Goal: Task Accomplishment & Management: Use online tool/utility

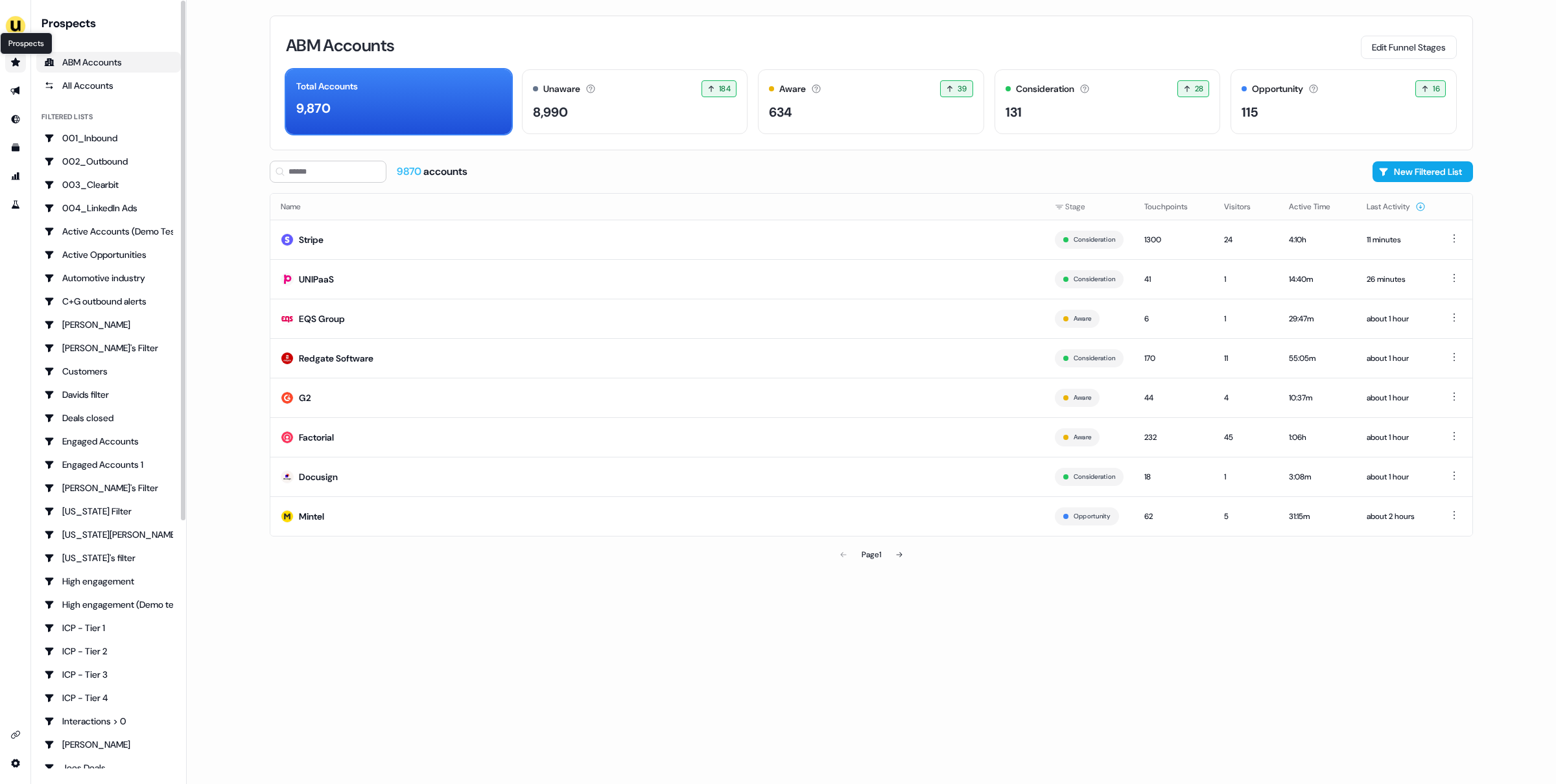
click at [20, 62] on icon "Go to prospects" at bounding box center [16, 62] width 11 height 11
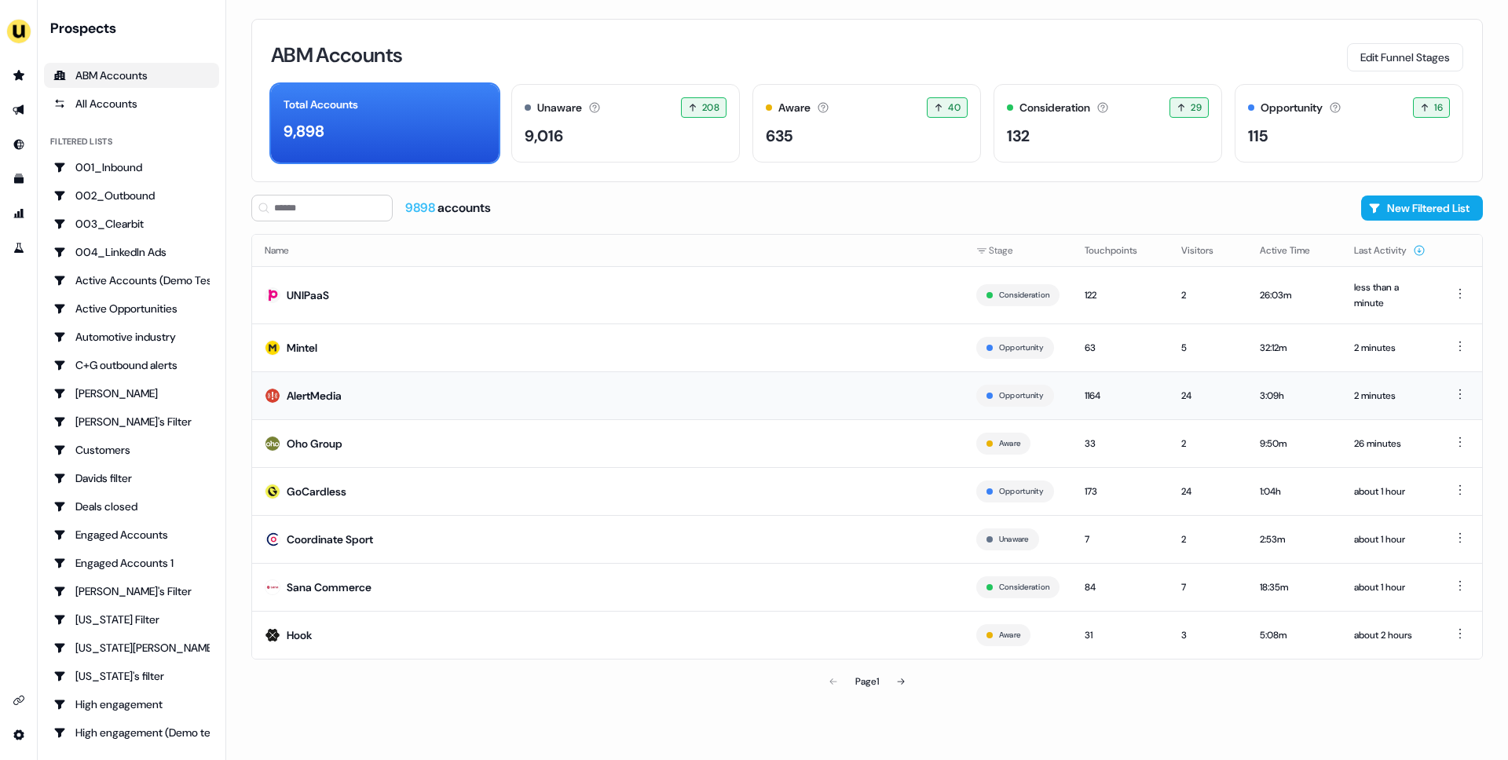
click at [379, 391] on td "AlertMedia" at bounding box center [608, 395] width 712 height 48
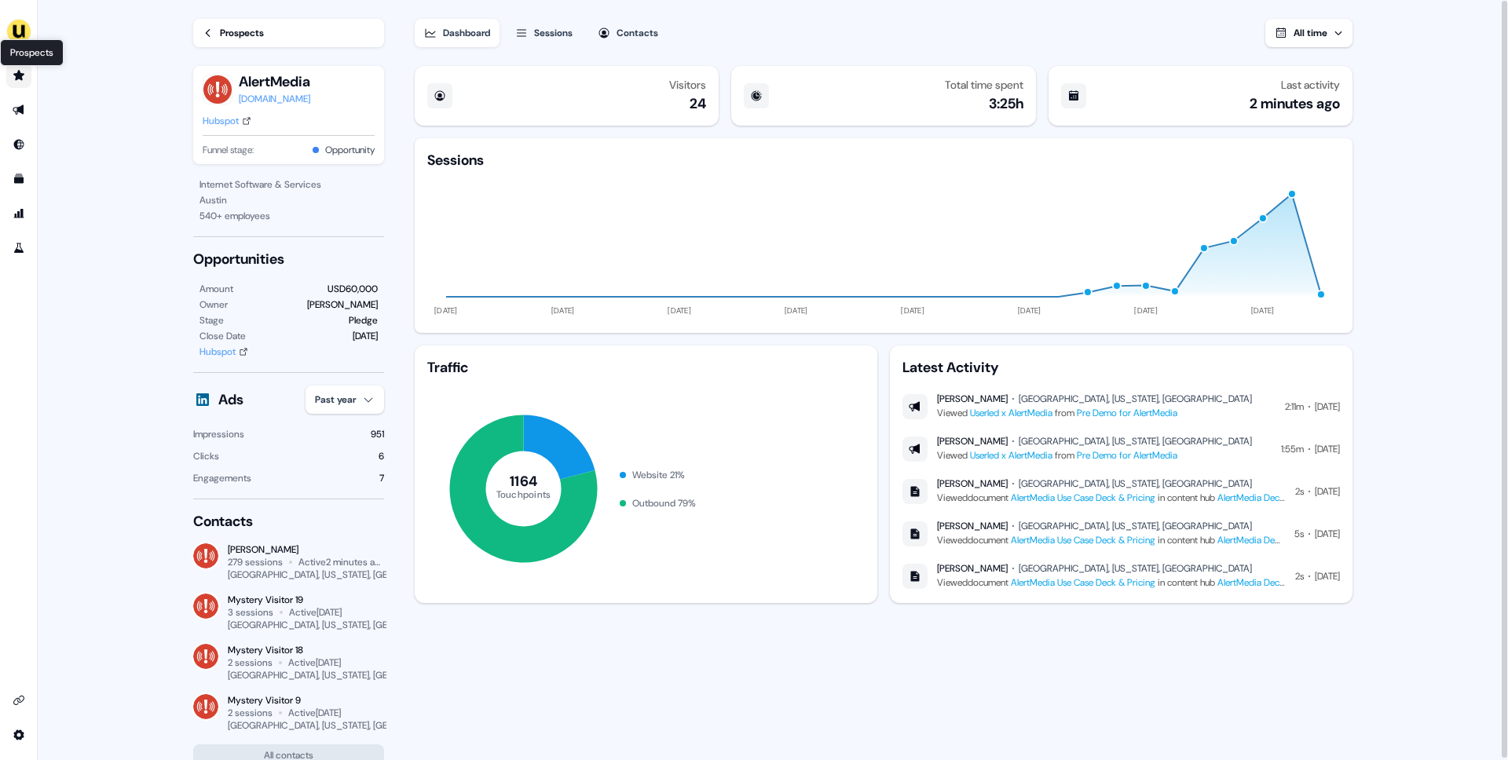
click at [20, 75] on icon "Go to prospects" at bounding box center [18, 75] width 11 height 10
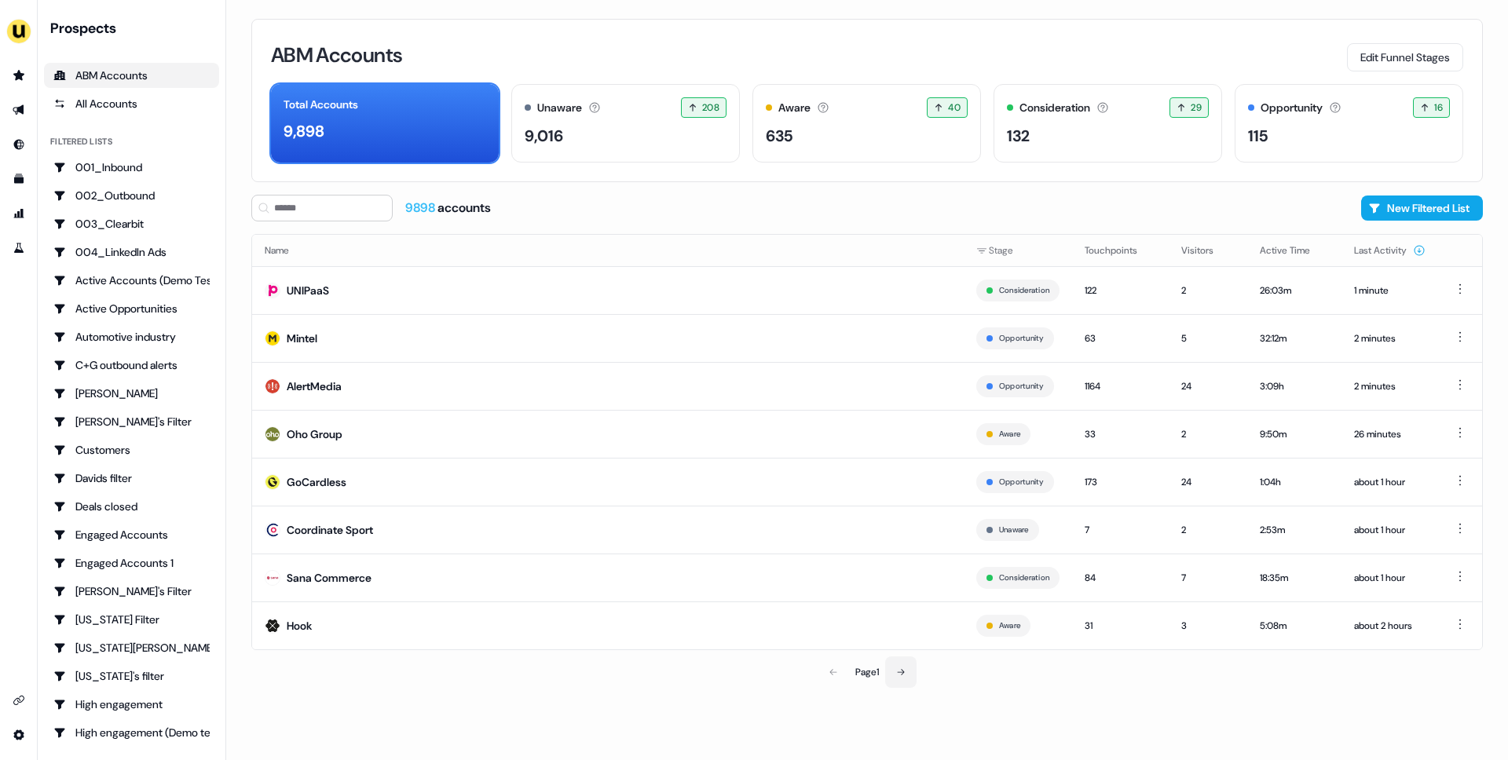
click at [909, 675] on button at bounding box center [900, 672] width 31 height 31
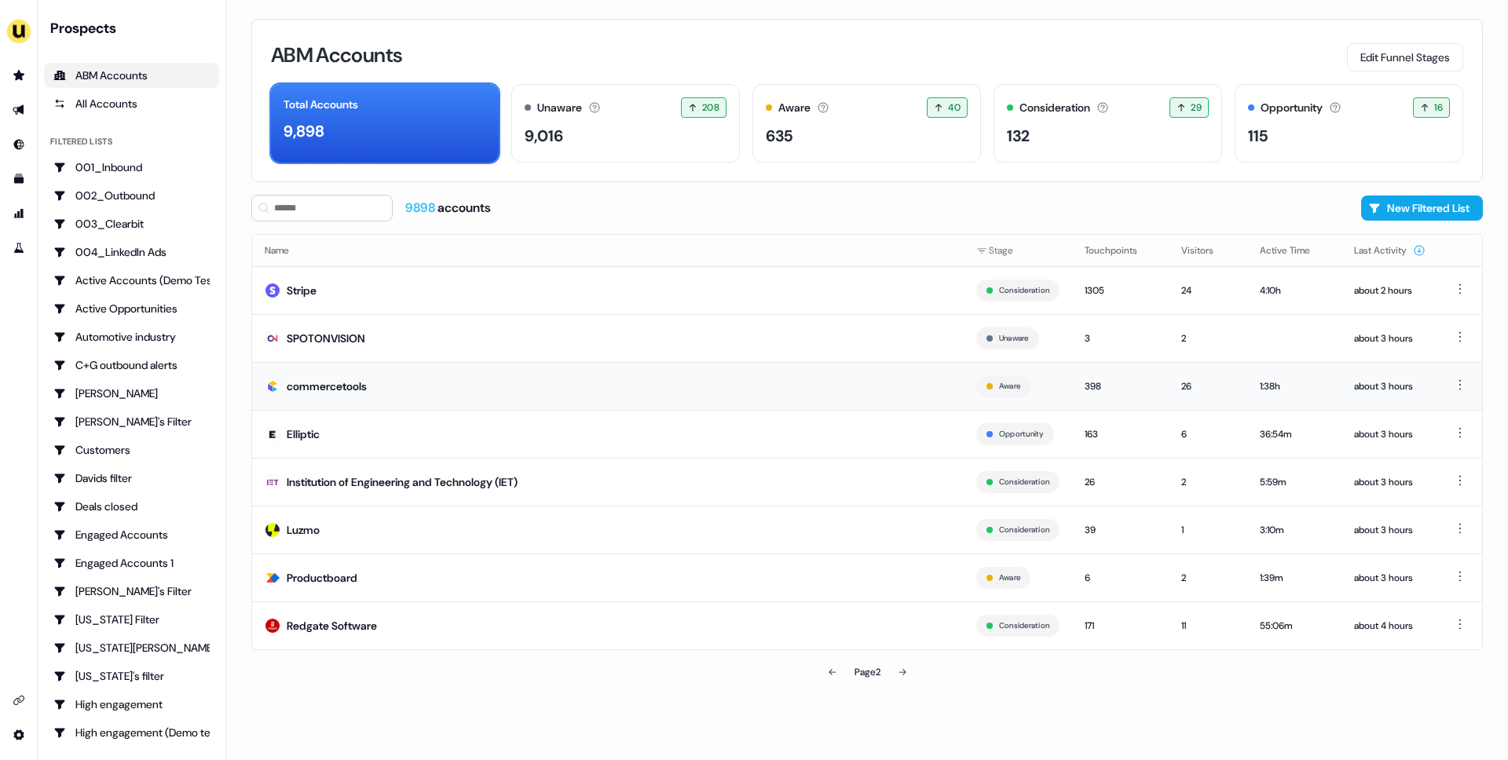
click at [503, 370] on td "commercetools" at bounding box center [608, 386] width 712 height 48
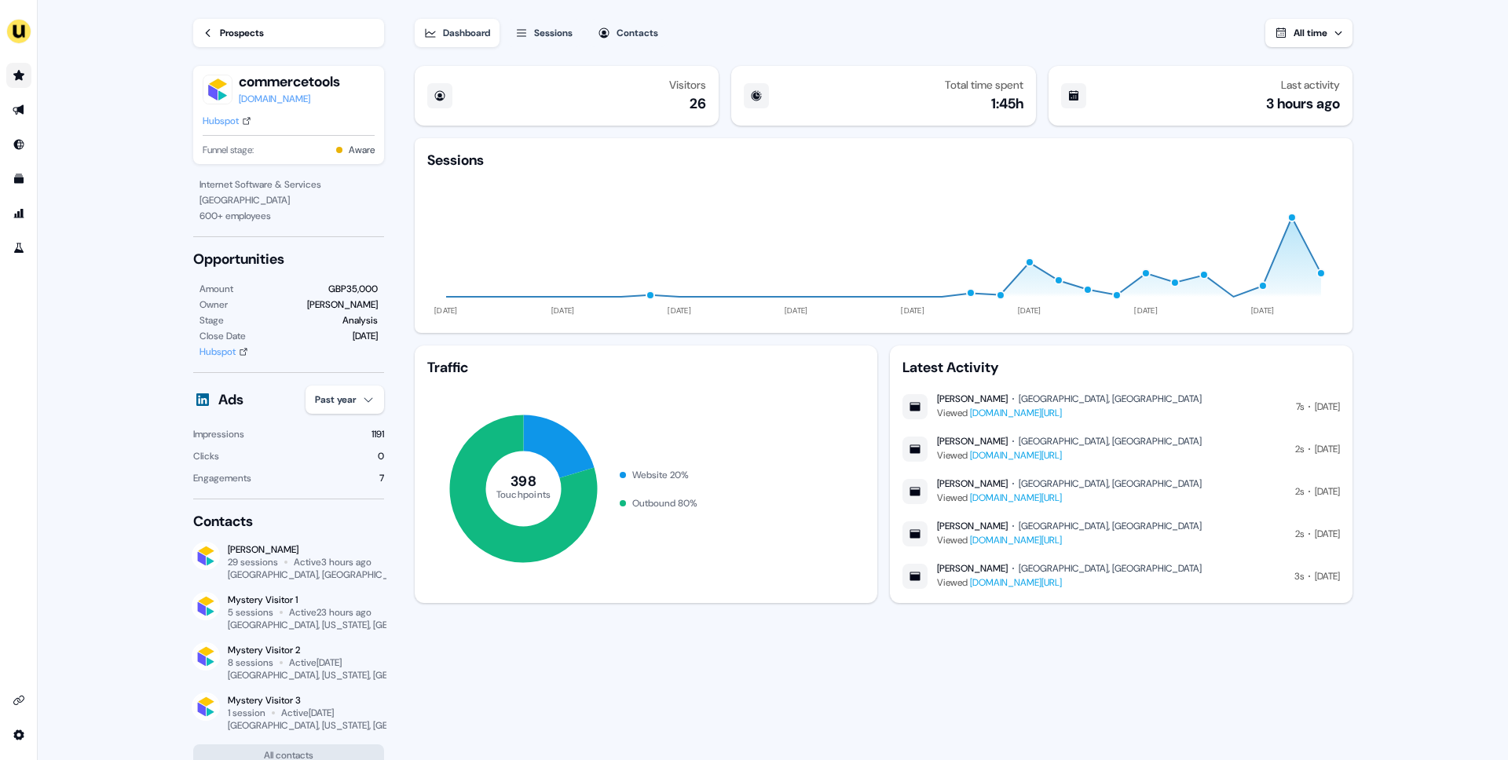
click at [26, 77] on link "Go to prospects" at bounding box center [18, 75] width 25 height 25
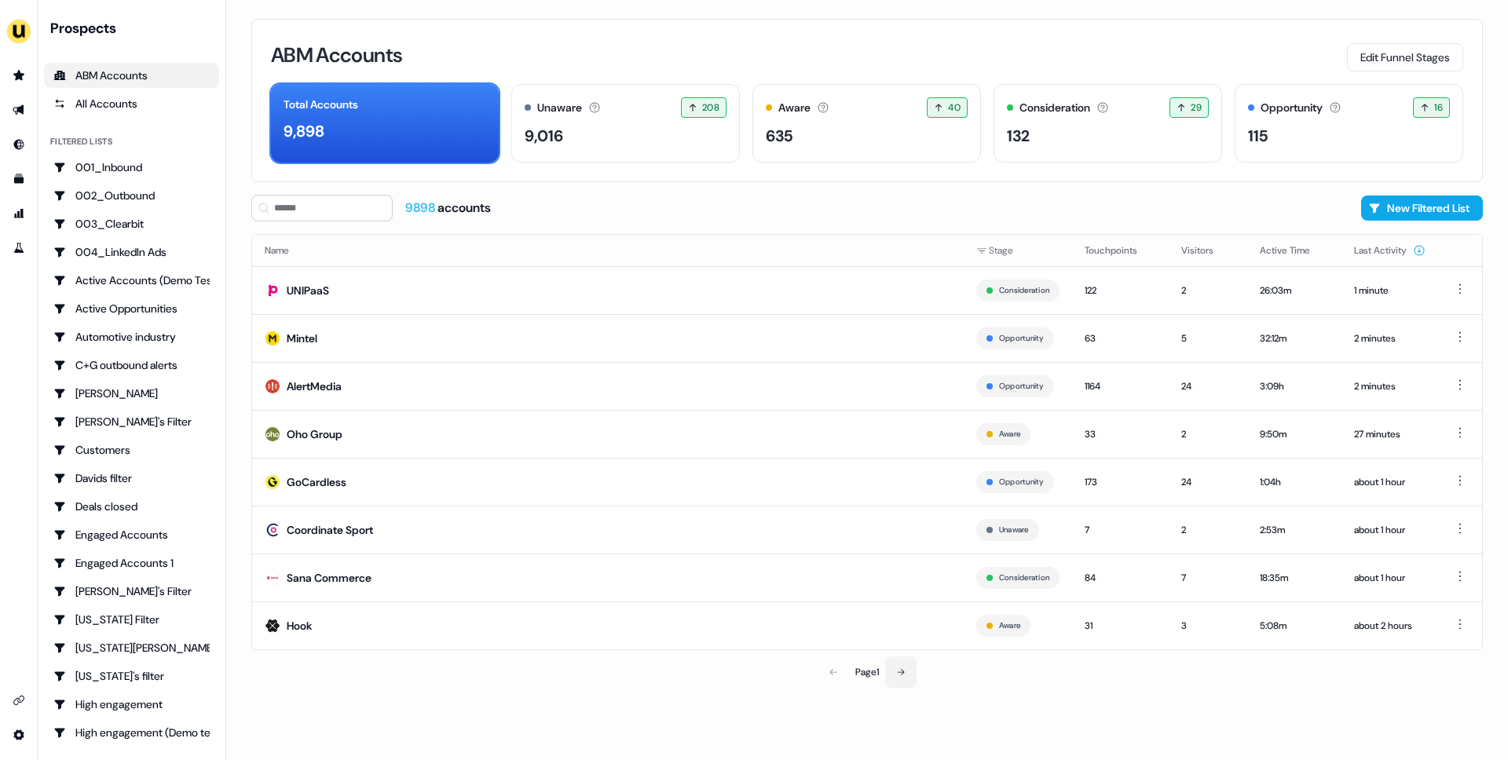
click at [910, 679] on button at bounding box center [900, 672] width 31 height 31
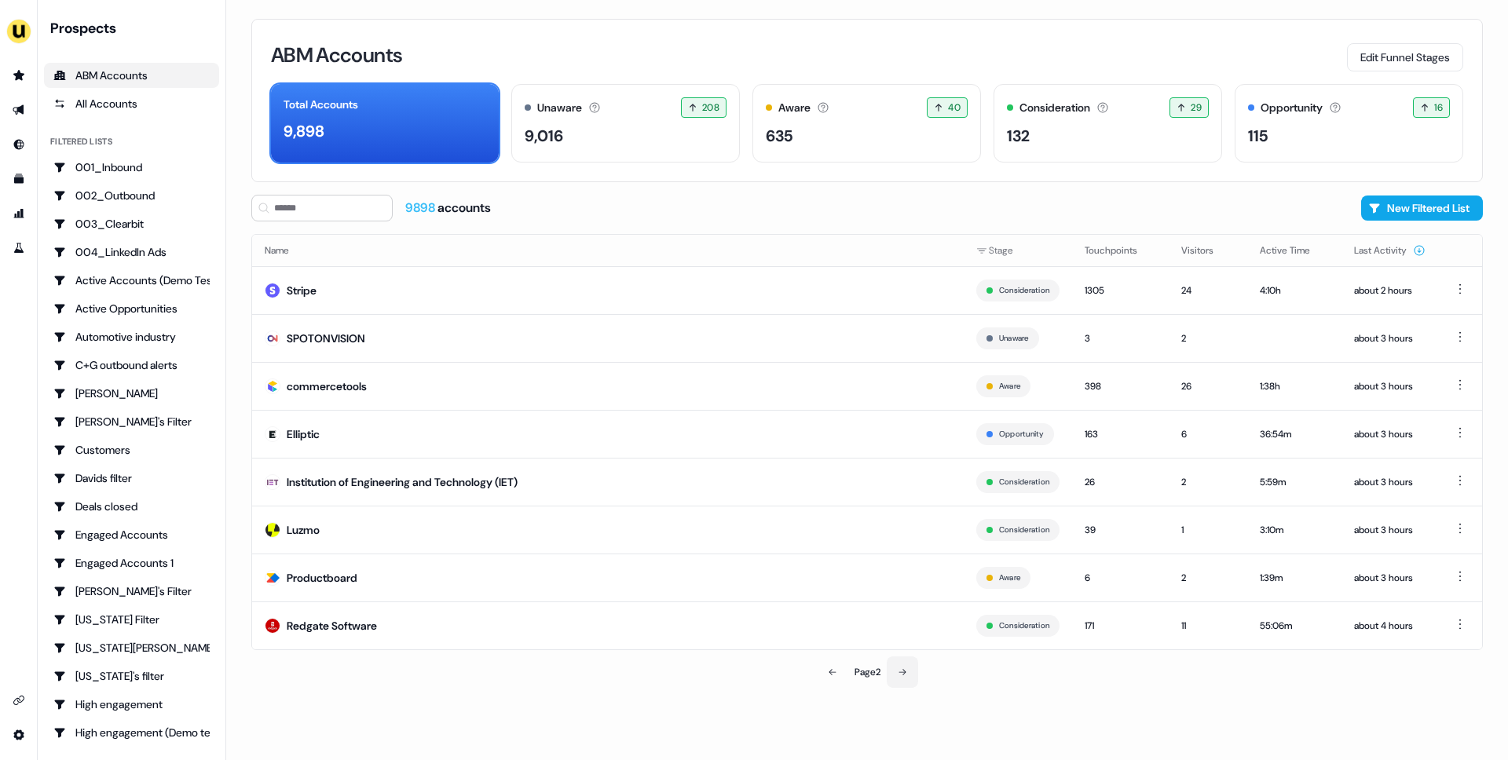
click at [910, 676] on button at bounding box center [902, 672] width 31 height 31
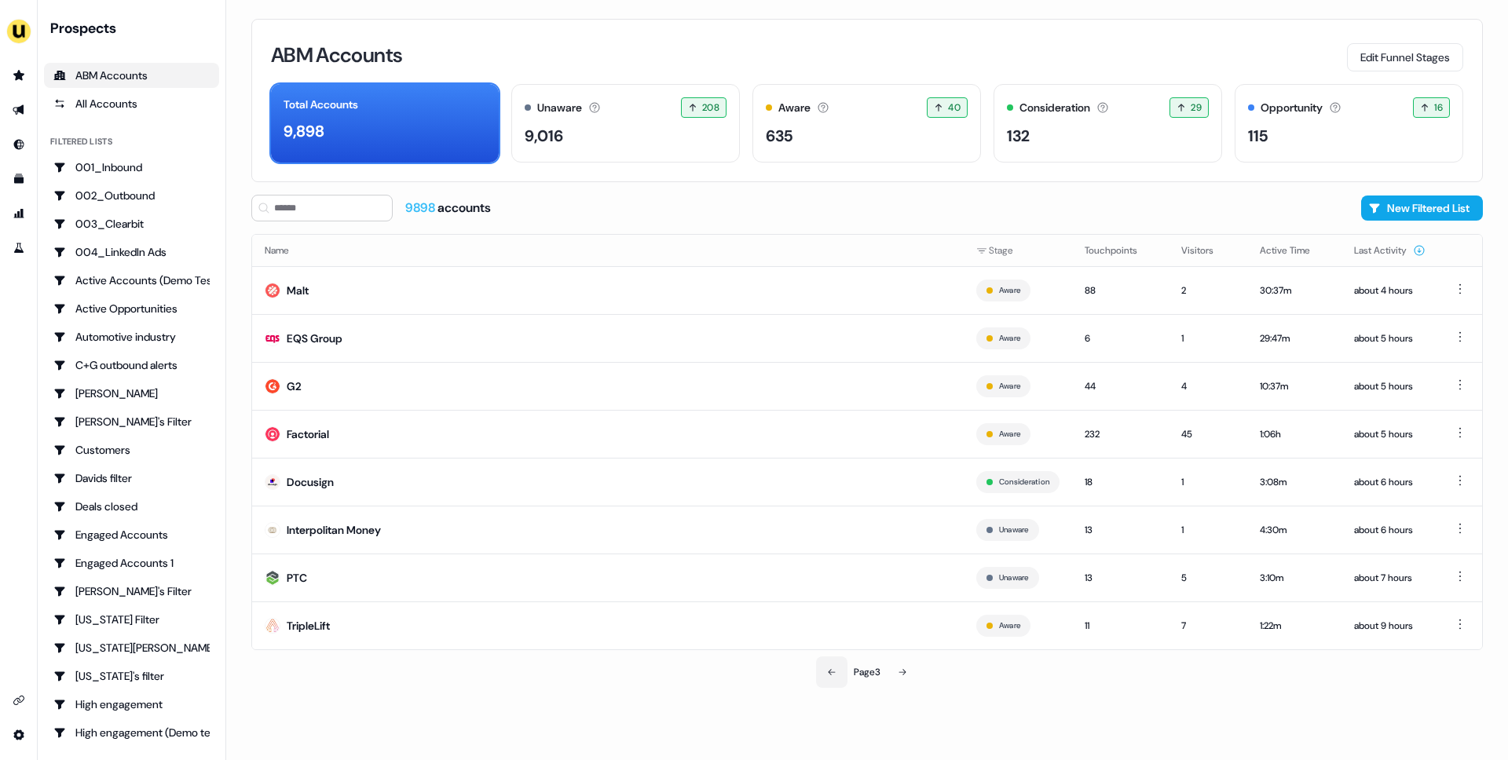
click at [832, 664] on button at bounding box center [831, 672] width 31 height 31
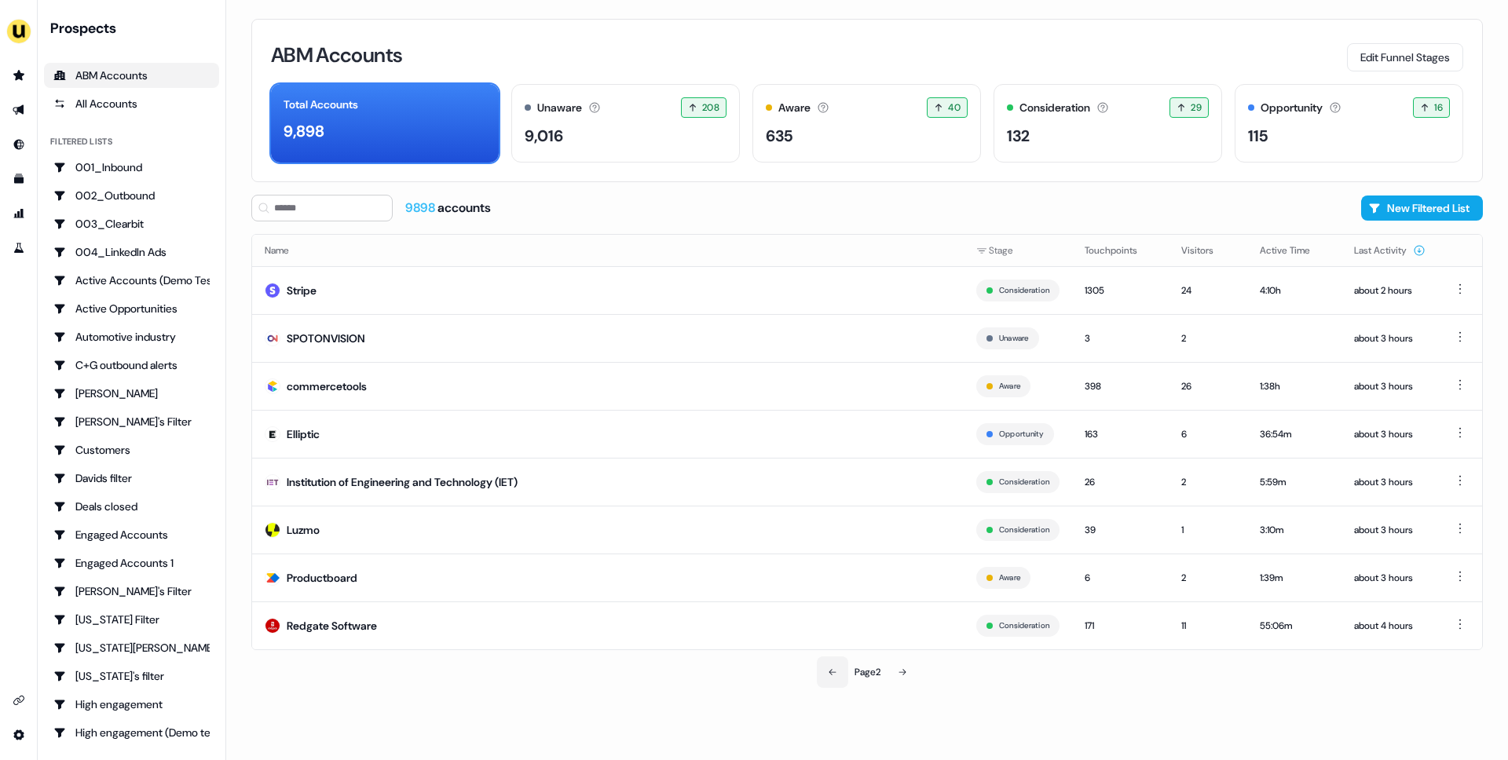
click at [832, 664] on button at bounding box center [832, 672] width 31 height 31
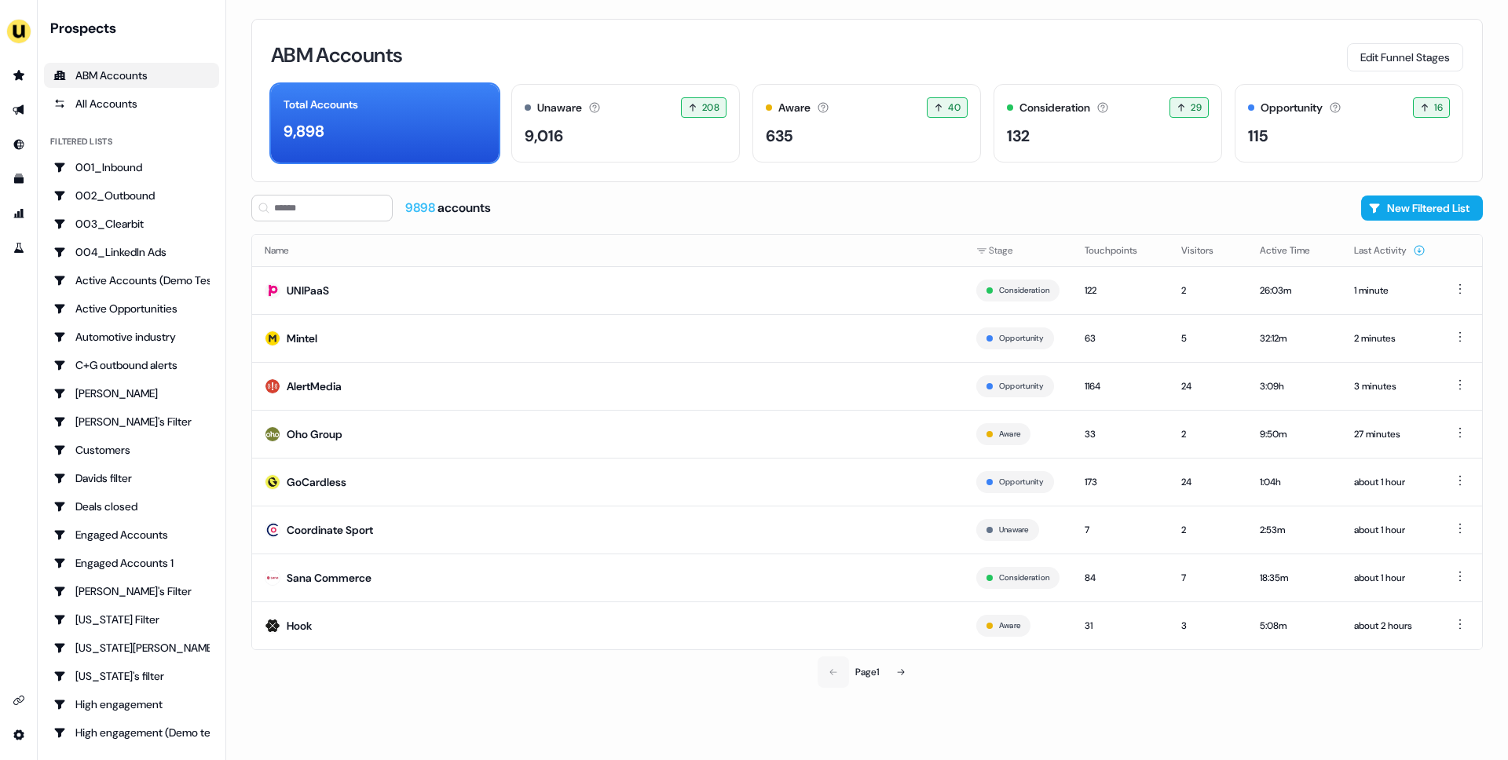
click at [832, 664] on div "Page 1" at bounding box center [867, 672] width 402 height 31
click at [17, 114] on icon "Go to outbound experience" at bounding box center [19, 110] width 13 height 13
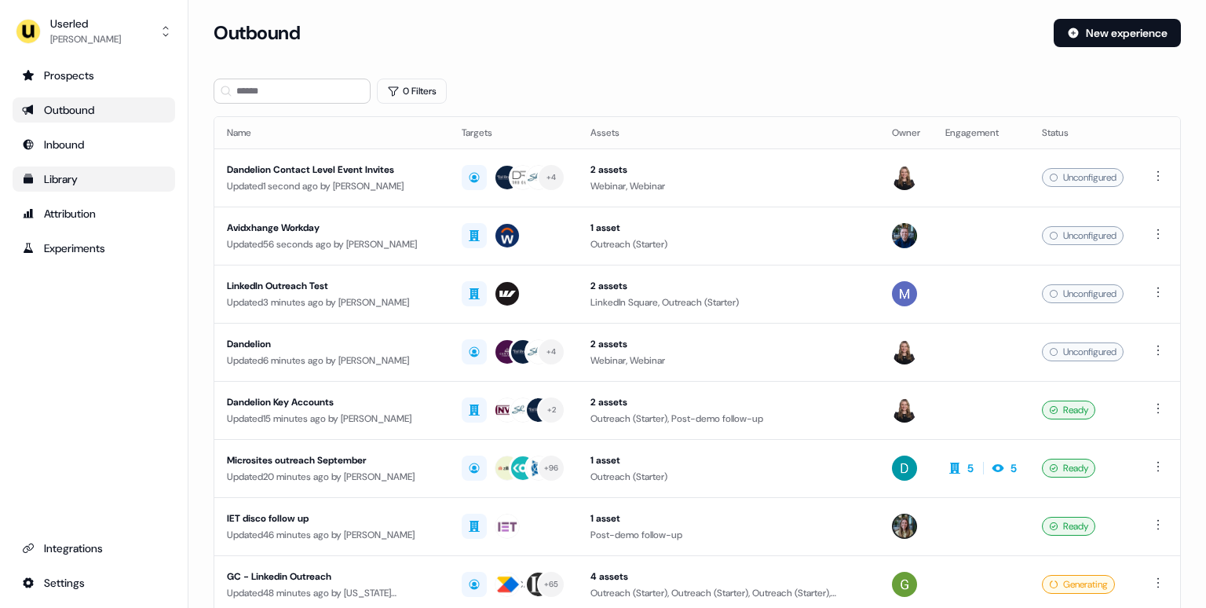
click at [96, 178] on div "Library" at bounding box center [94, 179] width 144 height 16
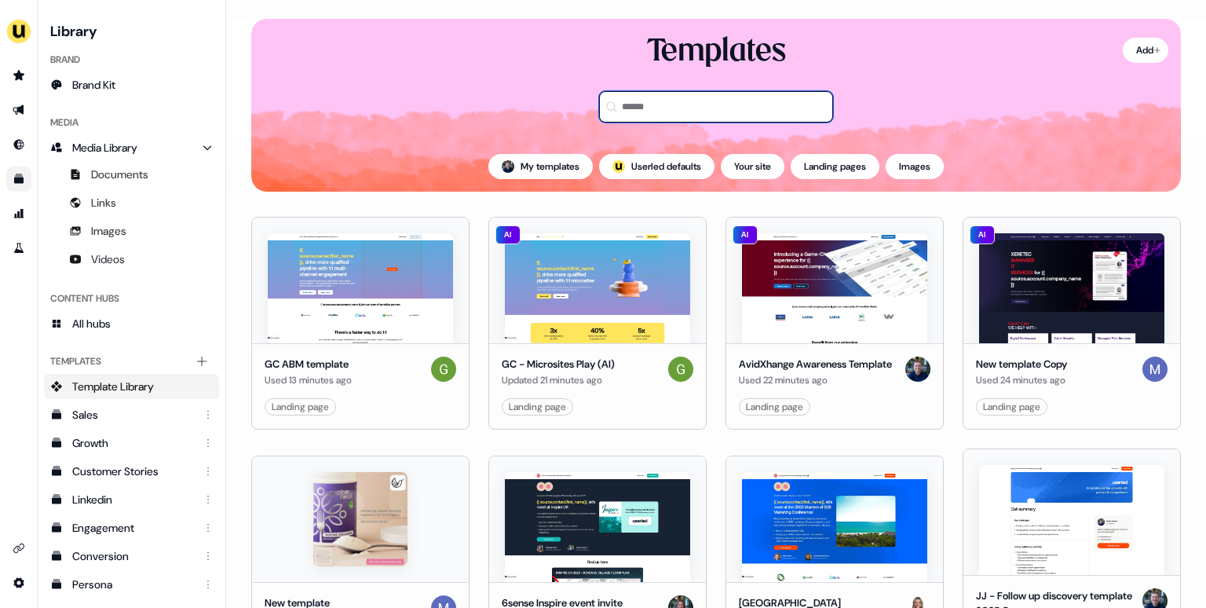
click at [646, 118] on input at bounding box center [716, 106] width 234 height 31
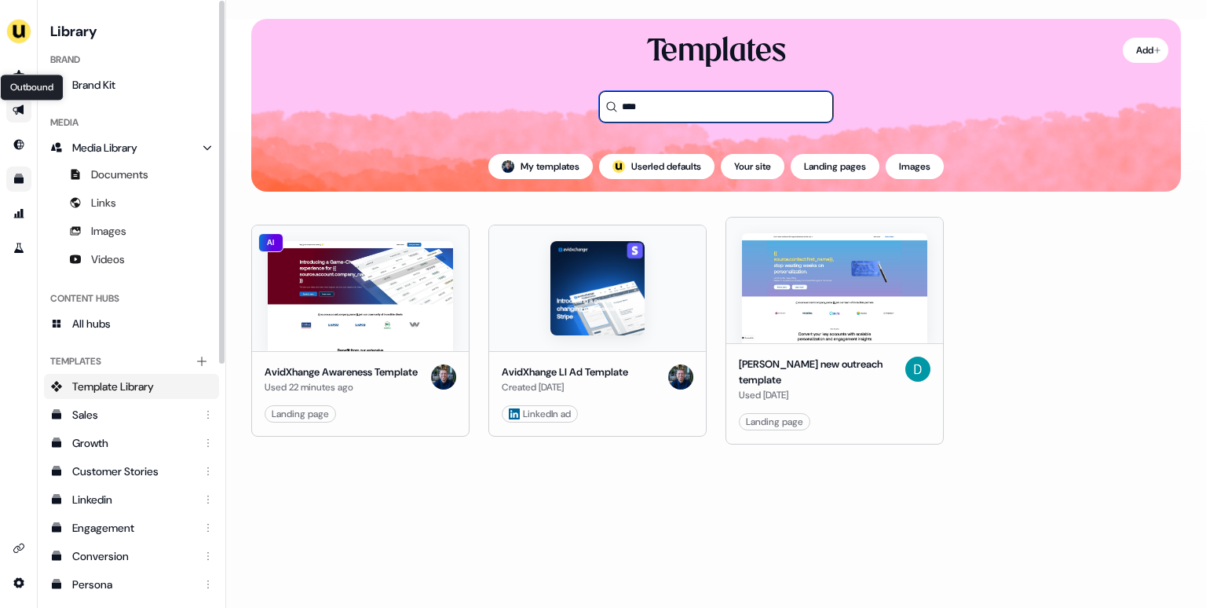
type input "****"
click at [22, 108] on icon "Go to outbound experience" at bounding box center [18, 110] width 11 height 10
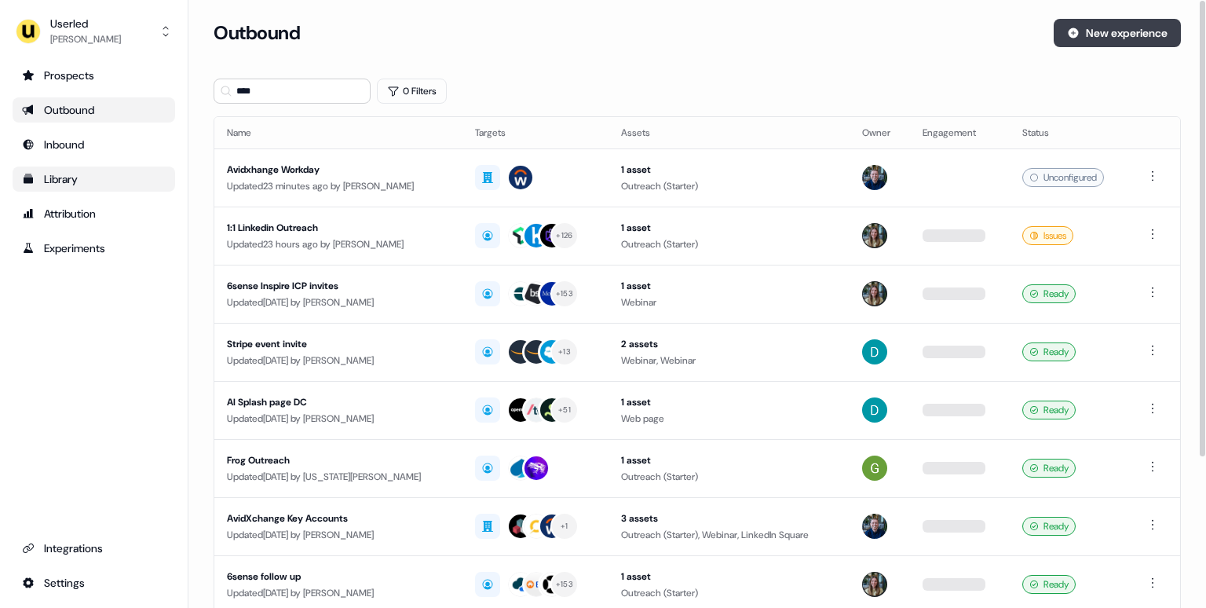
click at [1126, 30] on button "New experience" at bounding box center [1117, 33] width 127 height 28
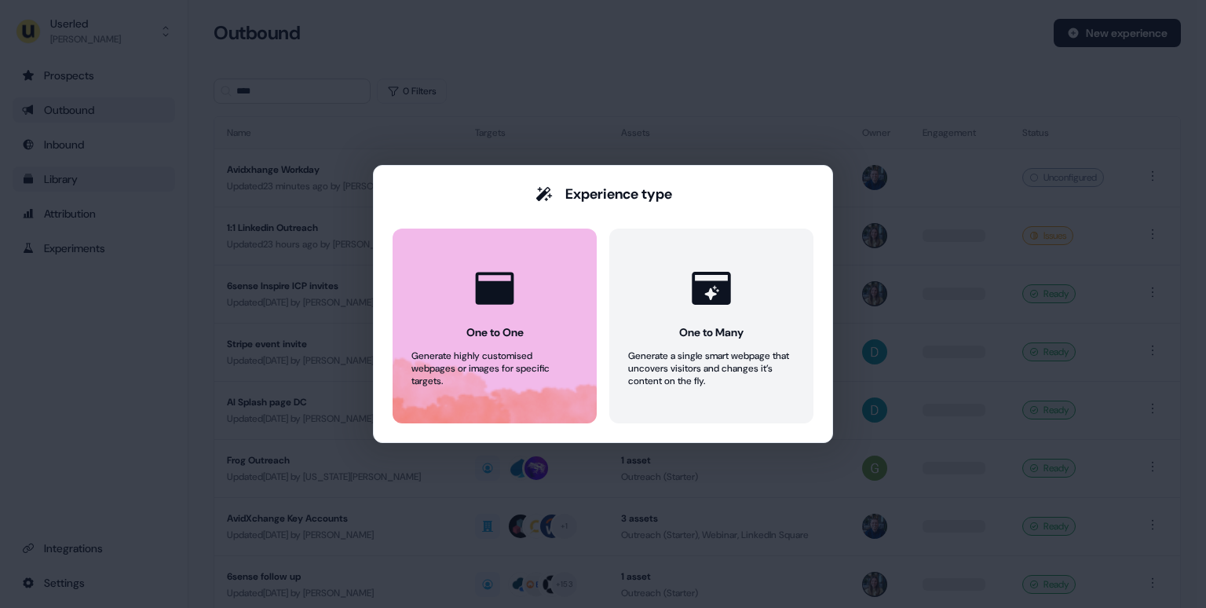
click at [471, 315] on div at bounding box center [495, 288] width 60 height 60
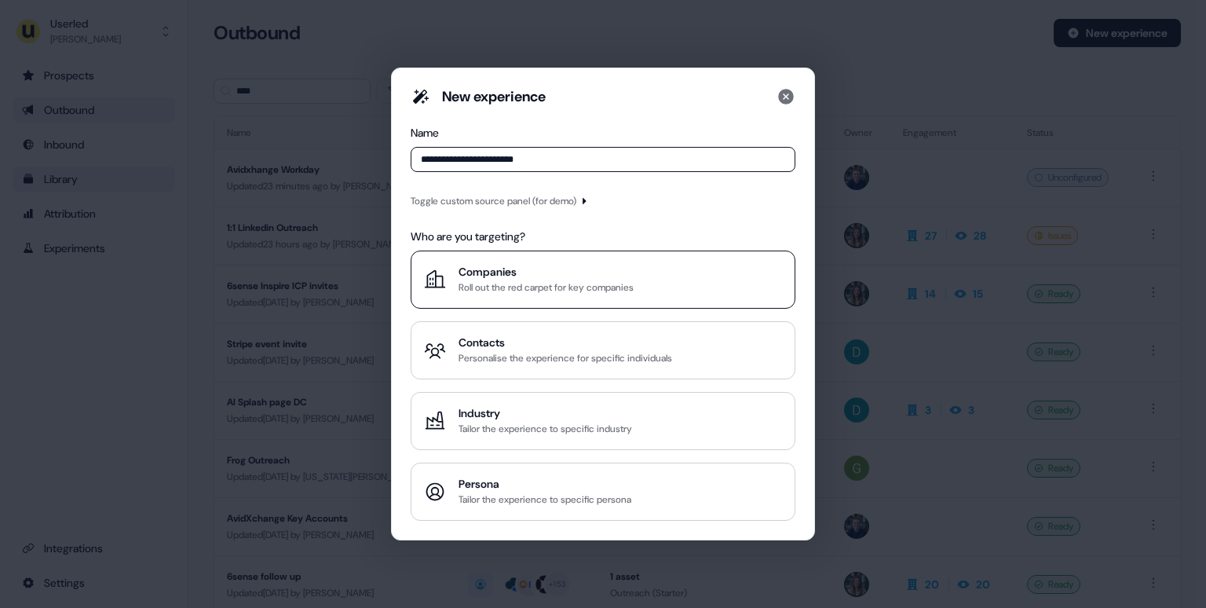
type input "**********"
click at [584, 274] on div "Companies" at bounding box center [546, 272] width 175 height 16
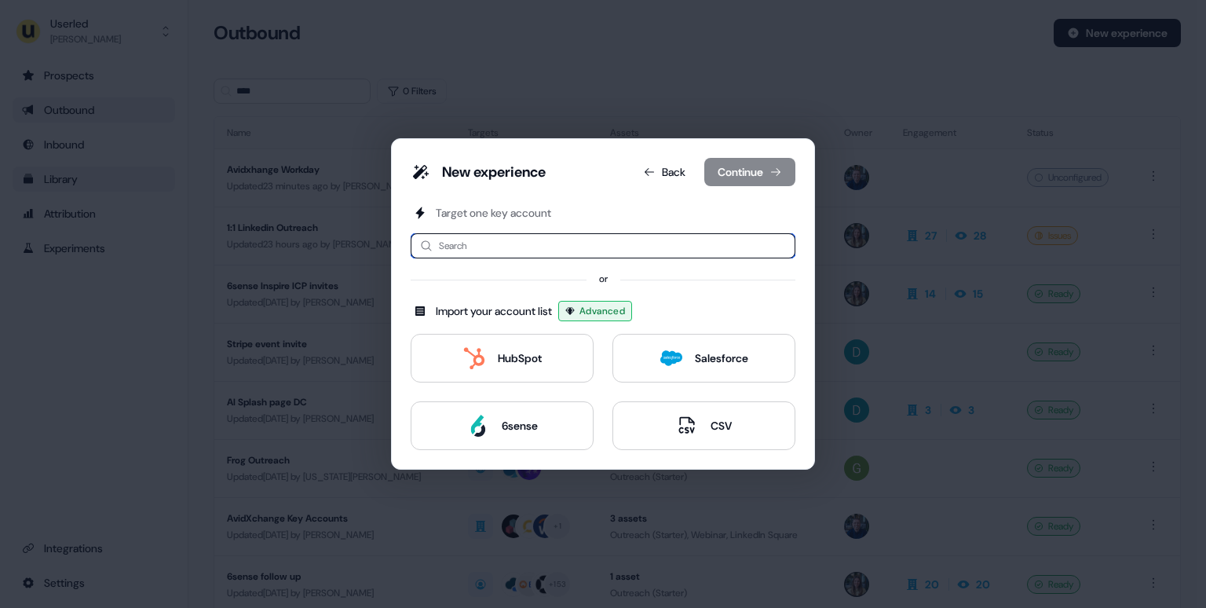
click at [467, 249] on input at bounding box center [603, 245] width 385 height 25
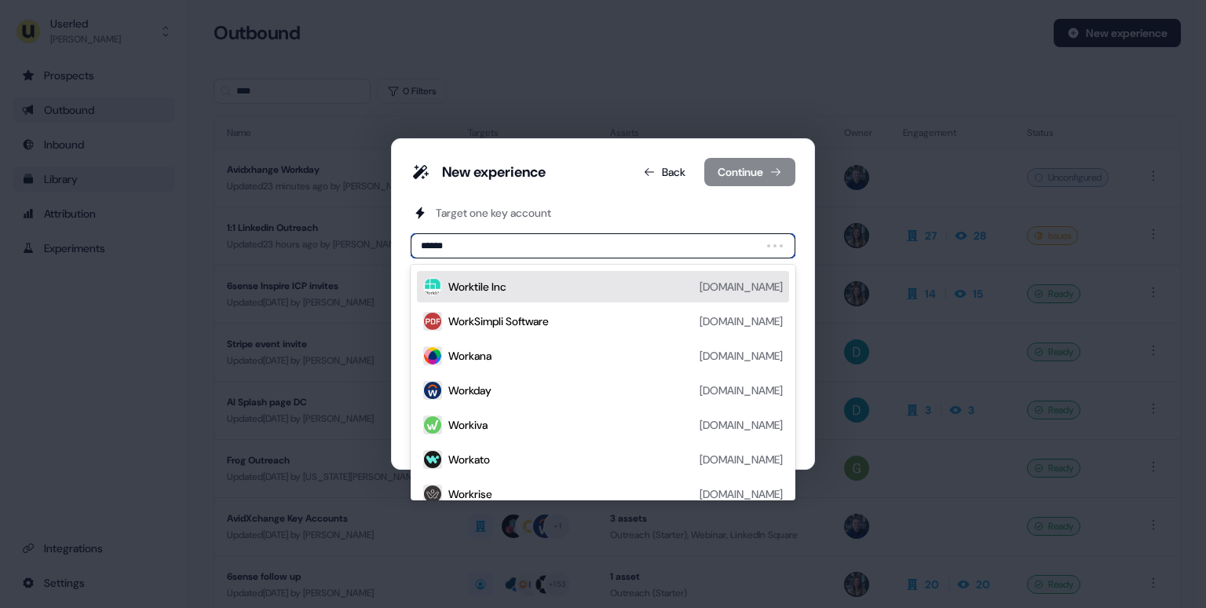
type input "*******"
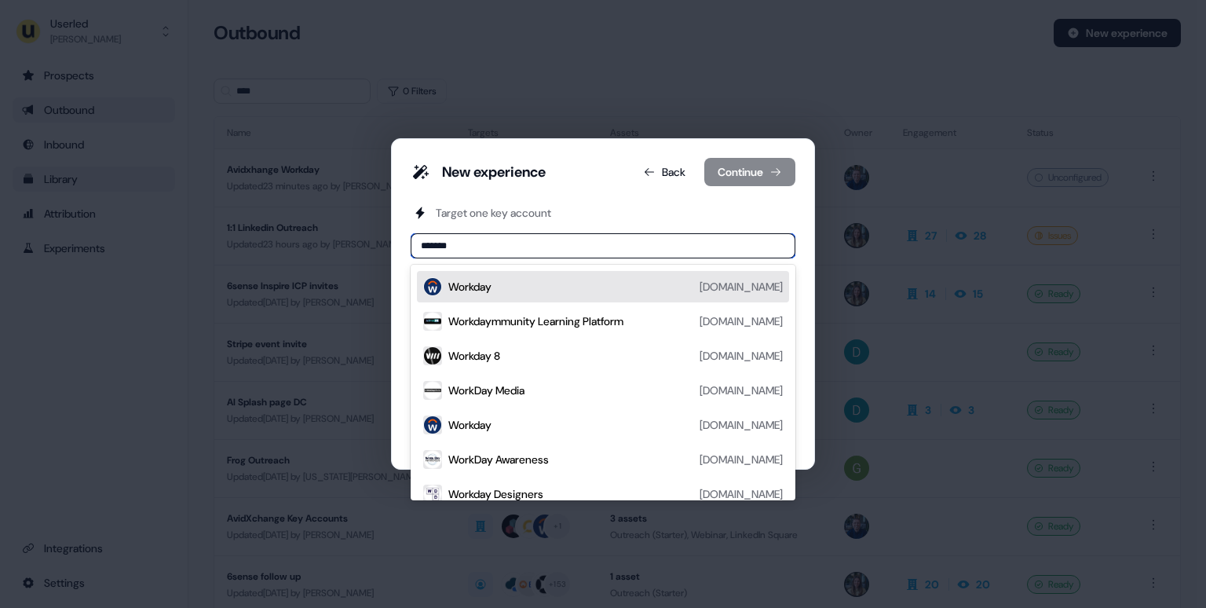
click at [514, 289] on div "Workday workday.com" at bounding box center [615, 286] width 335 height 19
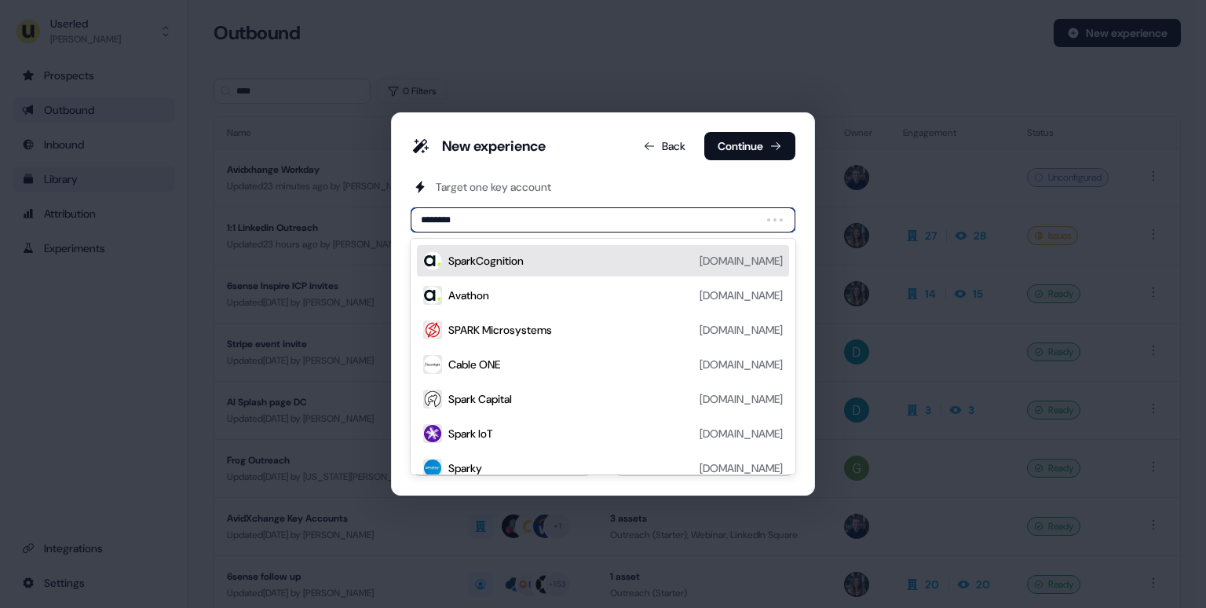
type input "*********"
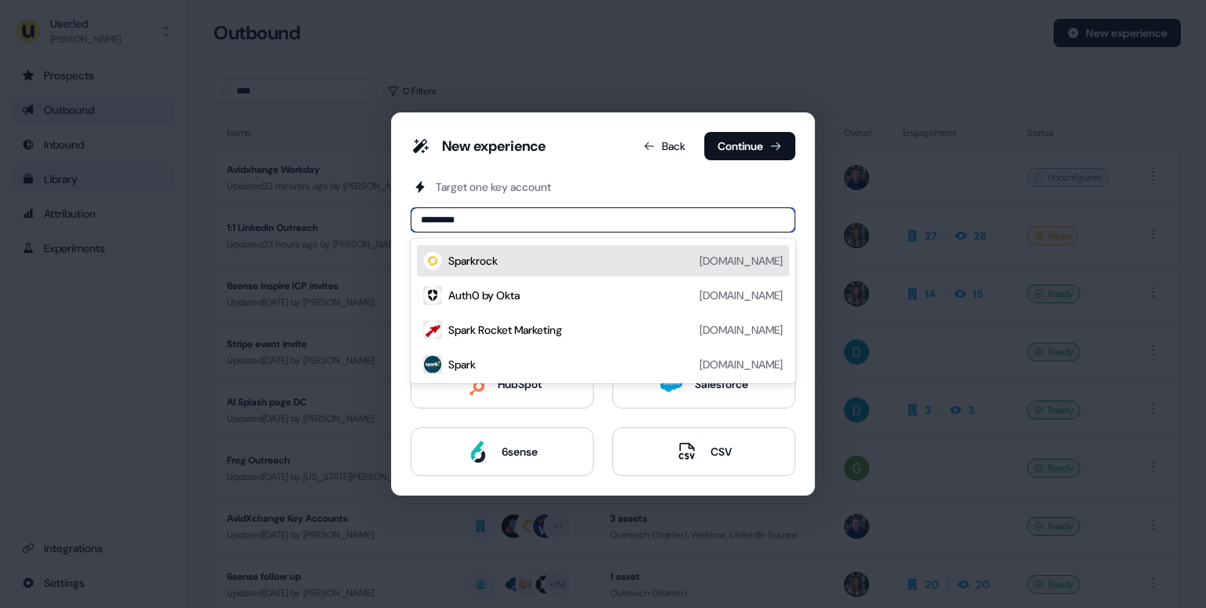
click at [506, 264] on div "Sparkrock sparkrock.com" at bounding box center [615, 260] width 335 height 19
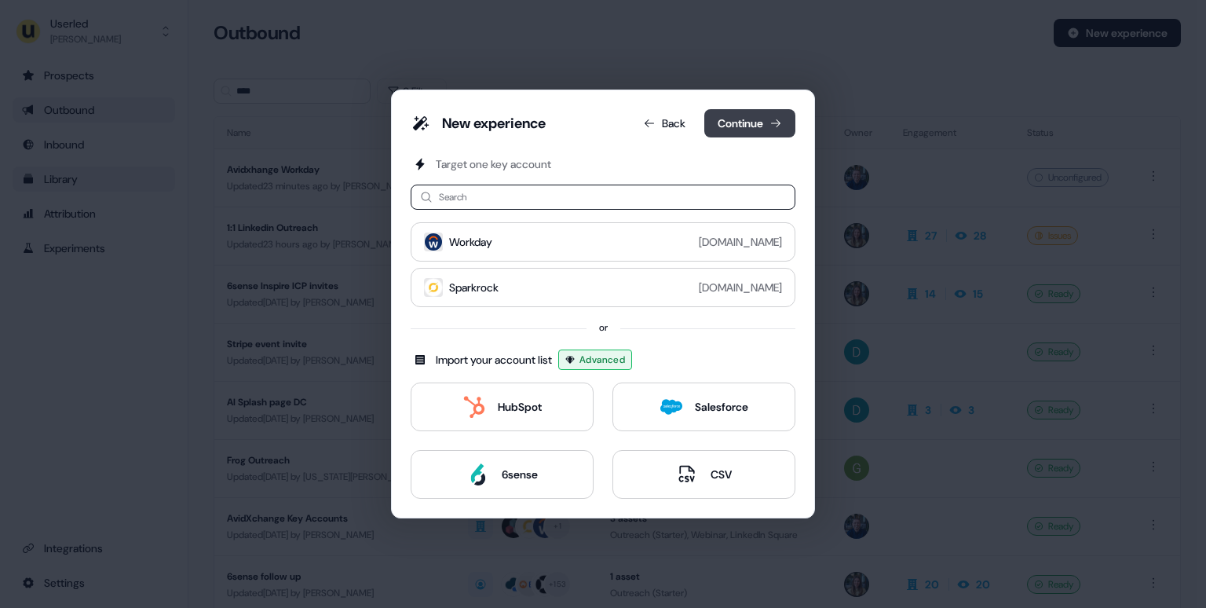
click at [752, 132] on button "Continue" at bounding box center [749, 123] width 91 height 28
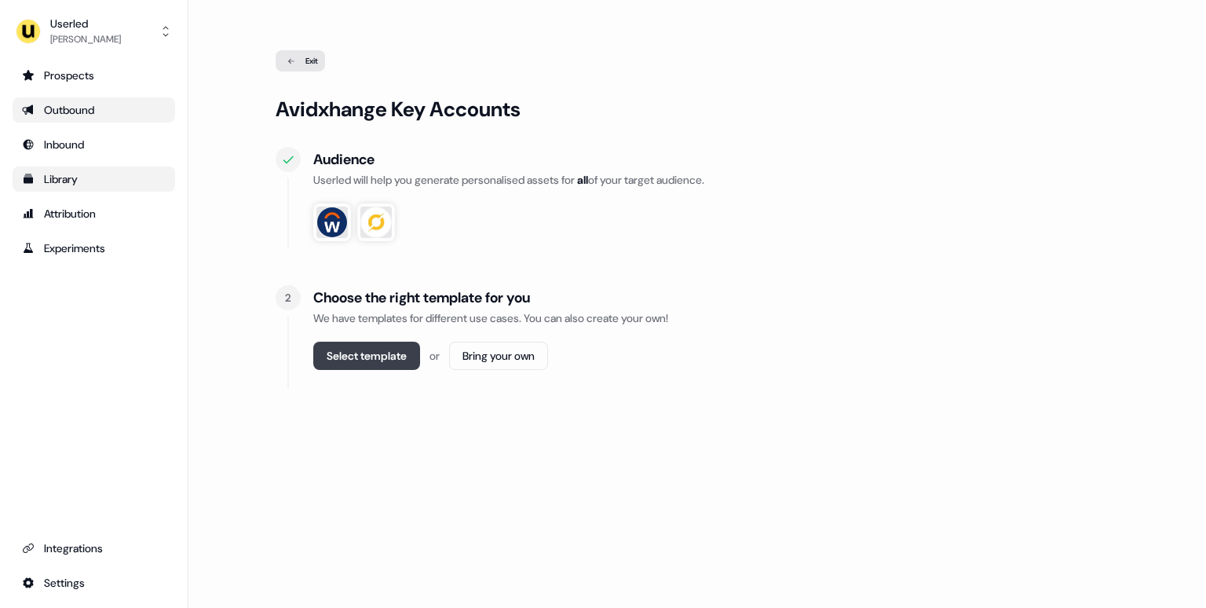
click at [372, 359] on button "Select template" at bounding box center [366, 356] width 107 height 28
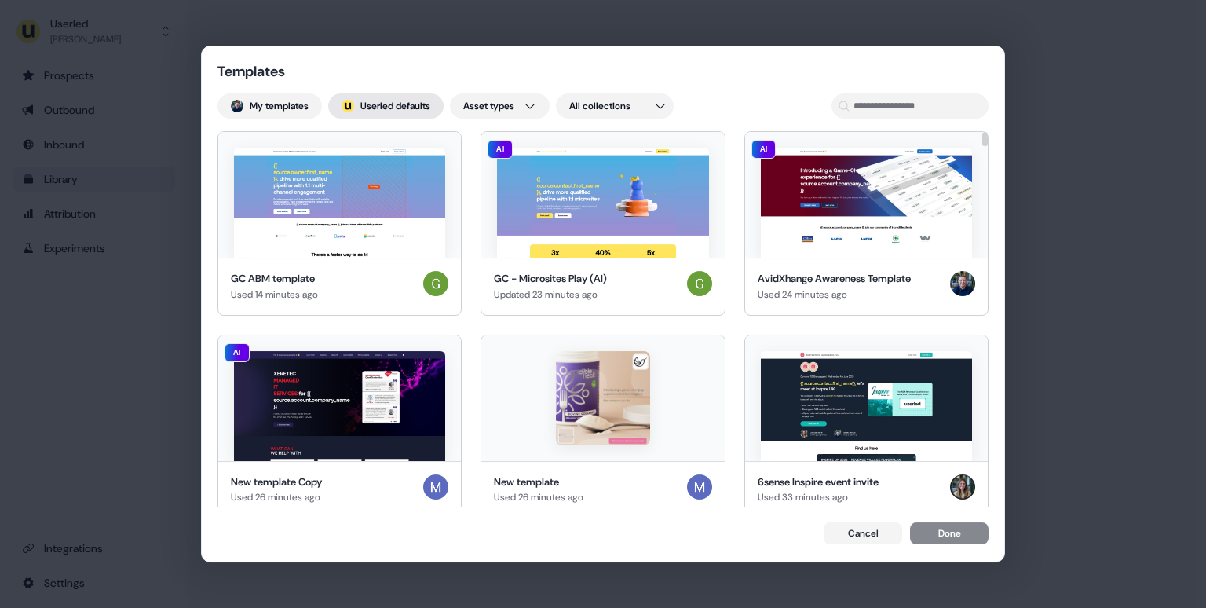
click at [394, 109] on button "; Userled defaults" at bounding box center [385, 105] width 115 height 25
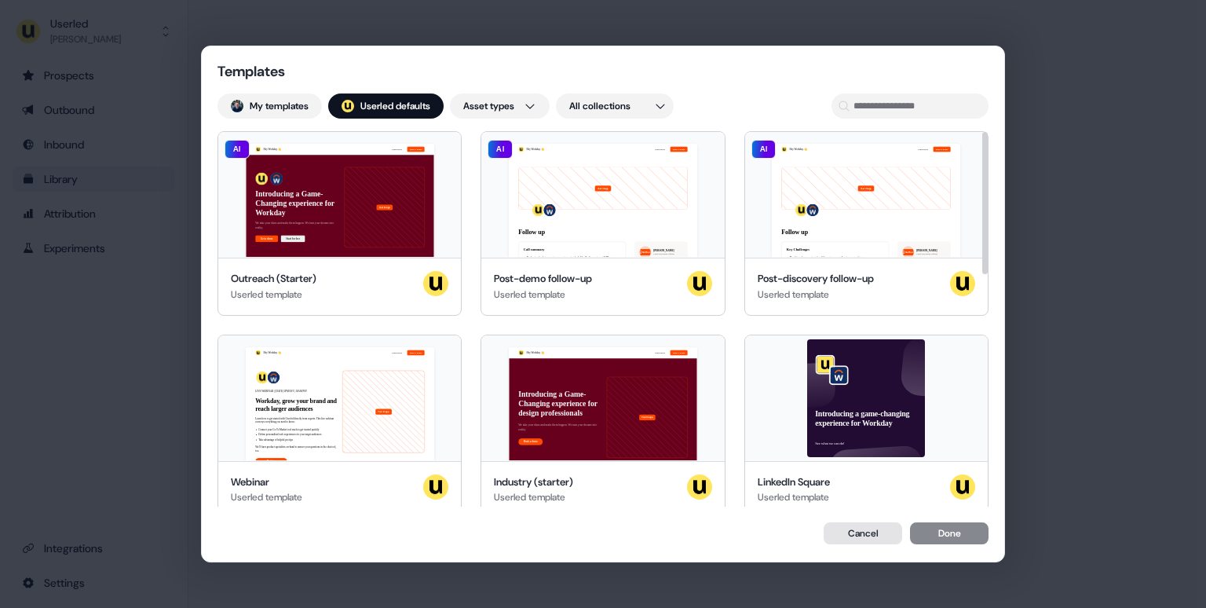
click at [858, 535] on button "Cancel" at bounding box center [863, 533] width 79 height 22
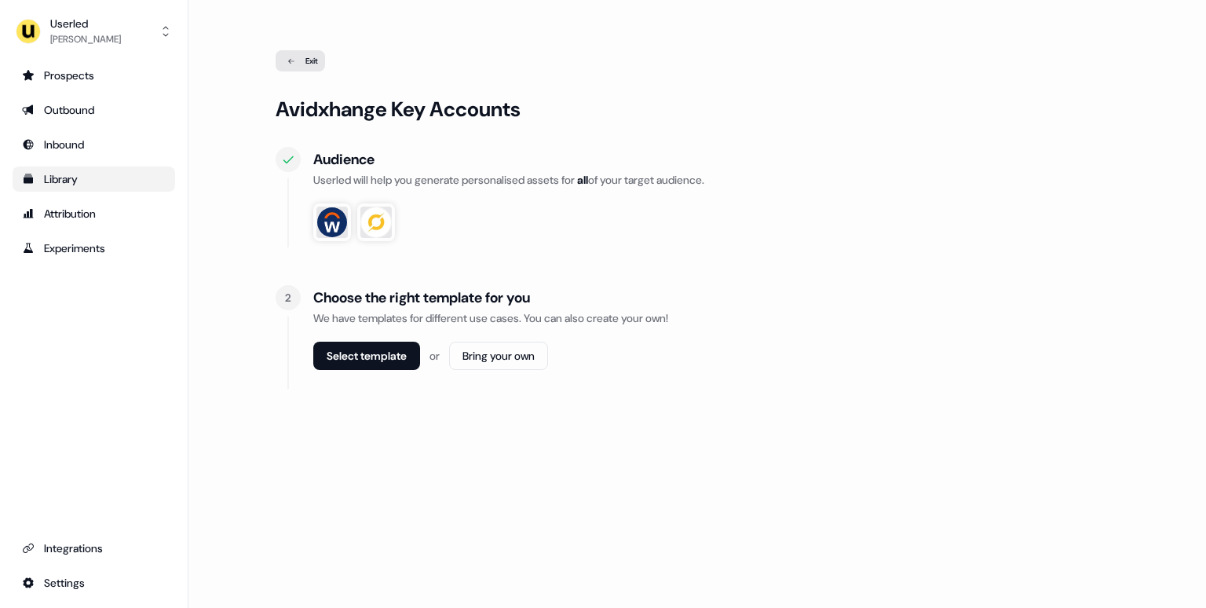
click at [298, 48] on div "Exit Avidxhange Key Accounts Audience Userled will help you generate personalis…" at bounding box center [697, 252] width 1018 height 505
click at [298, 61] on icon at bounding box center [291, 61] width 19 height 8
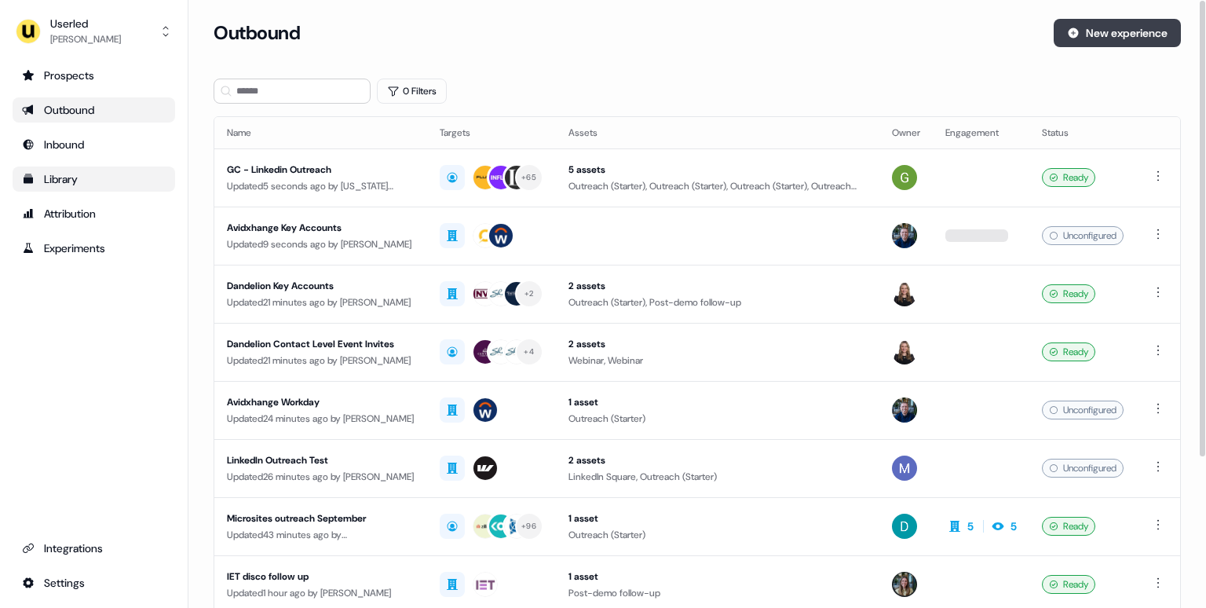
click at [1107, 34] on button "New experience" at bounding box center [1117, 33] width 127 height 28
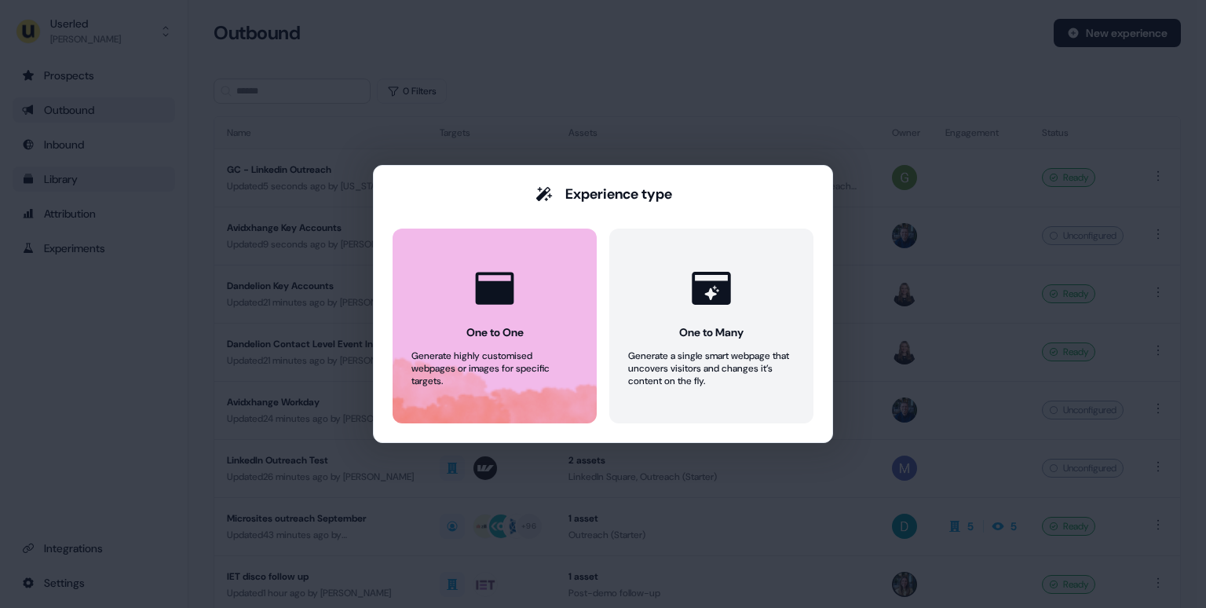
click at [582, 298] on button "One to One Generate highly customised webpages or images for specific targets." at bounding box center [495, 326] width 204 height 195
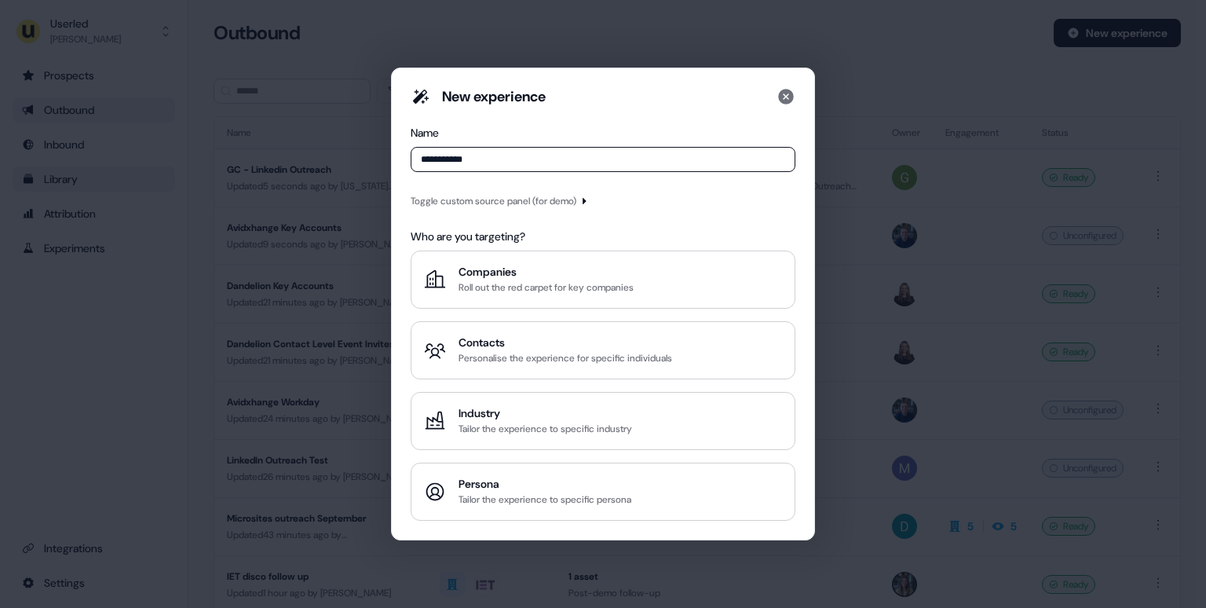
type input "**********"
click at [507, 201] on div "Toggle custom source panel (for demo)" at bounding box center [494, 201] width 166 height 16
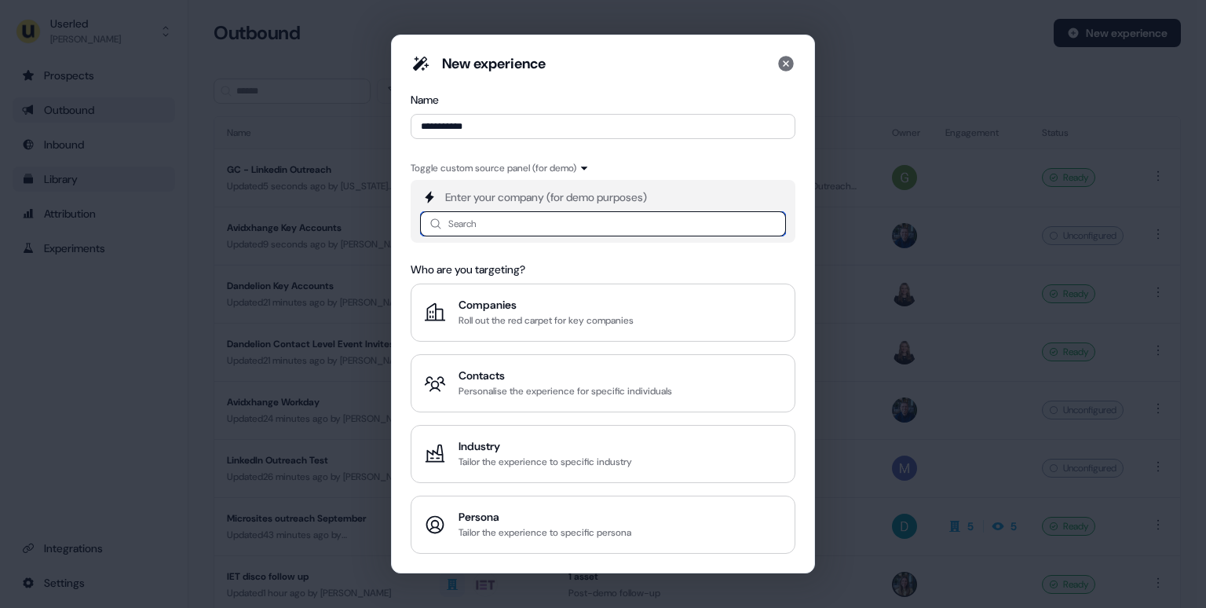
click at [498, 217] on input at bounding box center [603, 223] width 366 height 25
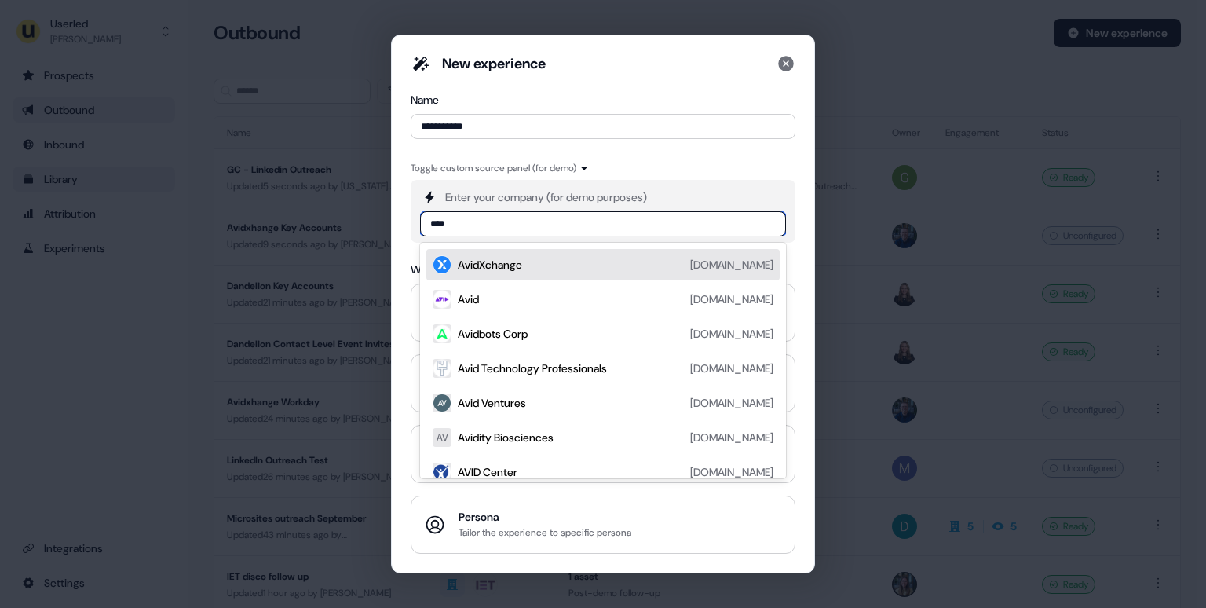
type input "*****"
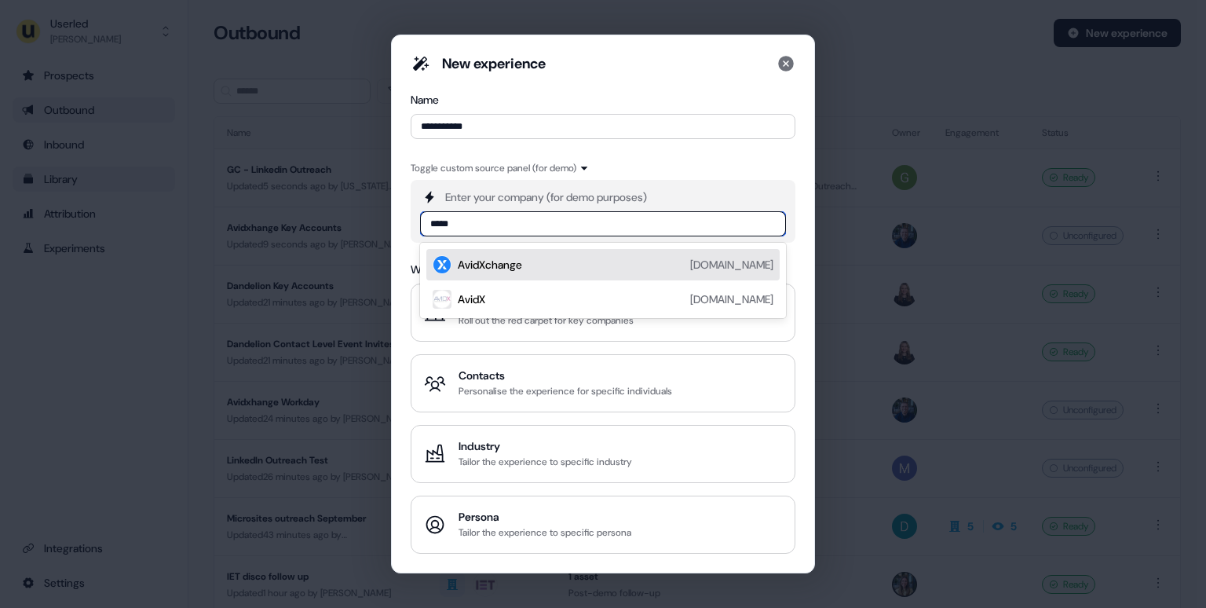
click at [528, 264] on div "AvidXchange avidxchange.com" at bounding box center [616, 264] width 316 height 19
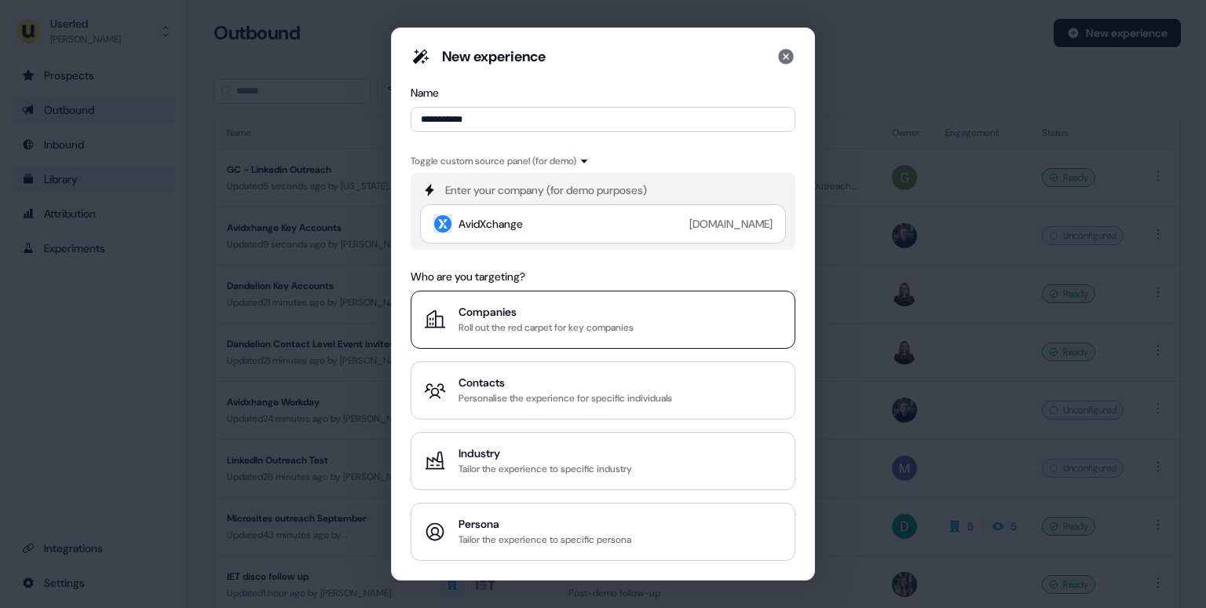
click at [592, 311] on div "Companies" at bounding box center [546, 312] width 175 height 16
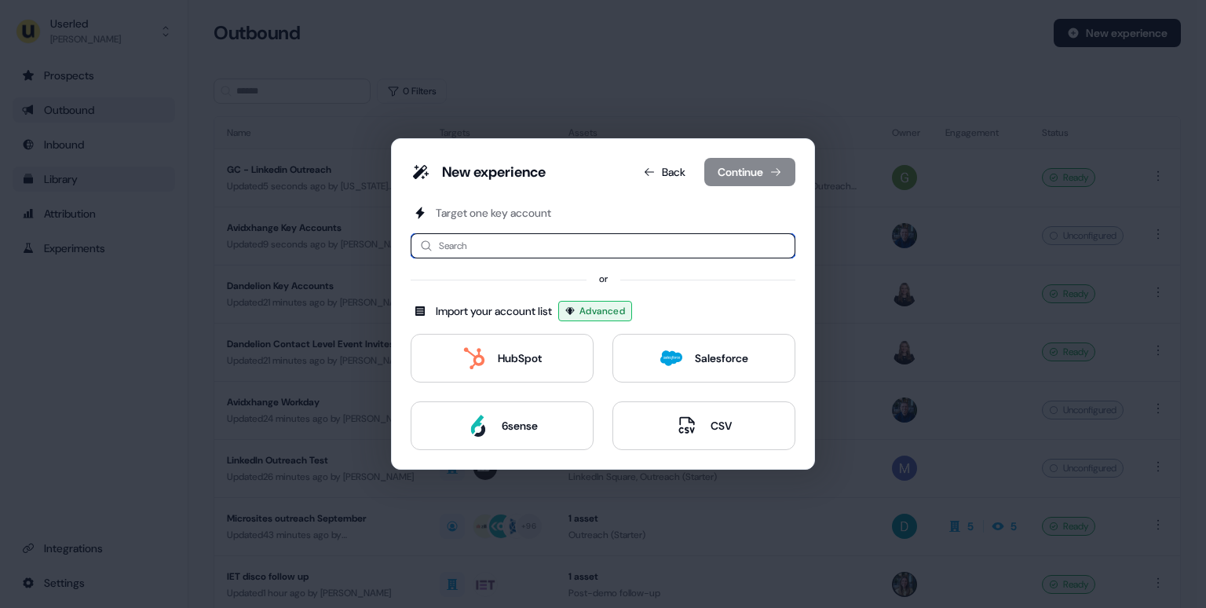
click at [478, 247] on input at bounding box center [603, 245] width 385 height 25
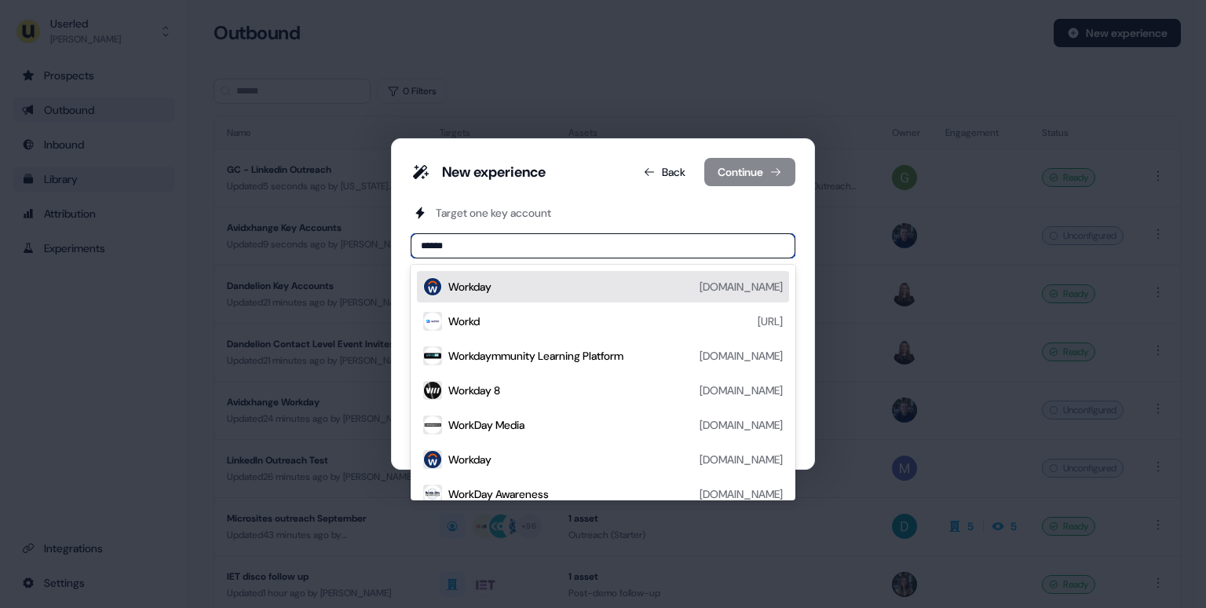
type input "*******"
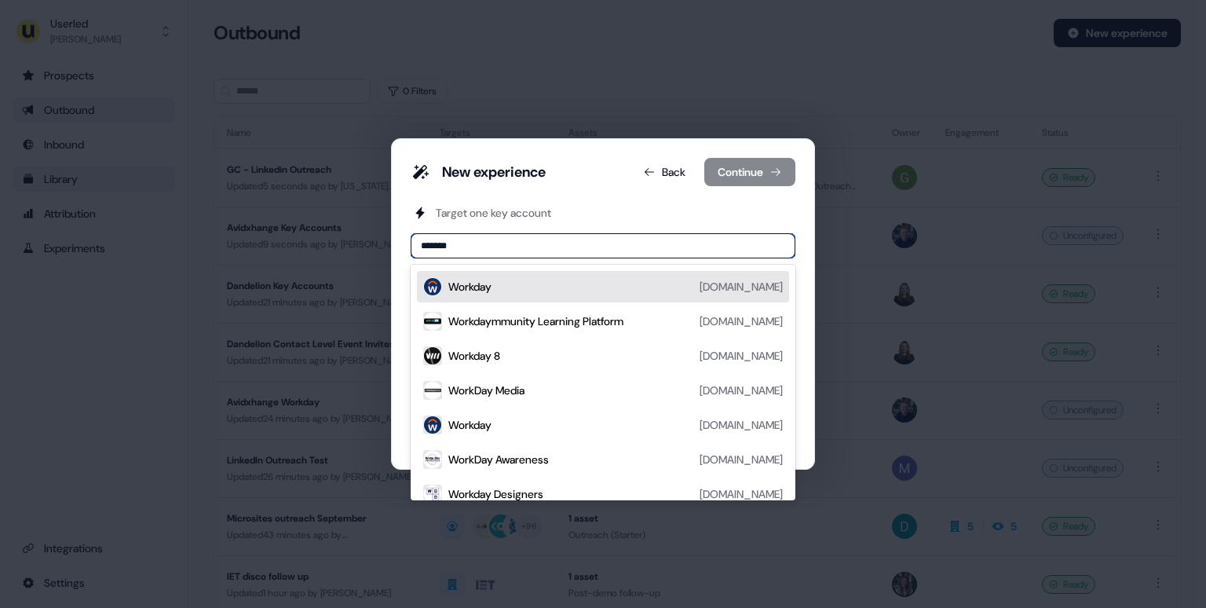
click at [480, 286] on div "Workday" at bounding box center [469, 287] width 43 height 16
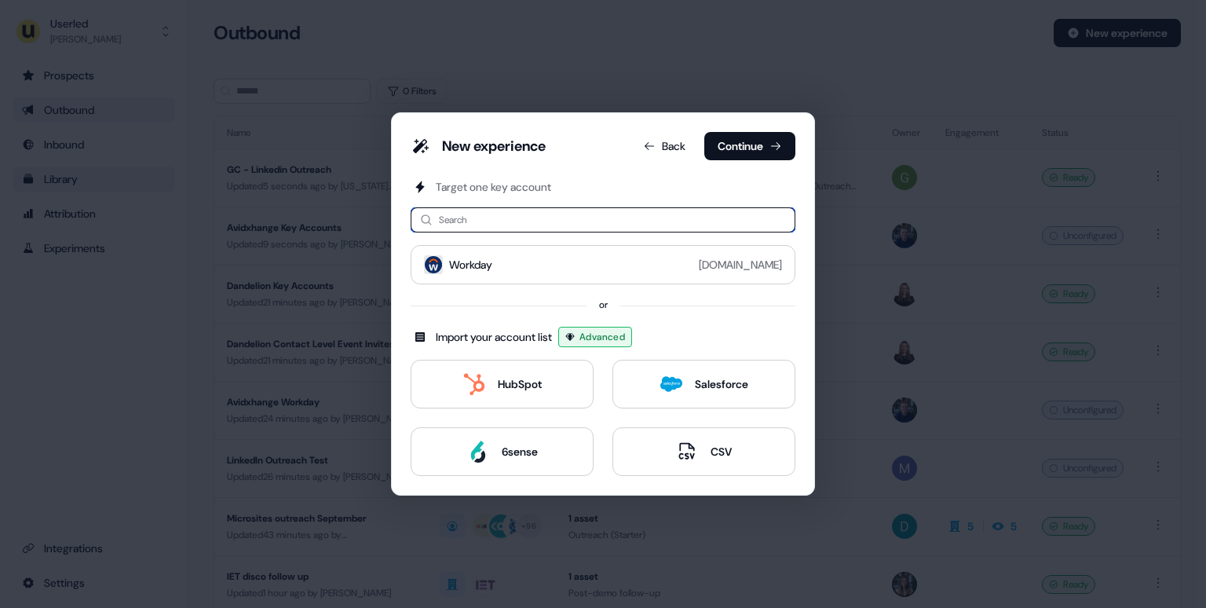
click at [468, 218] on input at bounding box center [603, 219] width 385 height 25
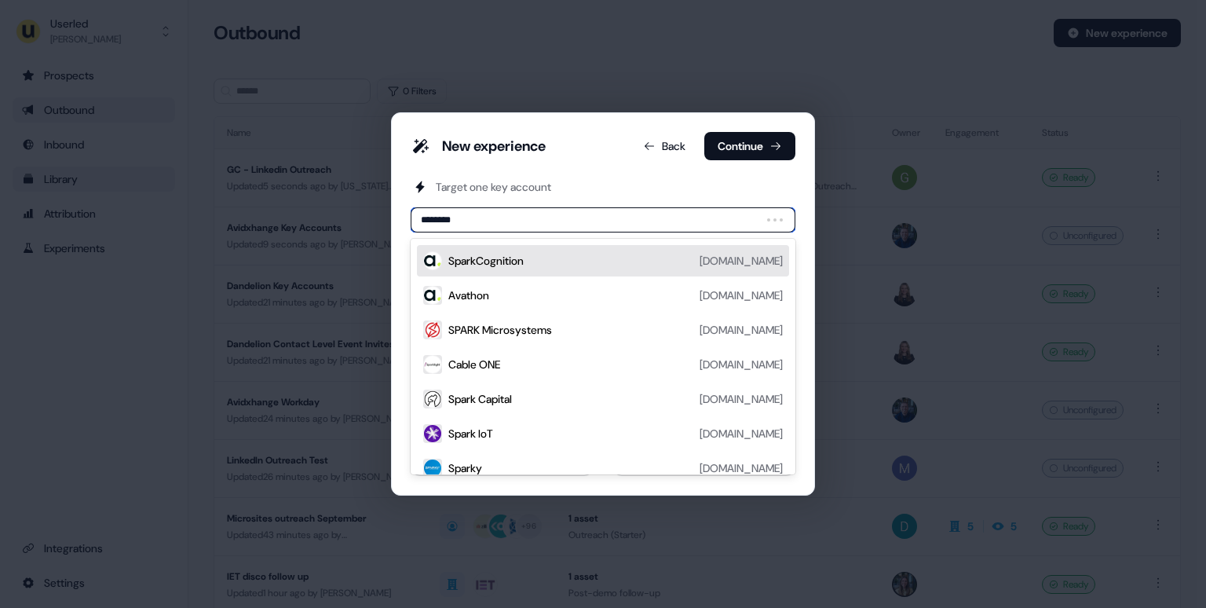
type input "*********"
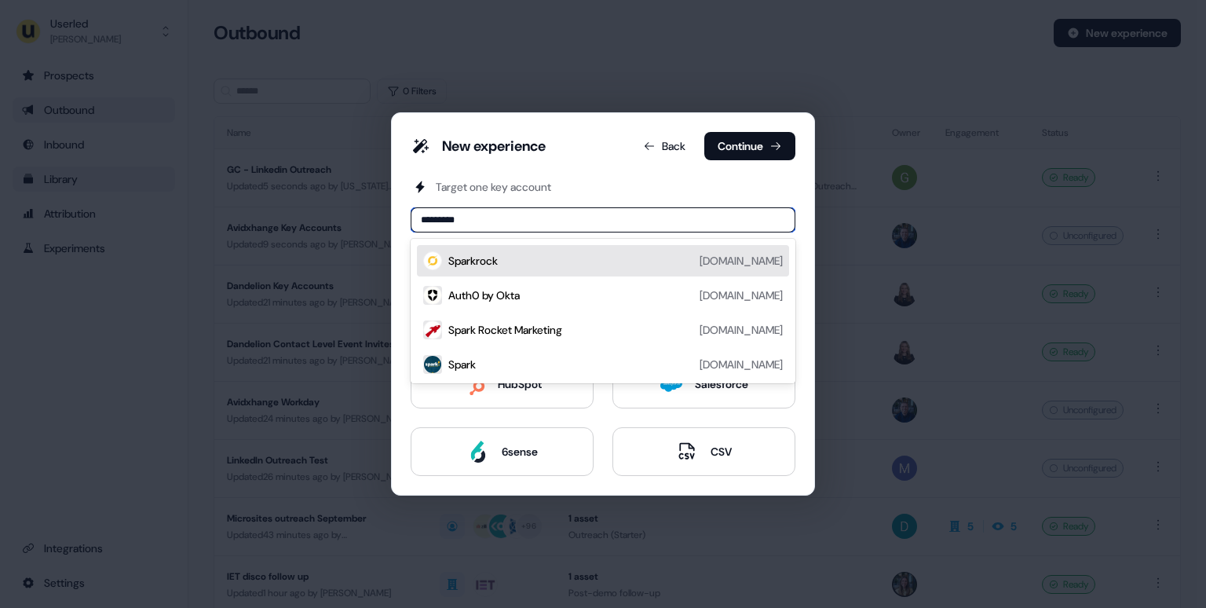
click at [485, 260] on div "Sparkrock" at bounding box center [472, 261] width 49 height 16
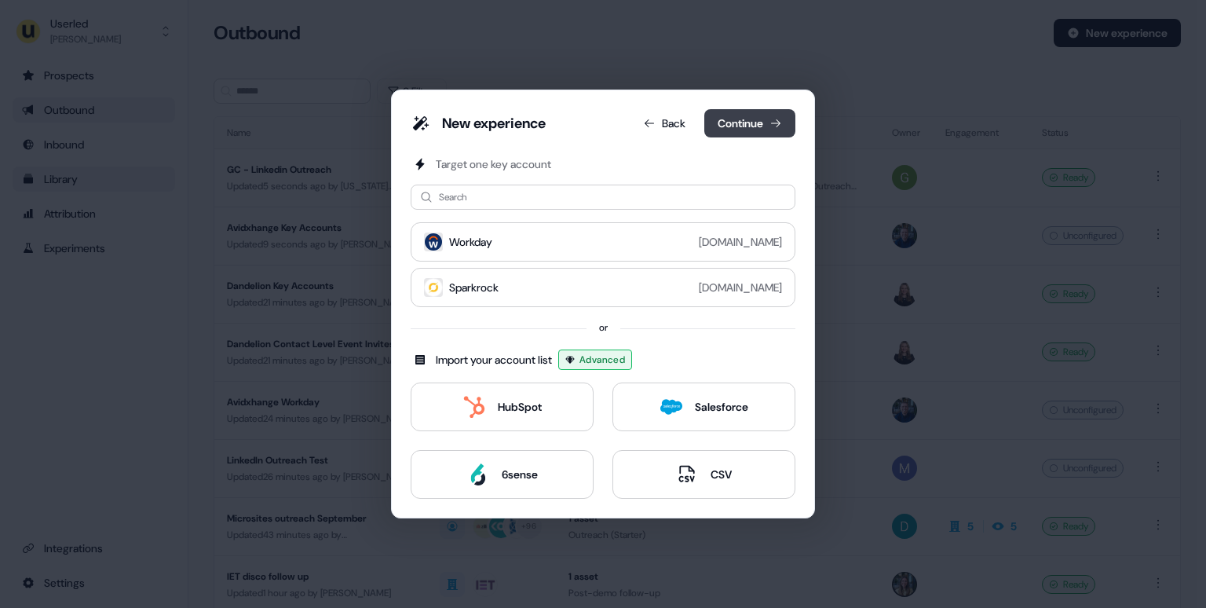
click at [770, 116] on button "Continue" at bounding box center [749, 123] width 91 height 28
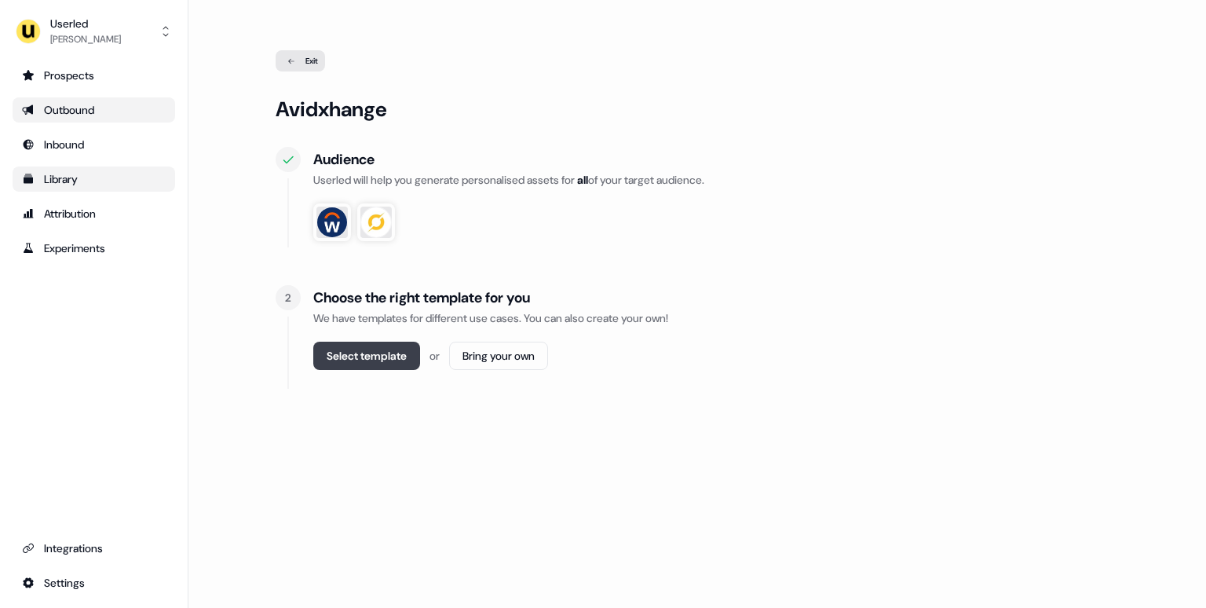
click at [366, 364] on button "Select template" at bounding box center [366, 356] width 107 height 28
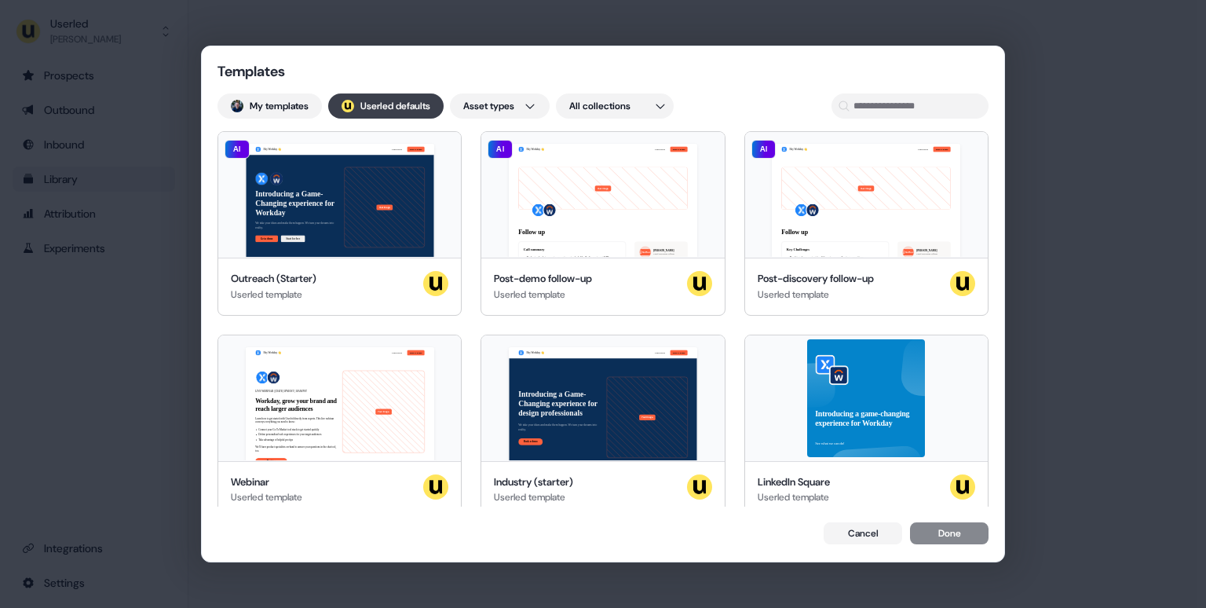
click at [400, 111] on button "; Userled defaults" at bounding box center [385, 105] width 115 height 25
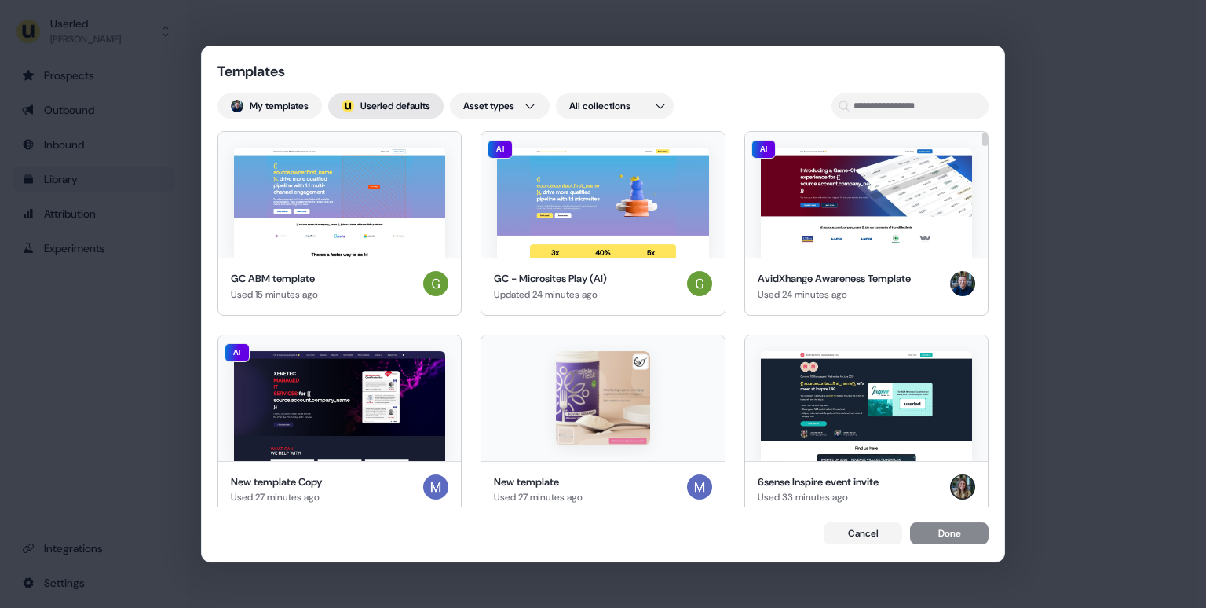
click at [390, 109] on button "; Userled defaults" at bounding box center [385, 105] width 115 height 25
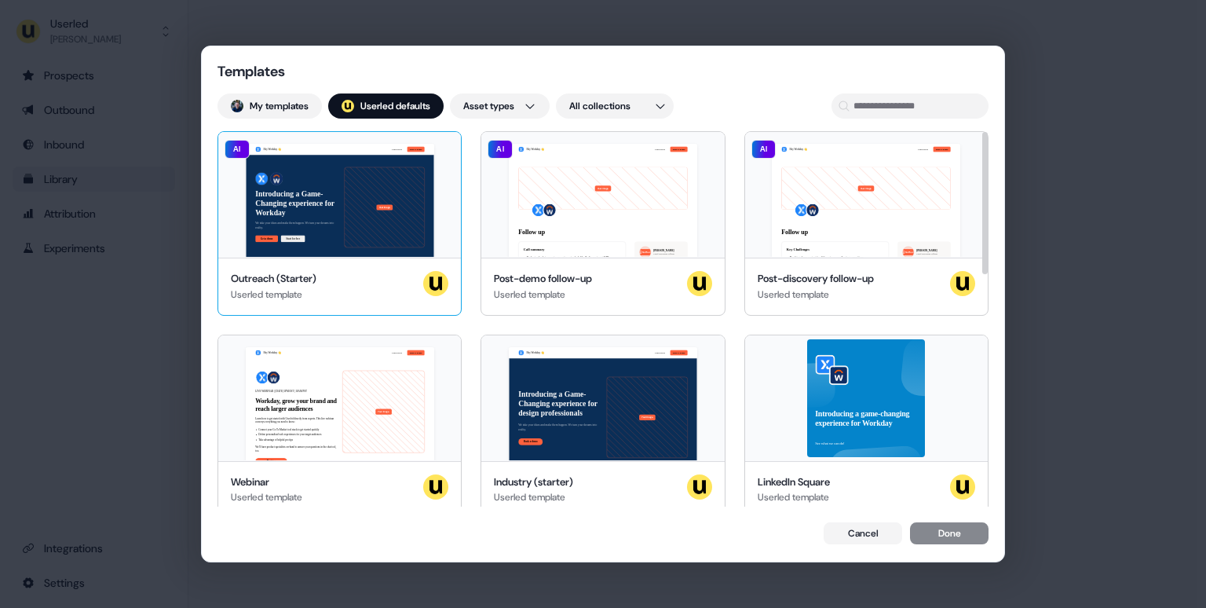
click at [273, 223] on div "Hey Workday 👋 Learn more Book a demo Introducing a Game-Changing experience for…" at bounding box center [339, 195] width 243 height 126
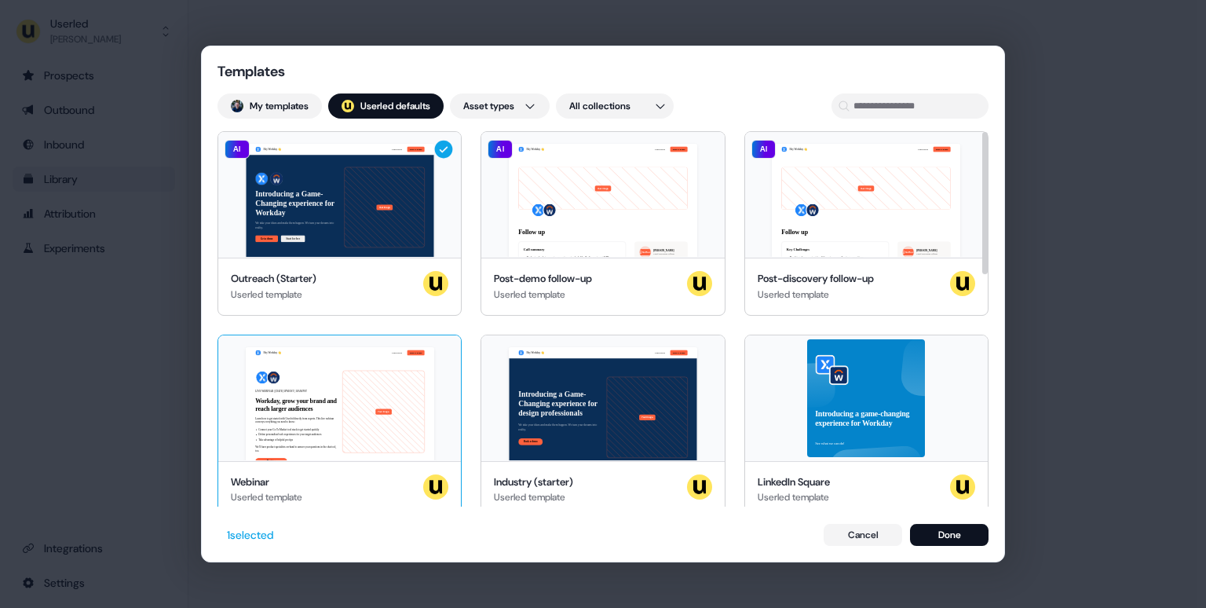
click at [310, 367] on div "Hey Workday 👋 Learn more Book a demo LIVE WEBINAR | May 10, 2023 1PM EST | 10AM…" at bounding box center [339, 398] width 243 height 126
click at [940, 539] on button "Done" at bounding box center [949, 535] width 79 height 22
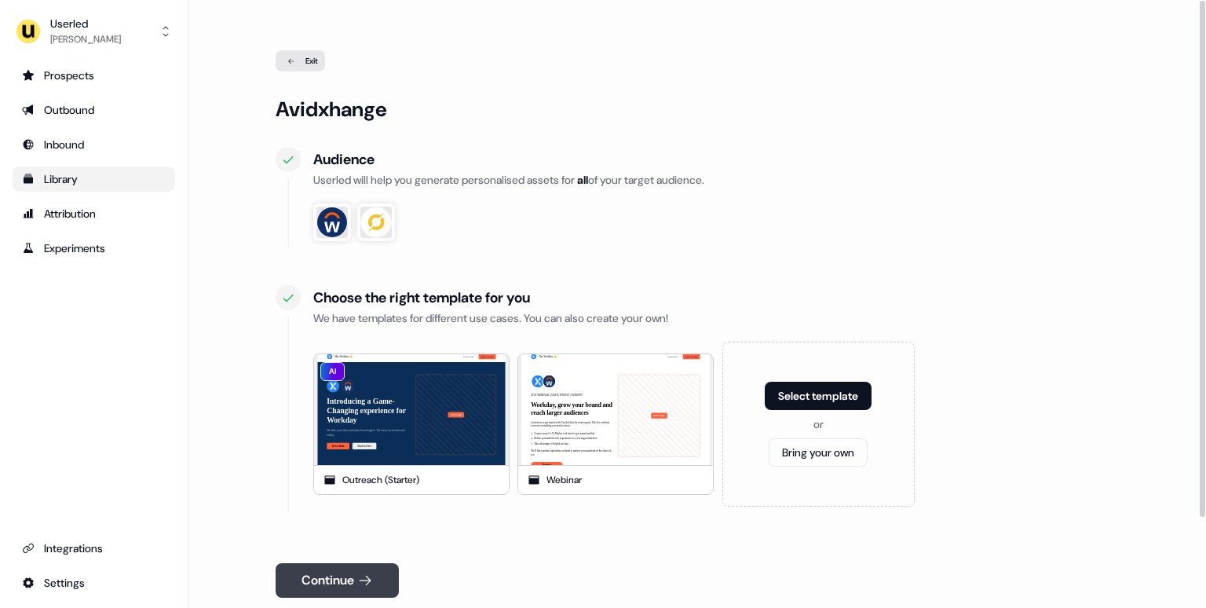
click at [342, 585] on button "Continue" at bounding box center [337, 580] width 123 height 35
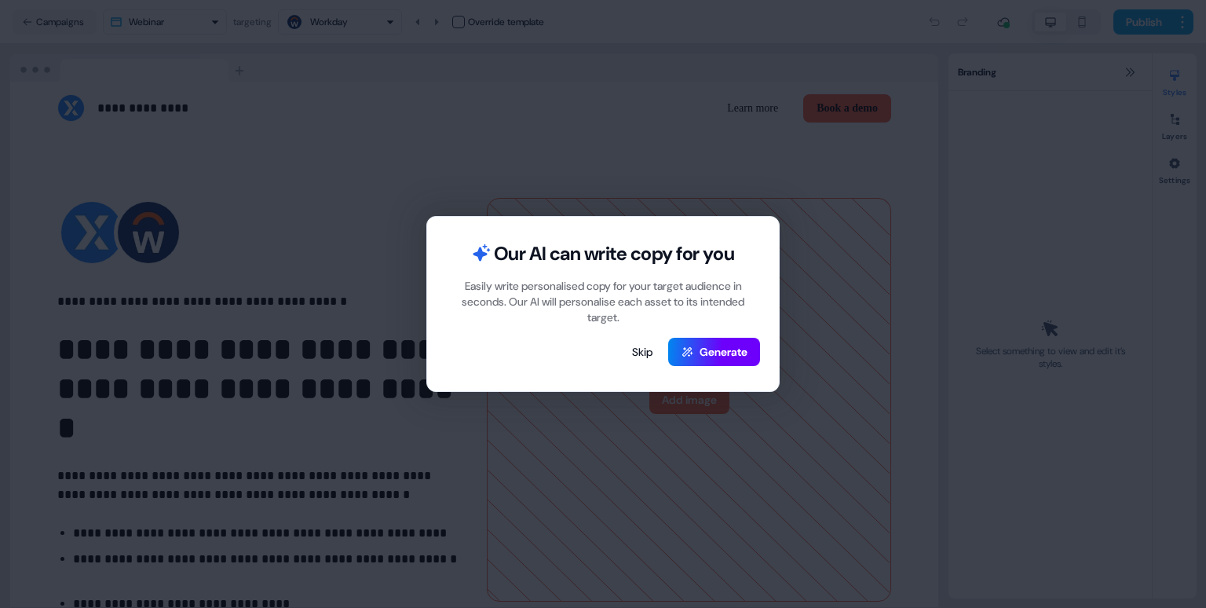
click at [711, 353] on button "Generate" at bounding box center [714, 352] width 92 height 28
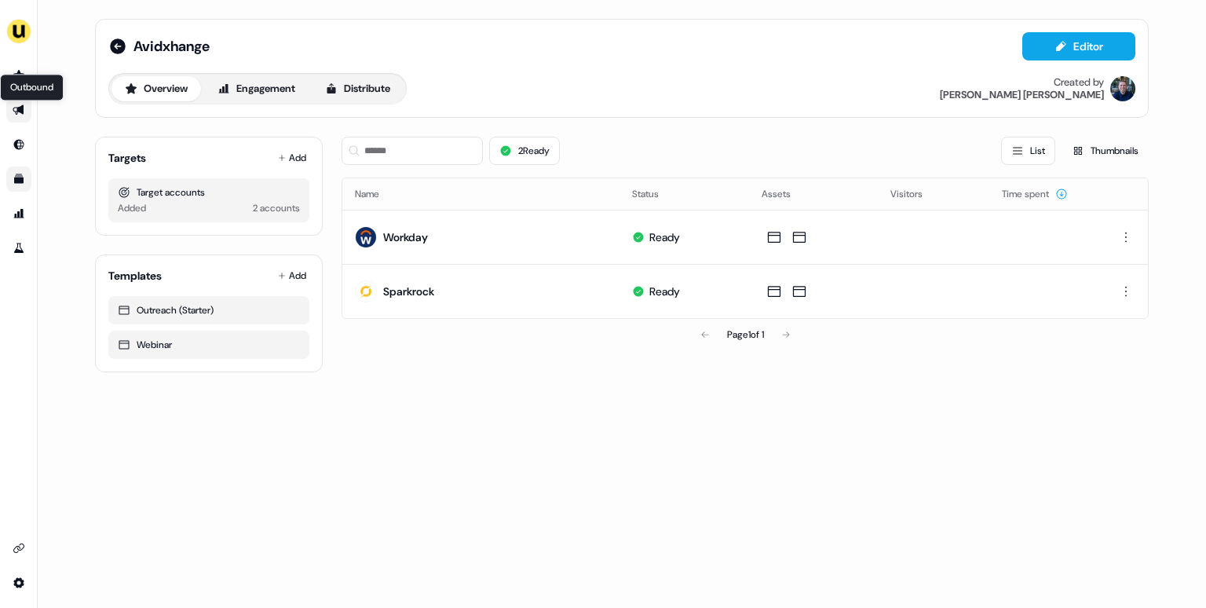
click at [19, 108] on icon "Go to outbound experience" at bounding box center [18, 110] width 11 height 10
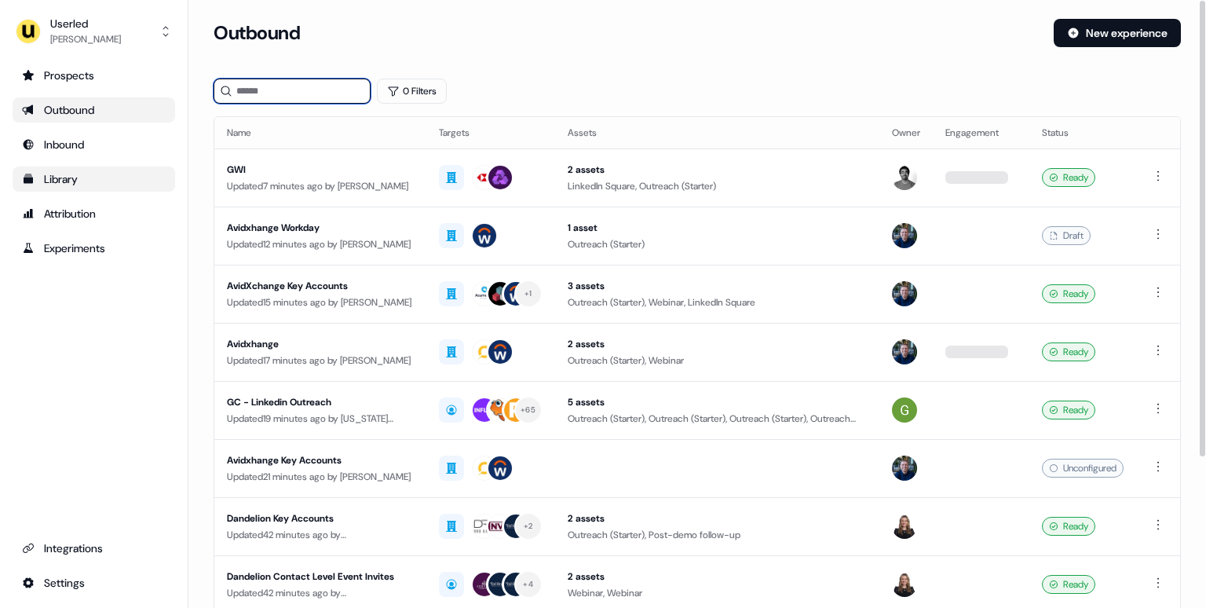
click at [265, 86] on input at bounding box center [292, 91] width 157 height 25
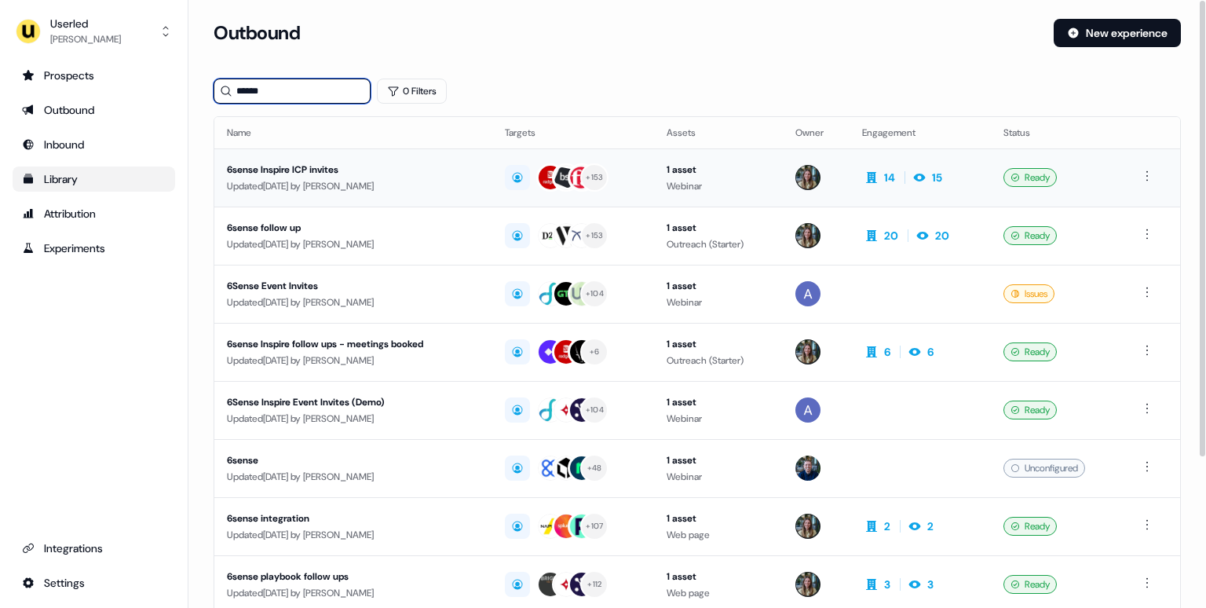
type input "******"
click at [456, 180] on div "Updated 1 day ago by Charlotte Stone" at bounding box center [353, 186] width 253 height 16
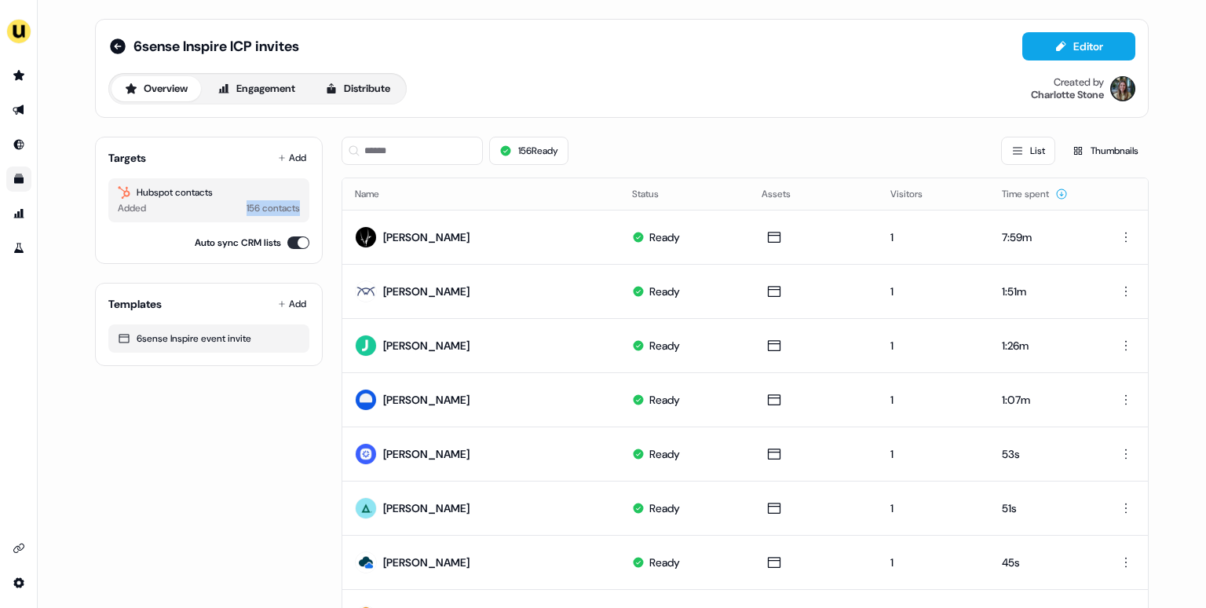
drag, startPoint x: 237, startPoint y: 205, endPoint x: 304, endPoint y: 206, distance: 66.8
click at [304, 206] on div "Hubspot contacts Added 156 contacts" at bounding box center [208, 200] width 201 height 44
click at [318, 221] on div "Targets Add Hubspot contacts Added 156 contacts Auto sync CRM lists" at bounding box center [209, 200] width 228 height 127
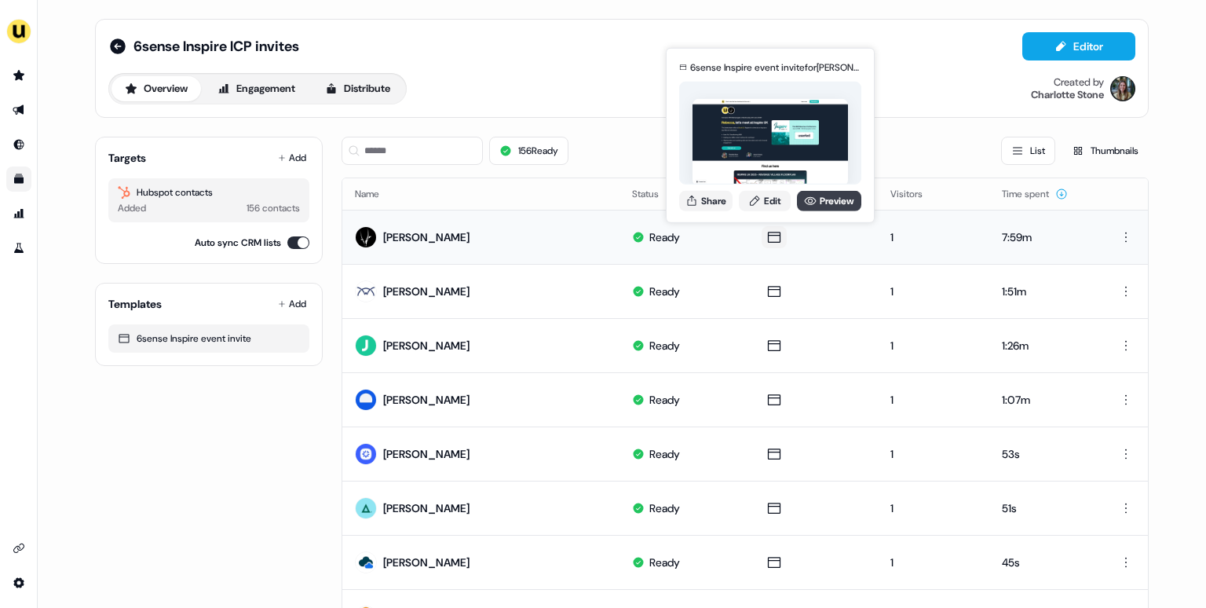
click at [830, 204] on link "Preview" at bounding box center [829, 200] width 64 height 20
click at [780, 203] on link "Edit" at bounding box center [765, 200] width 52 height 20
click at [719, 203] on button "Share" at bounding box center [705, 200] width 53 height 20
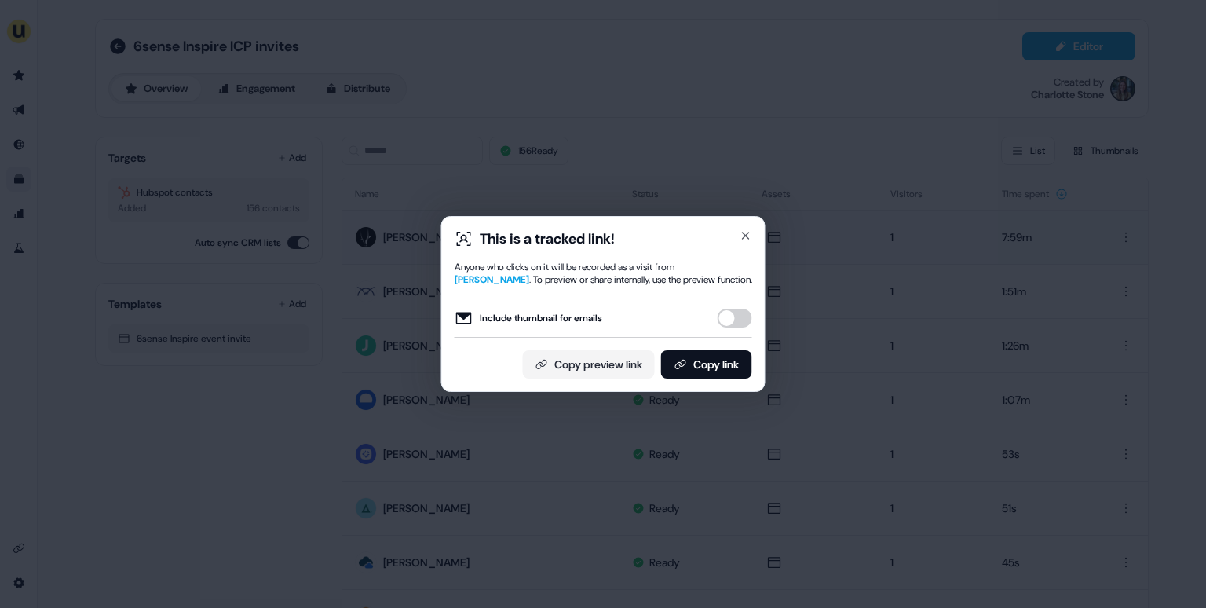
click at [734, 313] on button "Include thumbnail for emails" at bounding box center [735, 318] width 35 height 19
click at [704, 359] on button "Copy link" at bounding box center [706, 364] width 91 height 28
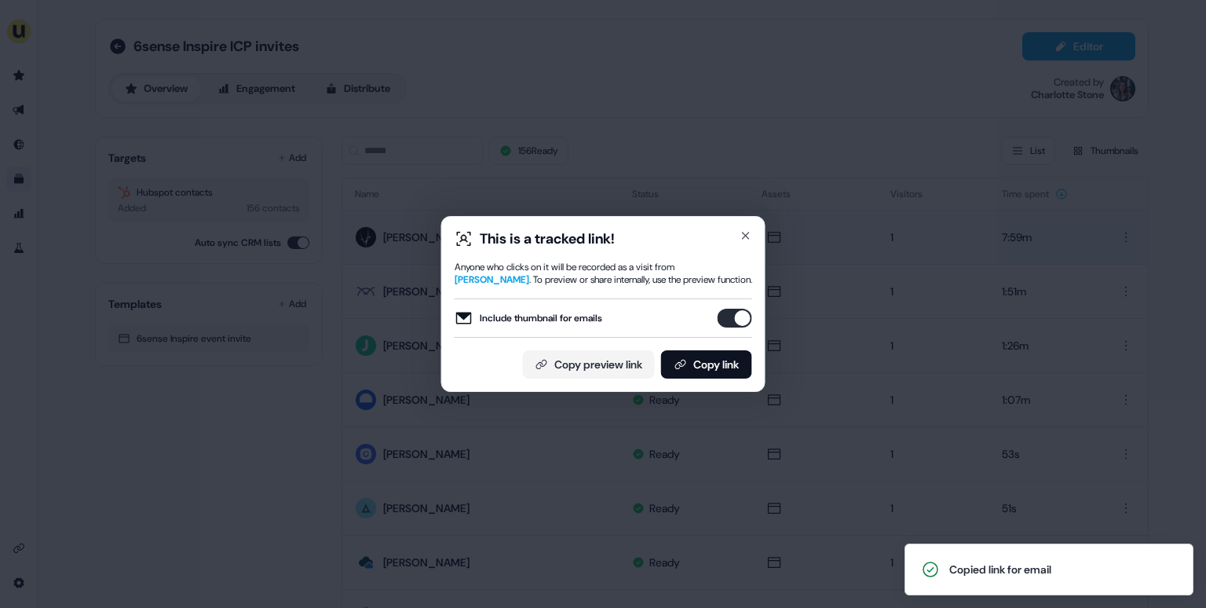
click at [45, 313] on div "This is a tracked link! Anyone who clicks on it will be recorded as a visit fro…" at bounding box center [603, 304] width 1206 height 608
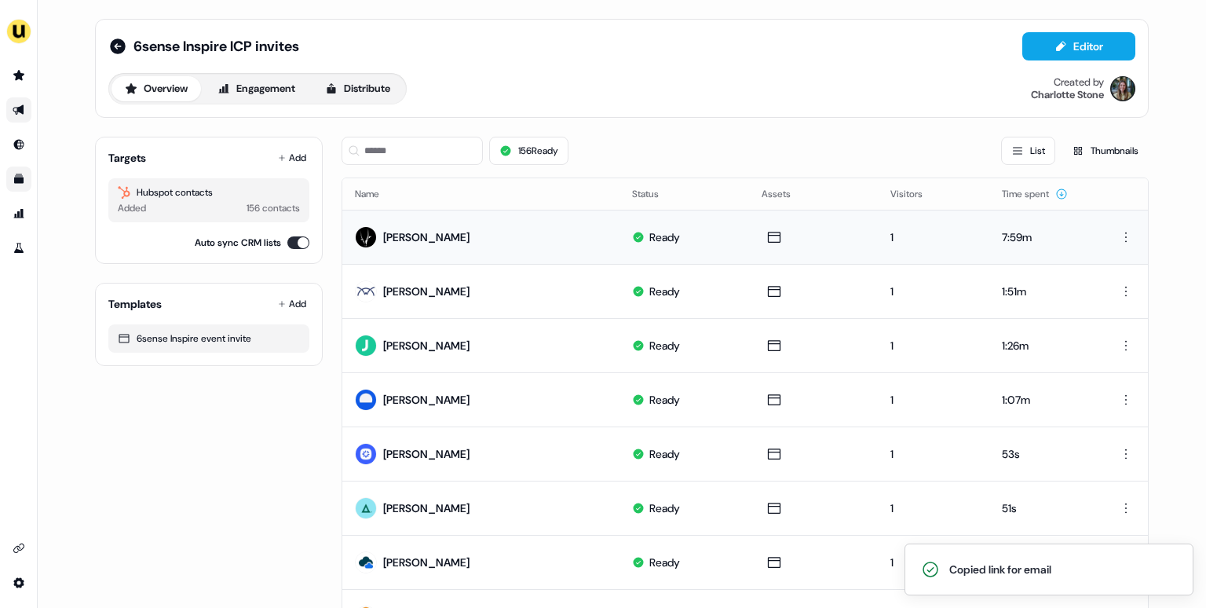
click at [17, 110] on icon "Go to outbound experience" at bounding box center [18, 110] width 11 height 10
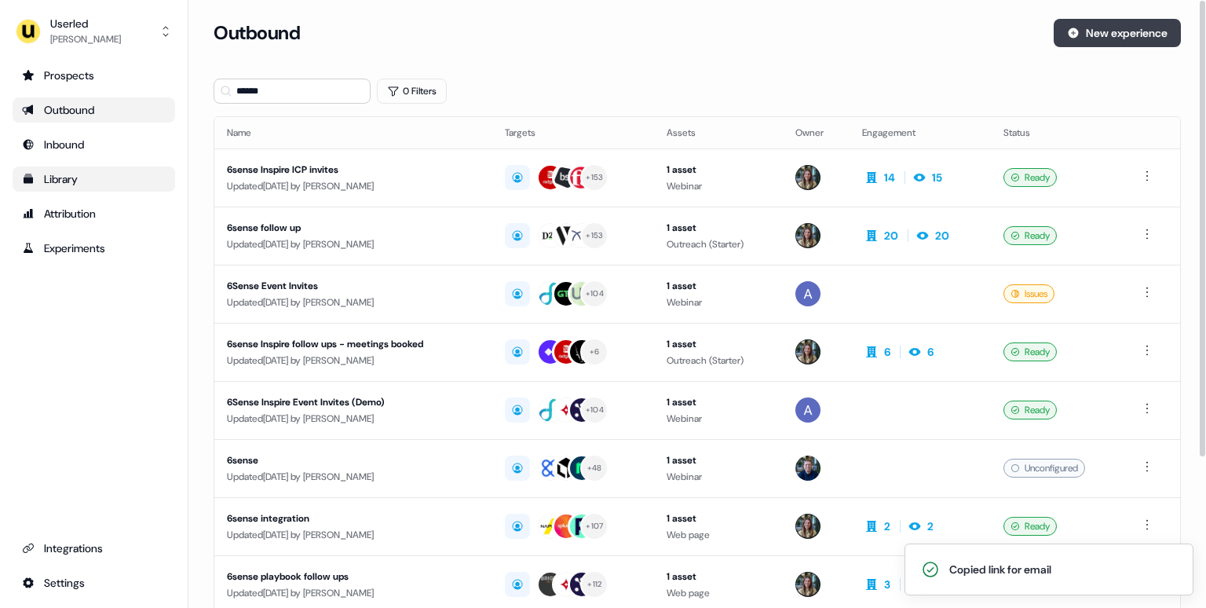
click at [1101, 35] on button "New experience" at bounding box center [1117, 33] width 127 height 28
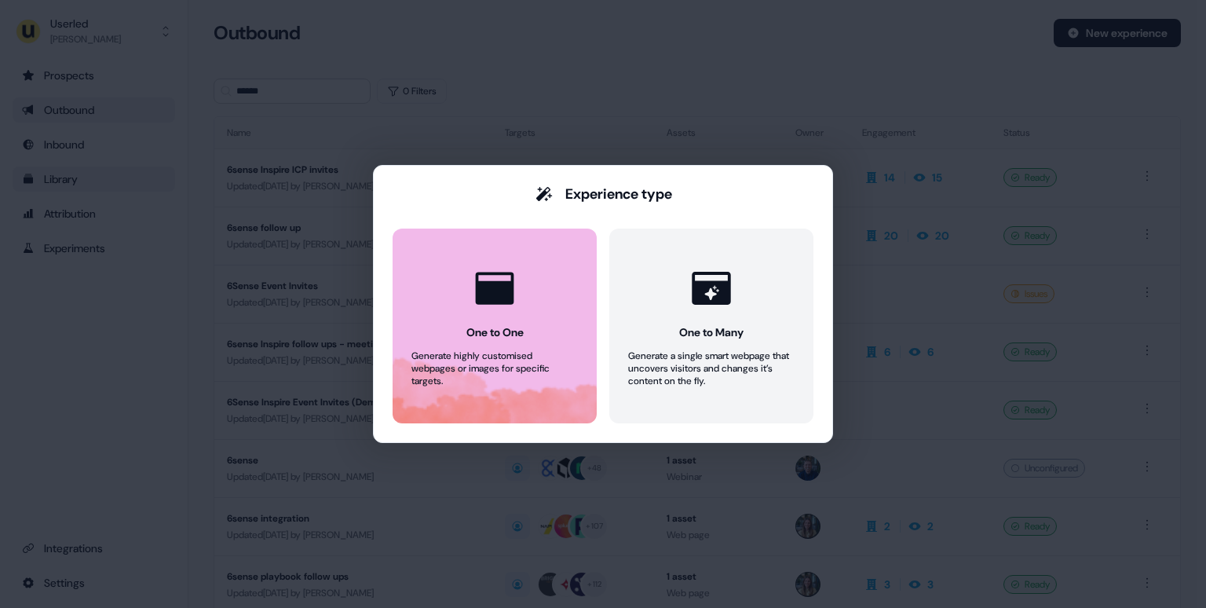
click at [529, 270] on button "One to One Generate highly customised webpages or images for specific targets." at bounding box center [495, 326] width 204 height 195
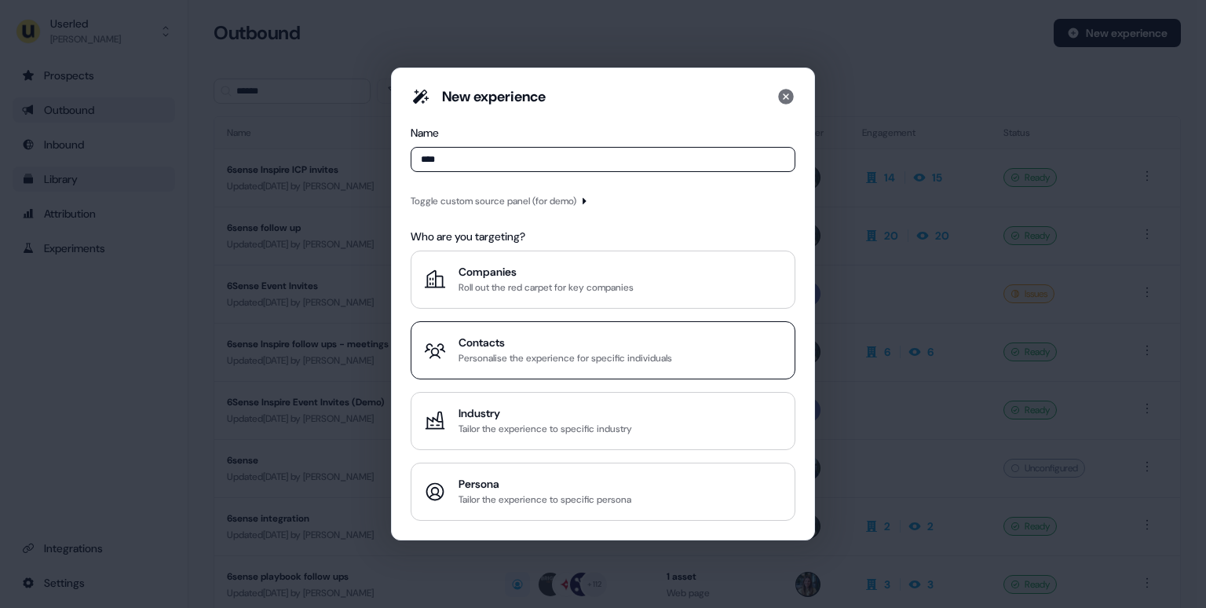
type input "****"
click at [579, 348] on div "Contacts" at bounding box center [566, 343] width 214 height 16
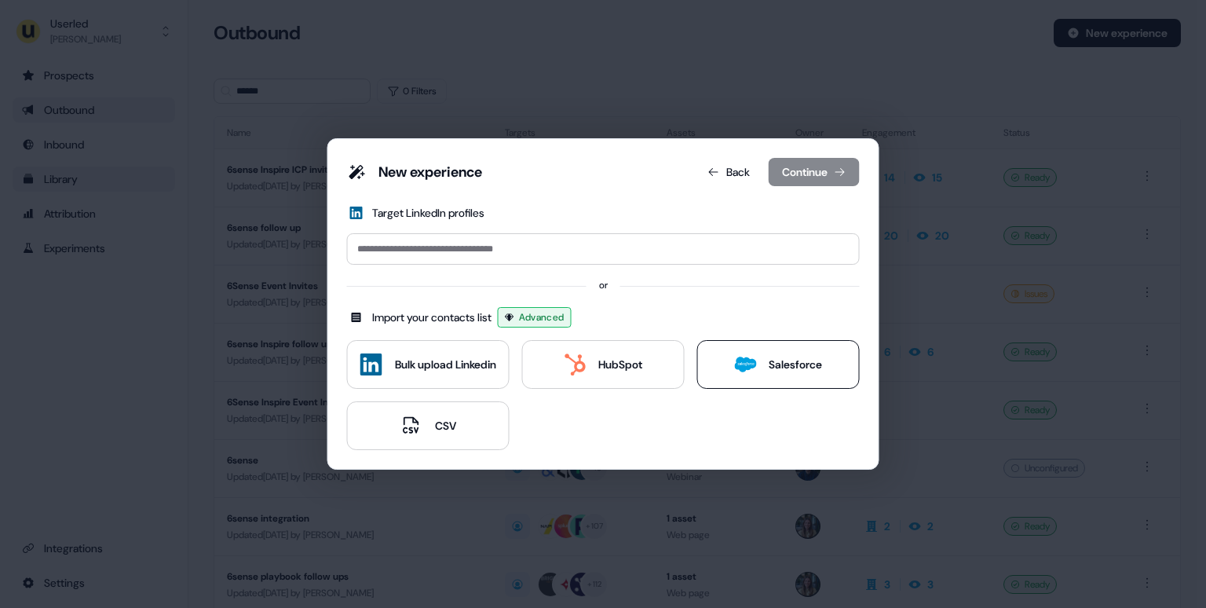
click at [768, 360] on div "Salesforce" at bounding box center [778, 364] width 88 height 22
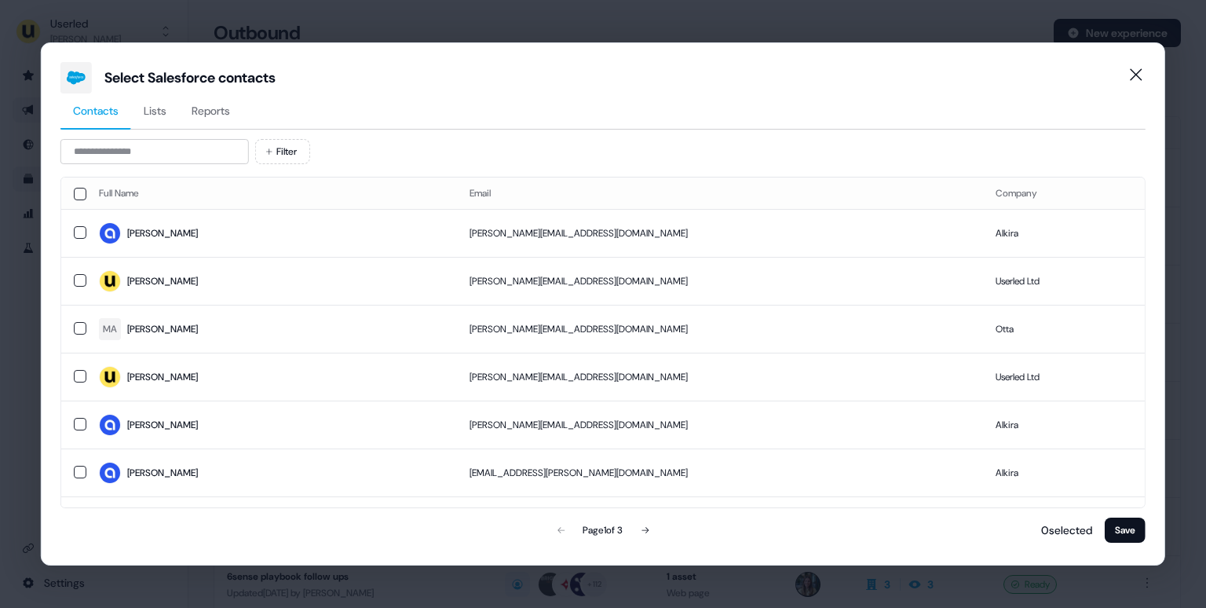
click at [163, 107] on span "Lists" at bounding box center [155, 111] width 23 height 16
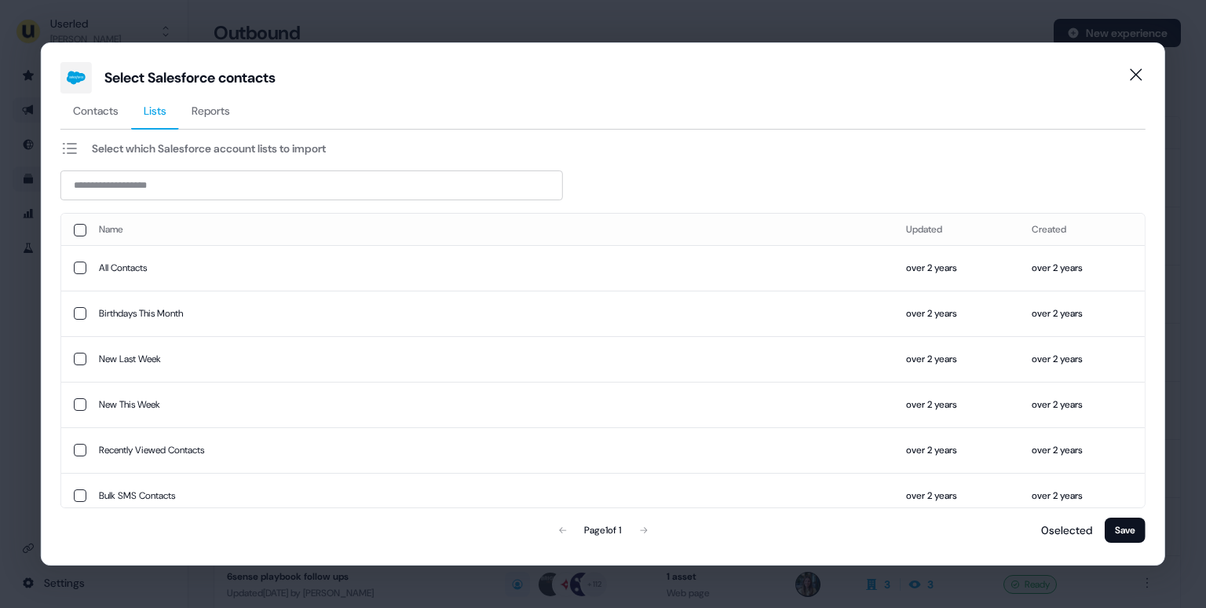
click at [115, 108] on span "Contacts" at bounding box center [96, 111] width 46 height 16
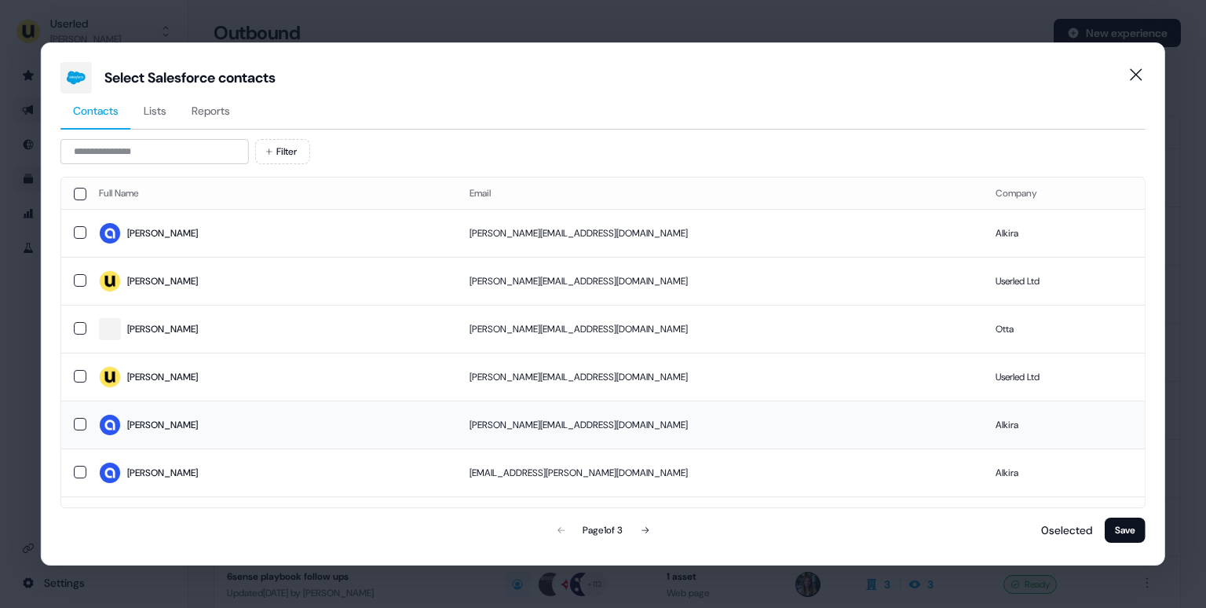
scroll to position [53, 0]
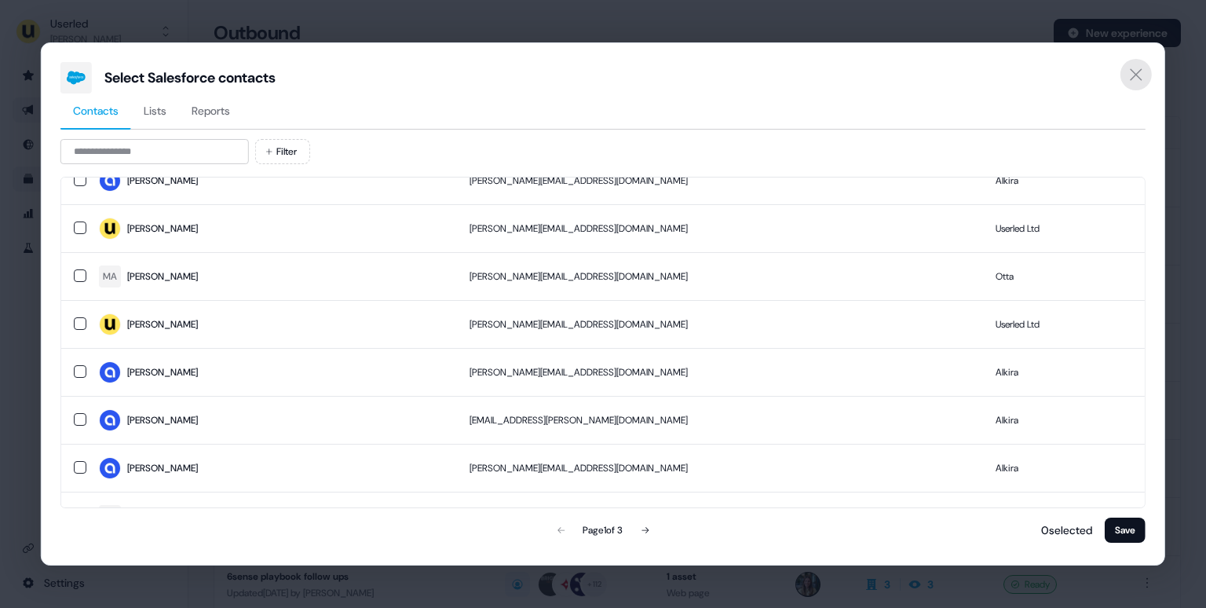
click at [1129, 82] on icon "Close" at bounding box center [1136, 74] width 19 height 19
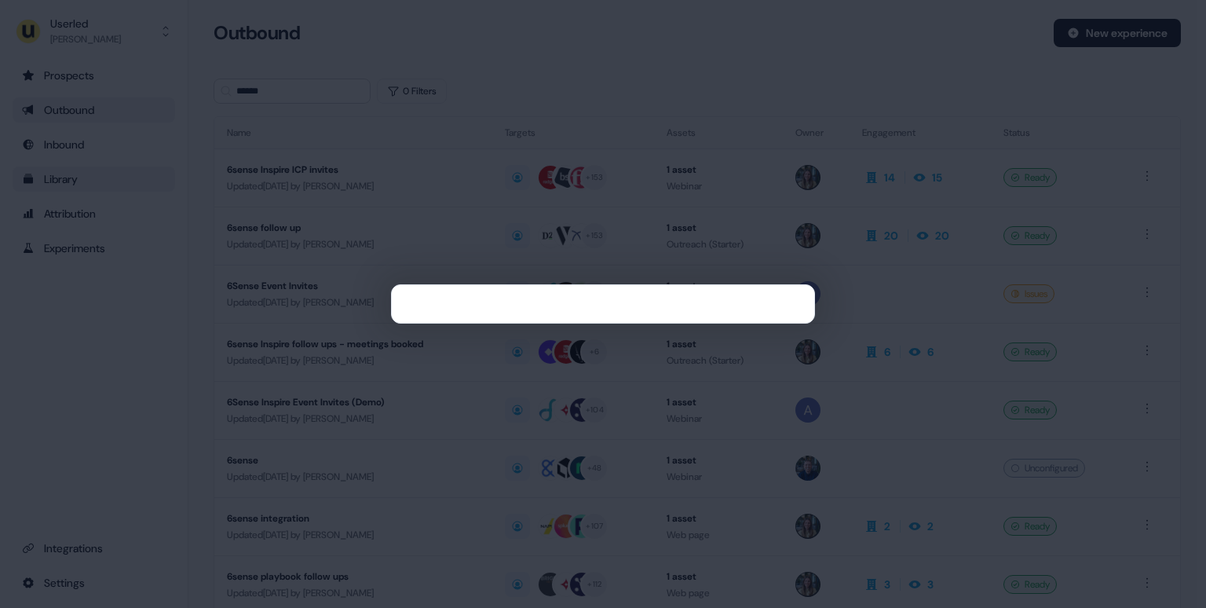
click at [644, 78] on div at bounding box center [603, 304] width 1206 height 608
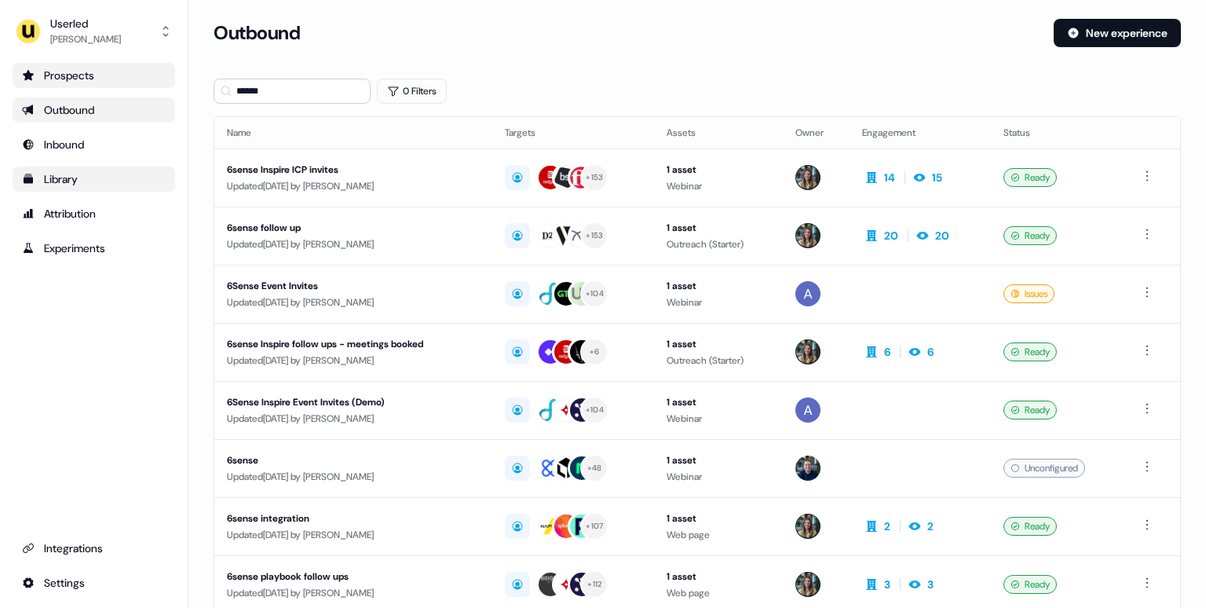
click at [108, 66] on link "Prospects" at bounding box center [94, 75] width 163 height 25
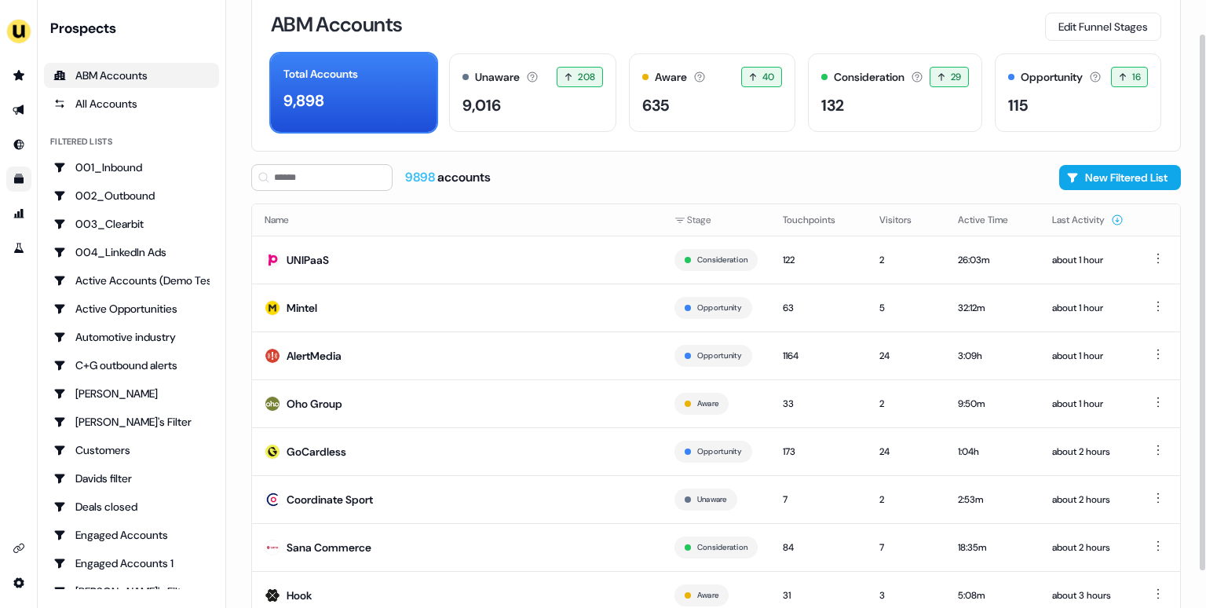
scroll to position [38, 0]
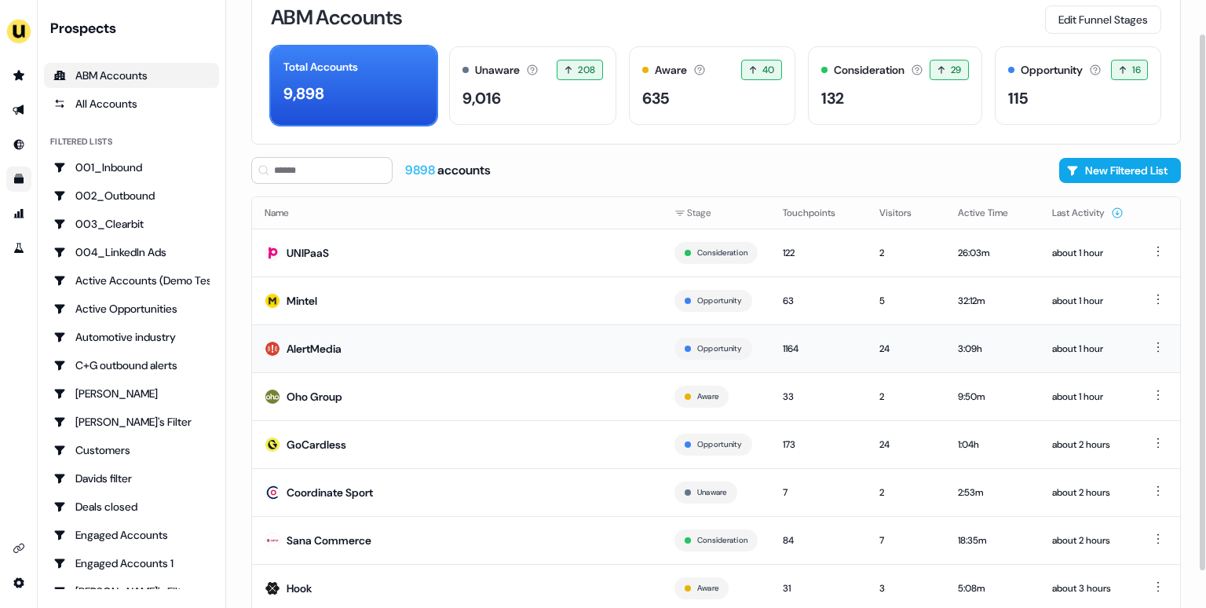
click at [391, 349] on td "AlertMedia" at bounding box center [457, 348] width 410 height 48
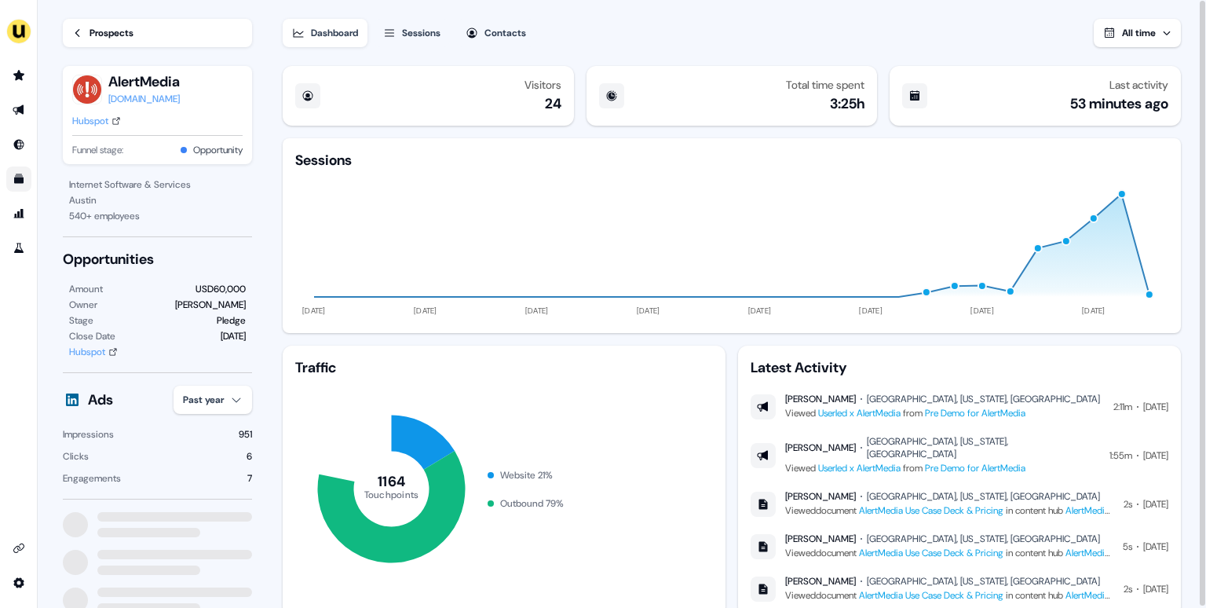
click at [1143, 28] on span "All time" at bounding box center [1139, 33] width 34 height 13
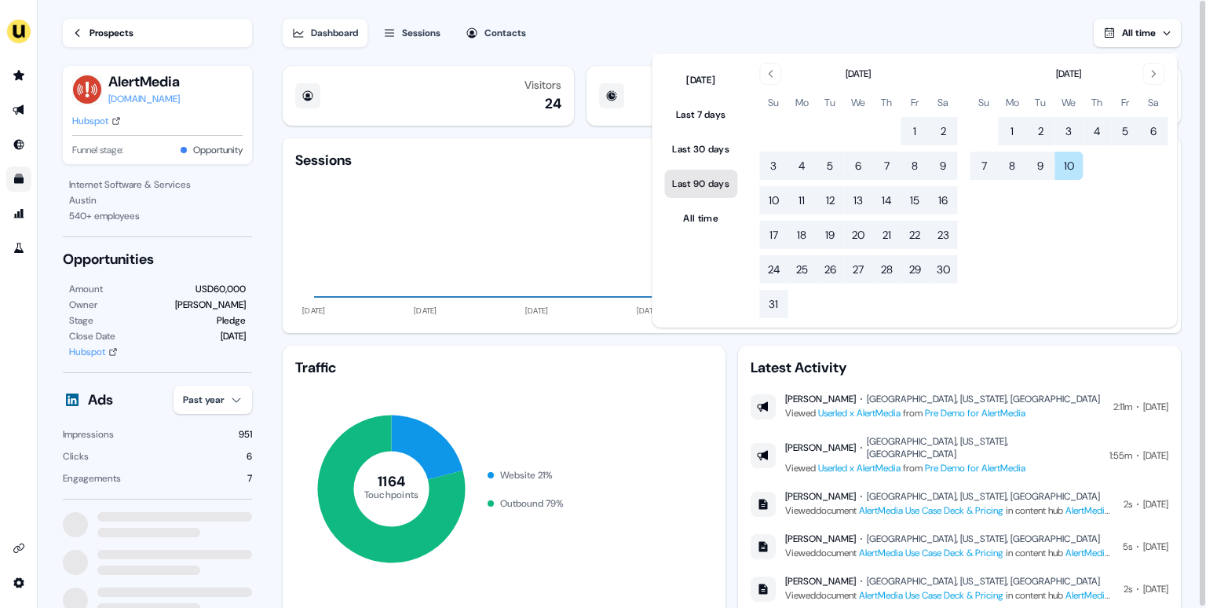
click at [712, 178] on button "Last 90 days" at bounding box center [700, 184] width 73 height 28
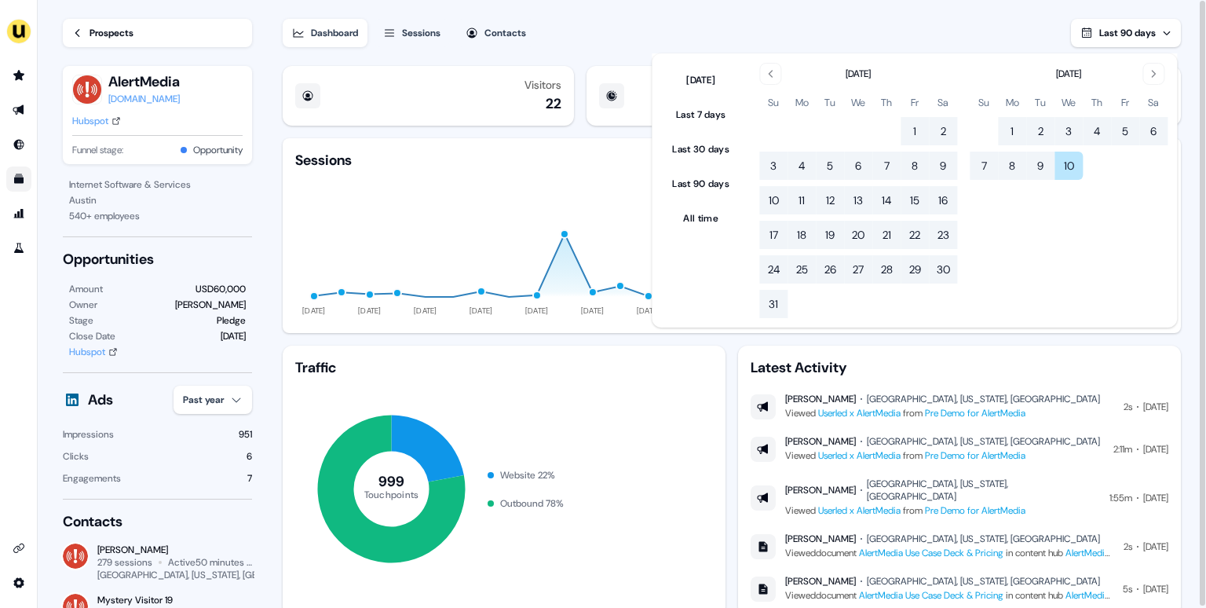
click at [593, 42] on div "Dashboard Sessions Contacts Last 90 days" at bounding box center [732, 23] width 898 height 47
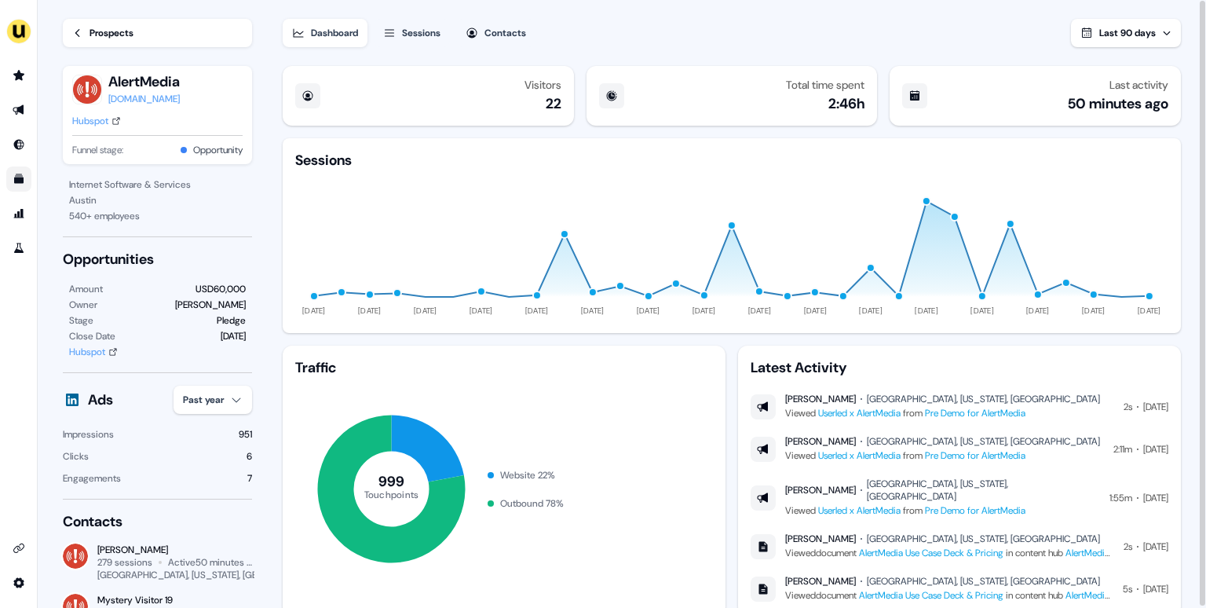
click at [928, 202] on div "button" at bounding box center [926, 200] width 9 height 9
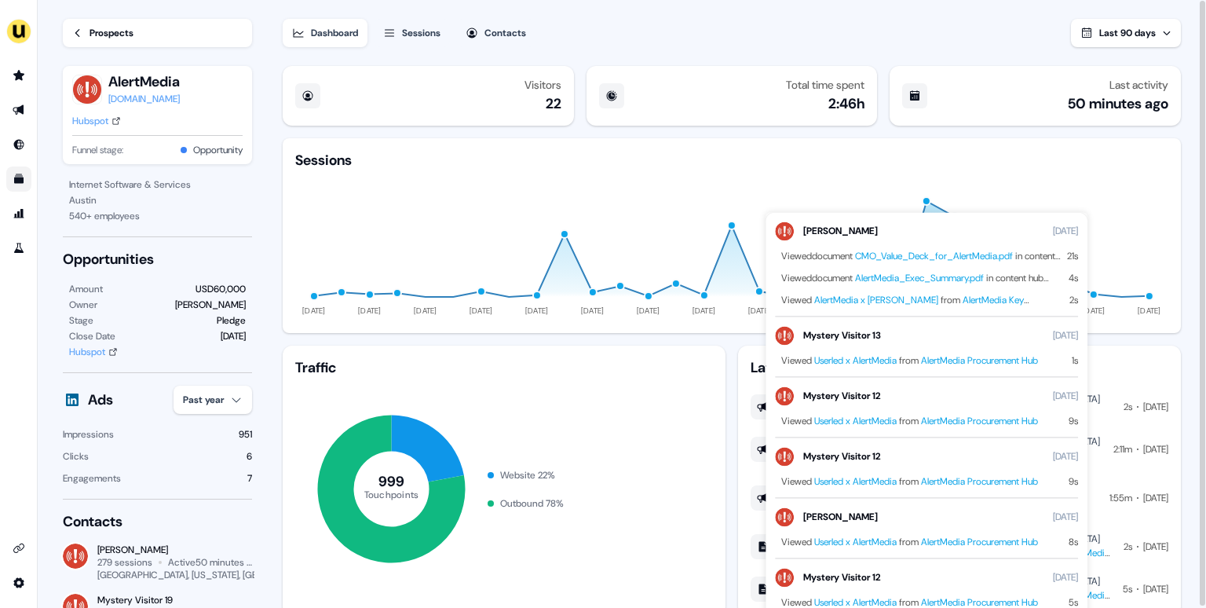
click at [842, 175] on icon "12 Jun 18 Jun 24 Jun 30 Jun 06 Jul 12 Jul 18 Jul 24 Jul 30 Jul 05 Aug 11 Aug 17…" at bounding box center [731, 245] width 873 height 151
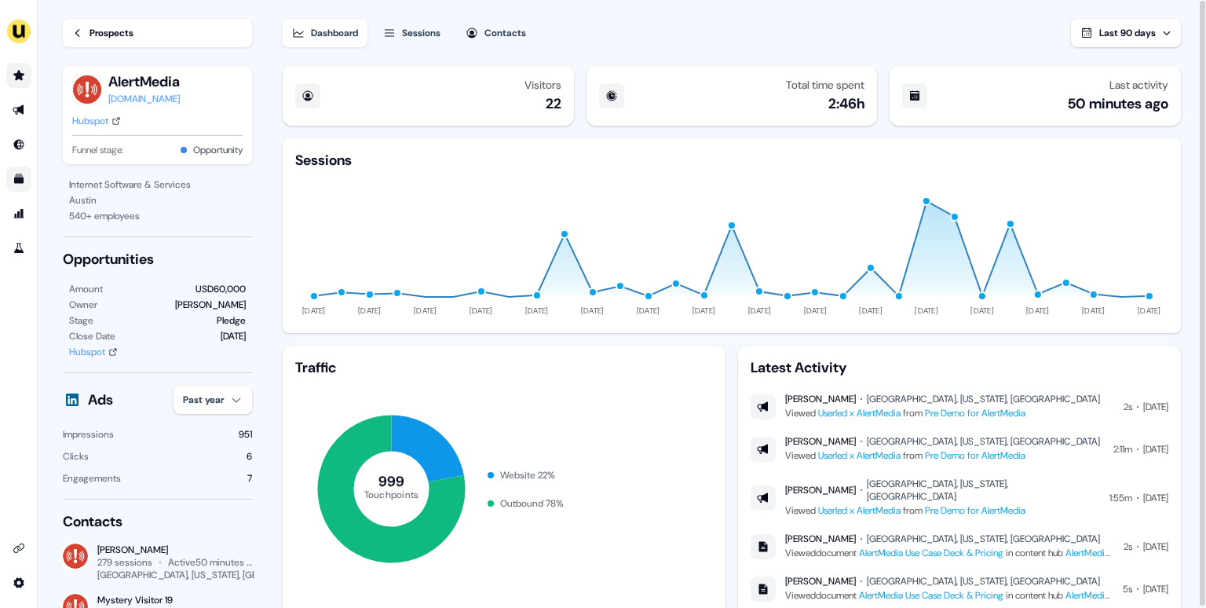
click at [13, 68] on link "Go to prospects" at bounding box center [18, 75] width 25 height 25
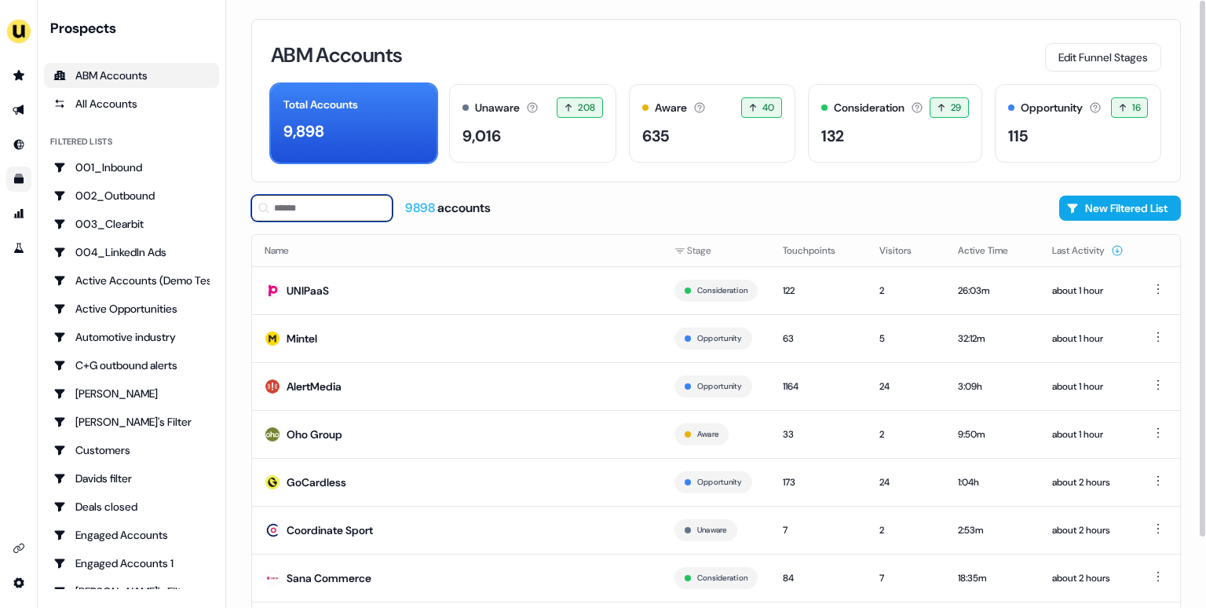
click at [295, 207] on input at bounding box center [321, 208] width 141 height 27
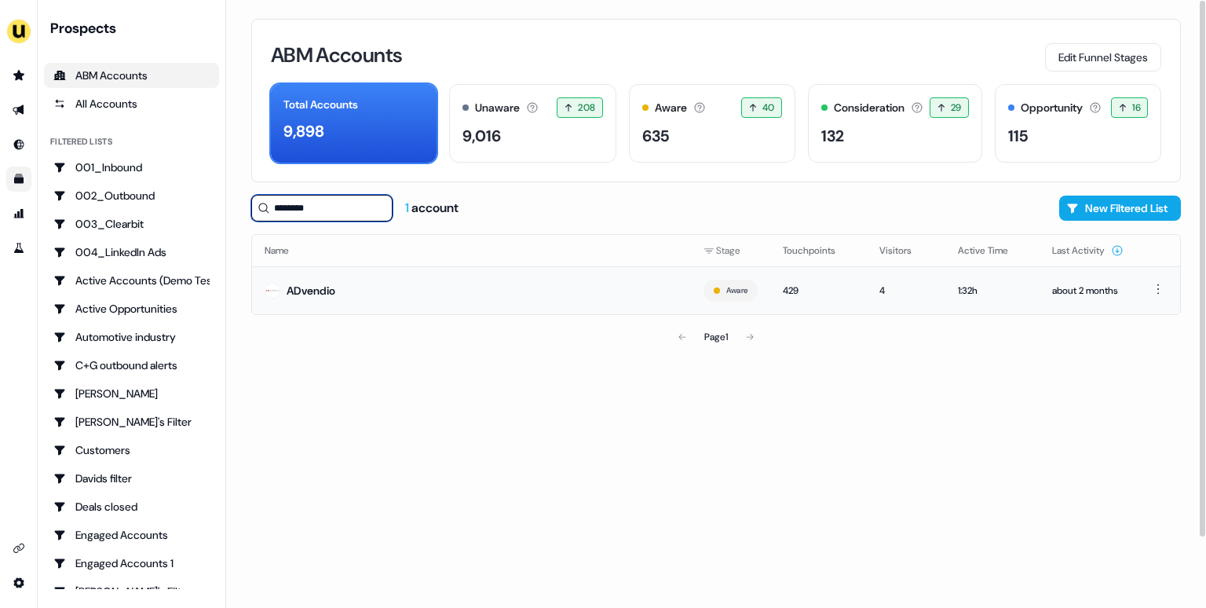
type input "********"
click at [375, 292] on td "ADvendio" at bounding box center [471, 290] width 439 height 48
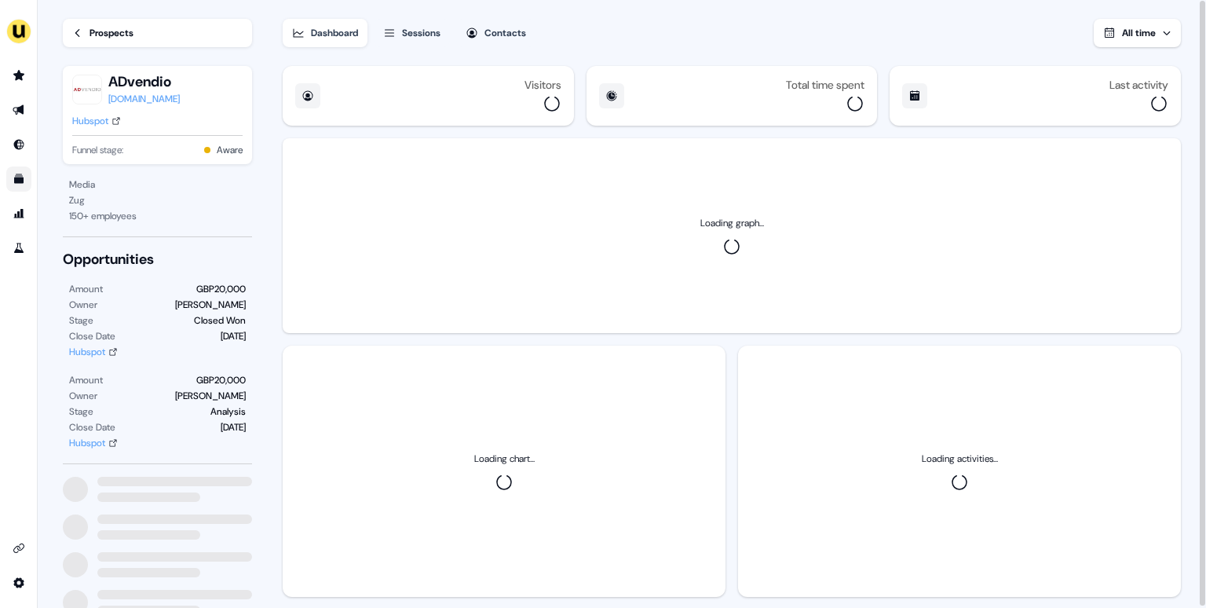
click at [420, 38] on div "Sessions" at bounding box center [421, 33] width 38 height 16
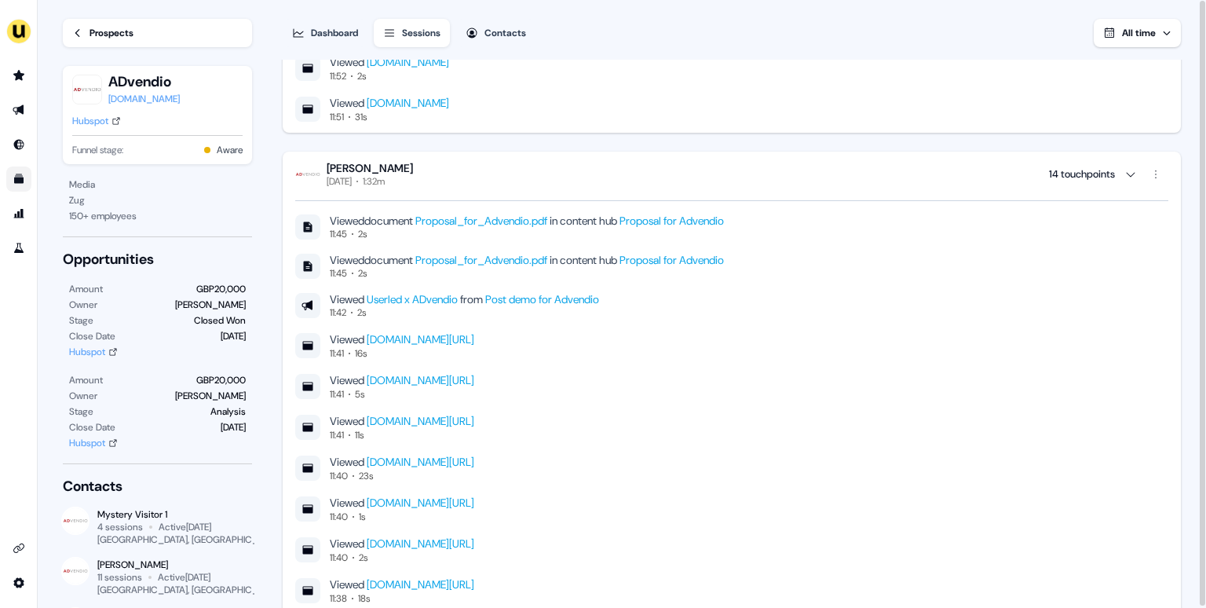
scroll to position [2774, 0]
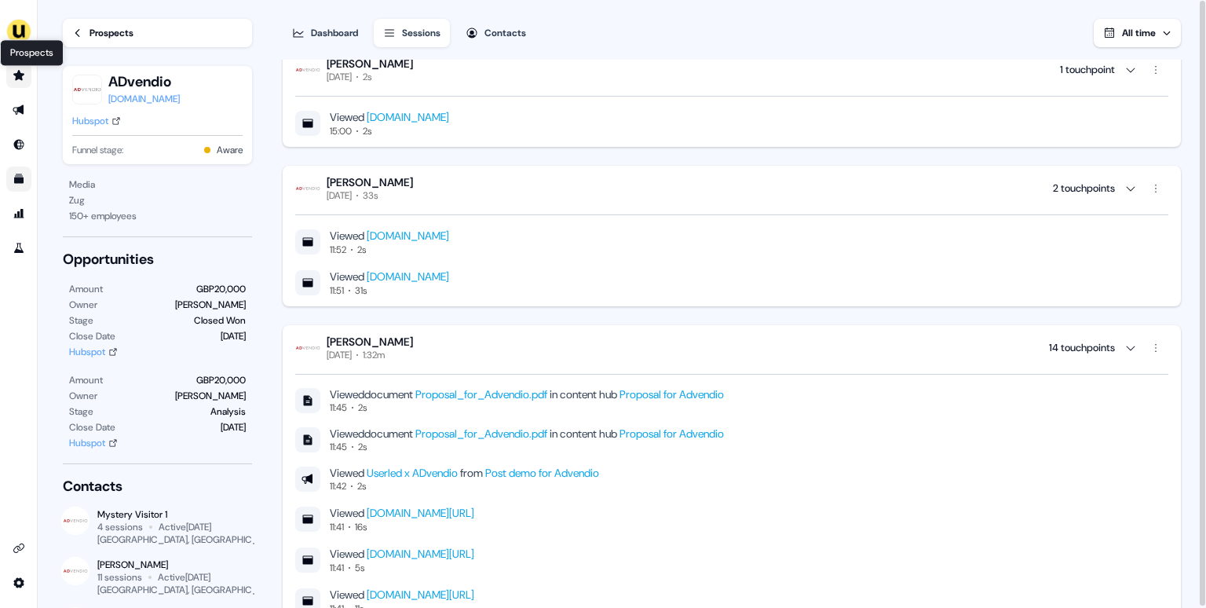
click at [21, 73] on icon "Go to prospects" at bounding box center [18, 75] width 11 height 10
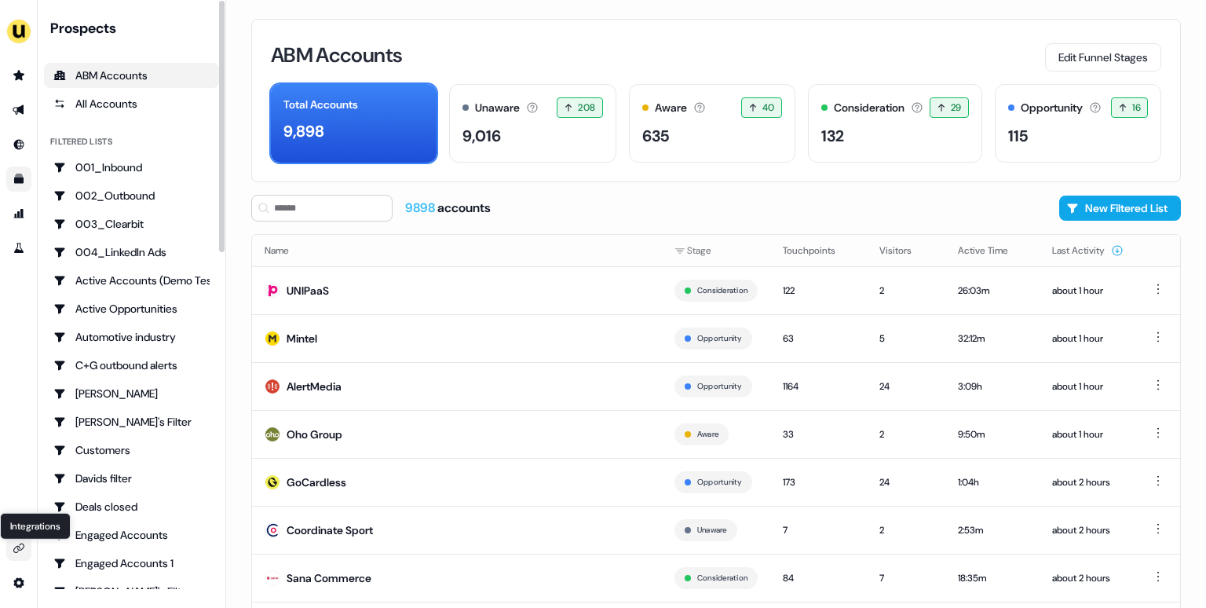
click at [13, 542] on link "Integrations Integrations" at bounding box center [18, 548] width 25 height 25
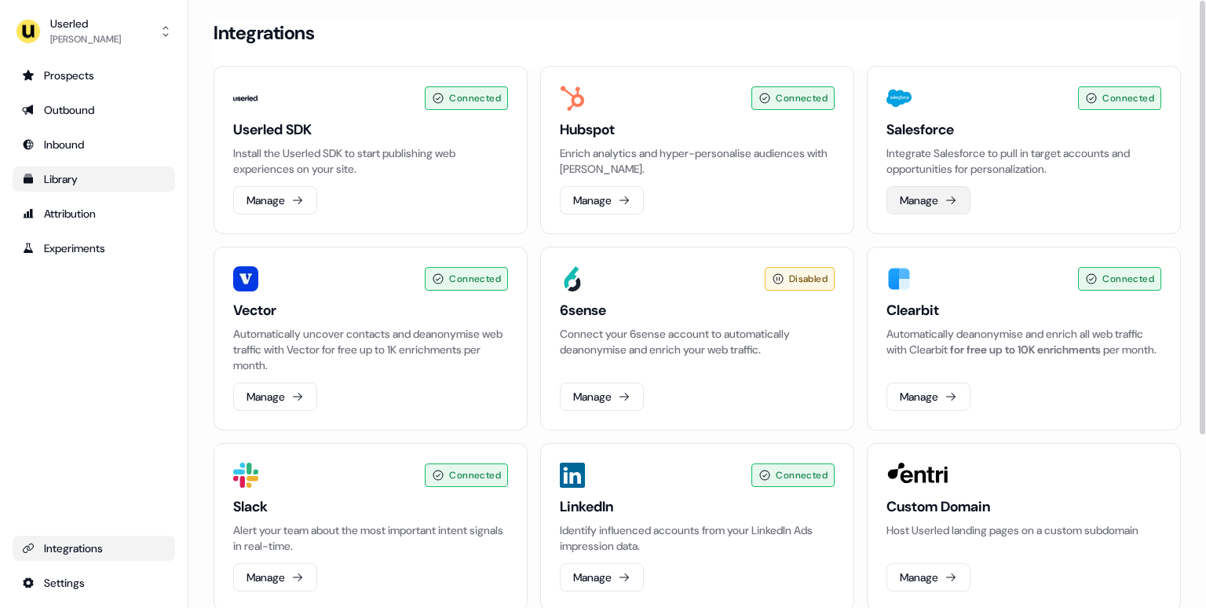
click at [939, 199] on button "Manage" at bounding box center [929, 200] width 84 height 28
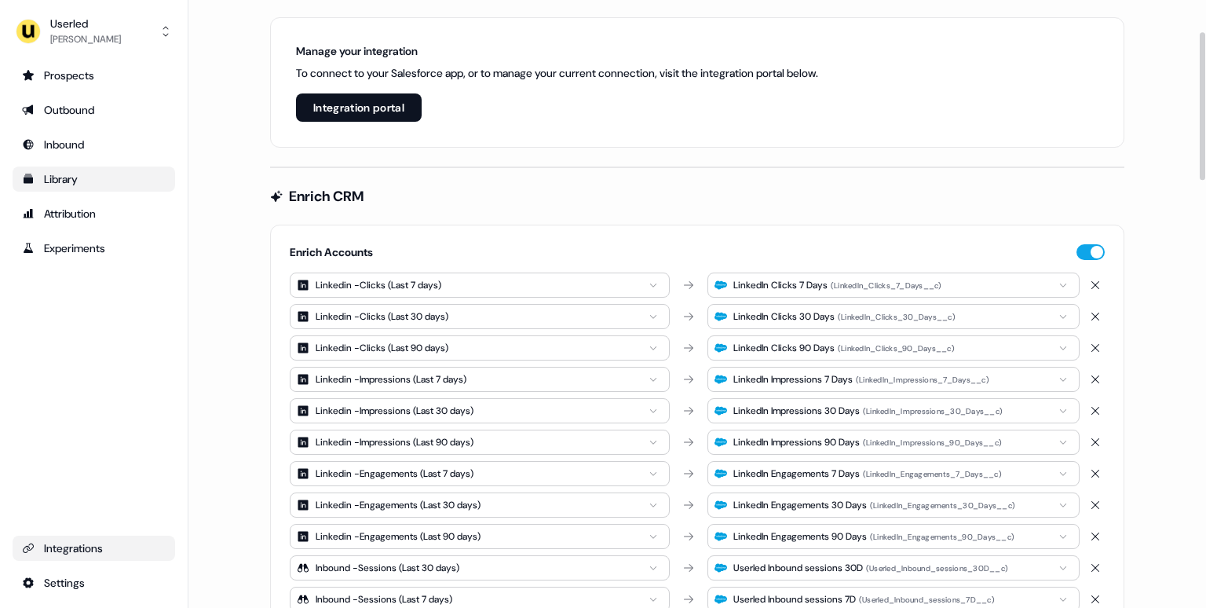
scroll to position [148, 0]
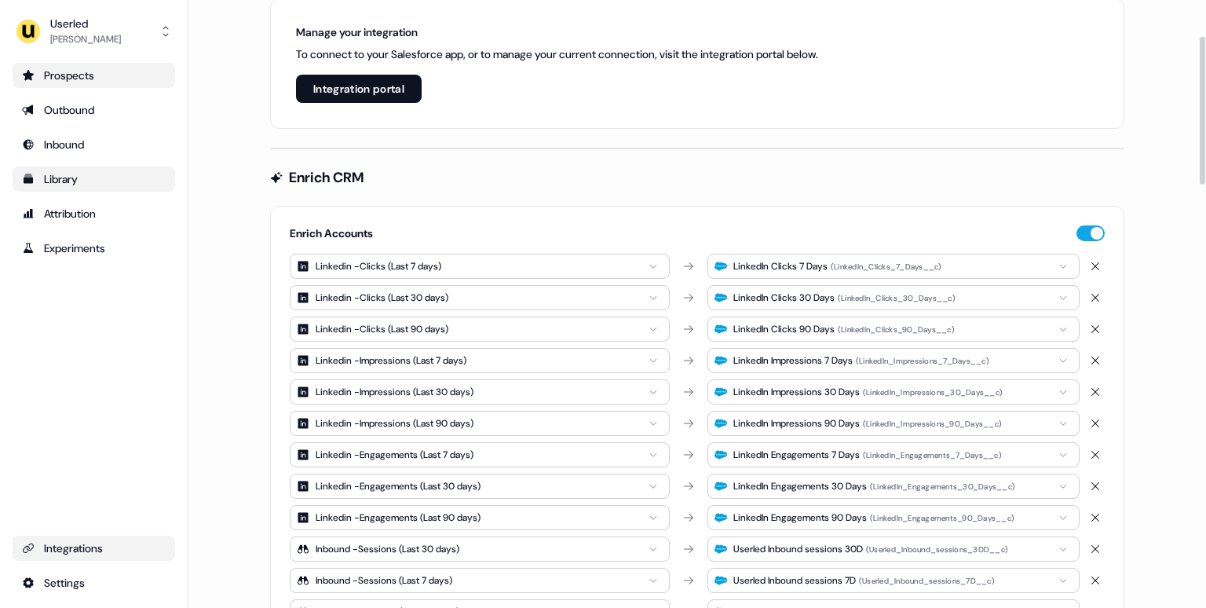
click at [103, 69] on div "Prospects" at bounding box center [94, 76] width 144 height 16
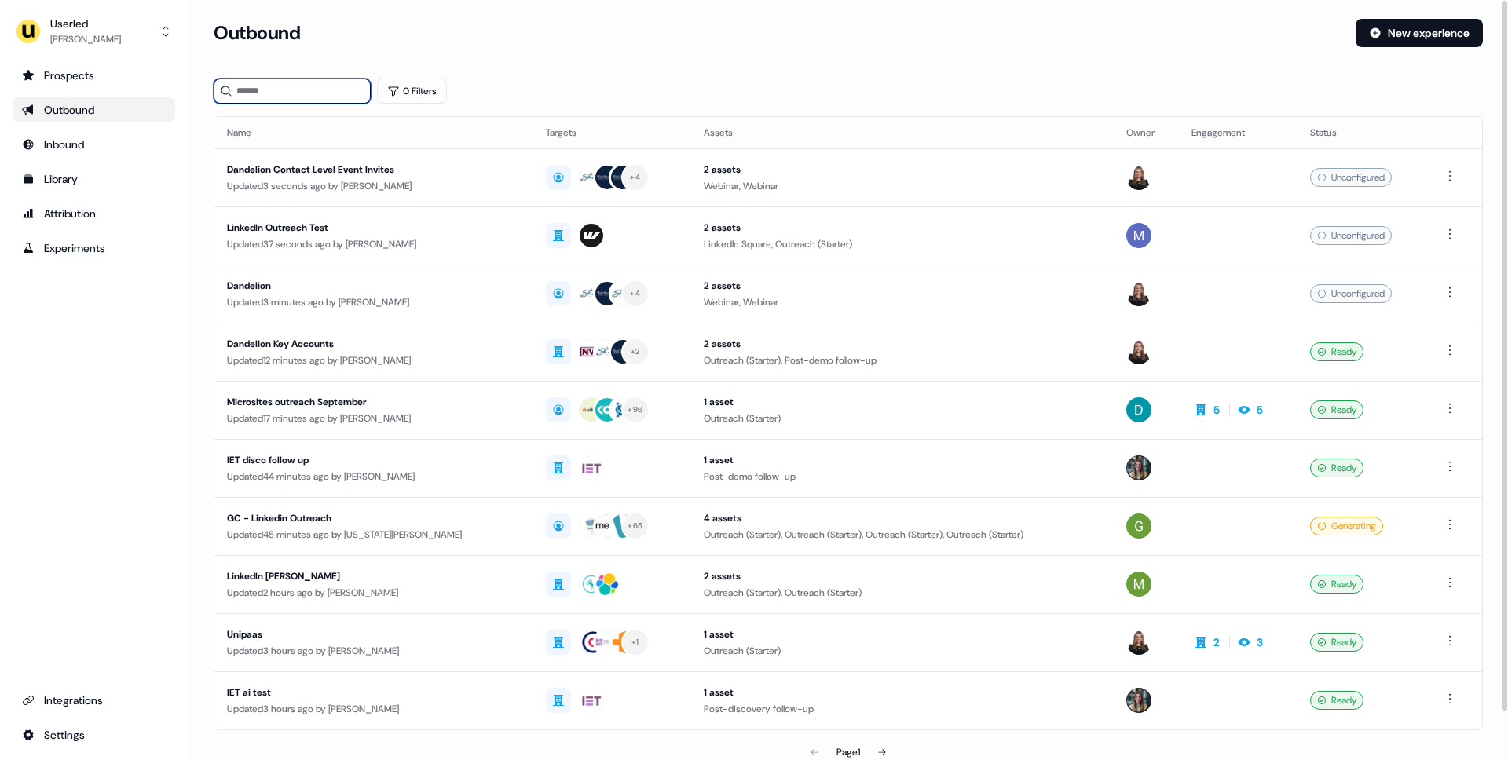
click at [295, 93] on input at bounding box center [292, 91] width 157 height 25
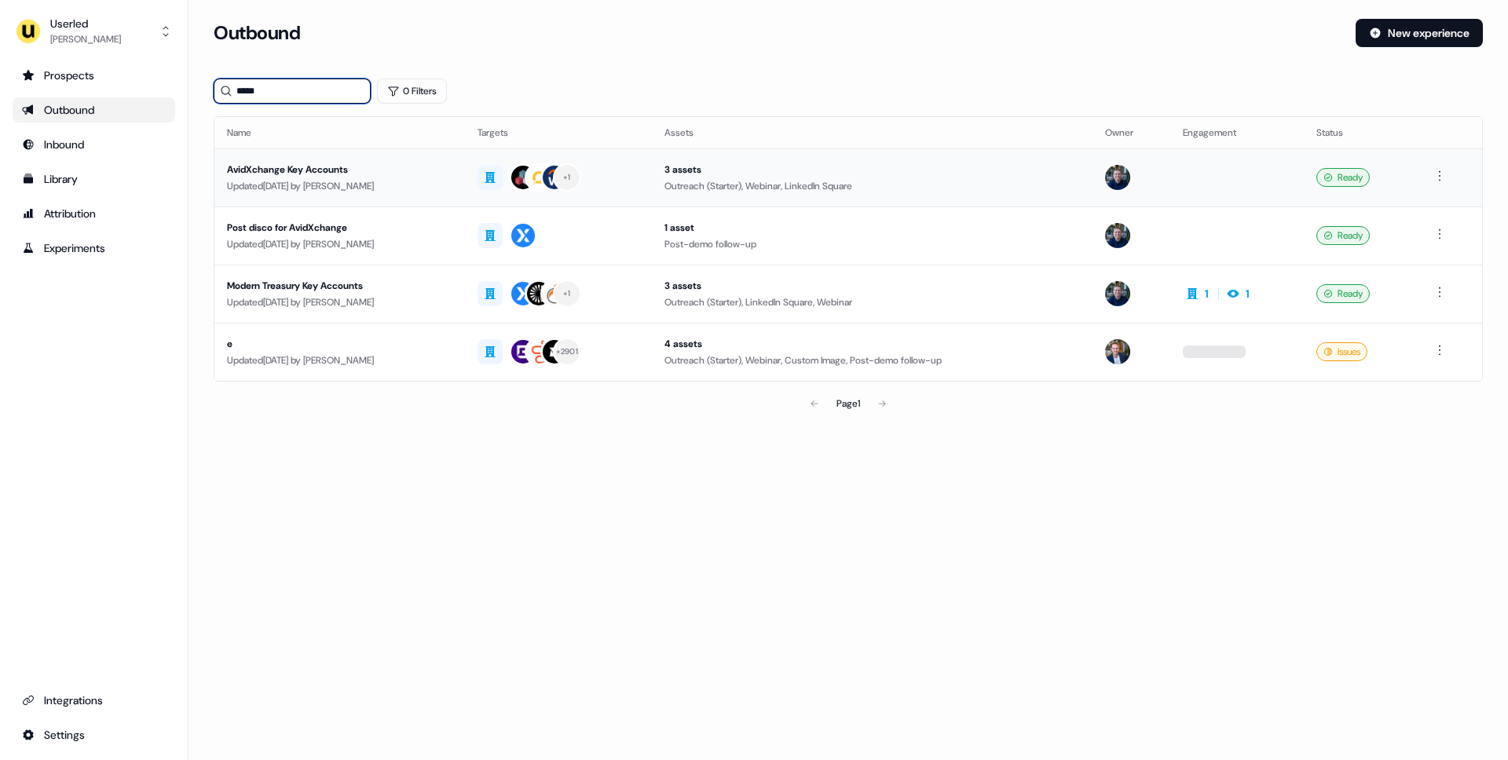
type input "*****"
click at [452, 176] on div "AvidXchange Key Accounts" at bounding box center [339, 170] width 225 height 16
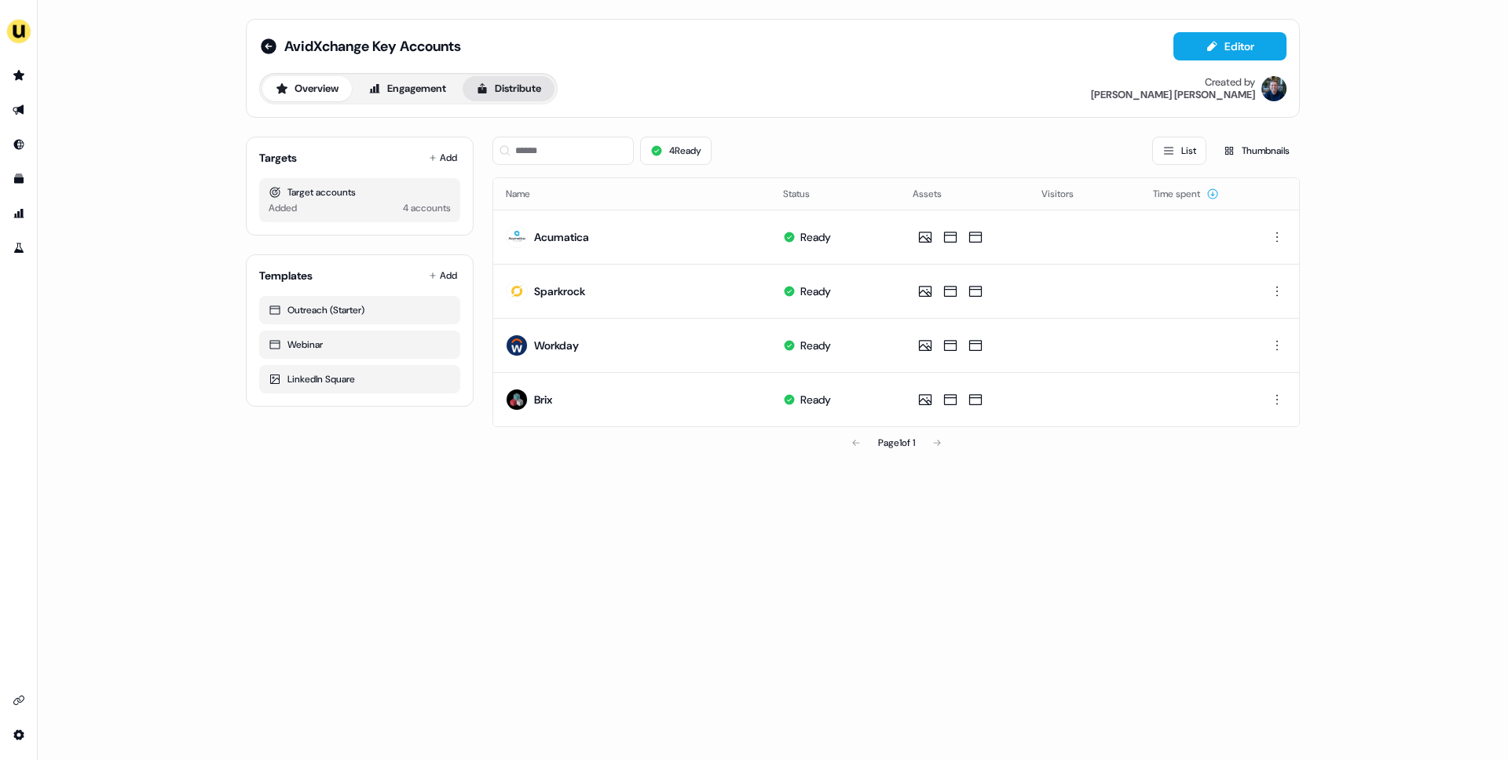
click at [507, 84] on button "Distribute" at bounding box center [509, 88] width 92 height 25
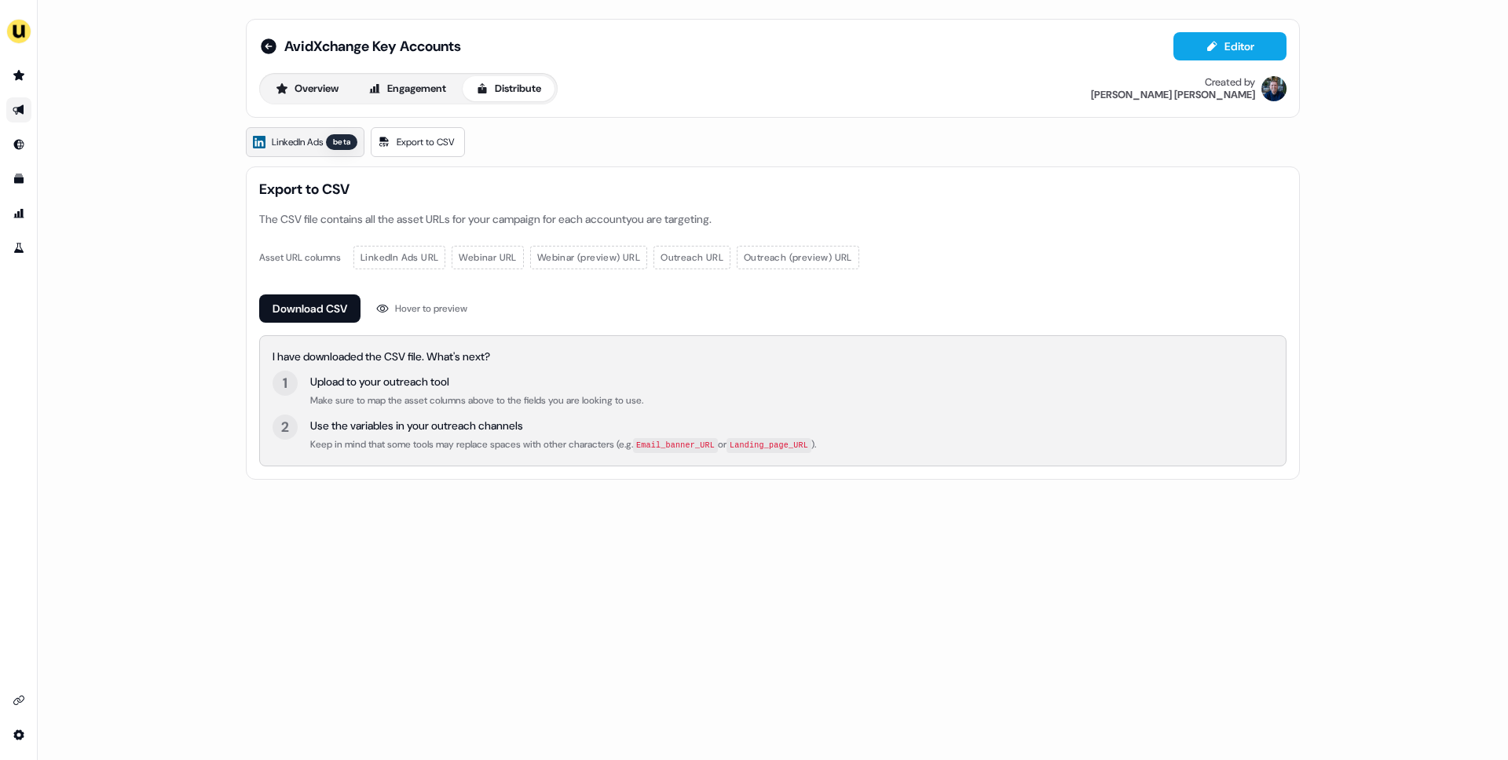
click at [316, 149] on span "LinkedIn Ads" at bounding box center [297, 142] width 51 height 16
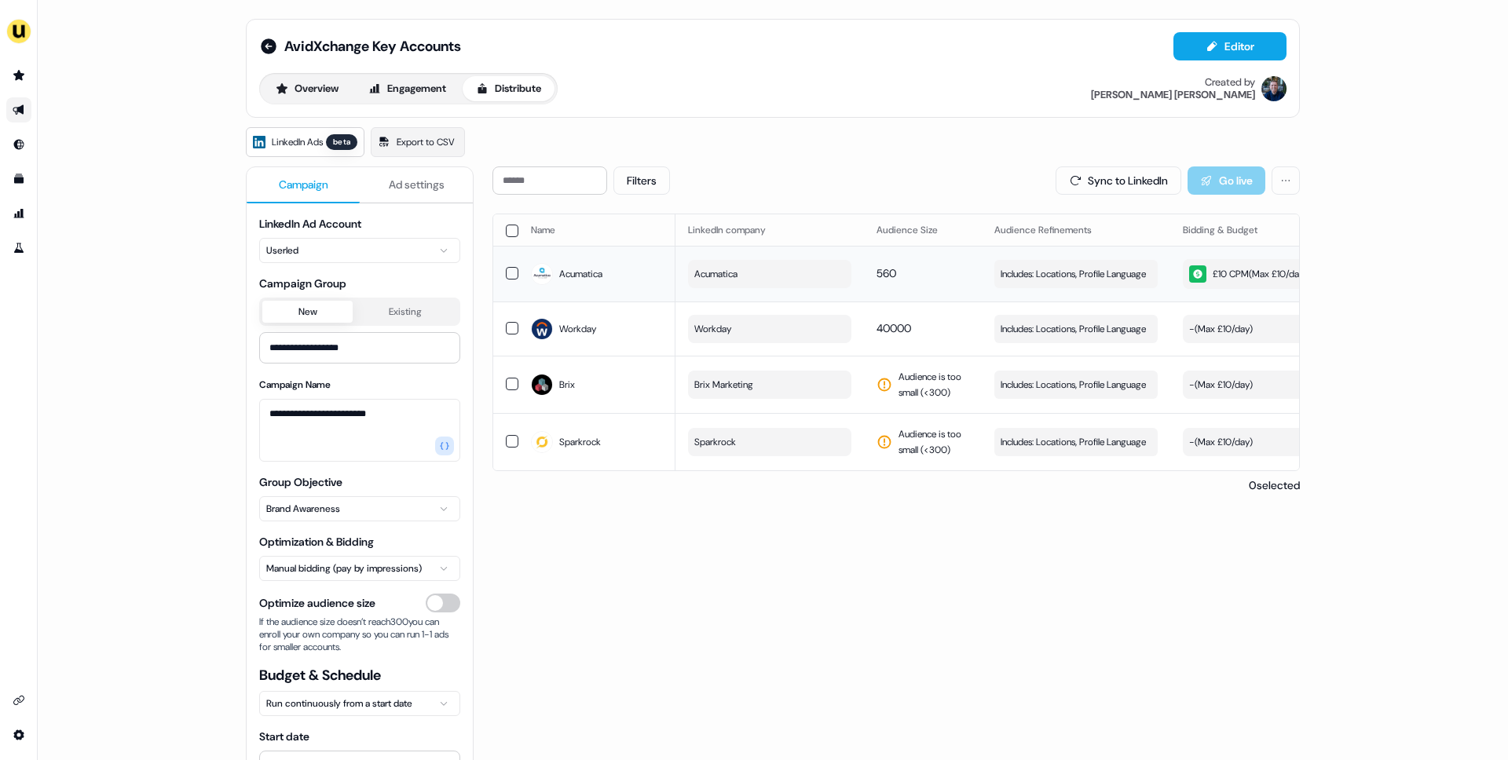
click at [1212, 275] on div "£10 CPM ( Max £10/day )" at bounding box center [1248, 273] width 118 height 17
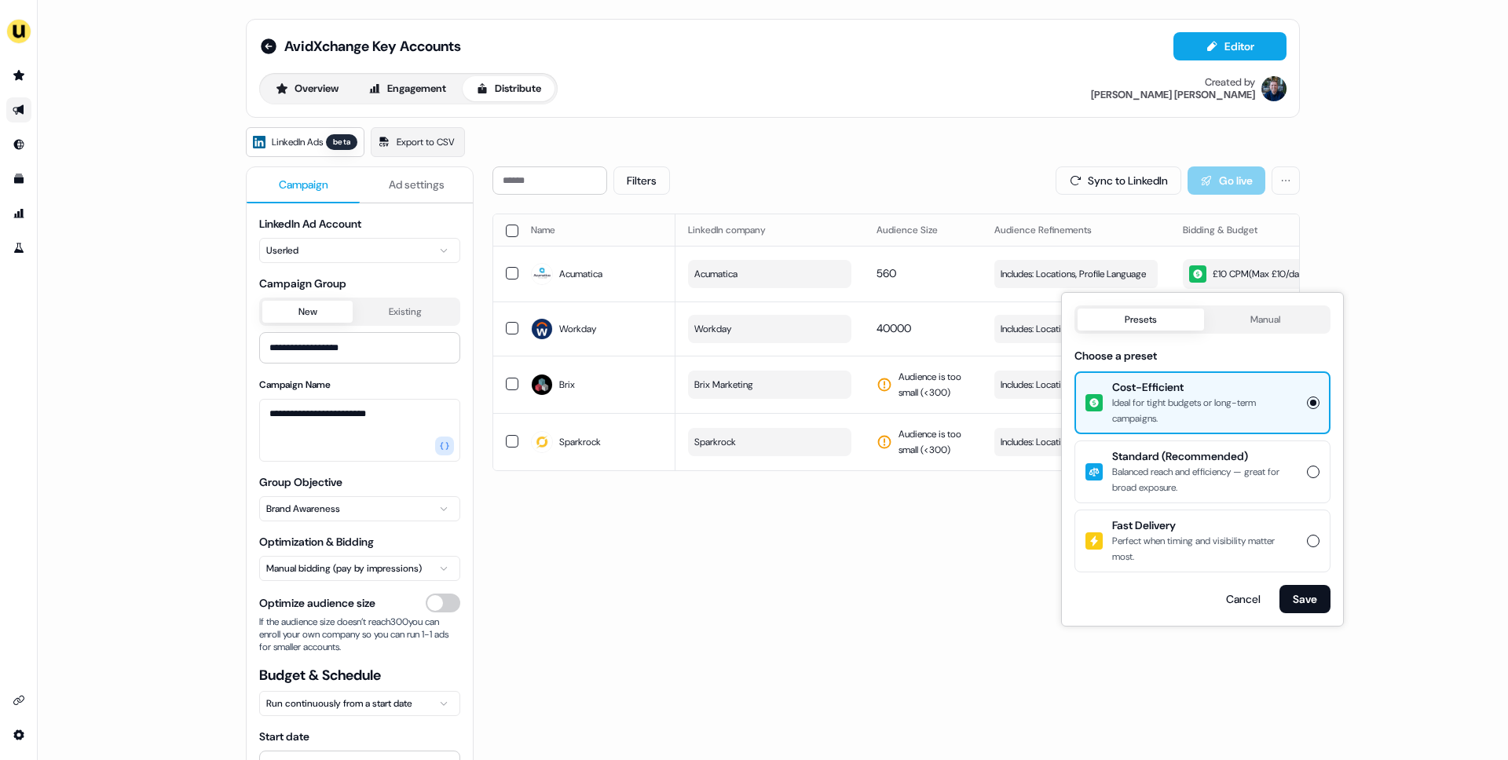
click at [1253, 324] on button "Manual" at bounding box center [1266, 320] width 124 height 22
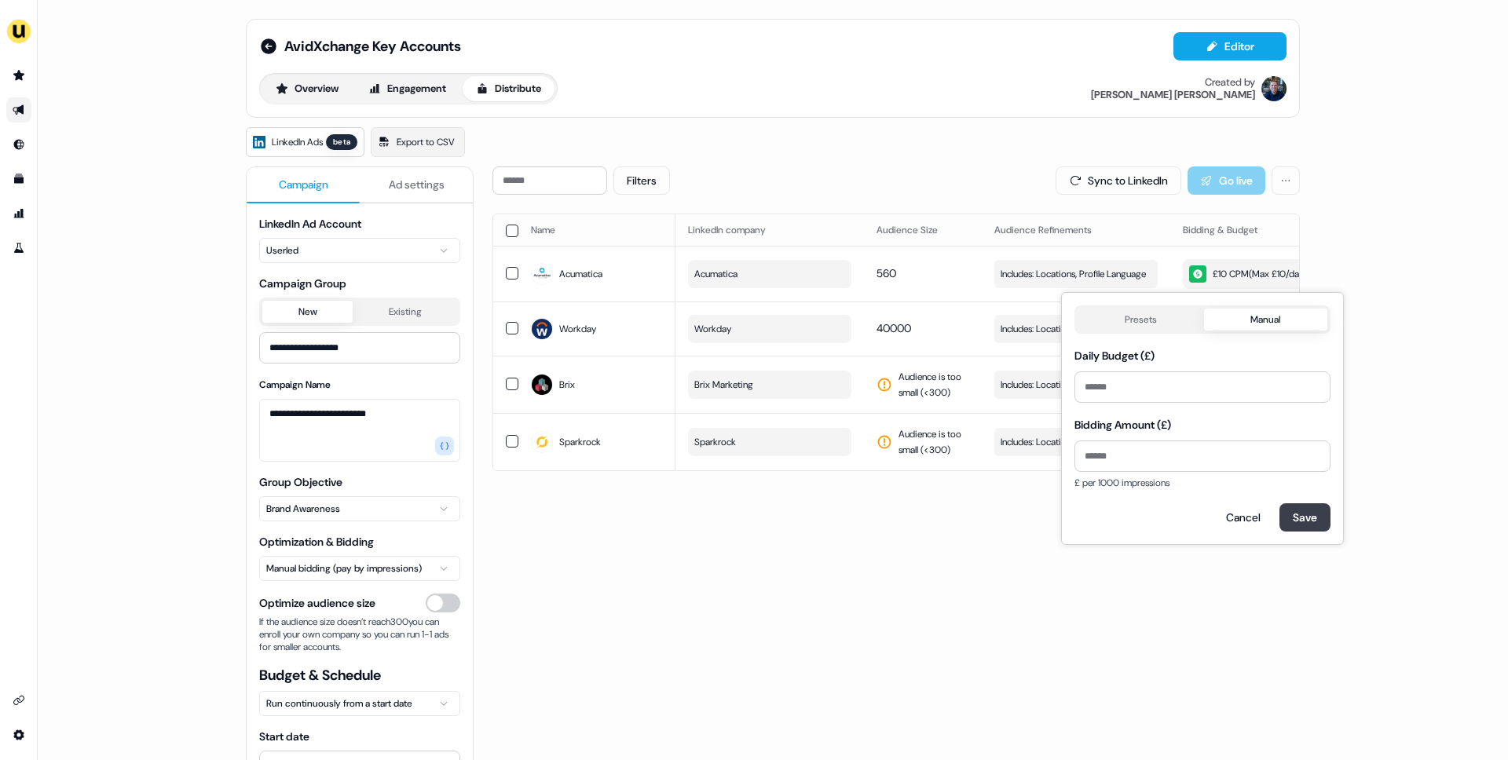
click at [1307, 521] on button "Save" at bounding box center [1304, 517] width 51 height 28
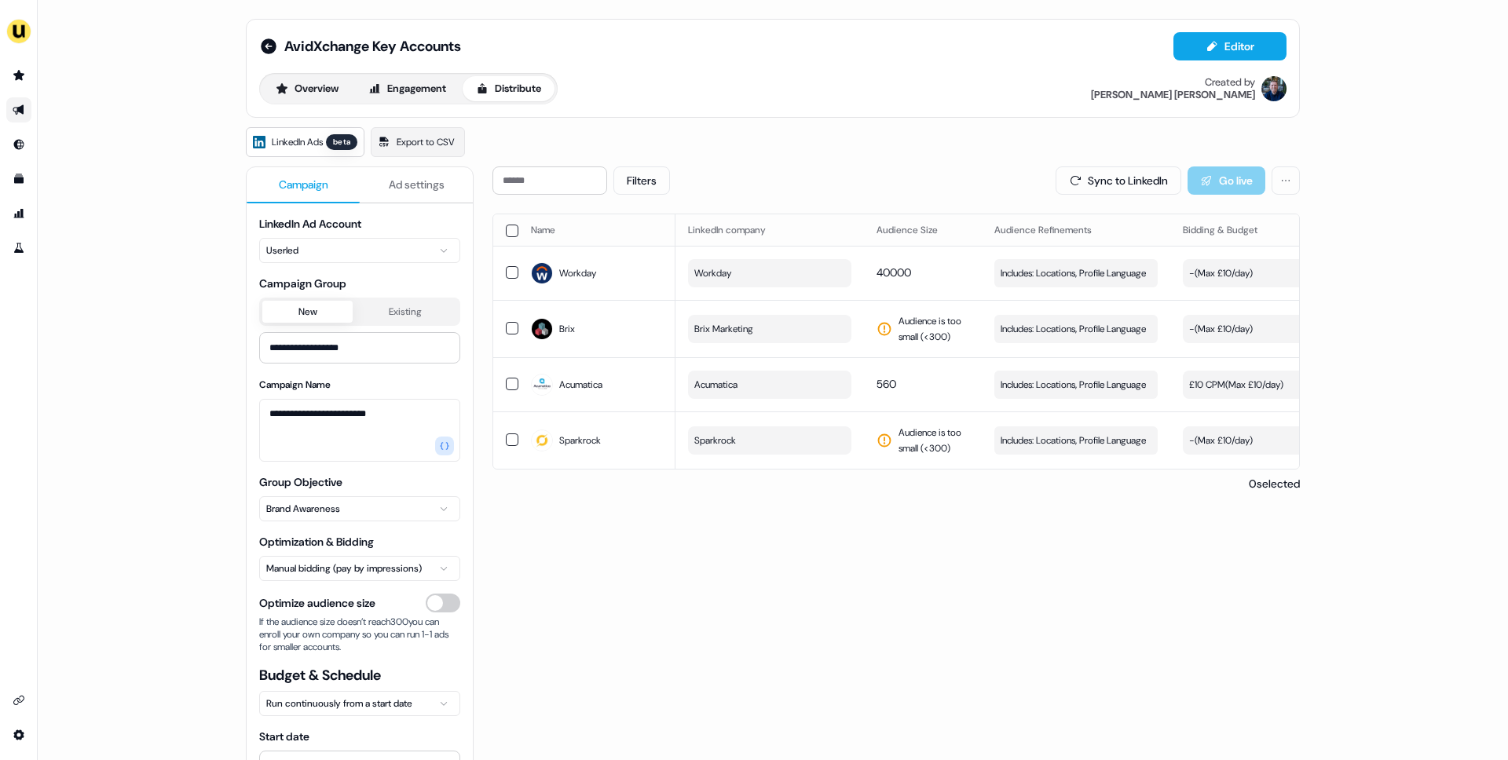
click at [367, 571] on html "**********" at bounding box center [754, 380] width 1508 height 760
click at [310, 81] on button "Overview" at bounding box center [307, 88] width 90 height 25
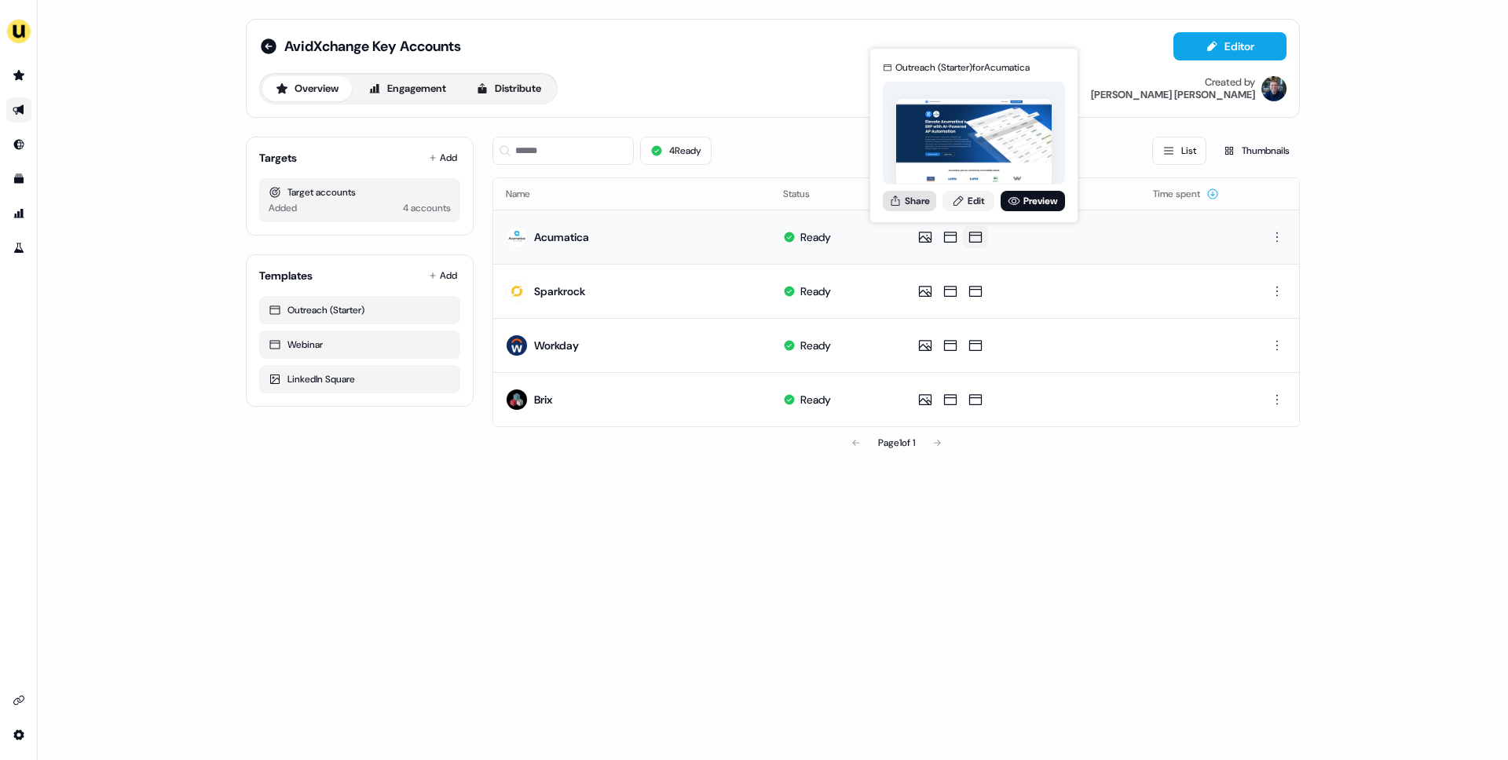
click at [909, 196] on button "Share" at bounding box center [909, 201] width 53 height 20
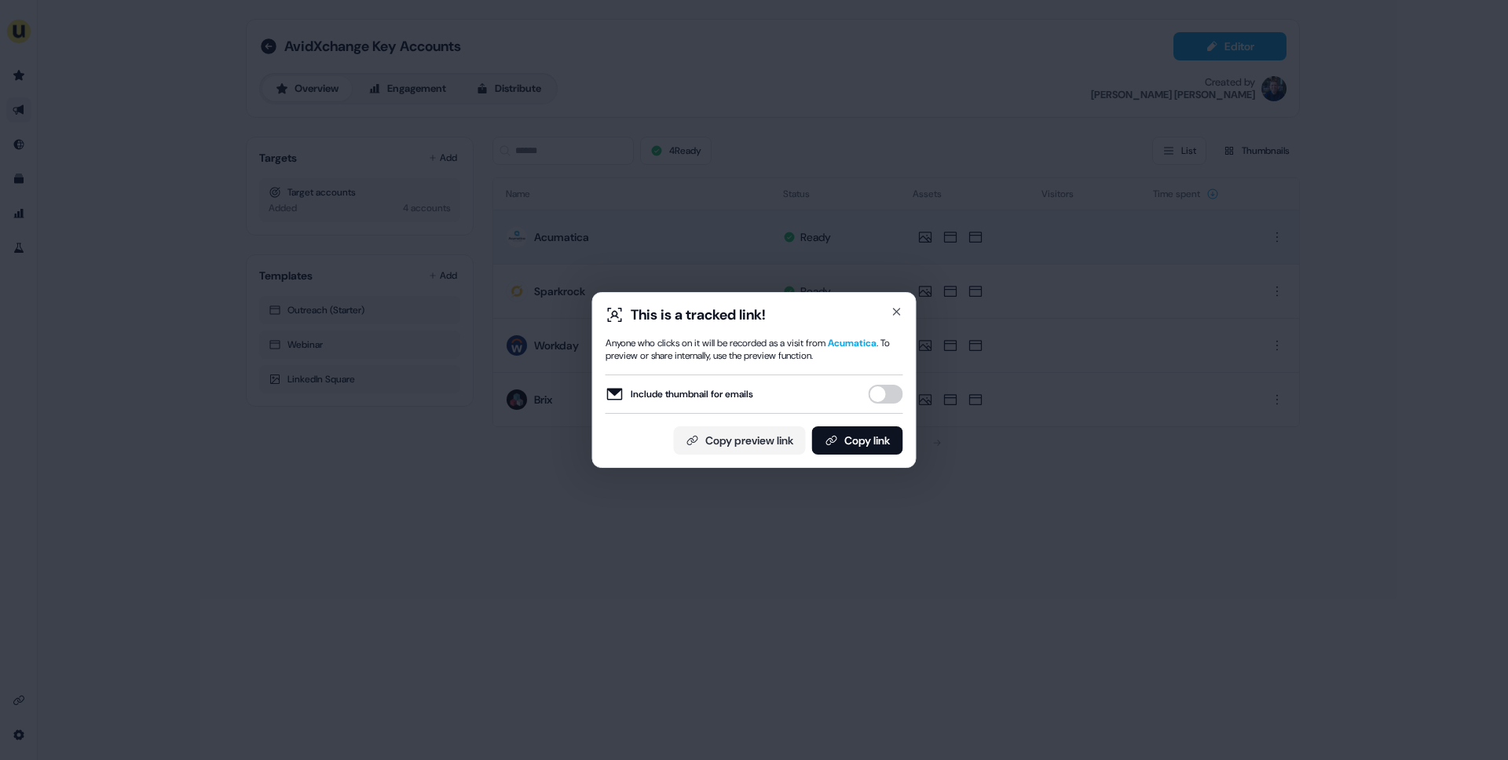
click at [887, 394] on button "Include thumbnail for emails" at bounding box center [886, 394] width 35 height 19
click at [866, 451] on button "Copy link" at bounding box center [857, 440] width 91 height 28
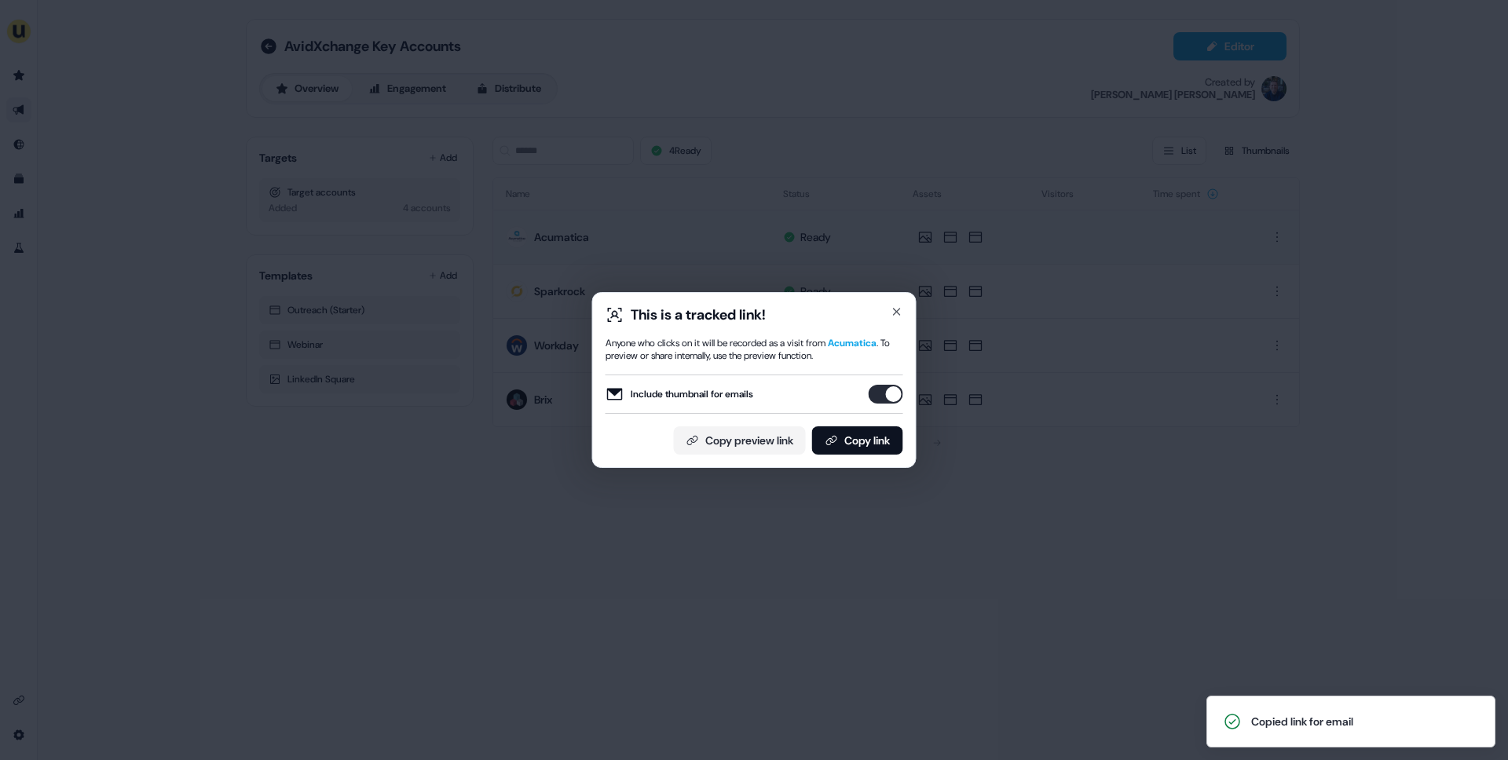
click at [668, 642] on div "This is a tracked link! Anyone who clicks on it will be recorded as a visit fro…" at bounding box center [754, 380] width 1508 height 760
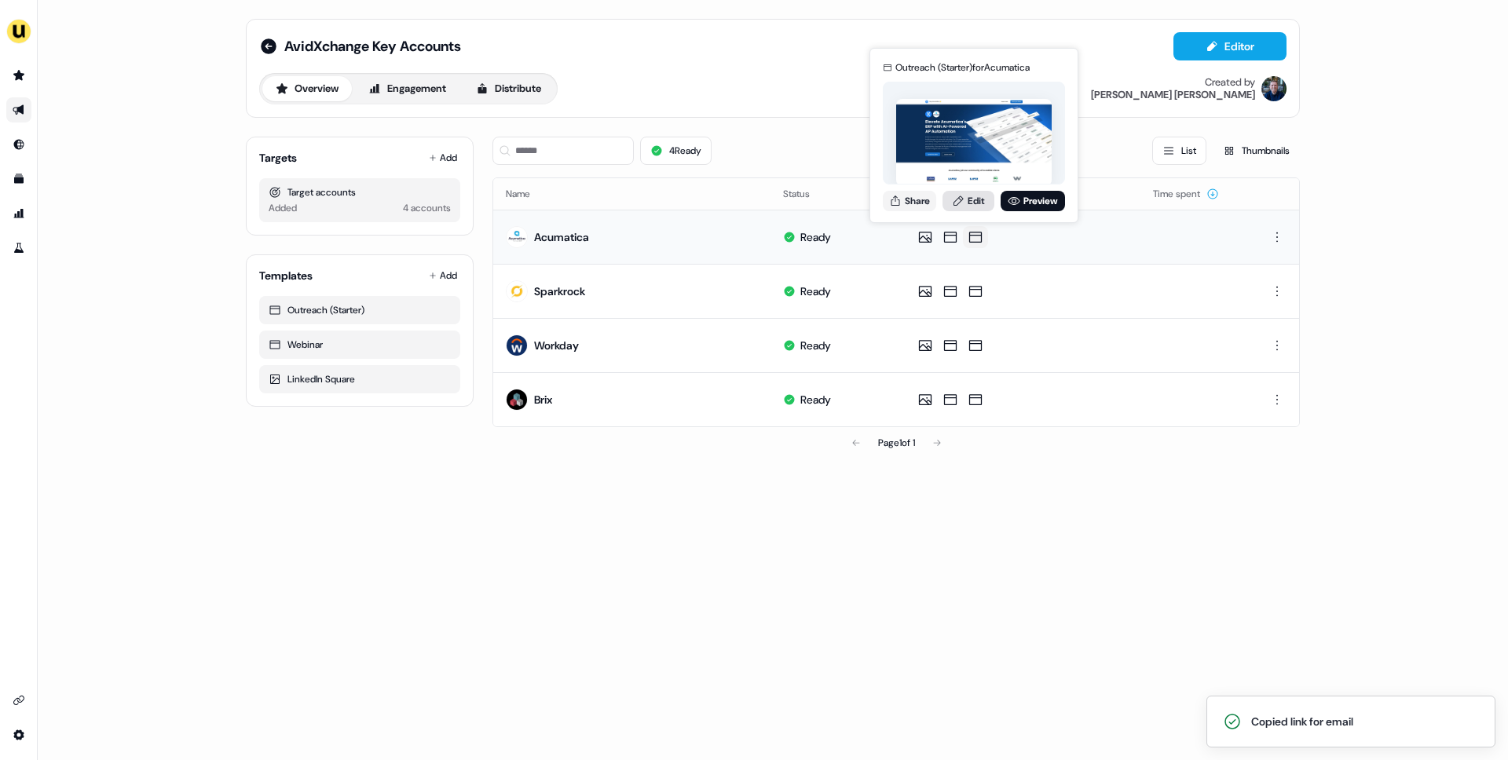
click at [976, 202] on link "Edit" at bounding box center [968, 201] width 52 height 20
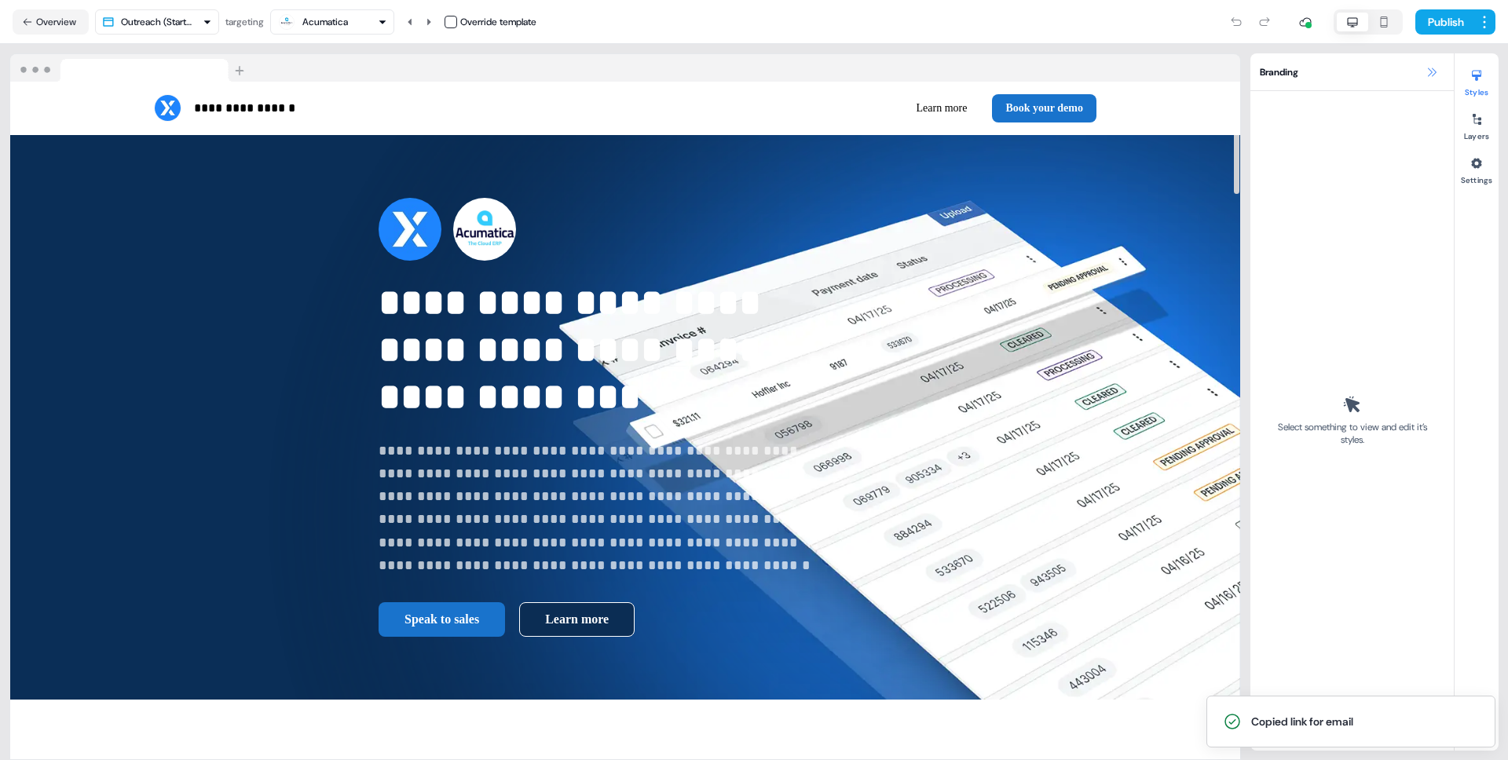
click at [1429, 70] on icon at bounding box center [1431, 72] width 13 height 13
click at [1429, 78] on icon at bounding box center [1431, 72] width 13 height 13
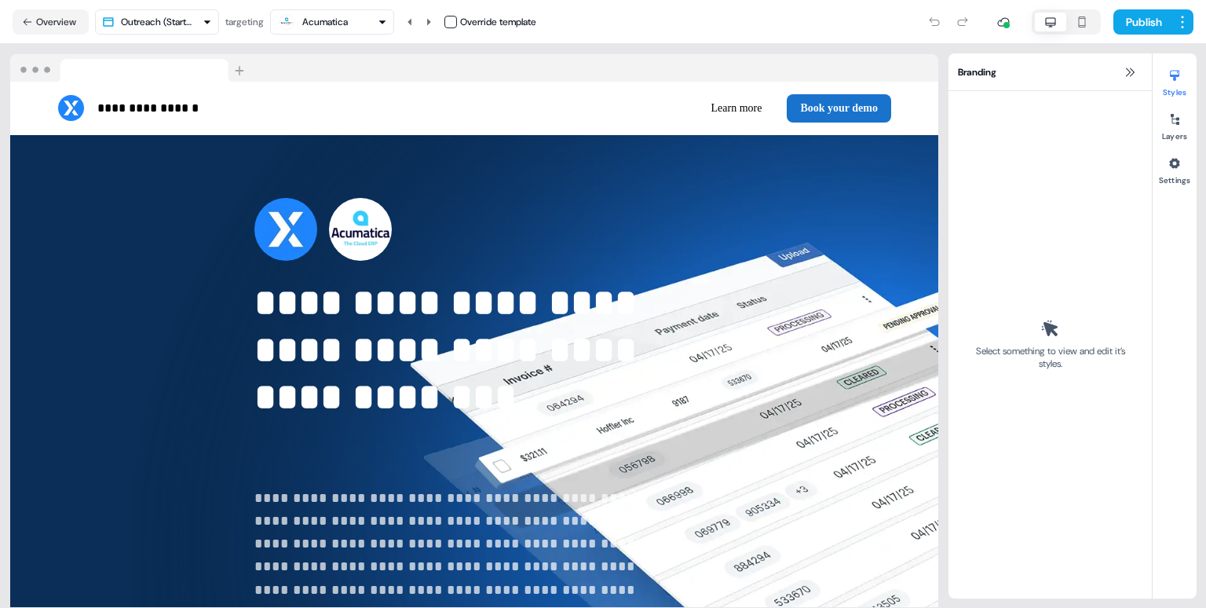
click at [348, 25] on div "Acumatica" at bounding box center [325, 22] width 46 height 16
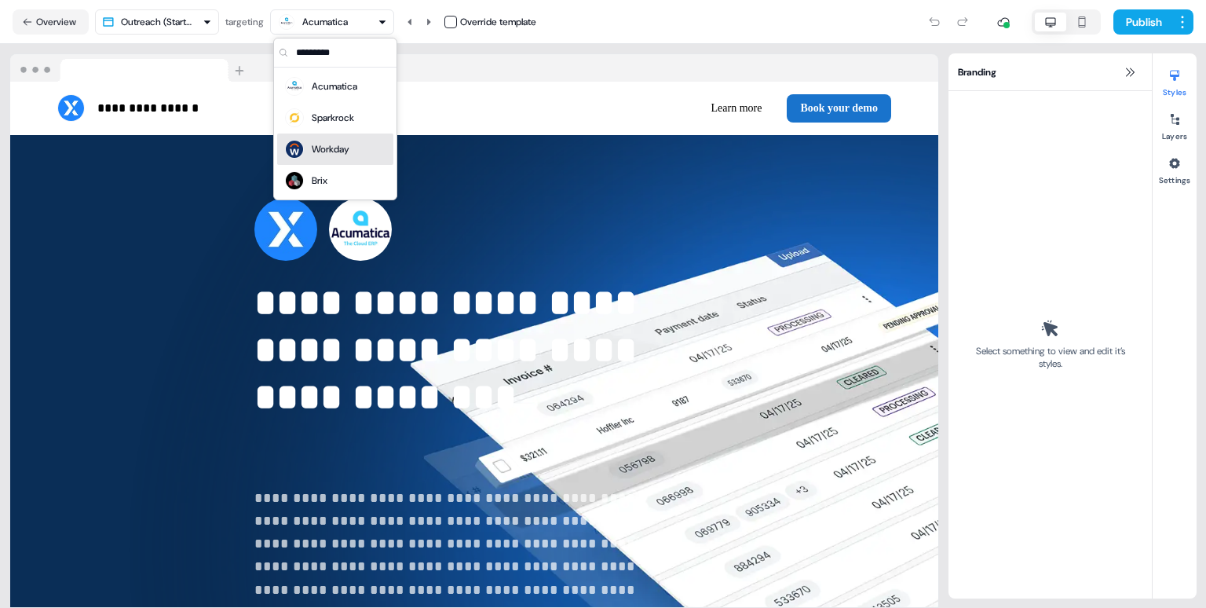
click at [338, 145] on div "Workday" at bounding box center [331, 149] width 38 height 16
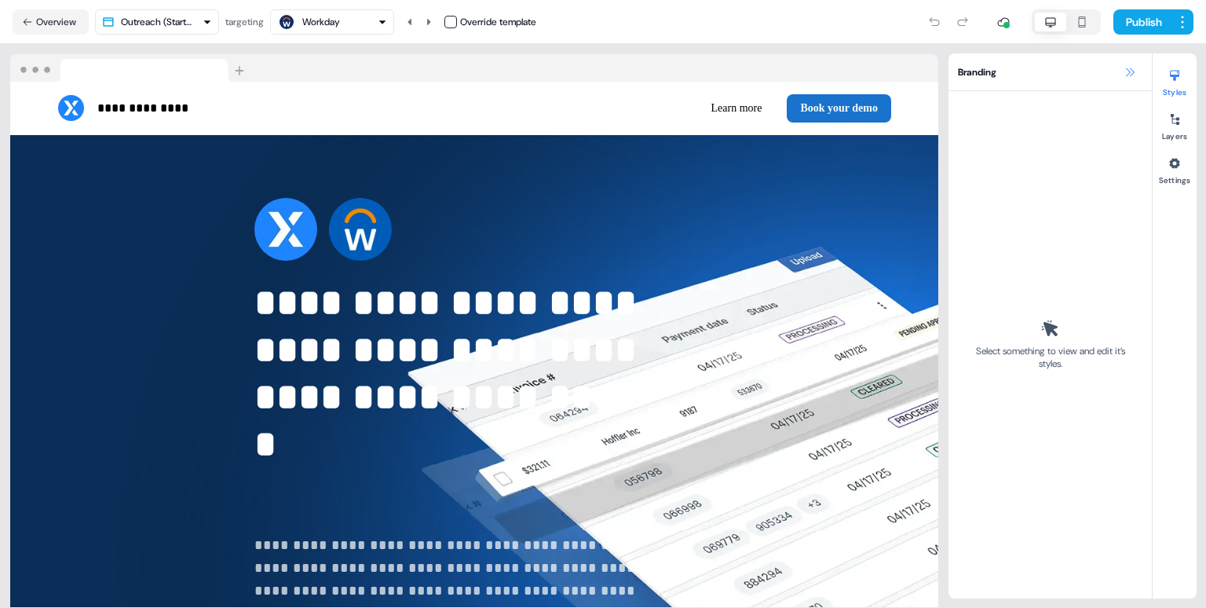
click at [1136, 66] on icon at bounding box center [1130, 72] width 13 height 13
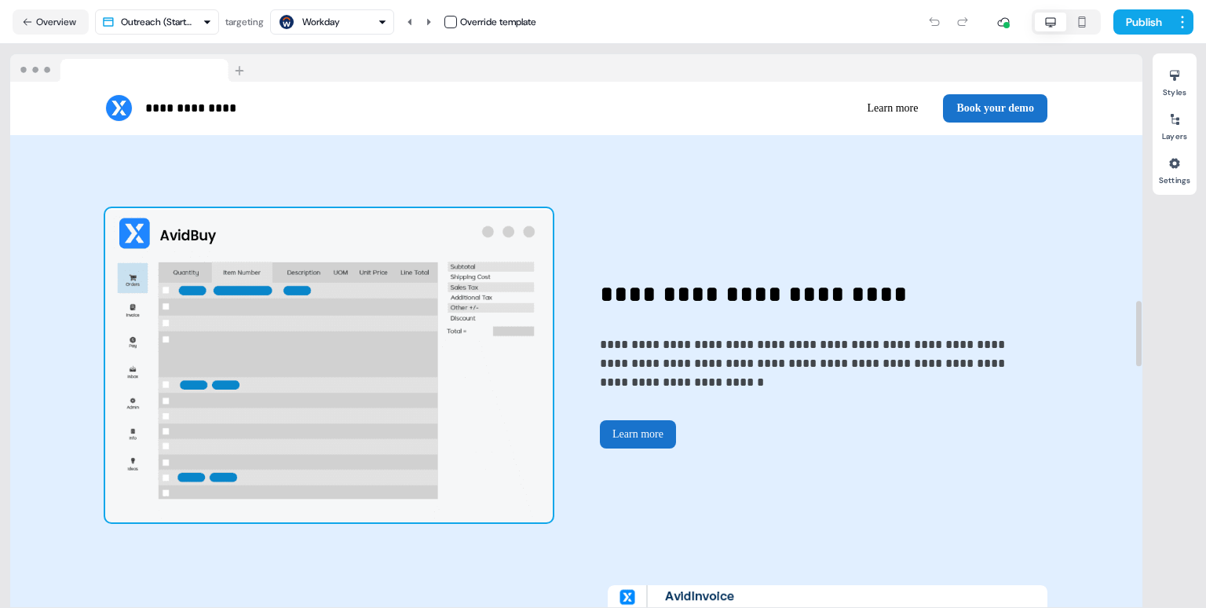
scroll to position [1763, 0]
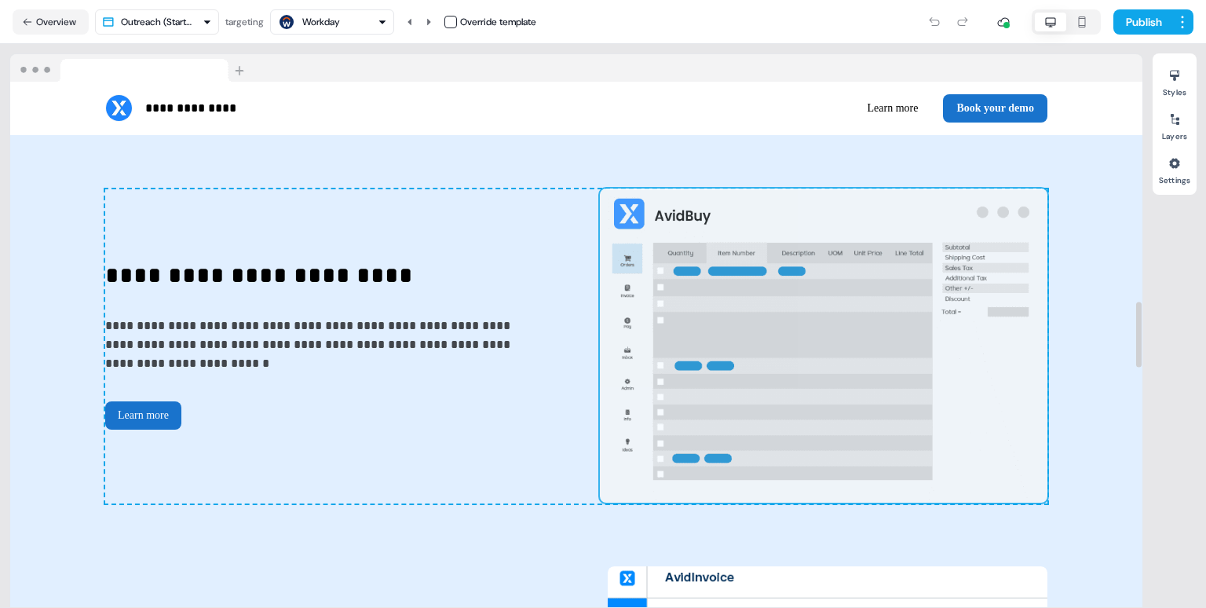
drag, startPoint x: 418, startPoint y: 390, endPoint x: 935, endPoint y: 415, distance: 518.2
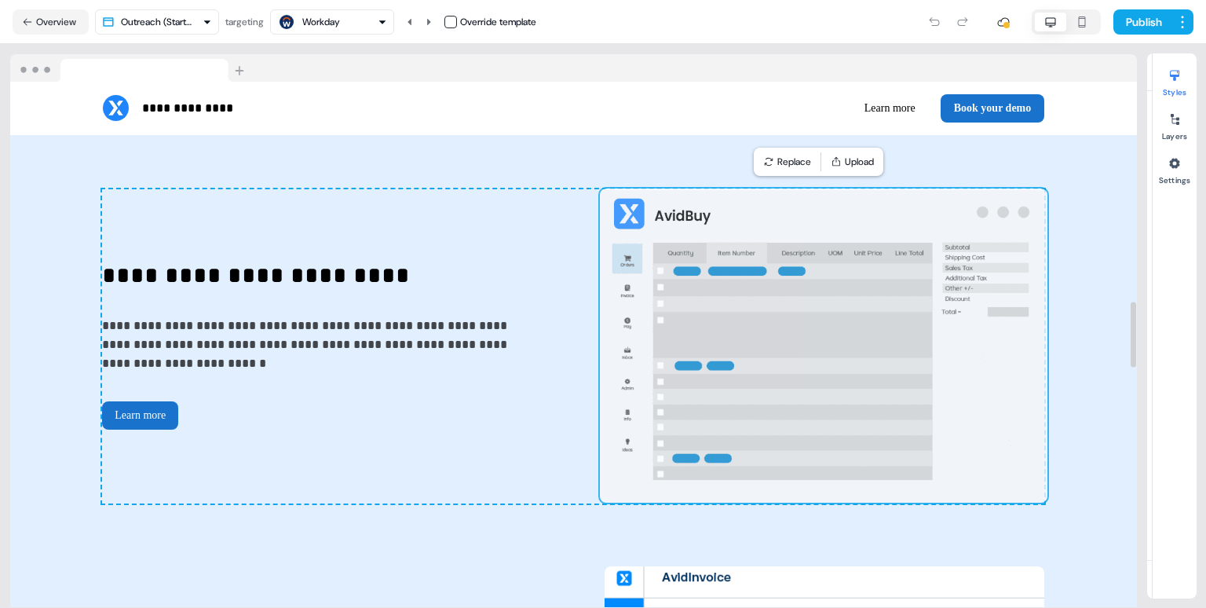
scroll to position [1810, 0]
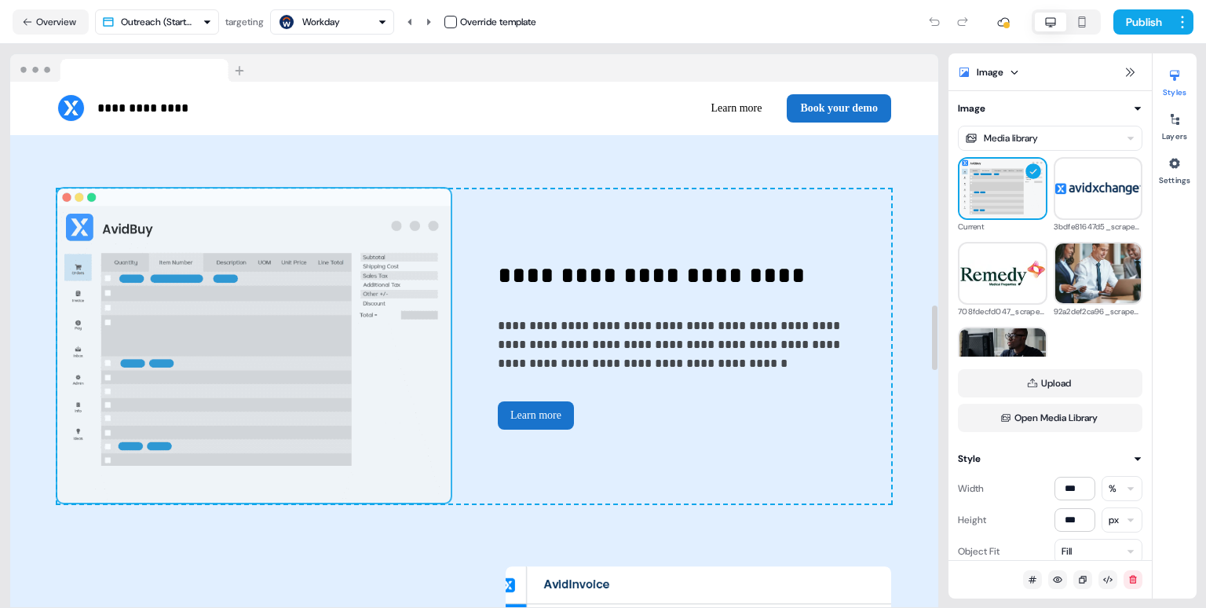
drag, startPoint x: 825, startPoint y: 352, endPoint x: 393, endPoint y: 317, distance: 432.6
click at [393, 317] on div "**********" at bounding box center [474, 346] width 834 height 314
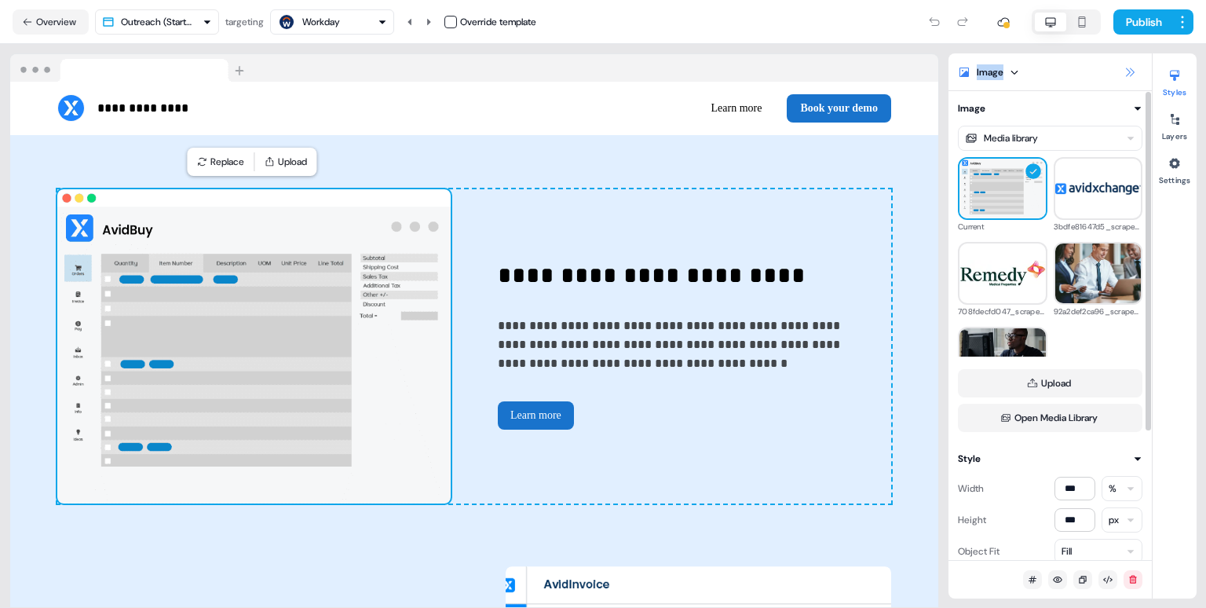
click at [1139, 66] on div "Image Image Media library Current 3bdfe81647d5_scraped_image.png 708fdecfd047_s…" at bounding box center [1051, 325] width 204 height 545
click at [1125, 75] on icon at bounding box center [1130, 72] width 13 height 13
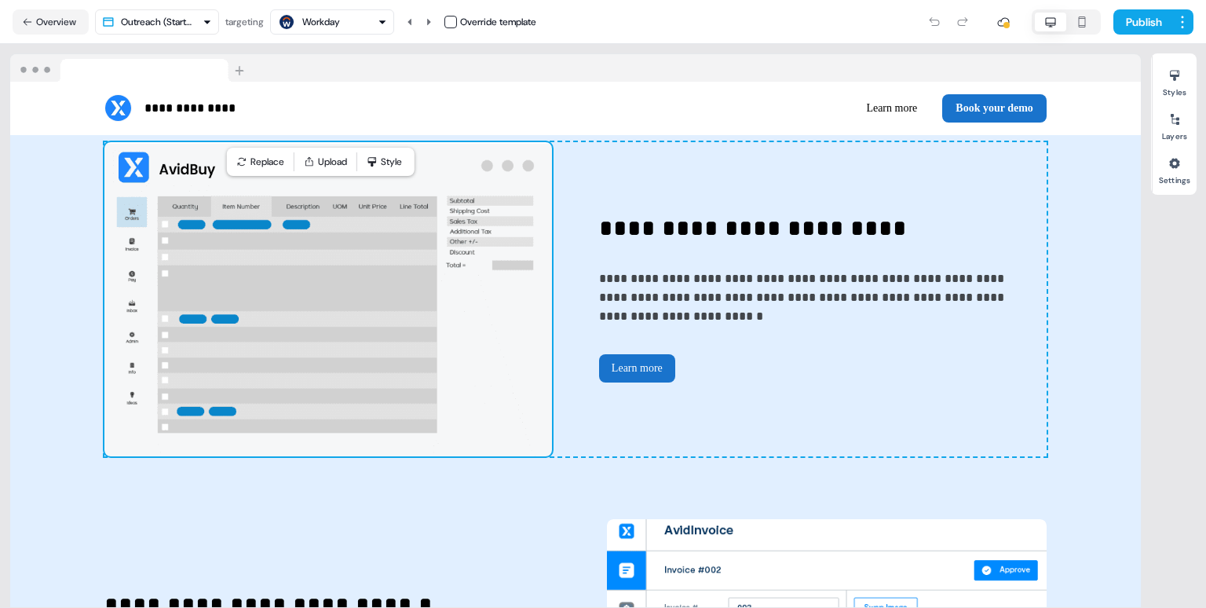
scroll to position [1763, 0]
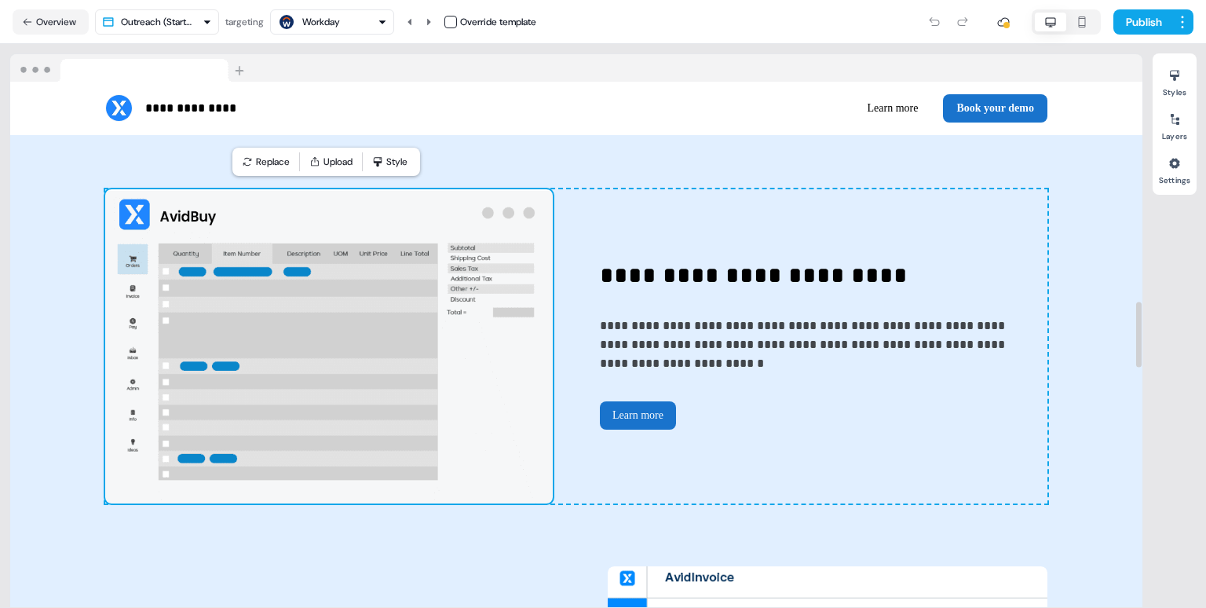
click at [445, 284] on img at bounding box center [329, 346] width 448 height 314
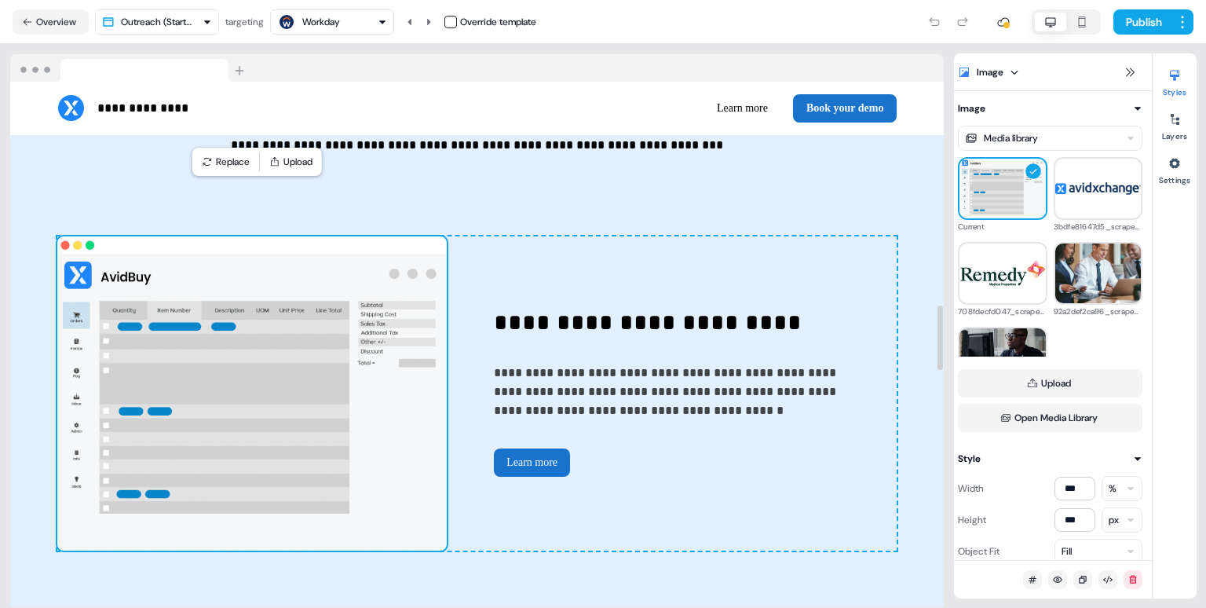
scroll to position [1810, 0]
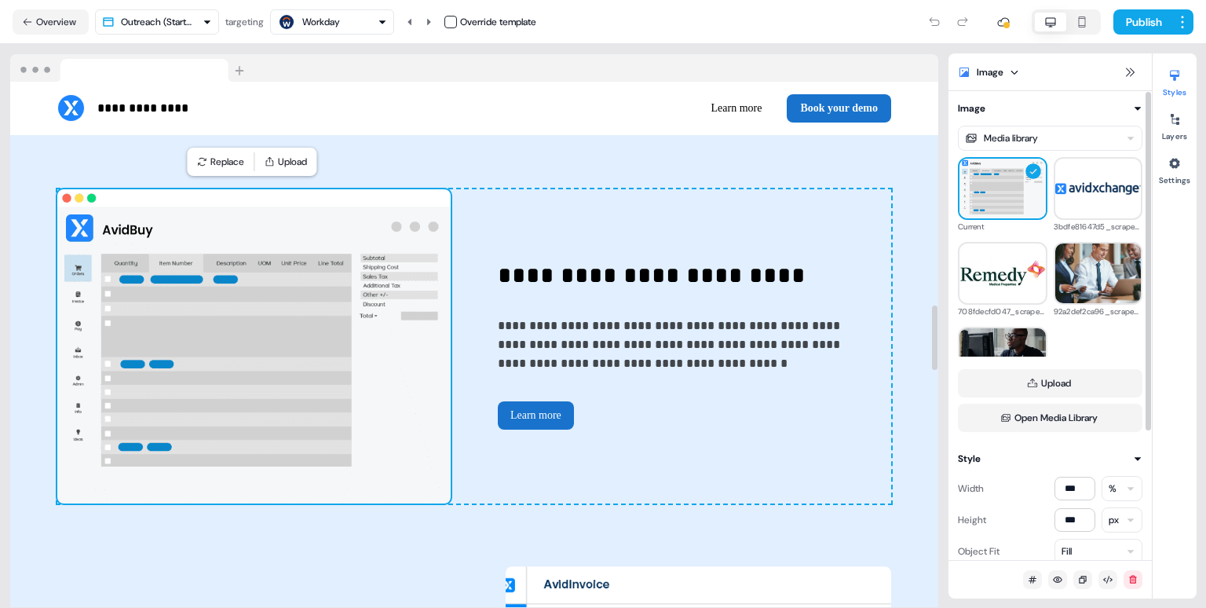
click at [909, 275] on div "**********" at bounding box center [474, 516] width 928 height 1634
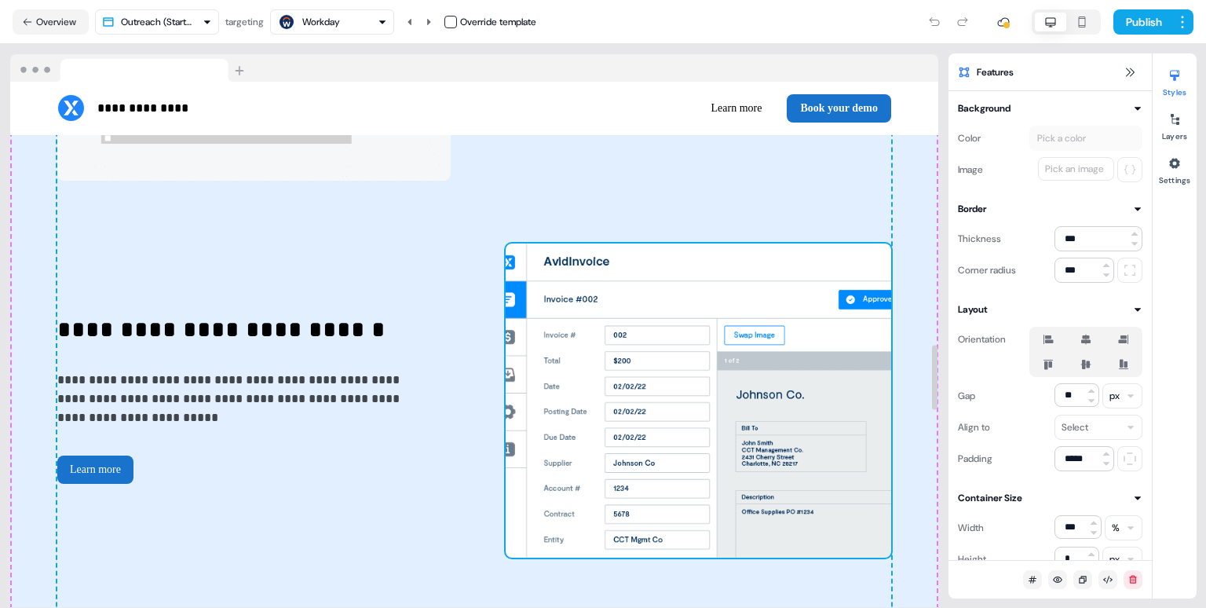
scroll to position [2133, 0]
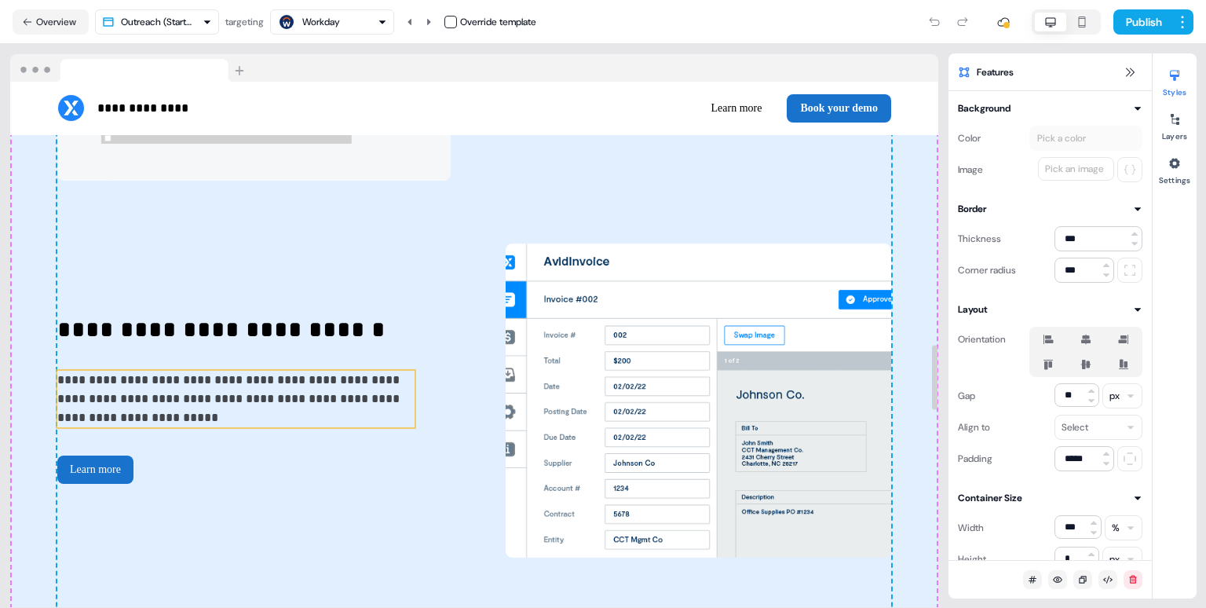
click at [85, 397] on p "**********" at bounding box center [235, 399] width 357 height 57
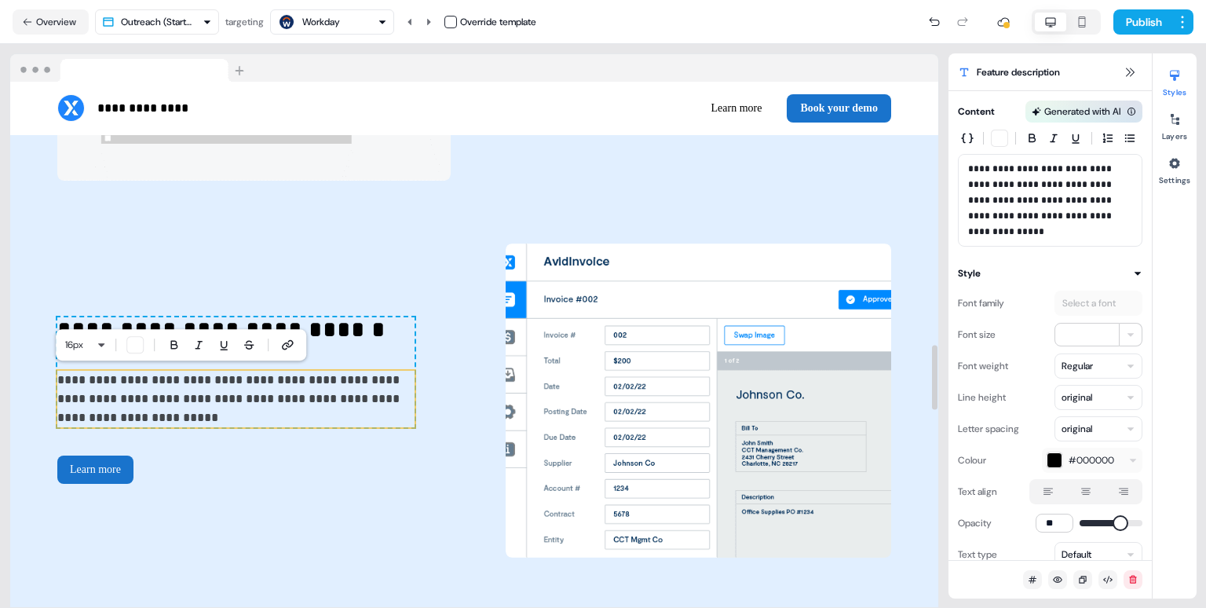
click at [111, 400] on p "**********" at bounding box center [235, 399] width 357 height 57
drag, startPoint x: 111, startPoint y: 400, endPoint x: 74, endPoint y: 400, distance: 36.9
click at [74, 400] on p "**********" at bounding box center [235, 399] width 357 height 57
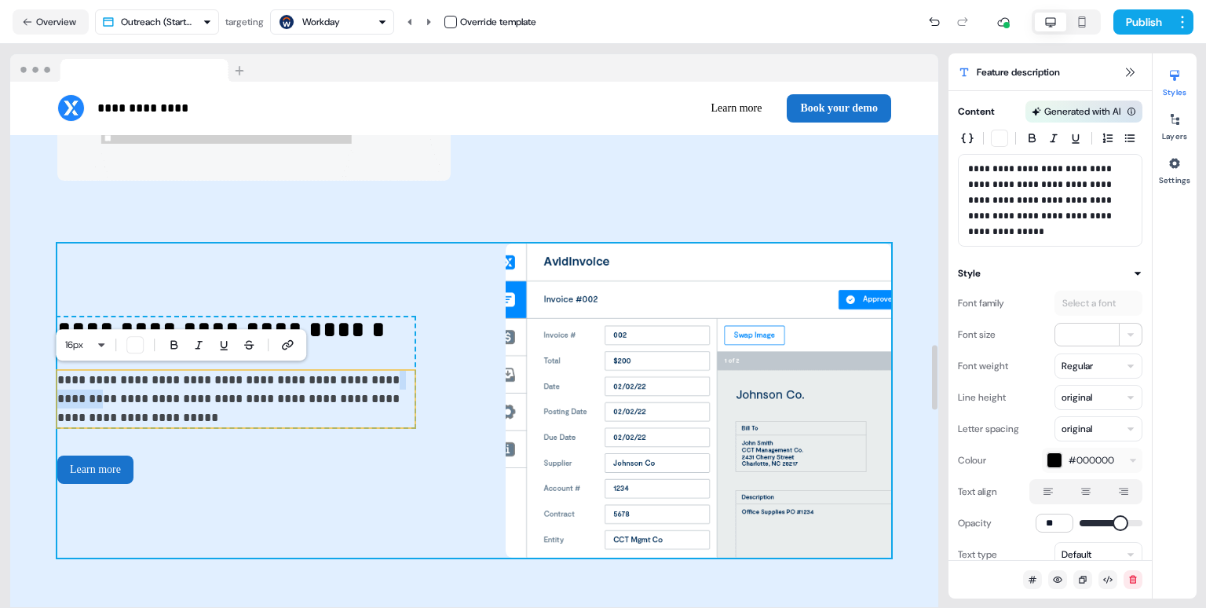
click at [421, 492] on div "**********" at bounding box center [474, 400] width 834 height 314
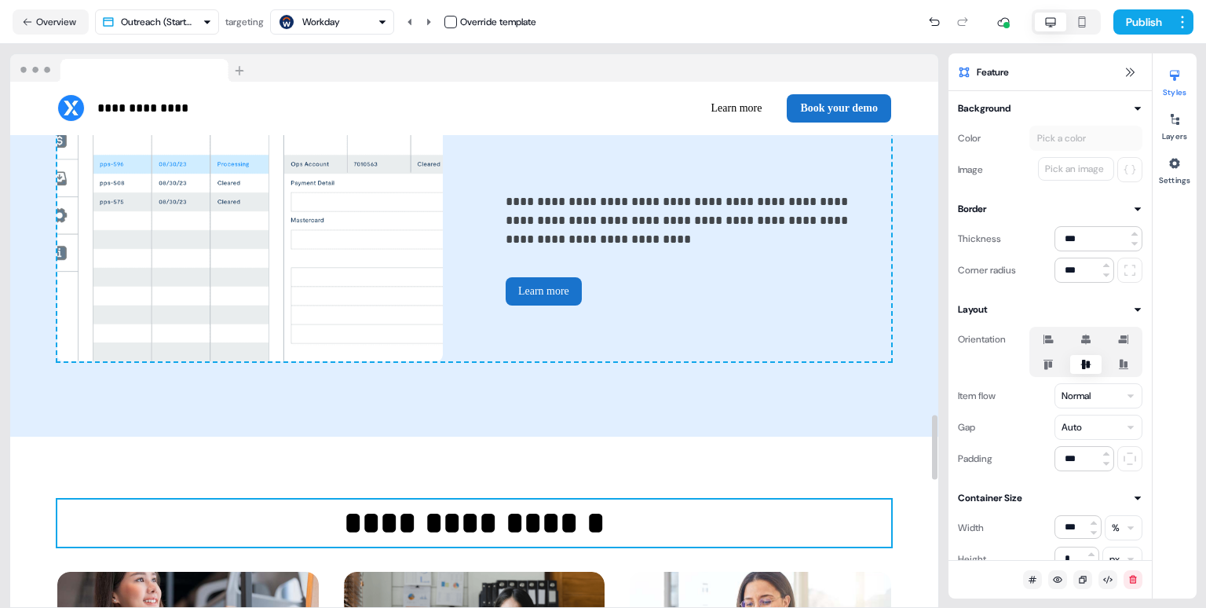
scroll to position [2699, 0]
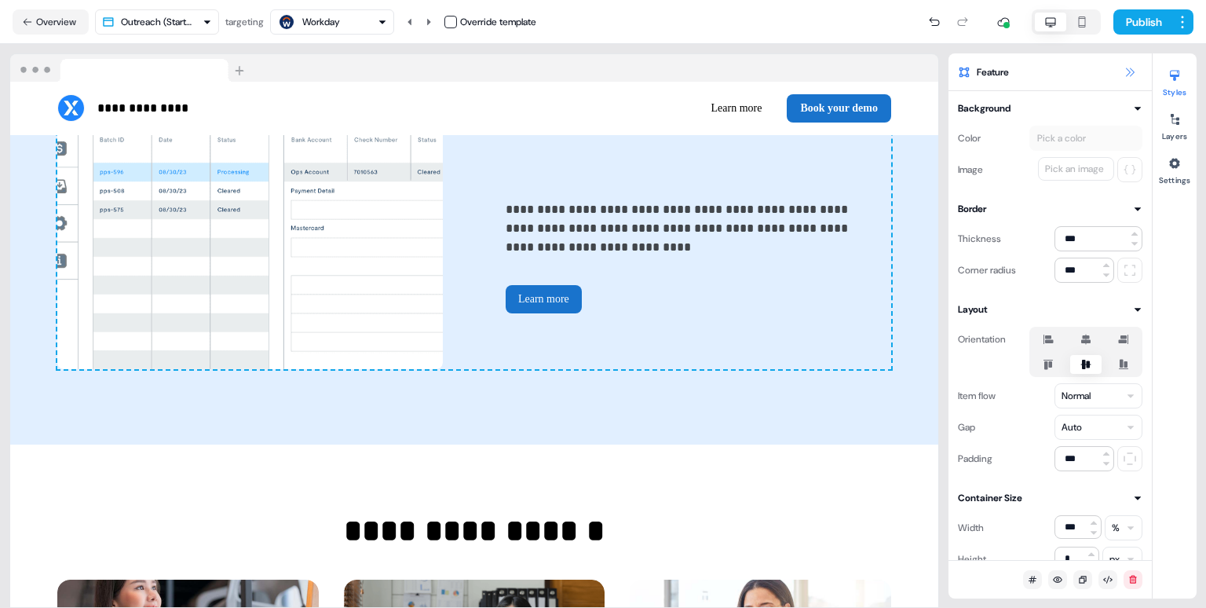
click at [1134, 74] on icon at bounding box center [1130, 72] width 13 height 13
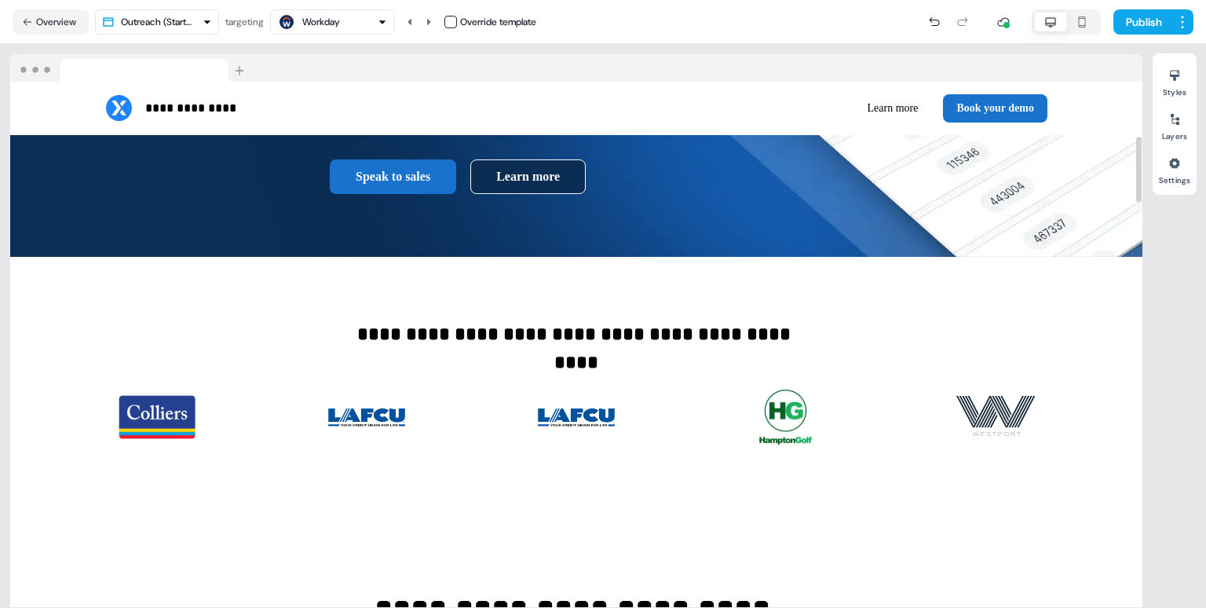
scroll to position [0, 0]
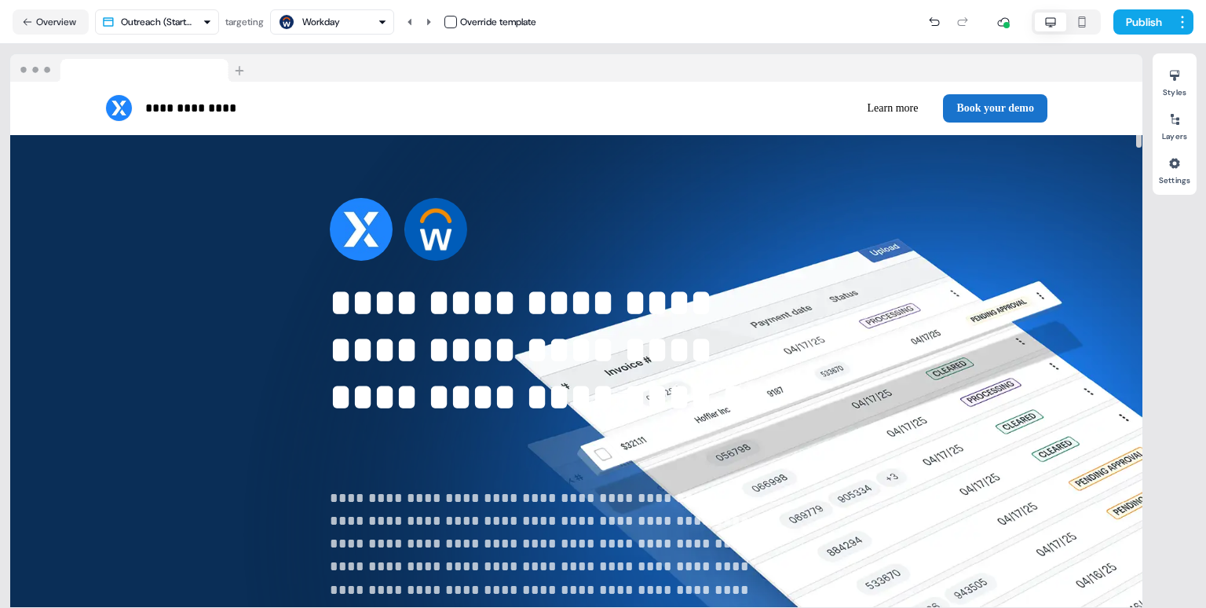
click at [317, 31] on button "Workday" at bounding box center [332, 21] width 124 height 25
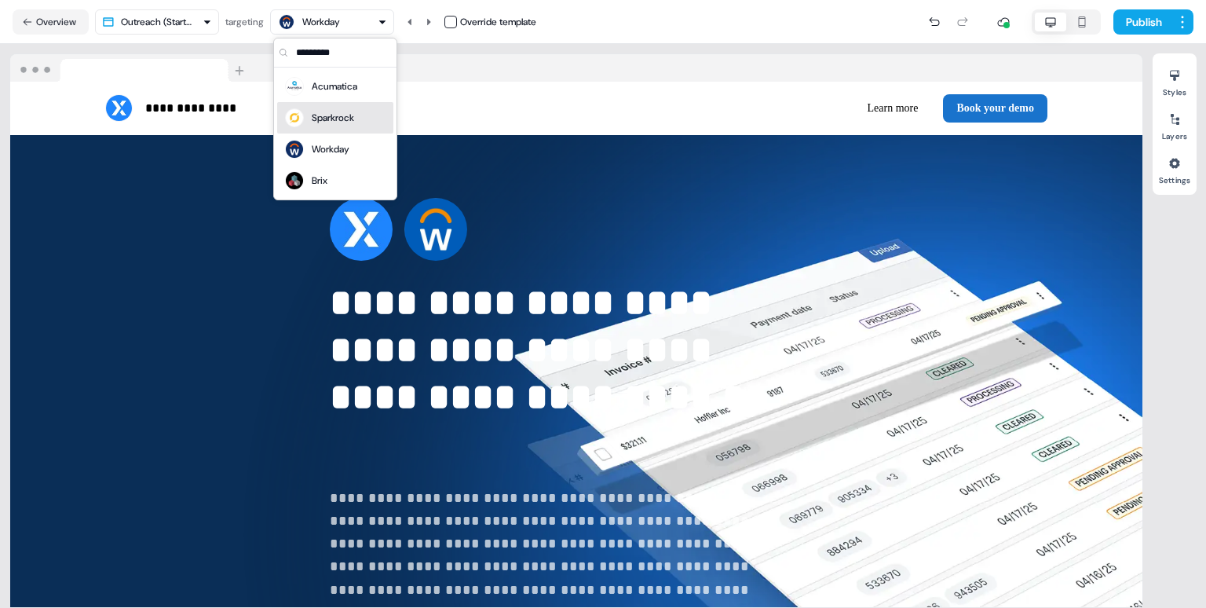
click at [337, 115] on div "Sparkrock" at bounding box center [333, 118] width 42 height 16
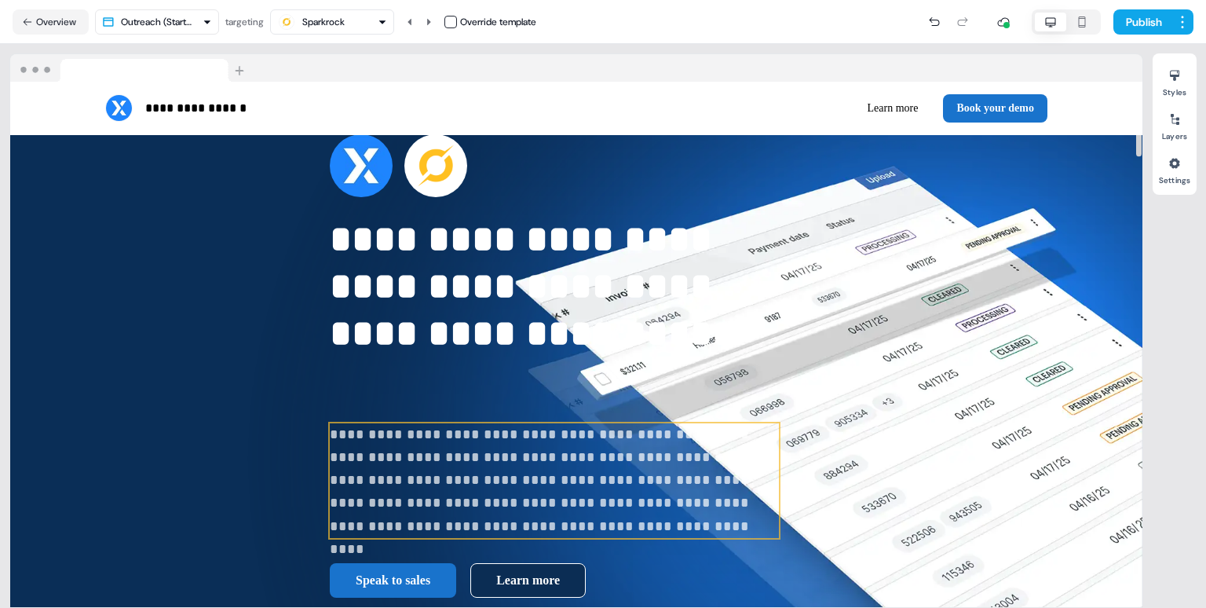
click at [330, 445] on p "**********" at bounding box center [554, 480] width 449 height 115
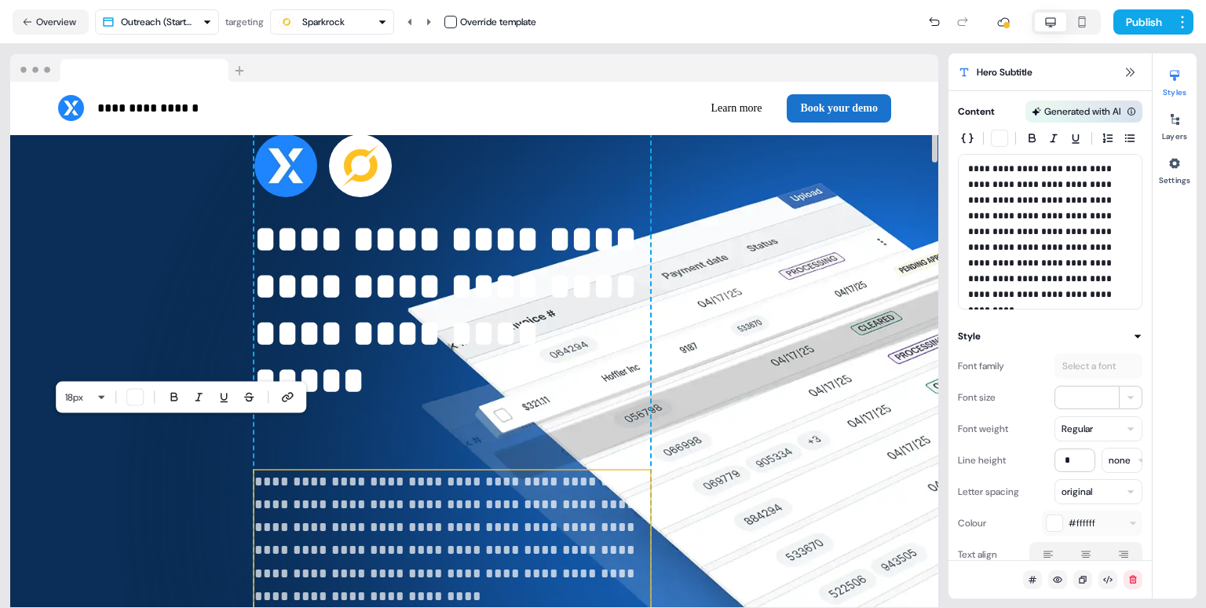
scroll to position [111, 0]
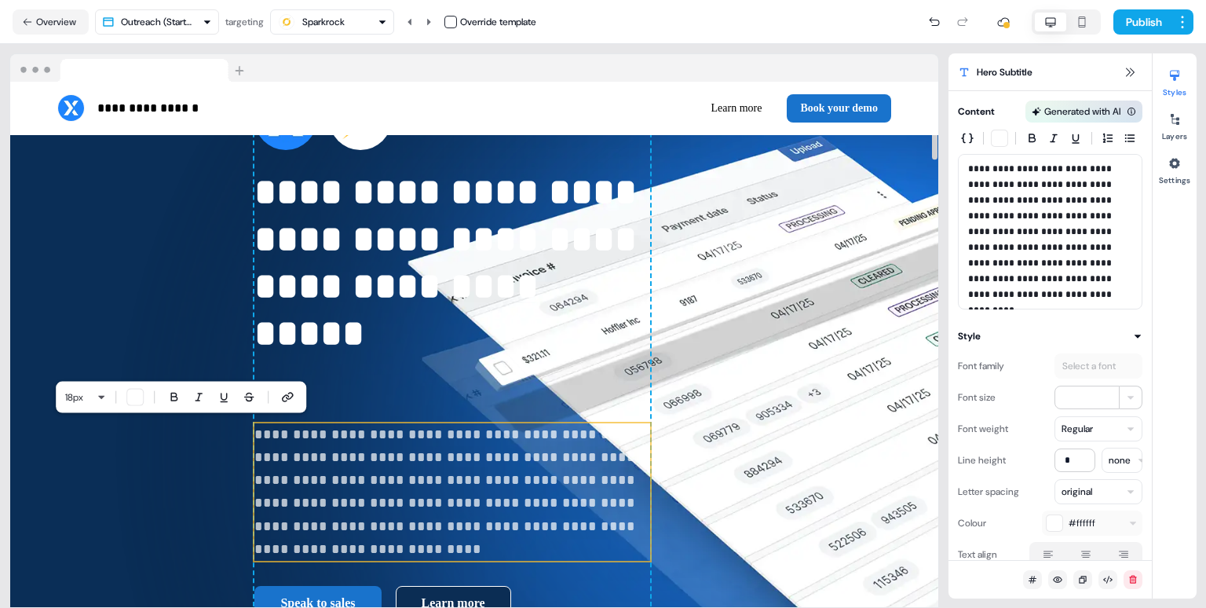
click at [254, 435] on p "**********" at bounding box center [451, 492] width 395 height 138
drag, startPoint x: 169, startPoint y: 435, endPoint x: 327, endPoint y: 440, distance: 157.9
click at [327, 440] on p "**********" at bounding box center [451, 492] width 395 height 138
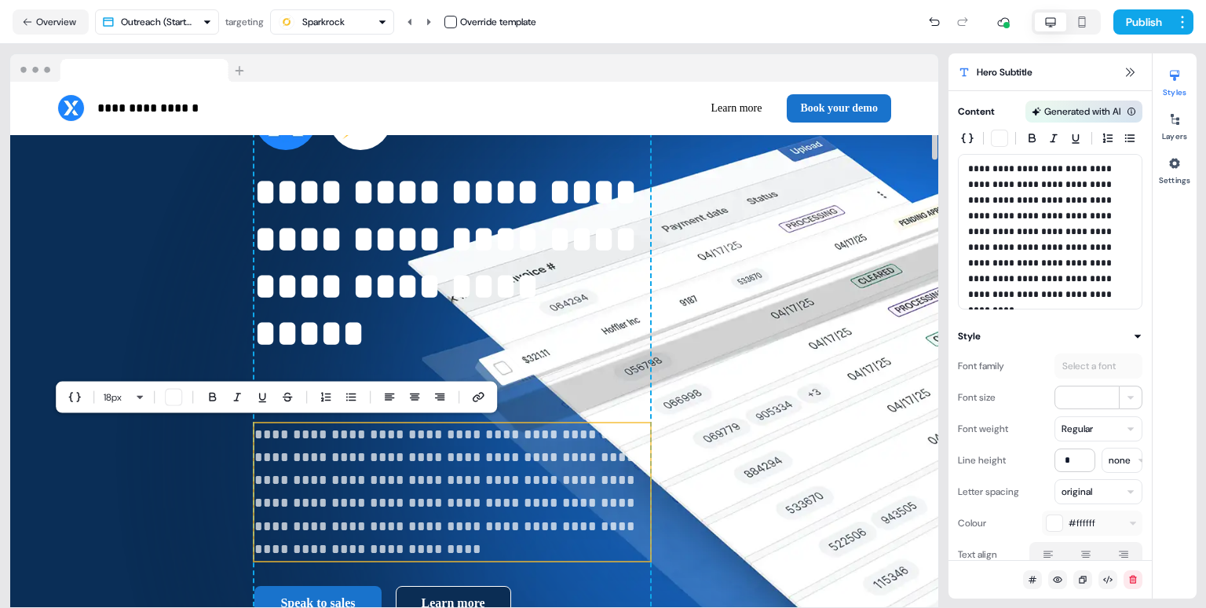
click at [320, 535] on p "**********" at bounding box center [451, 492] width 395 height 138
click at [1129, 73] on icon at bounding box center [1130, 72] width 13 height 13
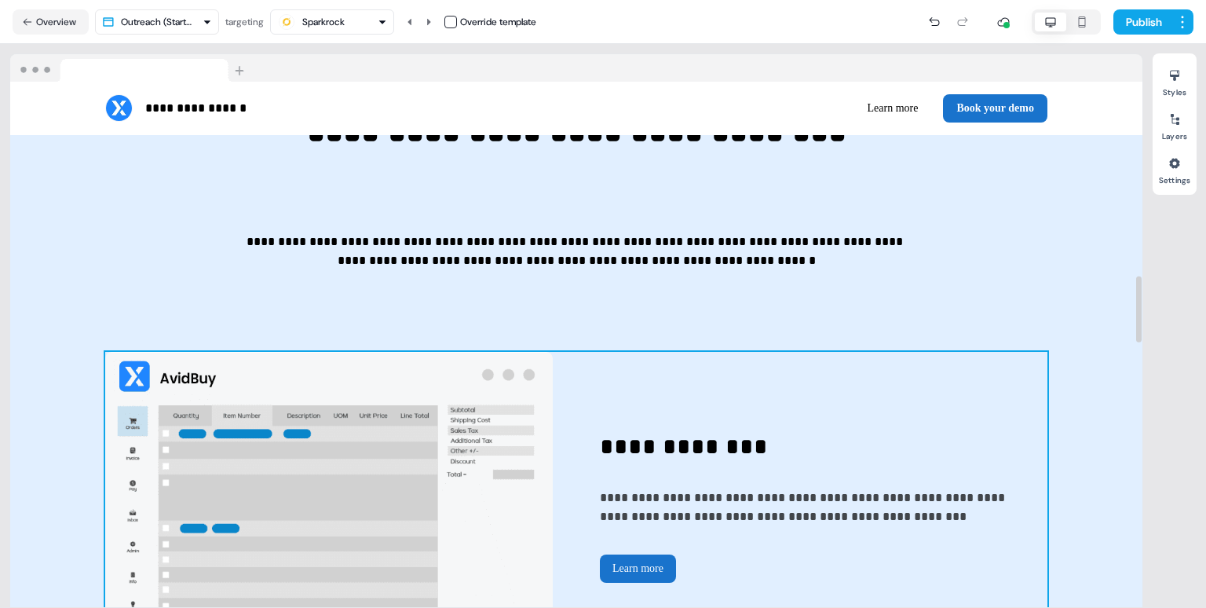
scroll to position [1563, 0]
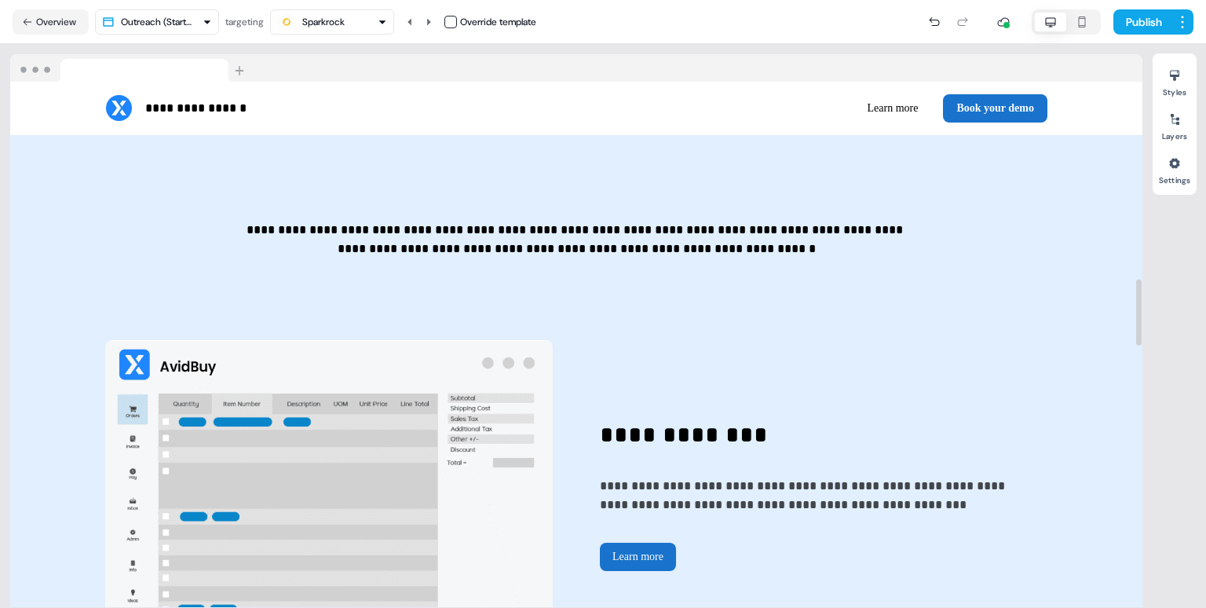
click at [317, 25] on div "Sparkrock" at bounding box center [323, 22] width 42 height 16
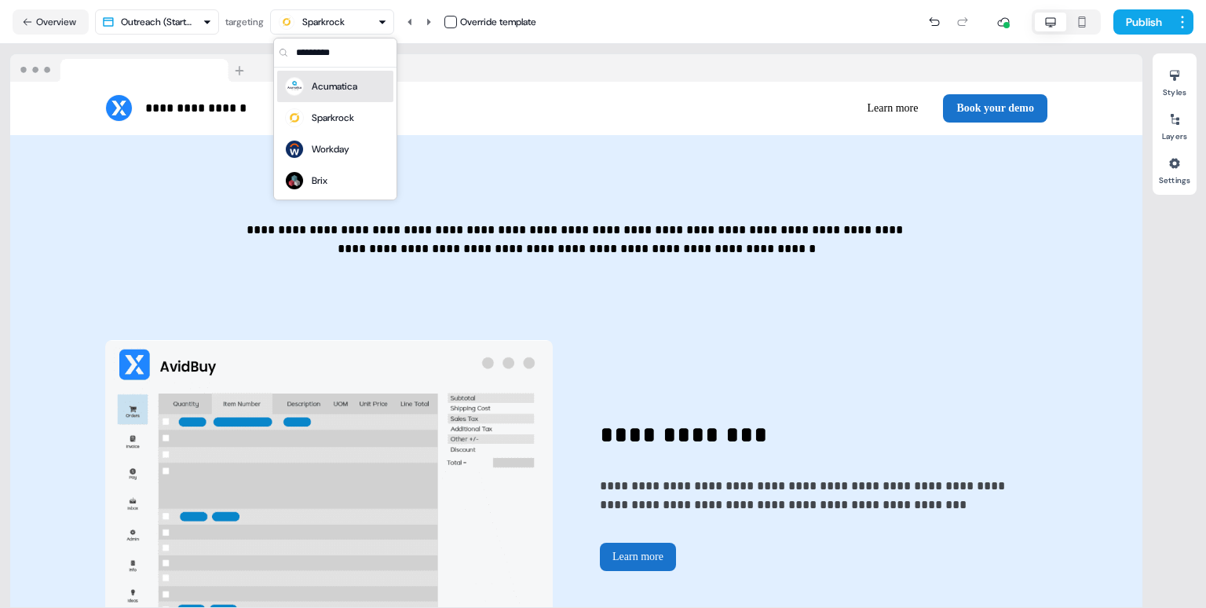
click at [349, 93] on div "Acumatica" at bounding box center [335, 87] width 46 height 16
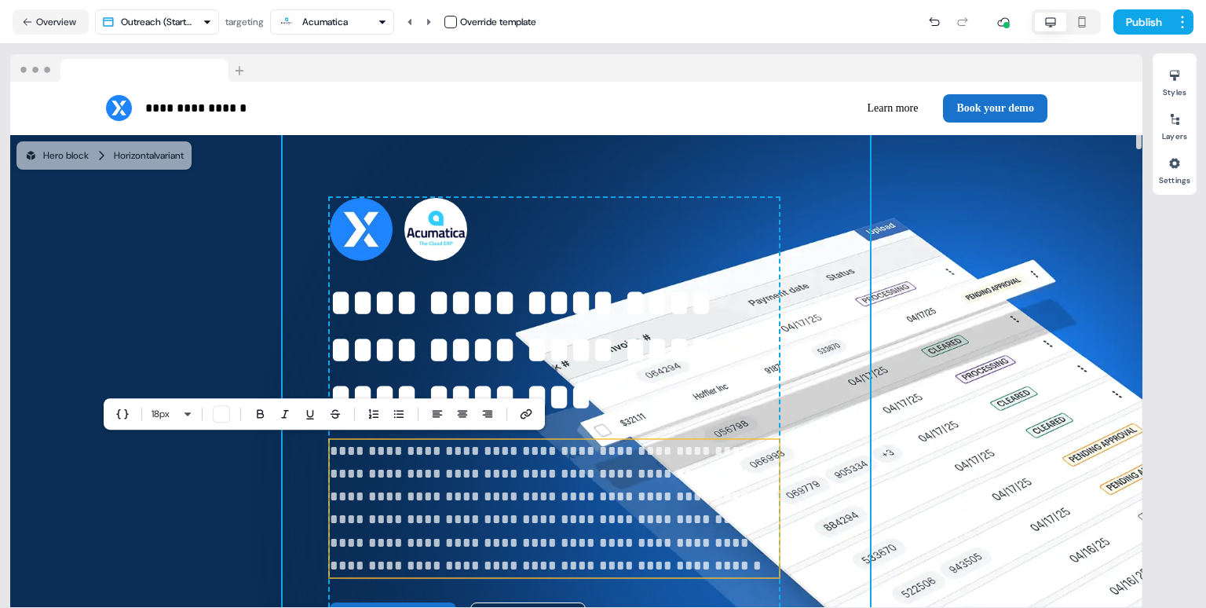
click at [561, 540] on div "**********" at bounding box center [576, 417] width 587 height 565
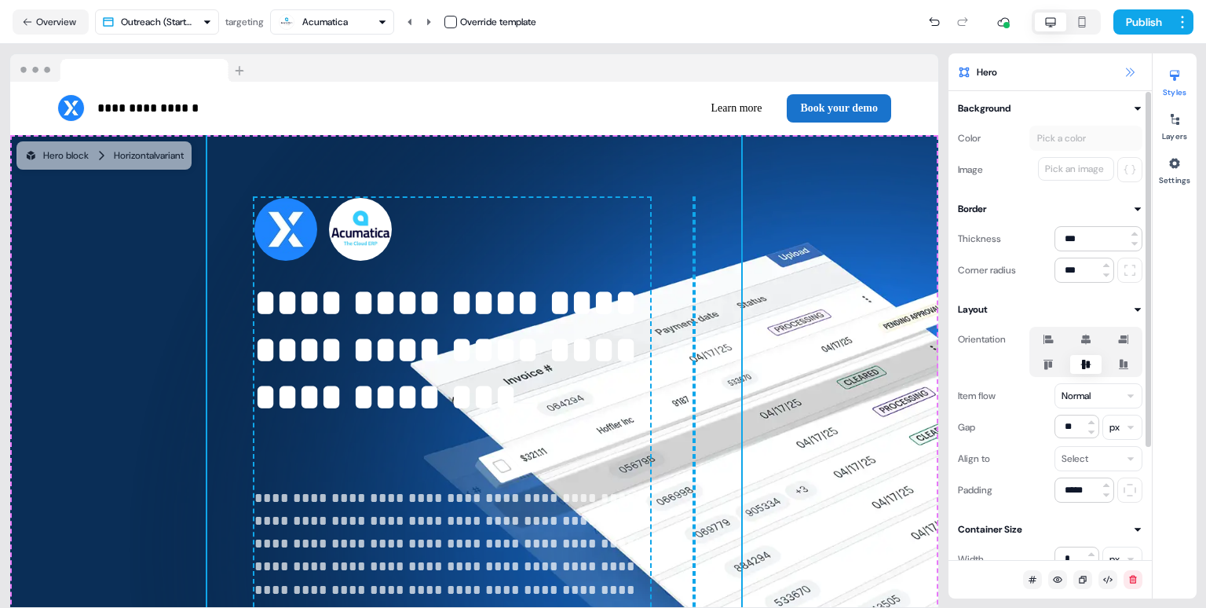
click at [1130, 76] on icon at bounding box center [1130, 72] width 13 height 13
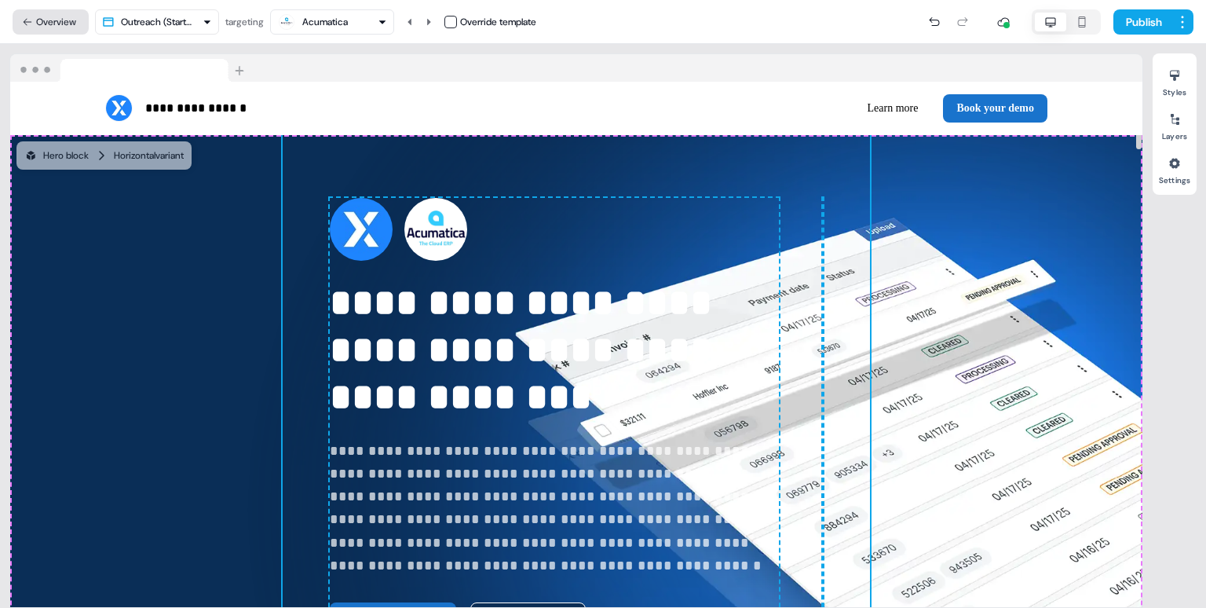
click at [57, 16] on button "Overview" at bounding box center [51, 21] width 76 height 25
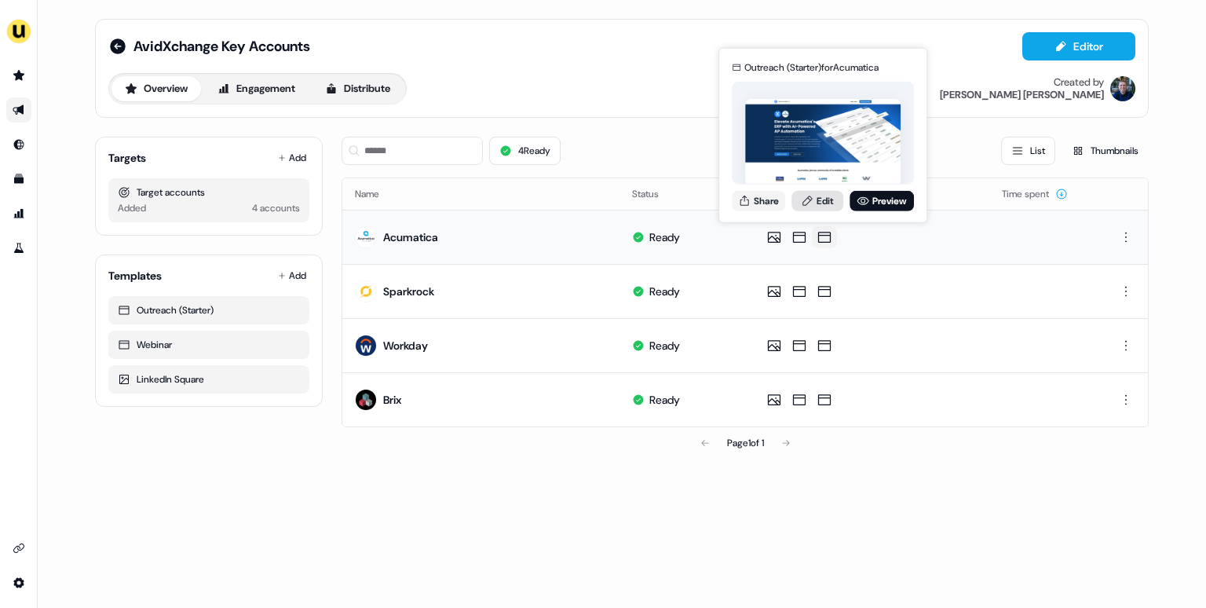
click at [812, 200] on icon at bounding box center [807, 200] width 13 height 13
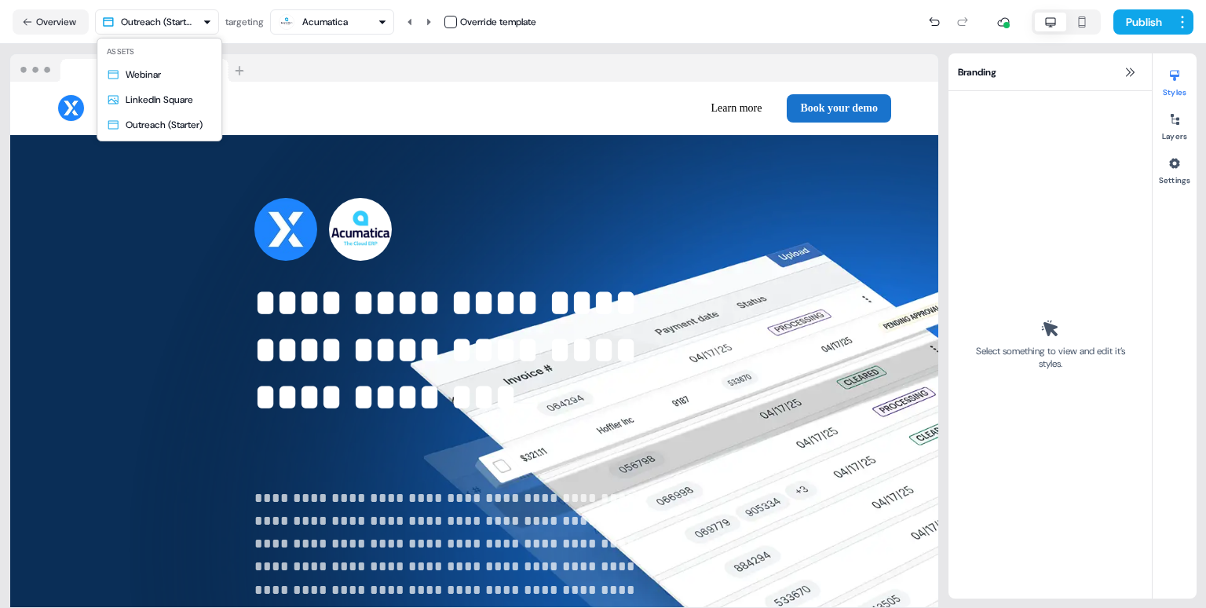
click at [181, 14] on html "**********" at bounding box center [603, 304] width 1206 height 608
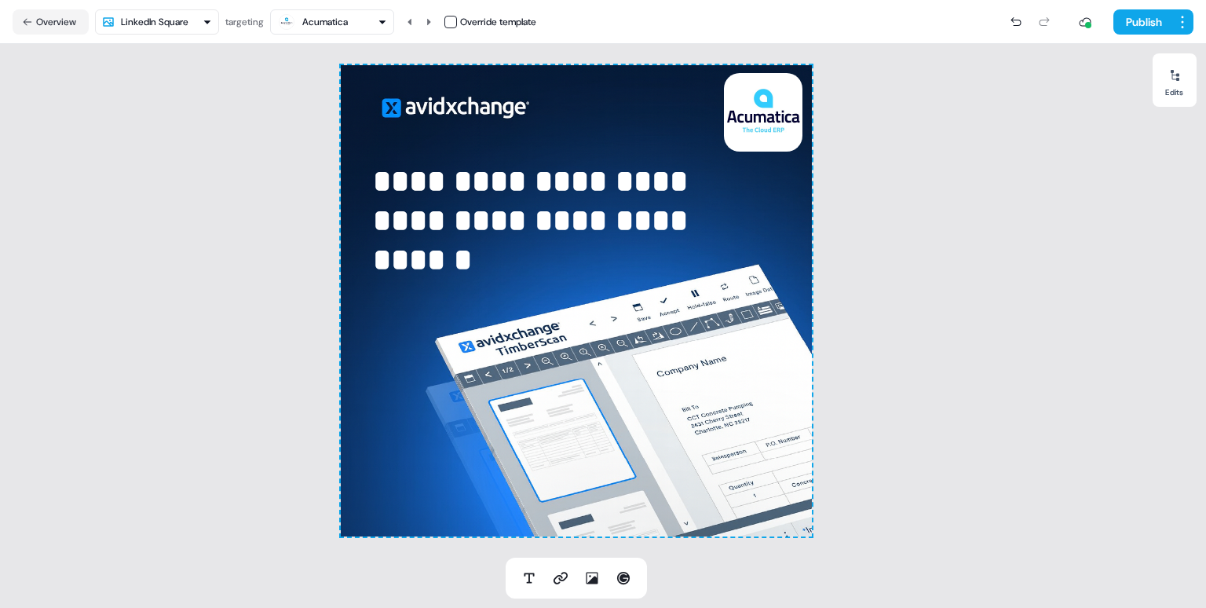
click at [332, 16] on div "Acumatica" at bounding box center [325, 22] width 46 height 16
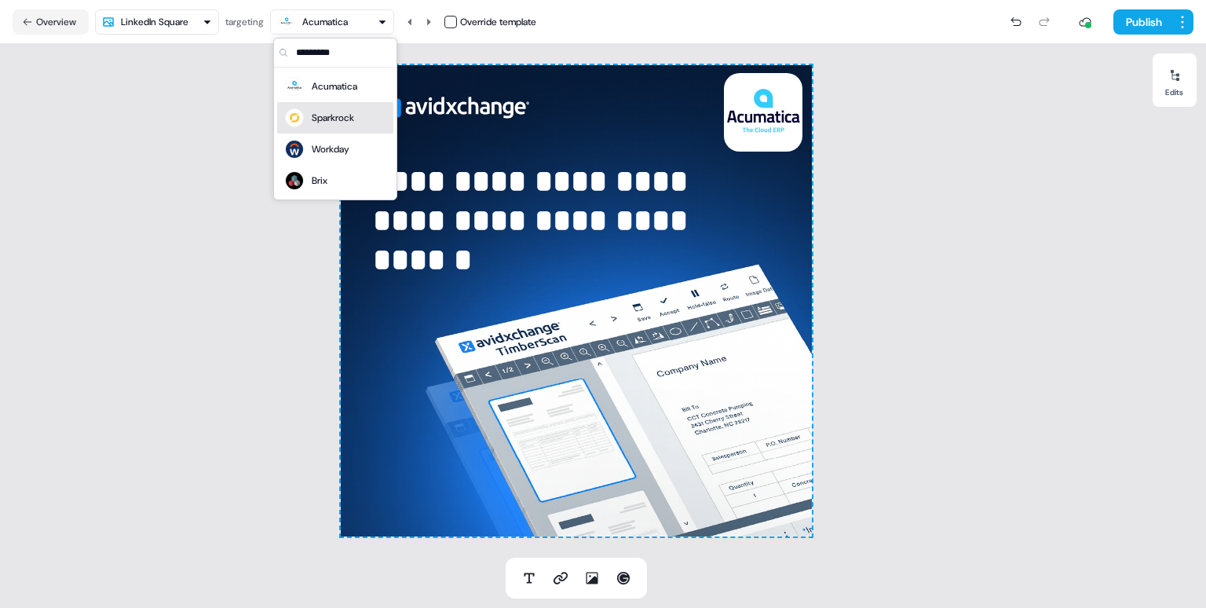
click at [321, 119] on div "Sparkrock" at bounding box center [333, 118] width 42 height 16
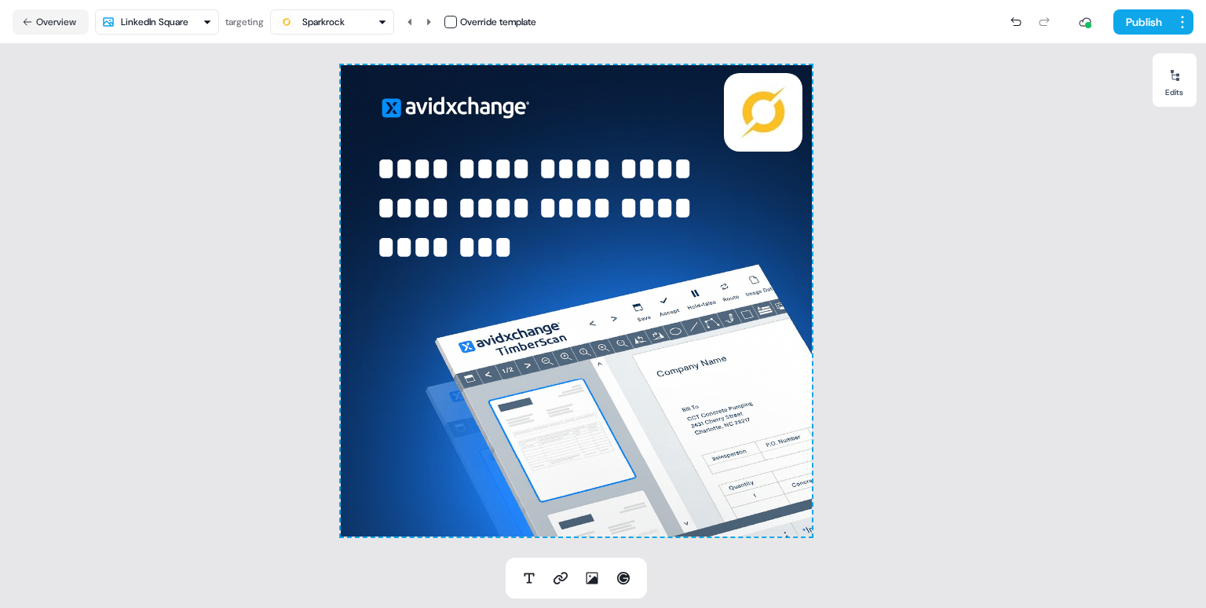
click at [345, 19] on div "Sparkrock" at bounding box center [323, 22] width 42 height 16
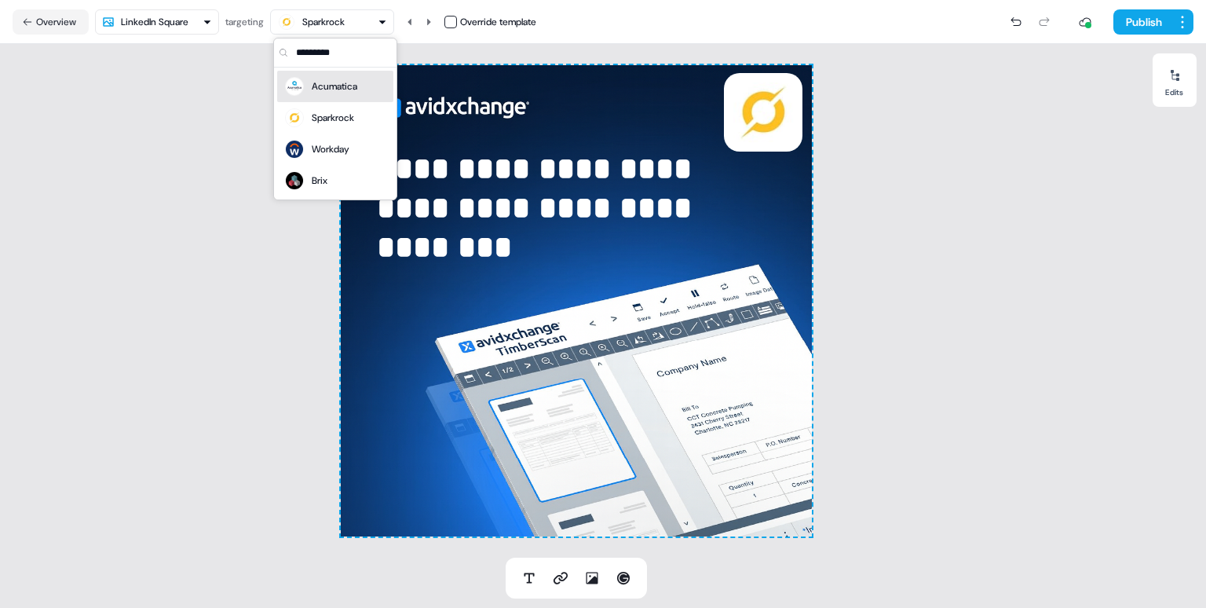
click at [344, 79] on div "Acumatica" at bounding box center [335, 87] width 46 height 16
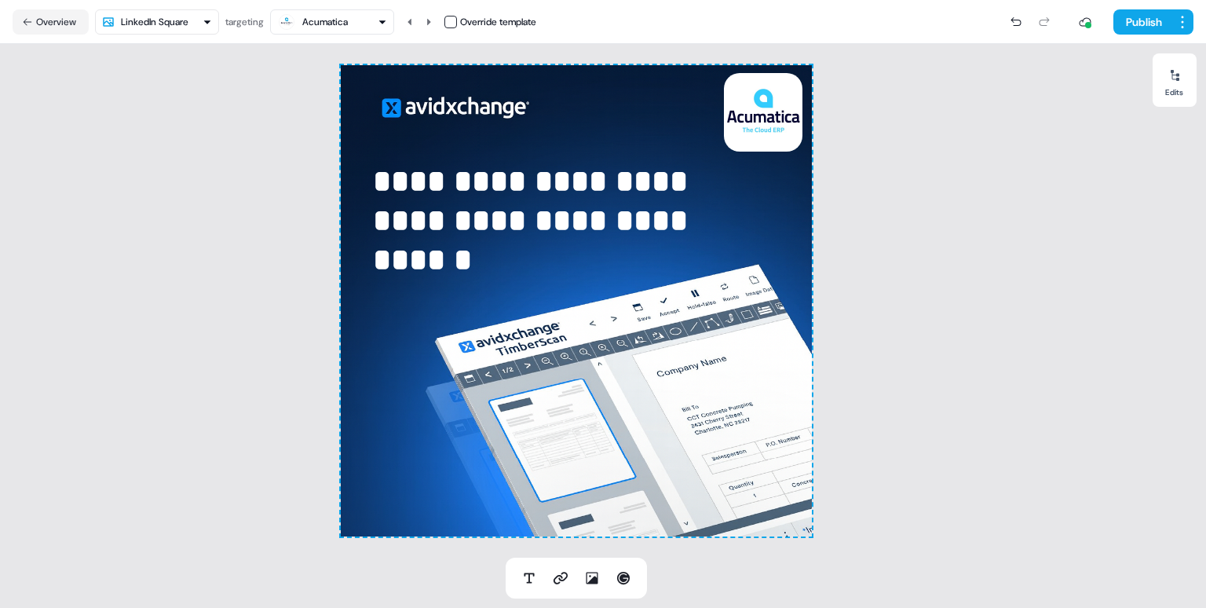
click at [364, 25] on div "Acumatica" at bounding box center [332, 22] width 110 height 19
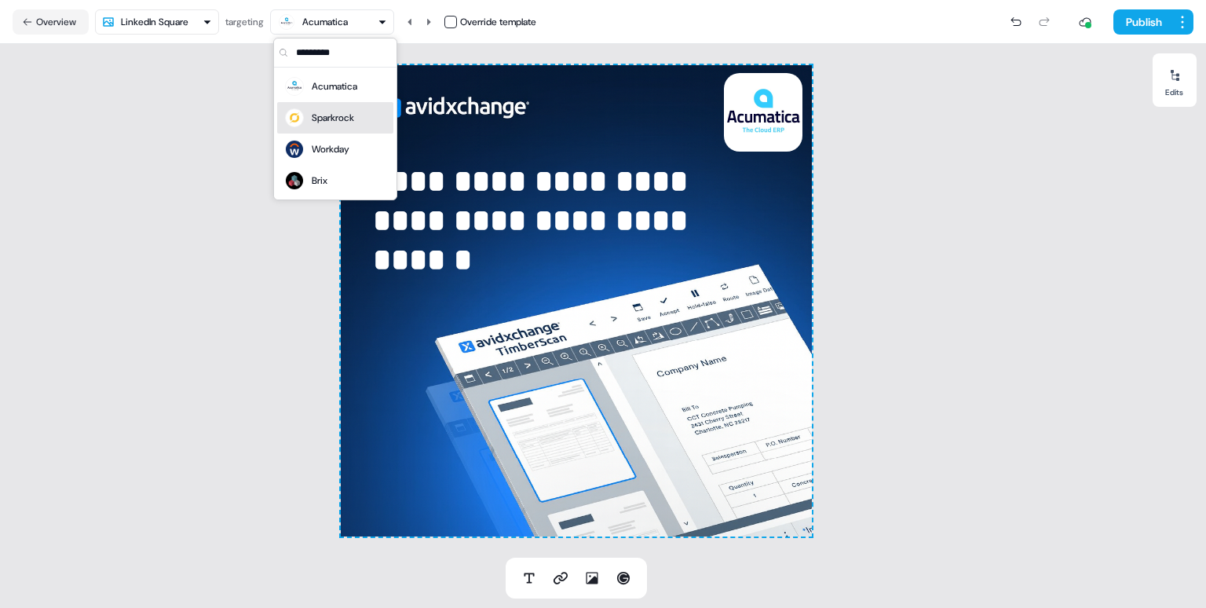
click at [343, 107] on div "Sparkrock" at bounding box center [319, 118] width 71 height 22
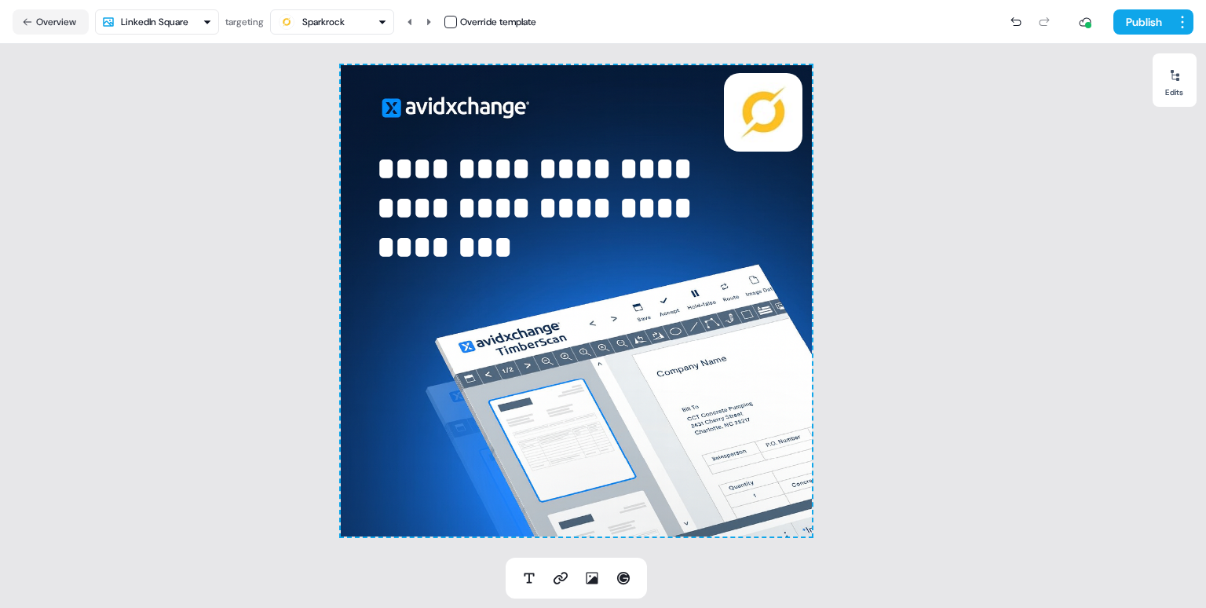
click at [355, 15] on div "Sparkrock" at bounding box center [332, 22] width 110 height 19
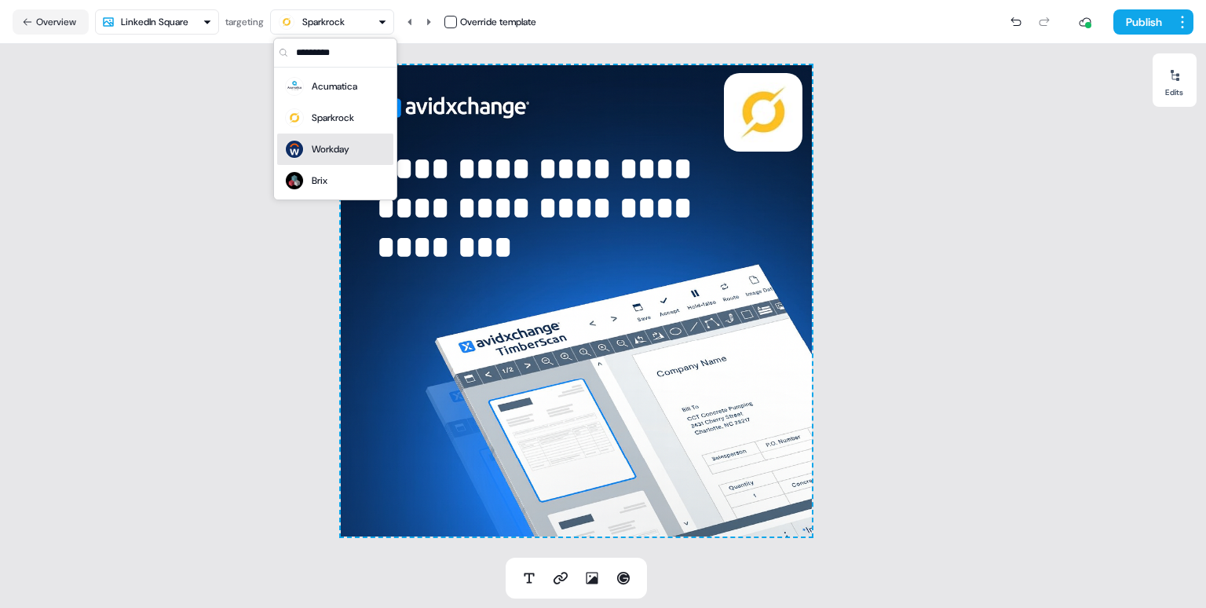
click at [330, 145] on div "Workday" at bounding box center [331, 149] width 38 height 16
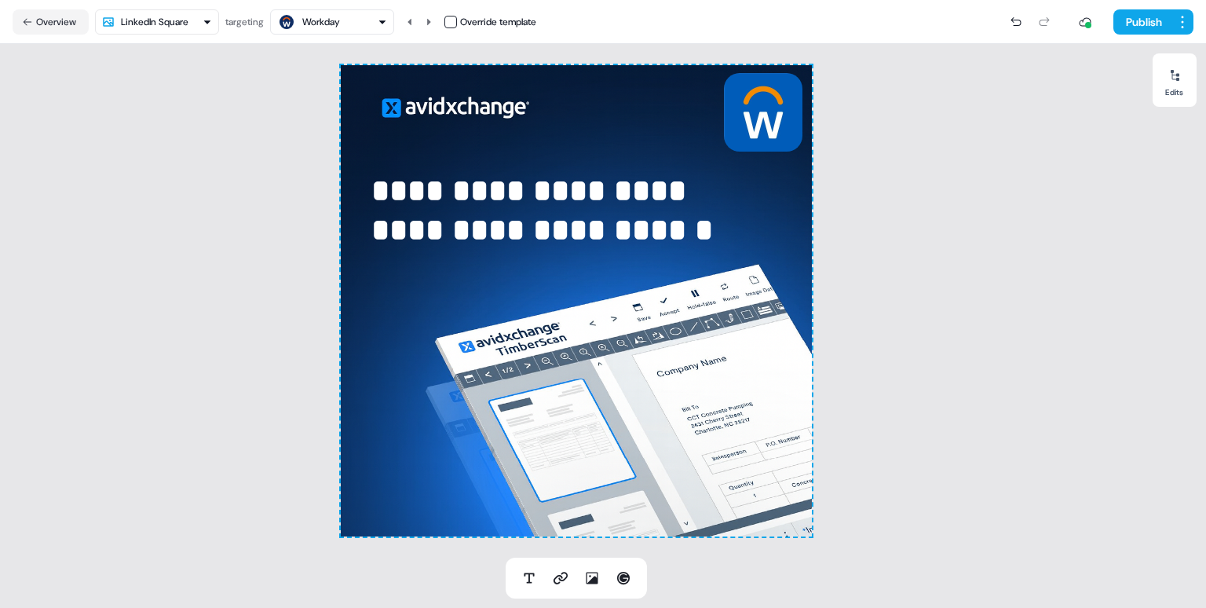
click at [351, 27] on div "Workday" at bounding box center [332, 22] width 110 height 19
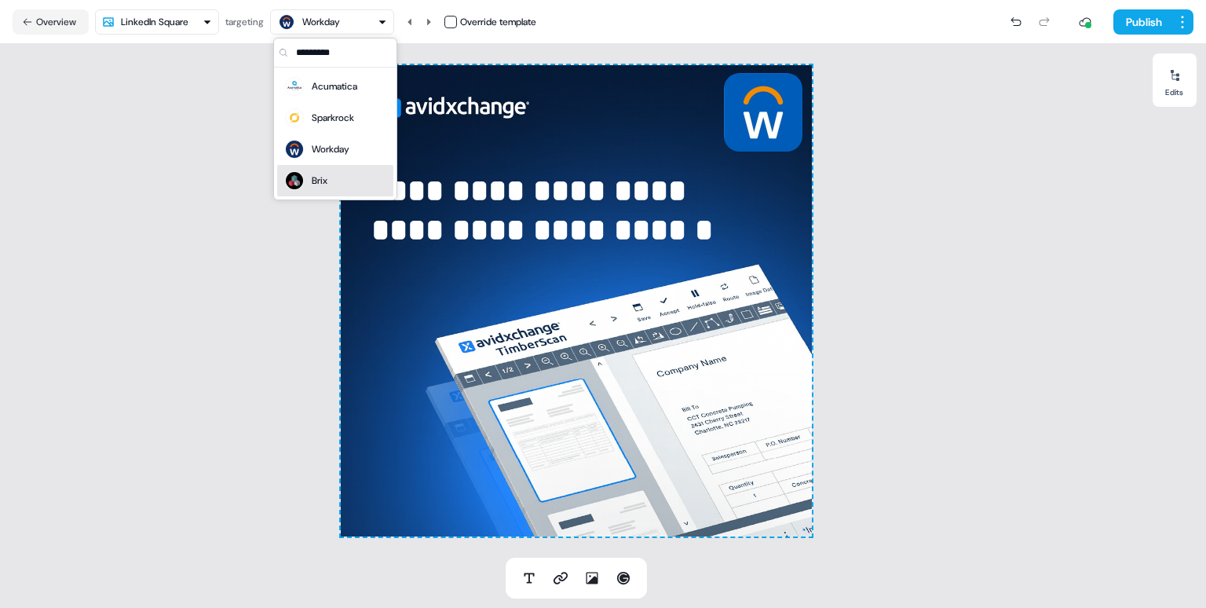
click at [333, 181] on div "Brix" at bounding box center [336, 181] width 104 height 22
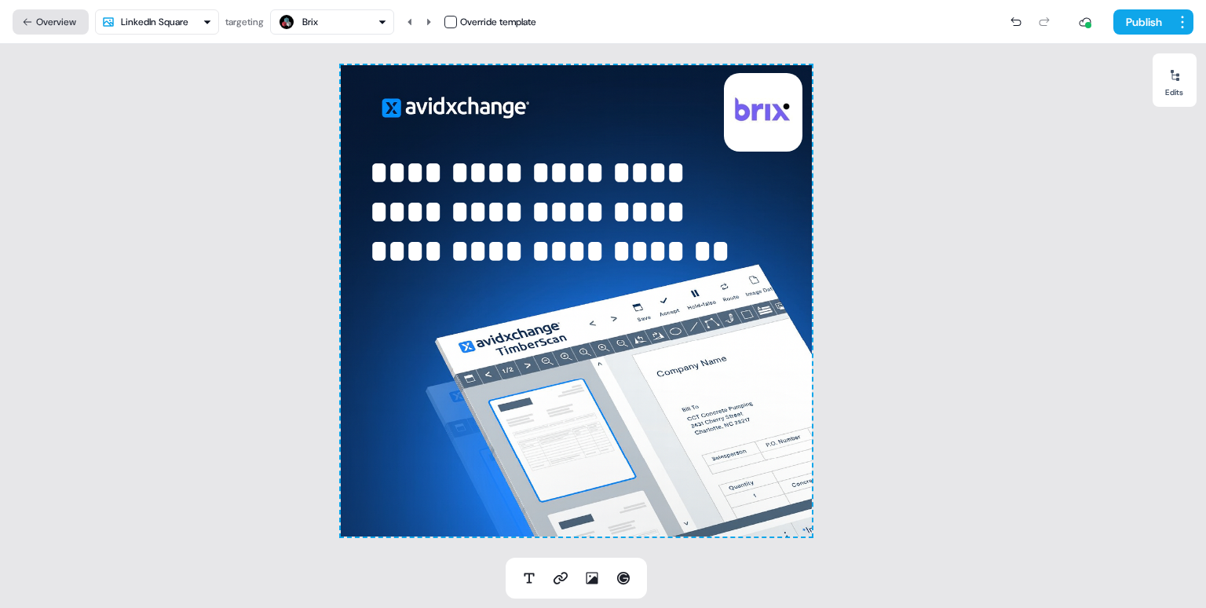
click at [56, 26] on button "Overview" at bounding box center [51, 21] width 76 height 25
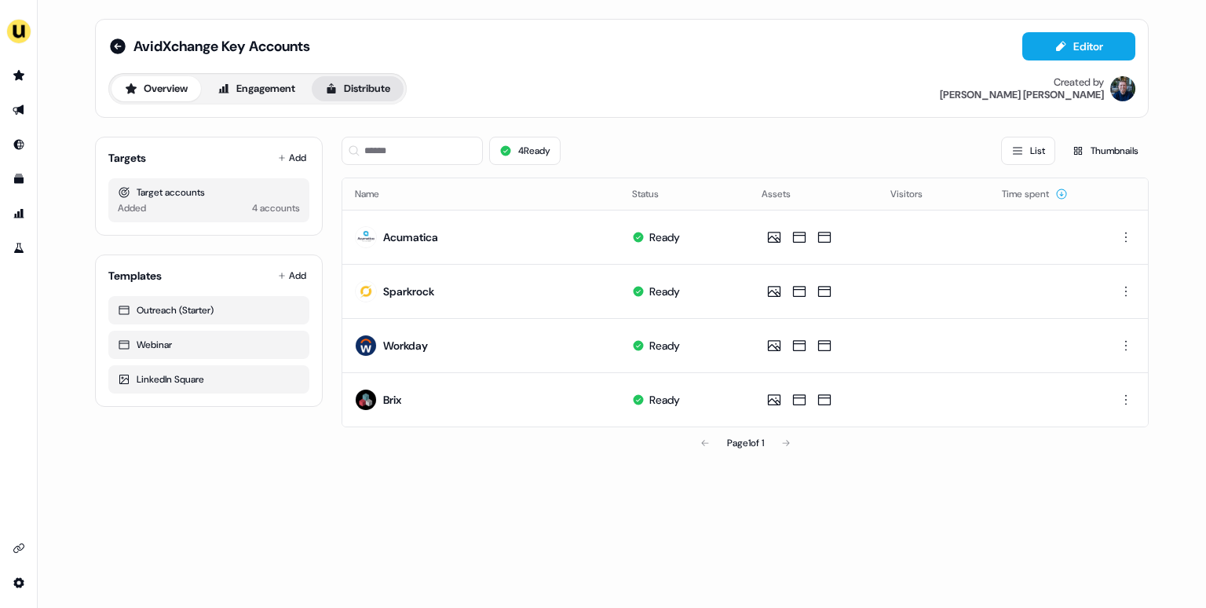
click at [356, 97] on button "Distribute" at bounding box center [358, 88] width 92 height 25
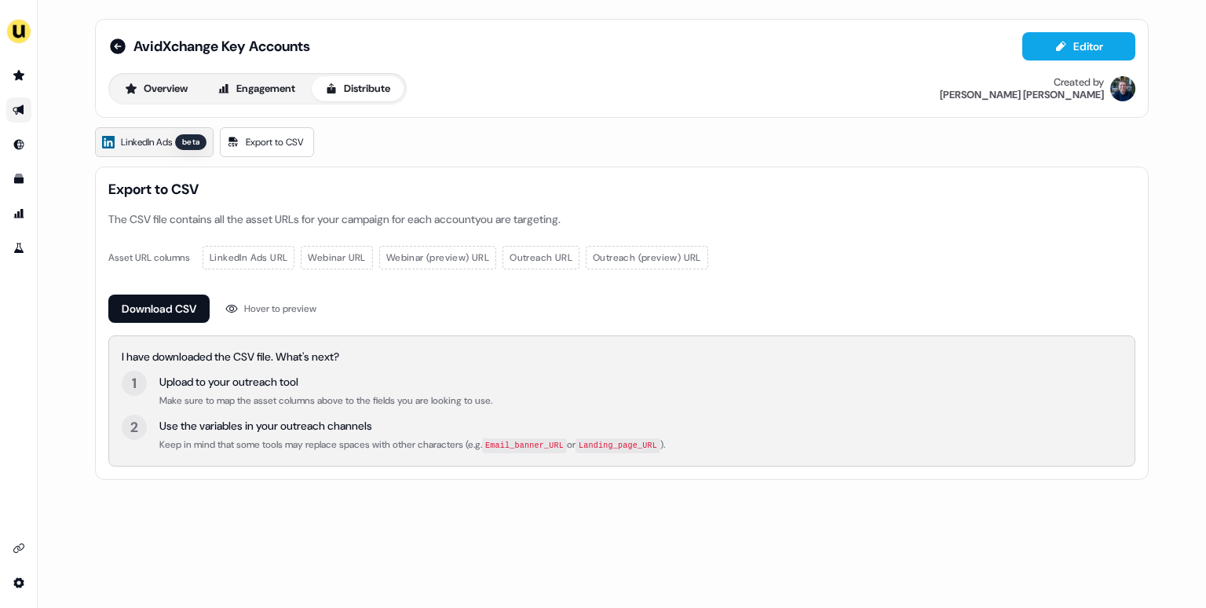
click at [167, 142] on span "LinkedIn Ads" at bounding box center [146, 142] width 51 height 16
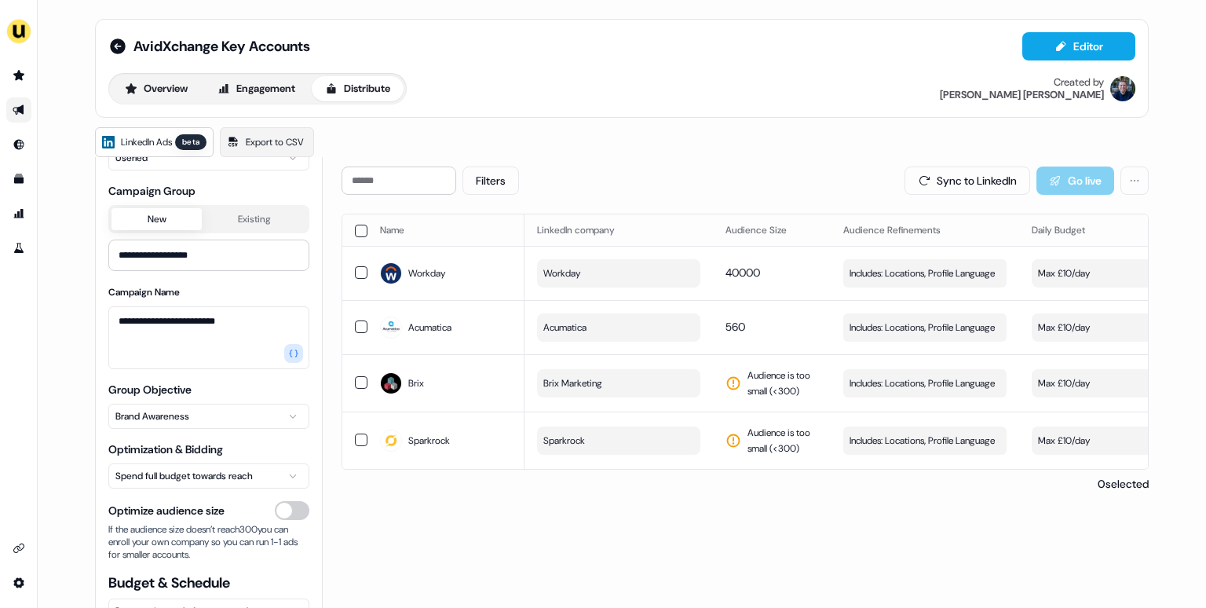
scroll to position [97, 0]
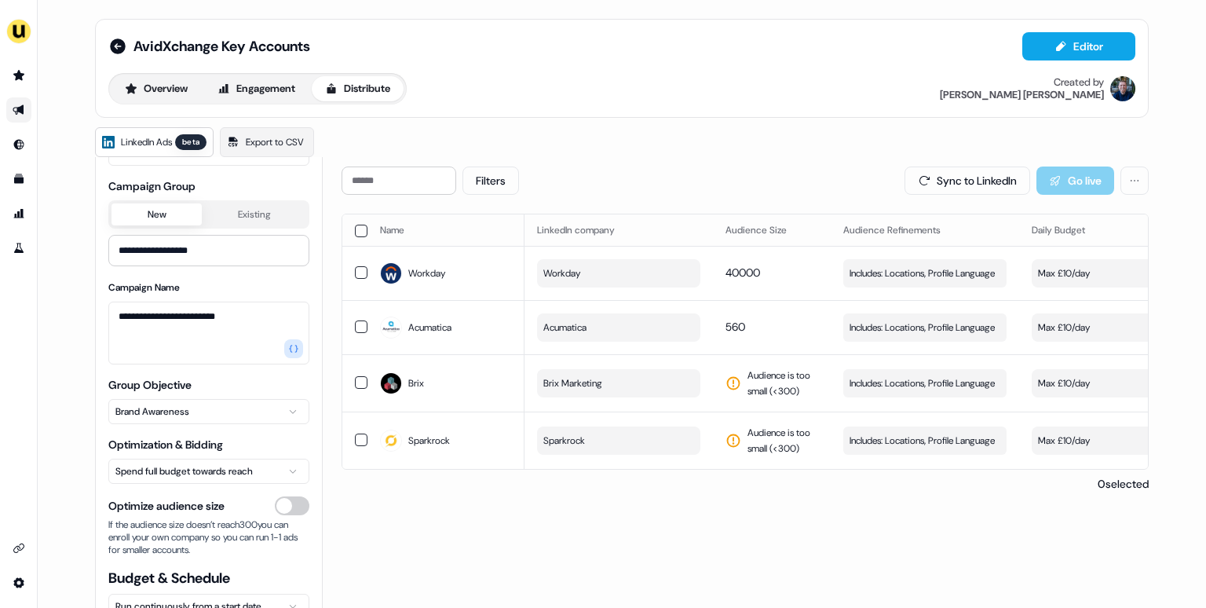
click at [285, 501] on button "Optimize audience size" at bounding box center [292, 505] width 35 height 19
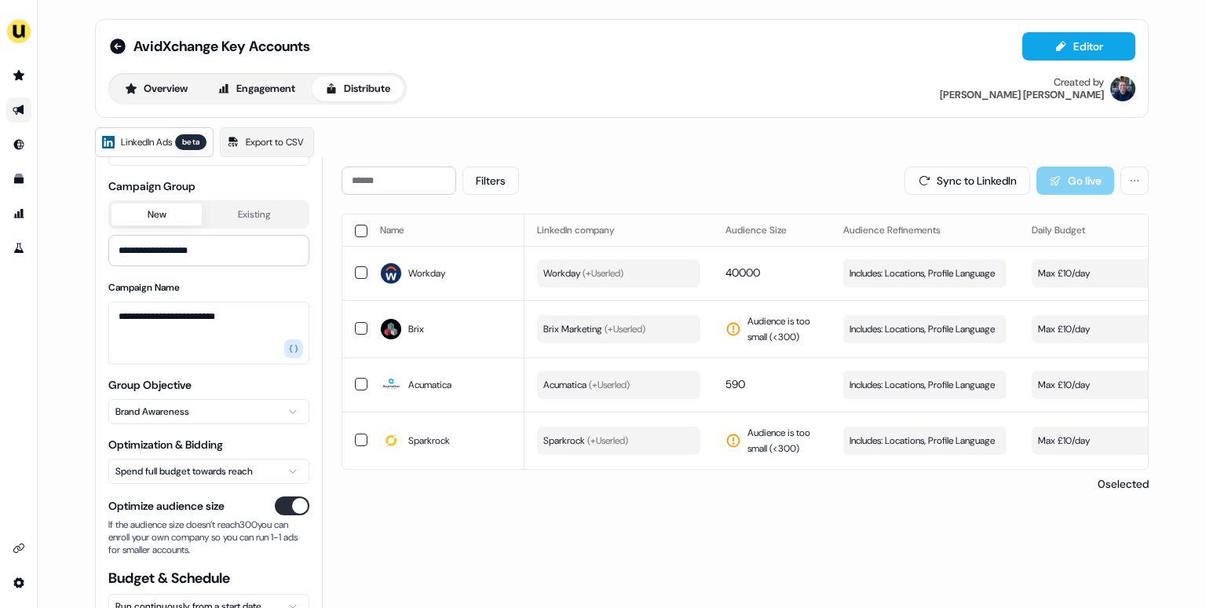
click at [288, 503] on button "Optimize audience size" at bounding box center [292, 505] width 35 height 19
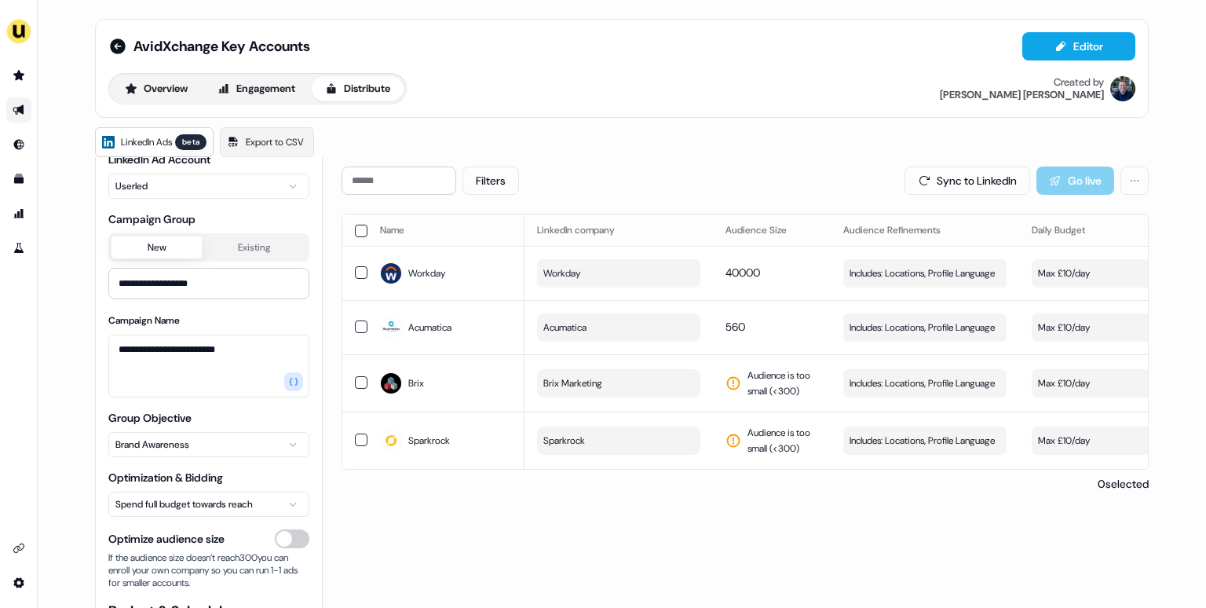
scroll to position [0, 0]
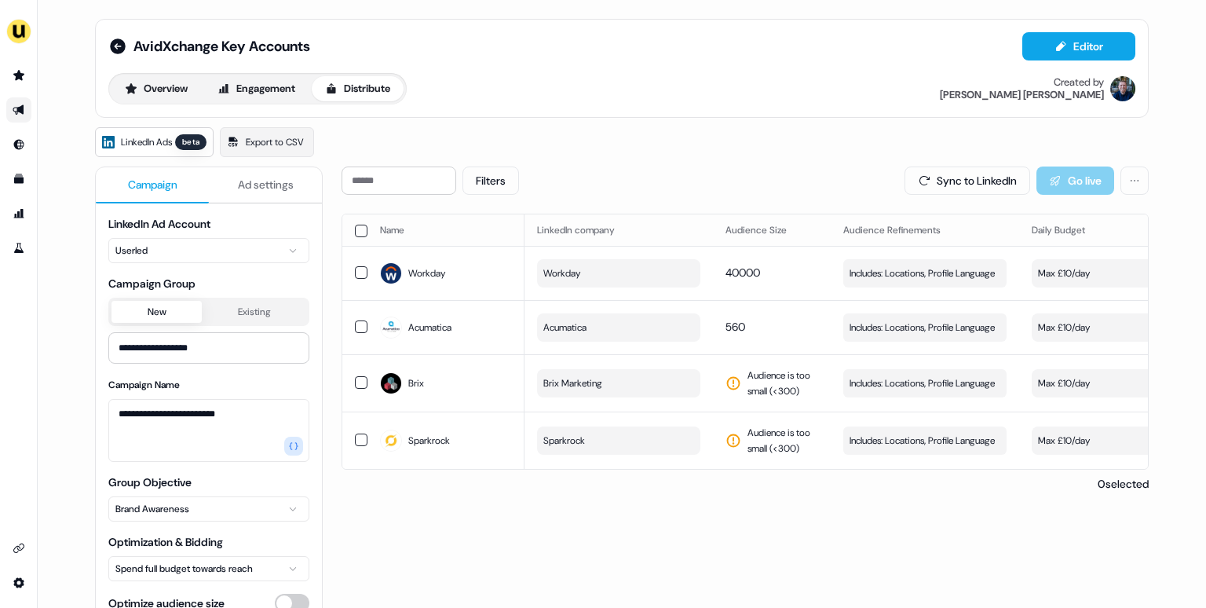
click at [263, 194] on button "Ad settings" at bounding box center [265, 185] width 113 height 36
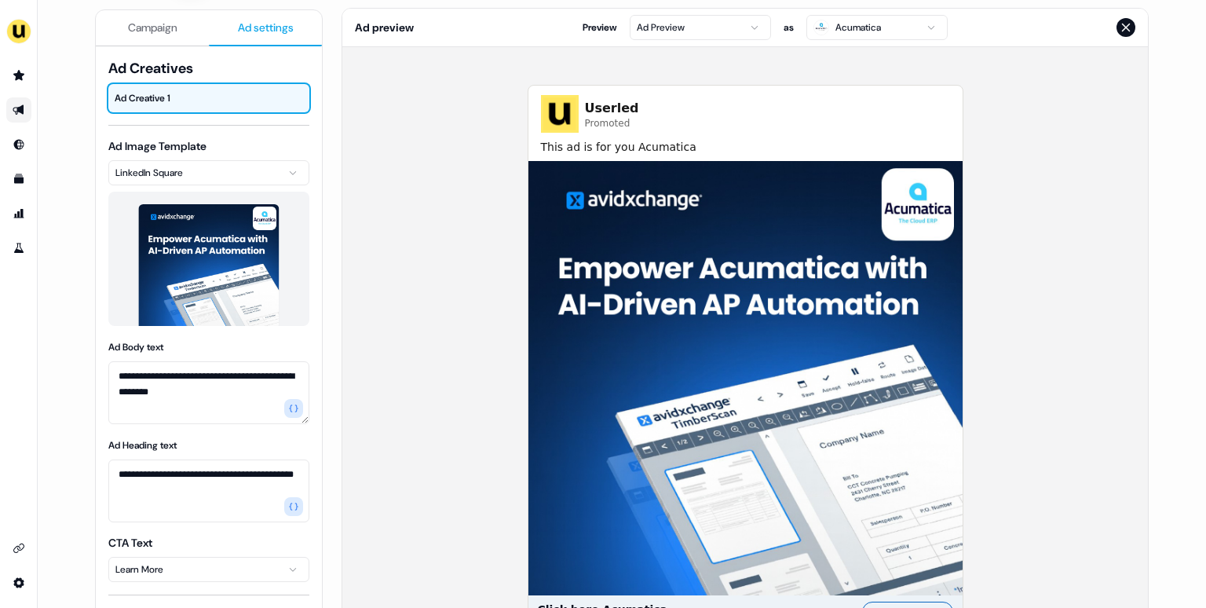
scroll to position [160, 0]
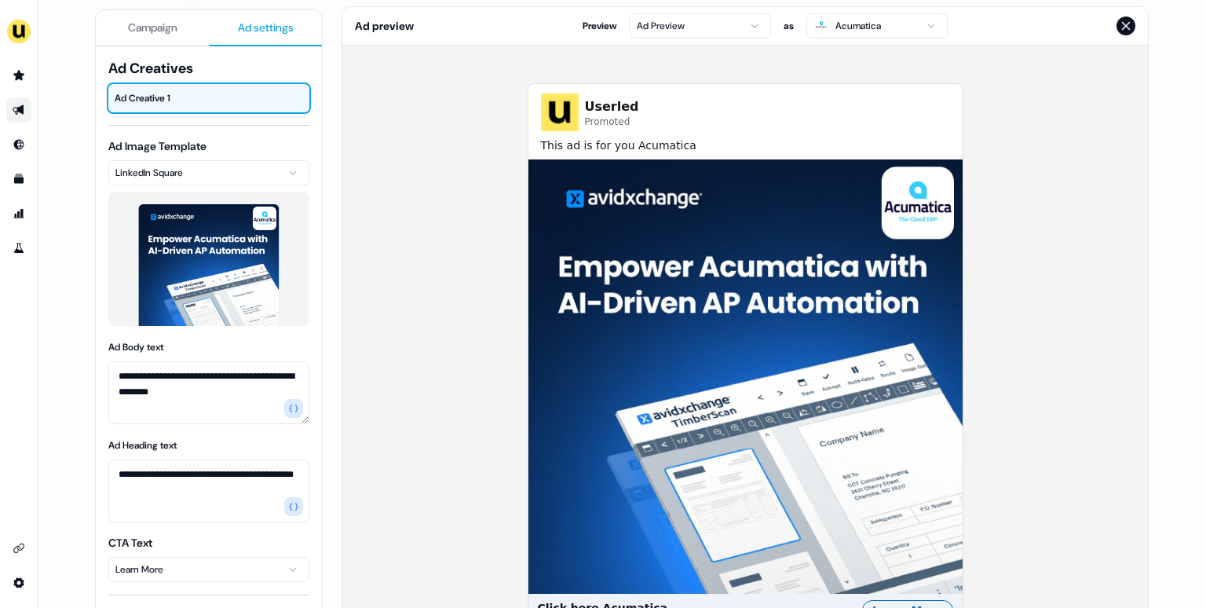
click at [700, 22] on html "**********" at bounding box center [603, 304] width 1206 height 608
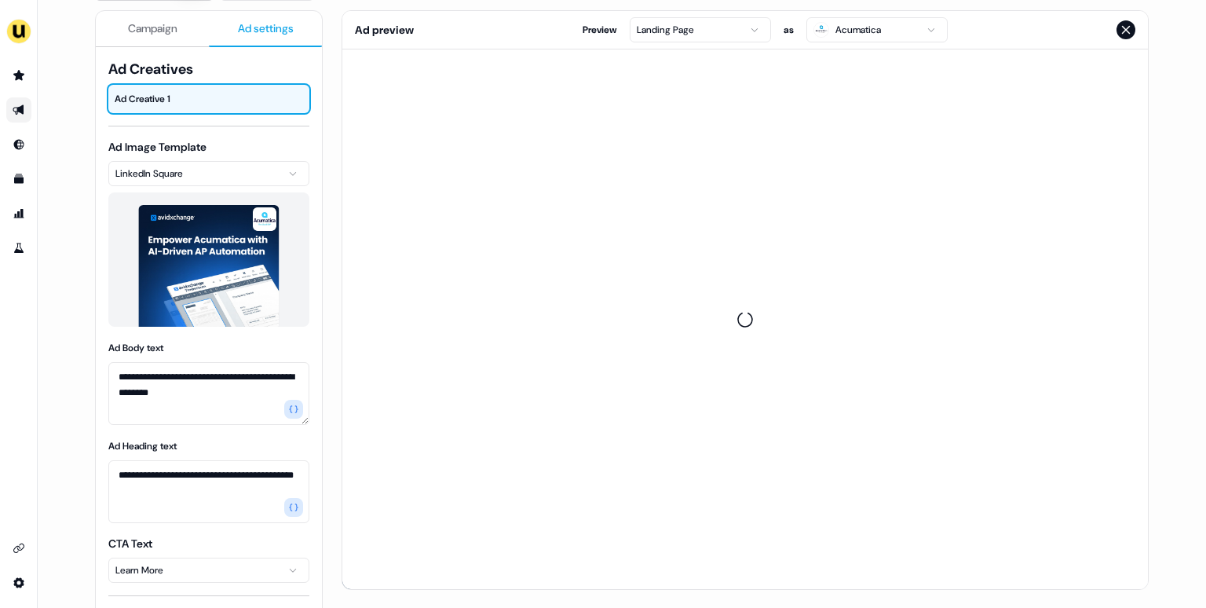
scroll to position [0, 0]
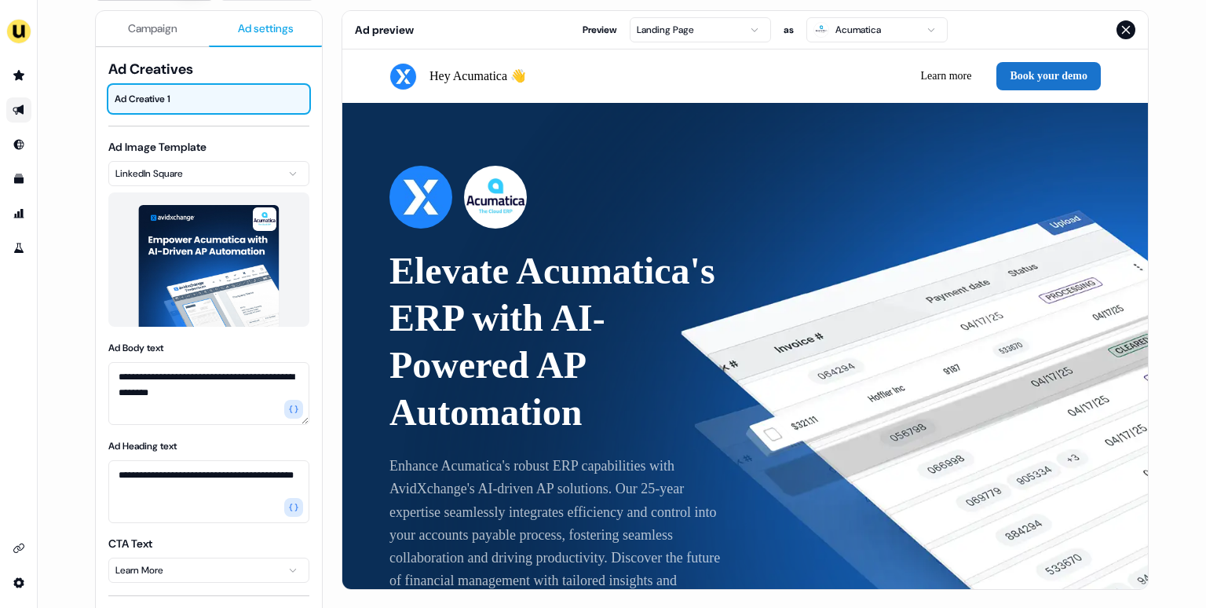
click at [1129, 26] on icon "Close preview" at bounding box center [1126, 30] width 13 height 13
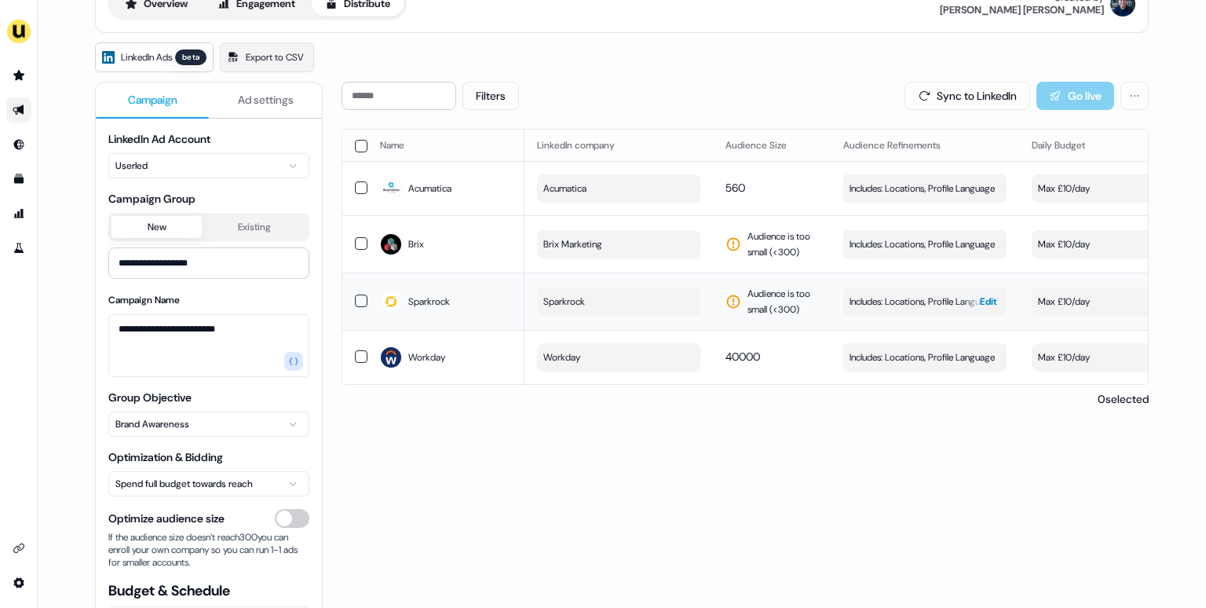
scroll to position [66, 0]
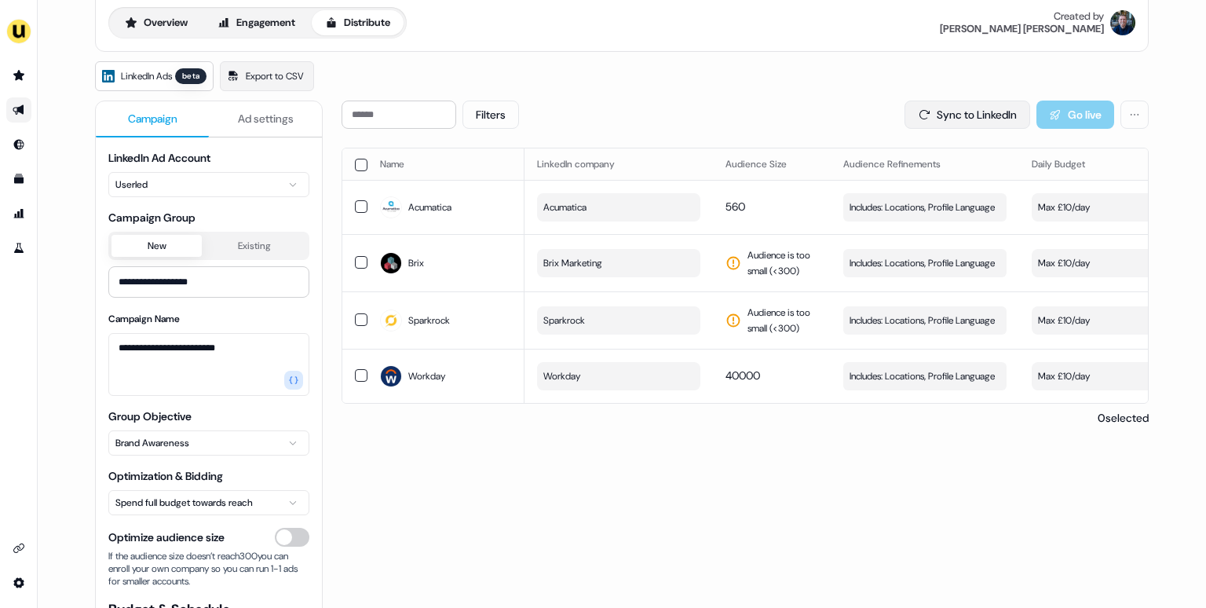
click at [973, 111] on button "Sync to LinkedIn" at bounding box center [968, 115] width 126 height 28
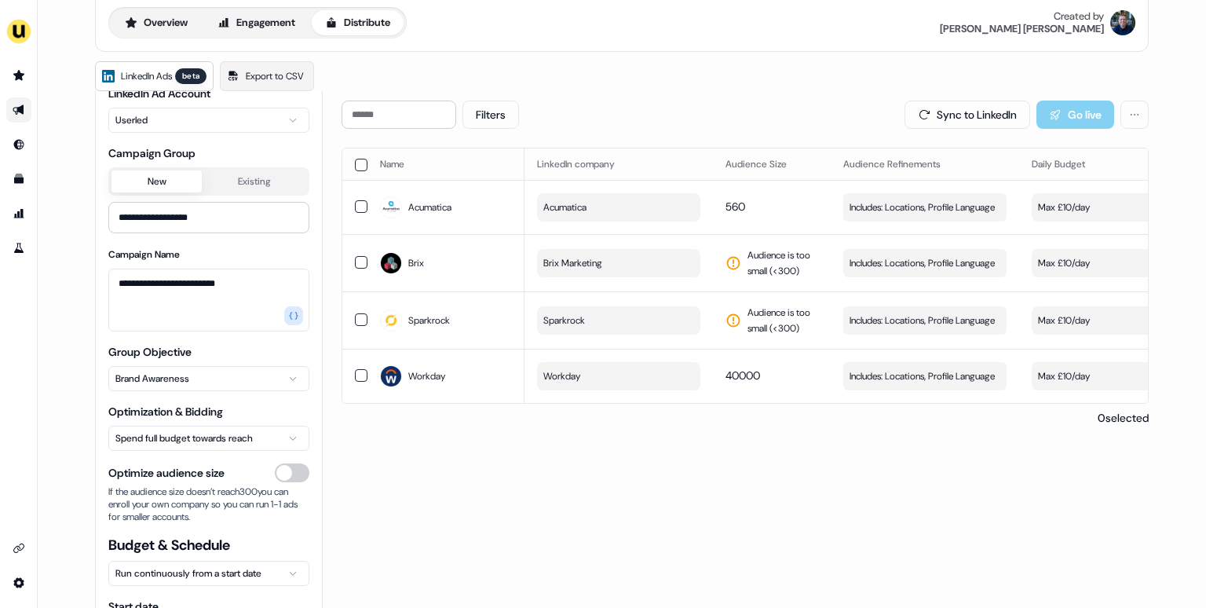
scroll to position [0, 0]
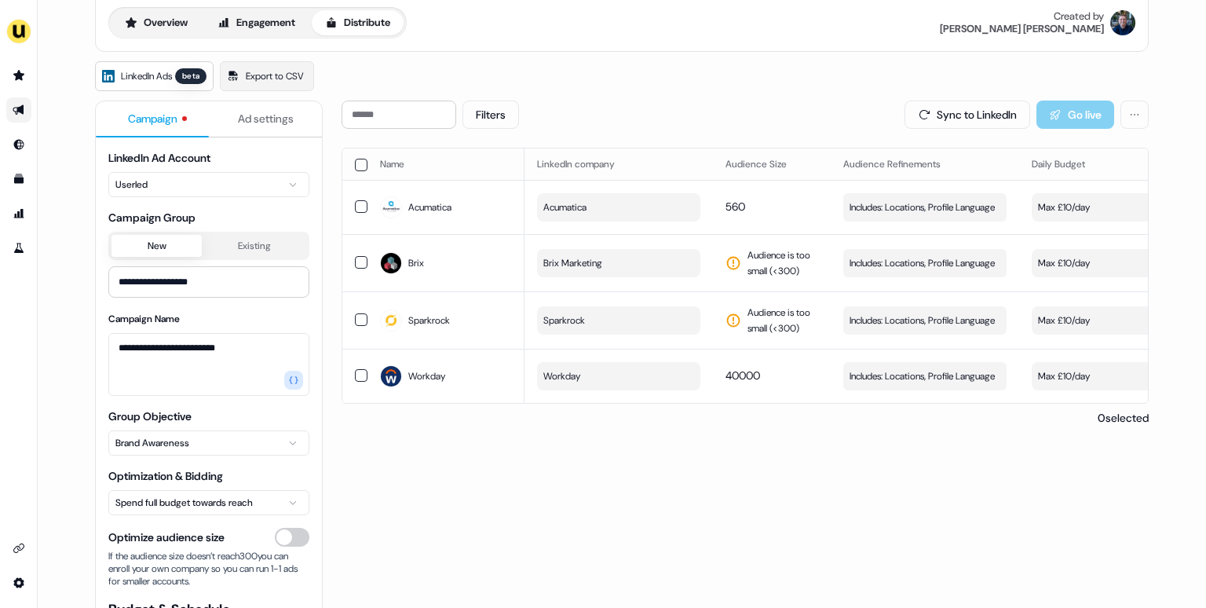
click at [179, 125] on button "Campaign" at bounding box center [152, 119] width 113 height 36
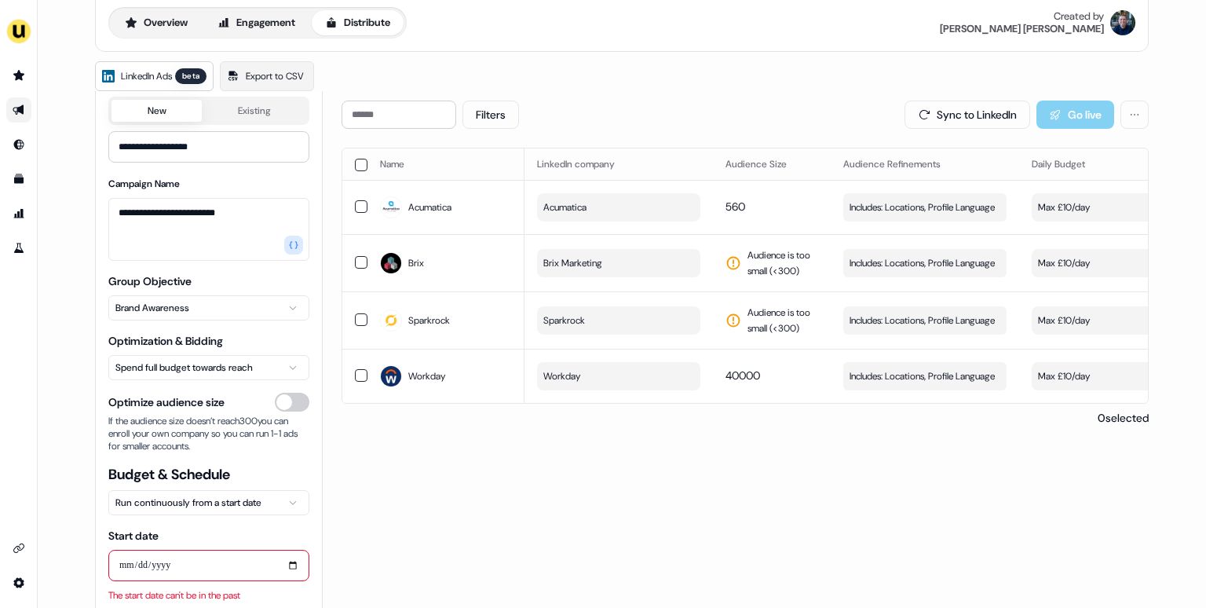
scroll to position [156, 0]
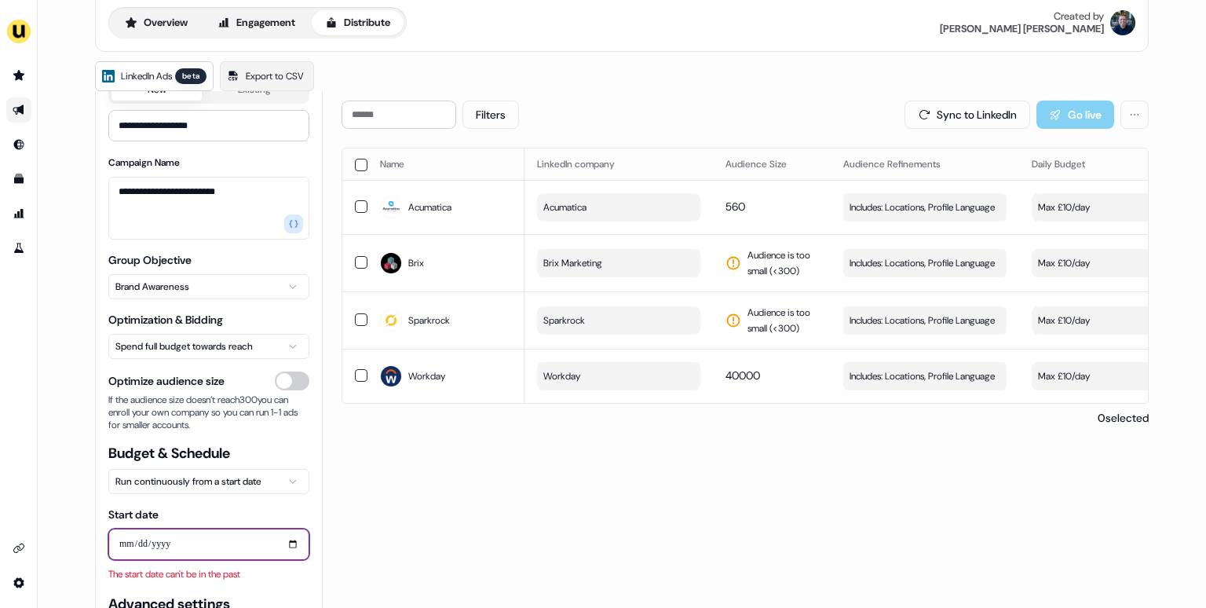
click at [294, 542] on input "**********" at bounding box center [208, 544] width 201 height 31
type input "**********"
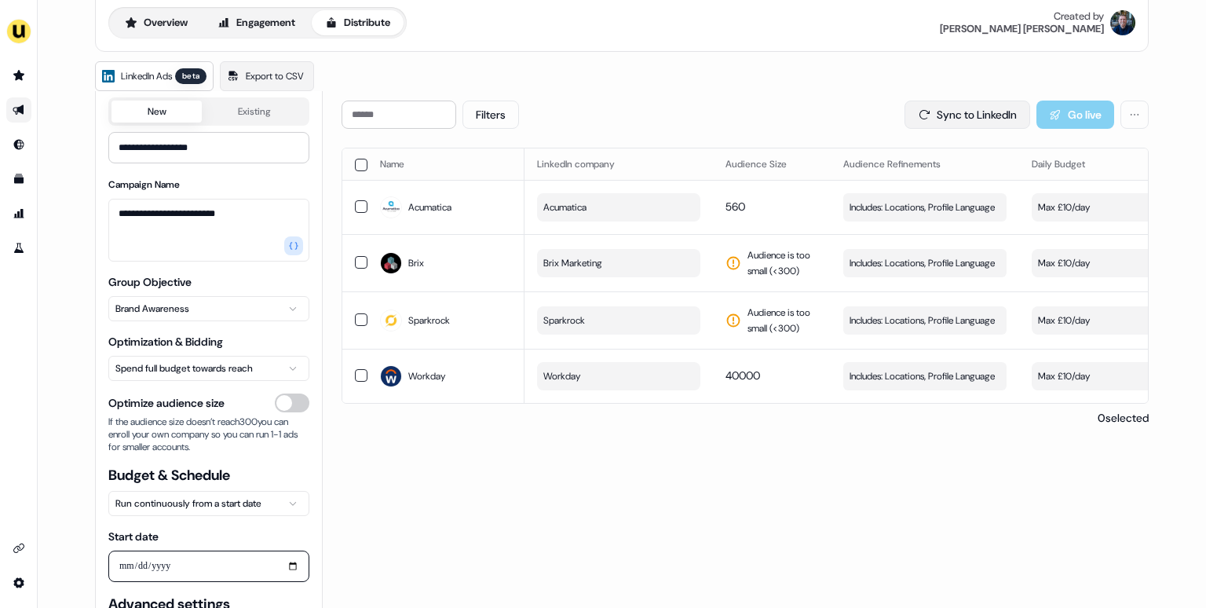
click at [979, 119] on button "Sync to LinkedIn" at bounding box center [968, 115] width 126 height 28
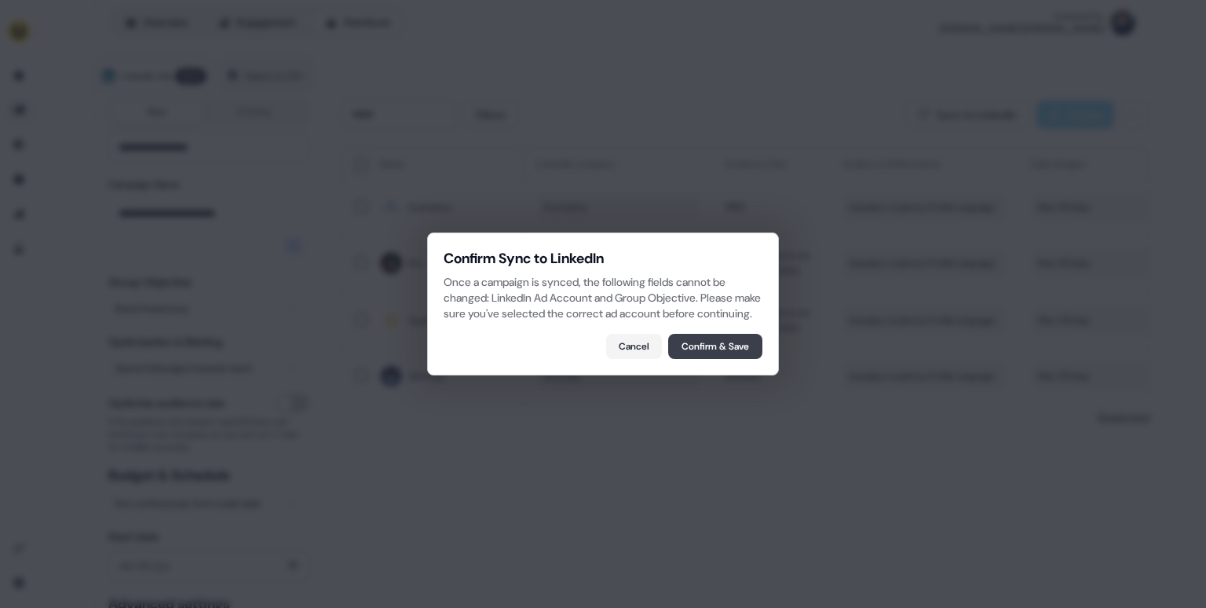
click at [726, 346] on button "Confirm & Save" at bounding box center [715, 346] width 94 height 25
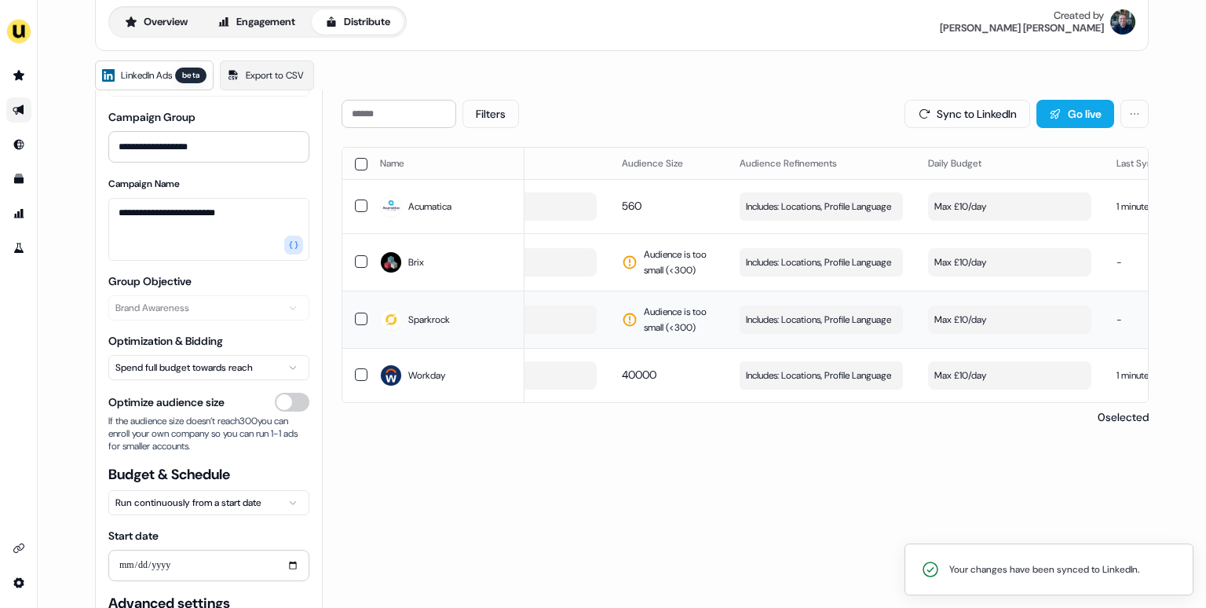
scroll to position [0, 159]
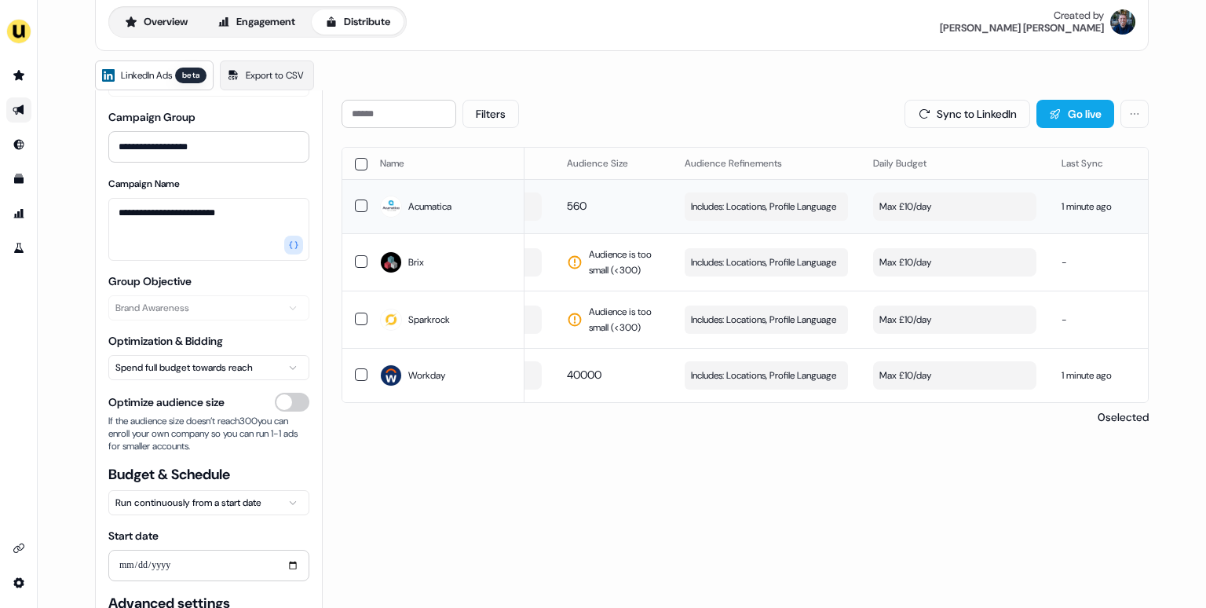
click at [922, 194] on button "Max £10/day" at bounding box center [954, 206] width 163 height 28
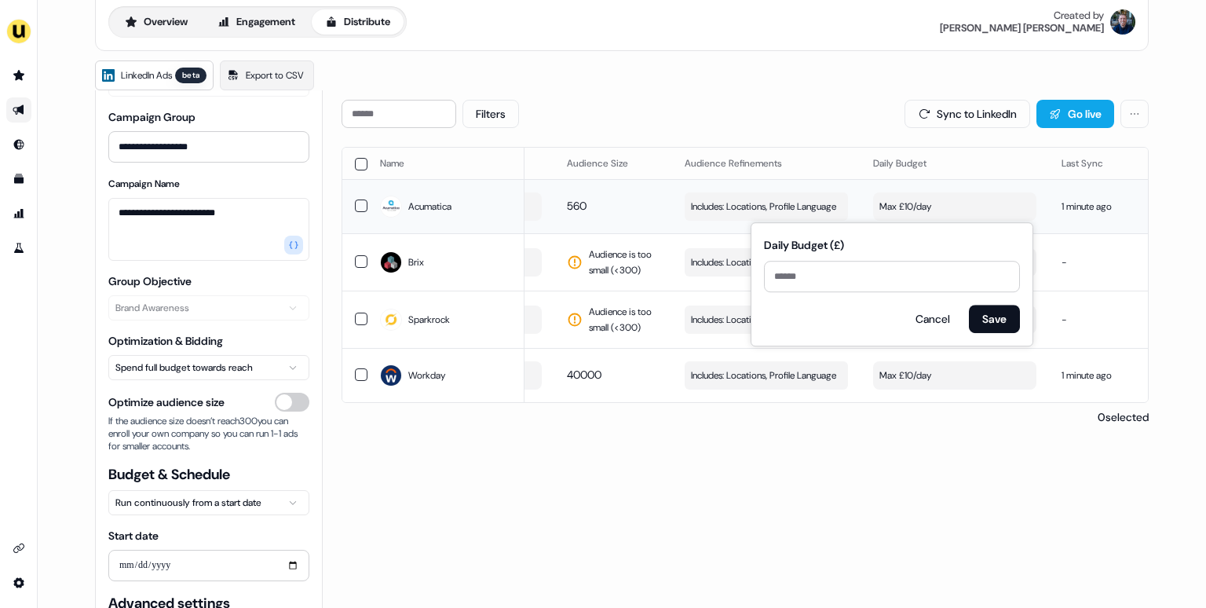
click at [920, 201] on button "Max £10/day" at bounding box center [954, 206] width 163 height 28
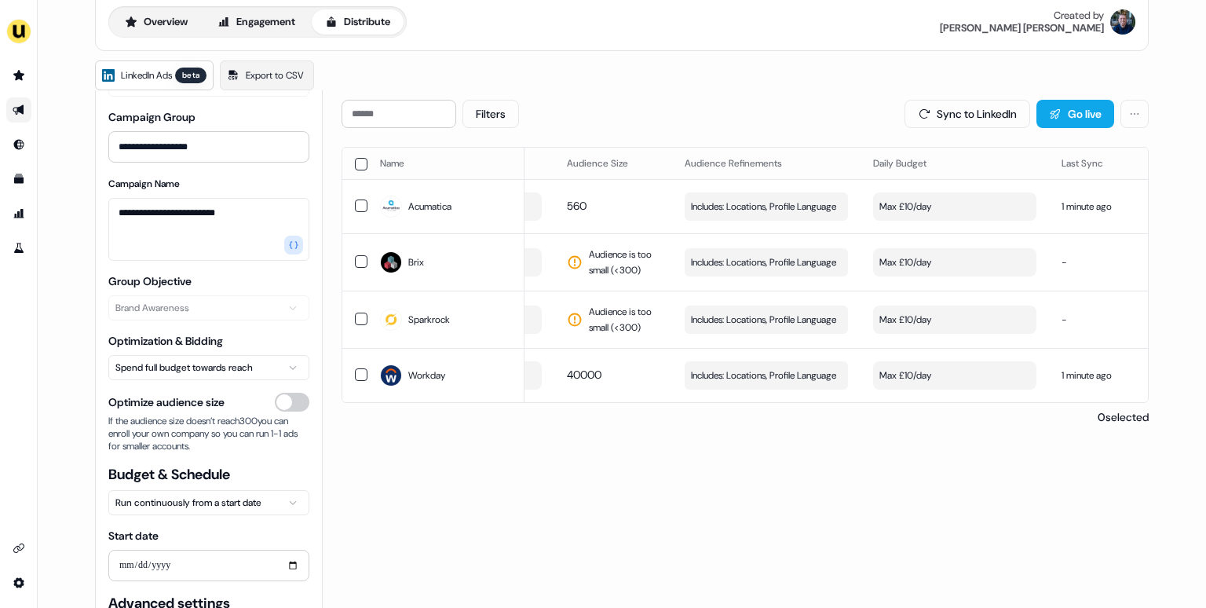
click at [216, 498] on html "**********" at bounding box center [603, 304] width 1206 height 608
click at [212, 360] on html "**********" at bounding box center [603, 304] width 1206 height 608
click at [918, 254] on div "- ( Max £10/day )" at bounding box center [912, 262] width 64 height 16
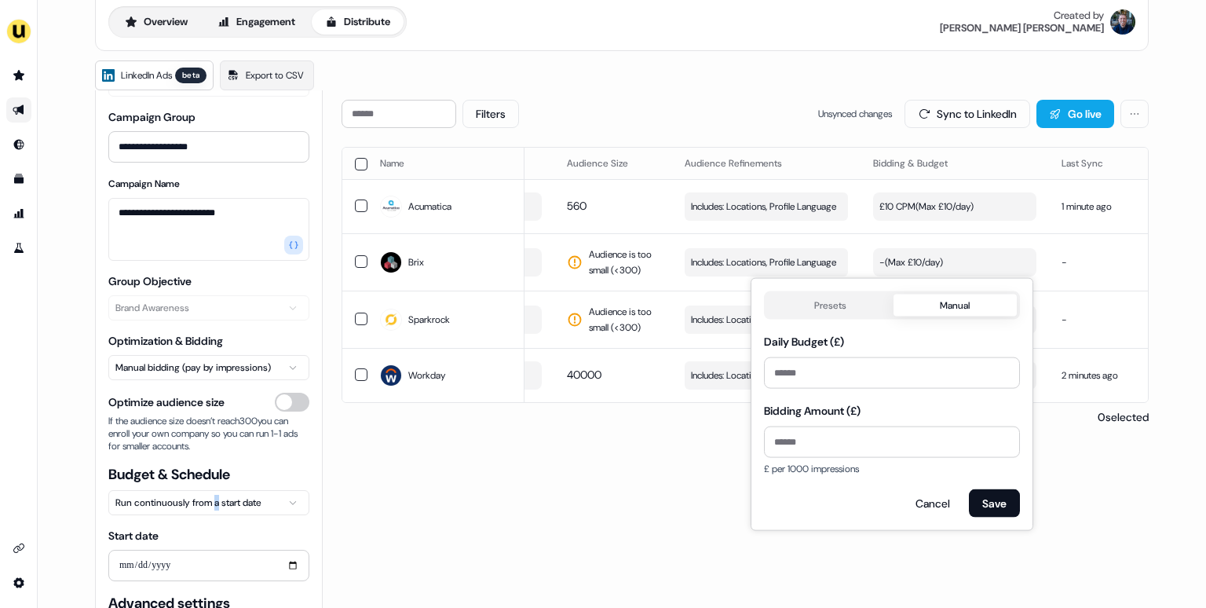
click at [846, 305] on button "Presets" at bounding box center [830, 306] width 126 height 22
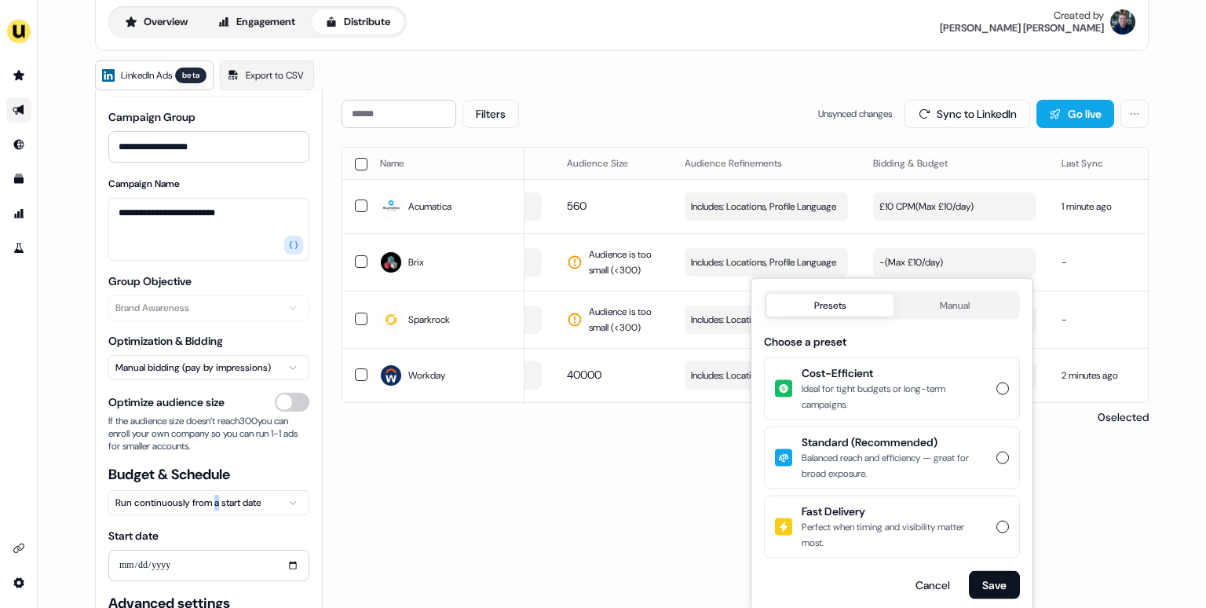
click at [1001, 388] on button "Cost-Efficient Ideal for tight budgets or long-term campaigns." at bounding box center [1003, 388] width 13 height 13
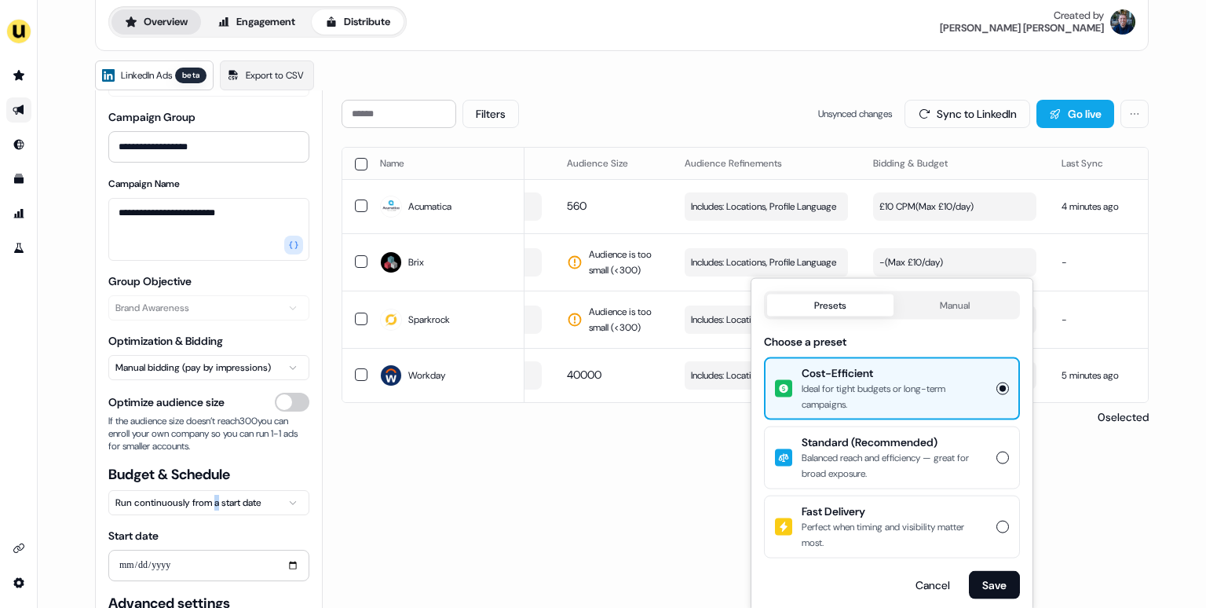
click at [157, 20] on button "Overview" at bounding box center [157, 21] width 90 height 25
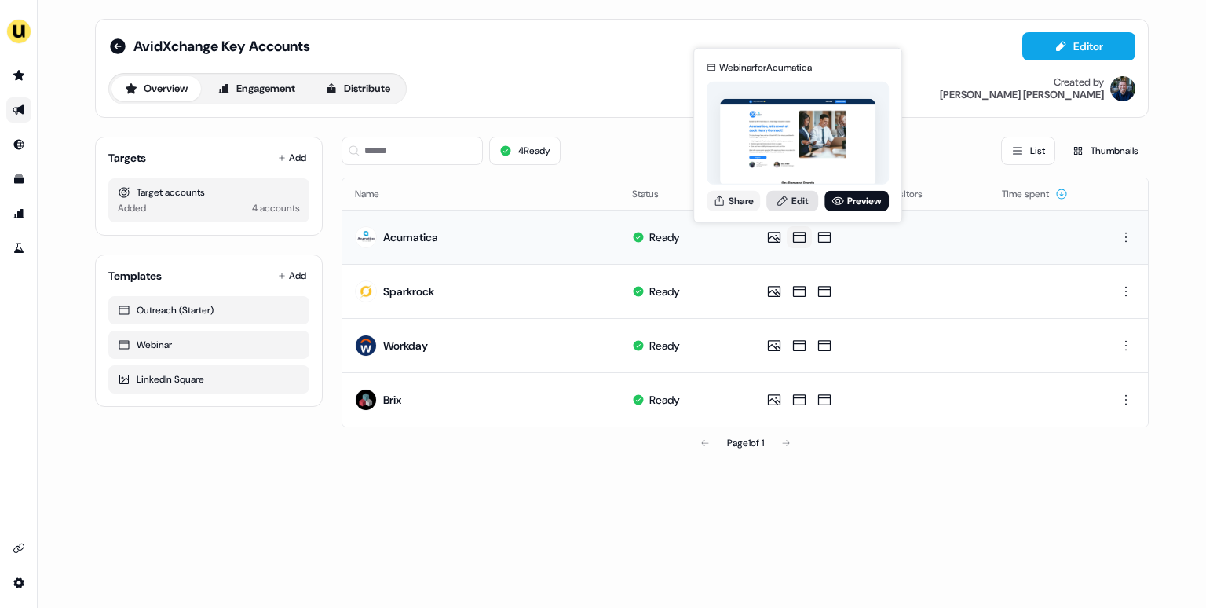
click at [798, 207] on link "Edit" at bounding box center [793, 200] width 52 height 20
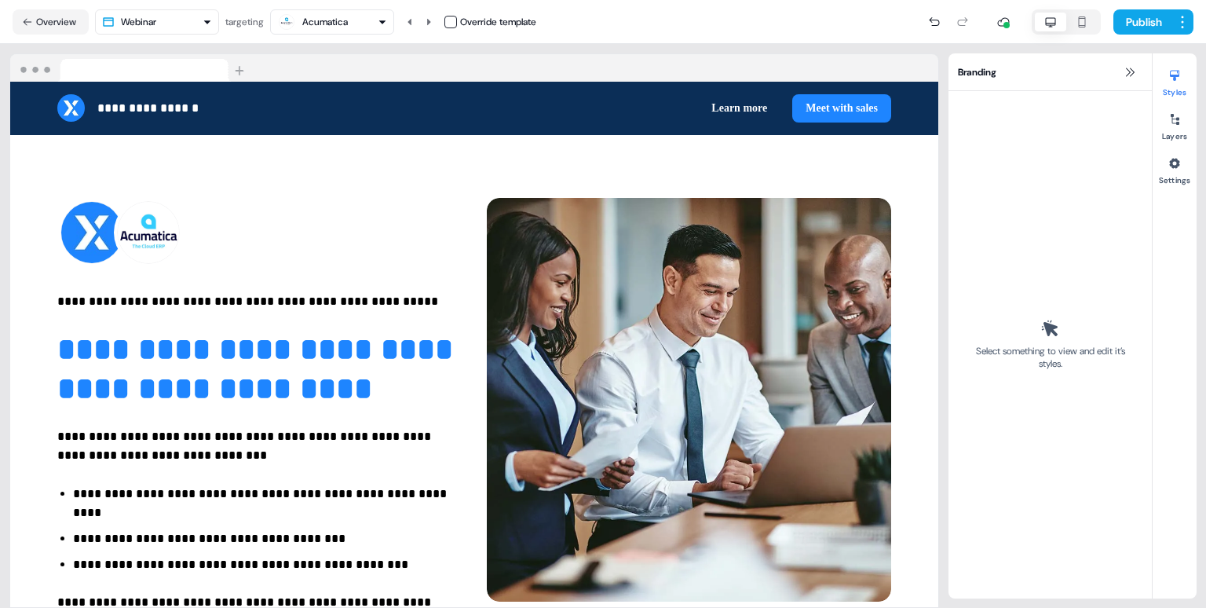
click at [1131, 82] on div "Branding" at bounding box center [1050, 72] width 203 height 38
click at [1131, 71] on icon at bounding box center [1130, 72] width 13 height 13
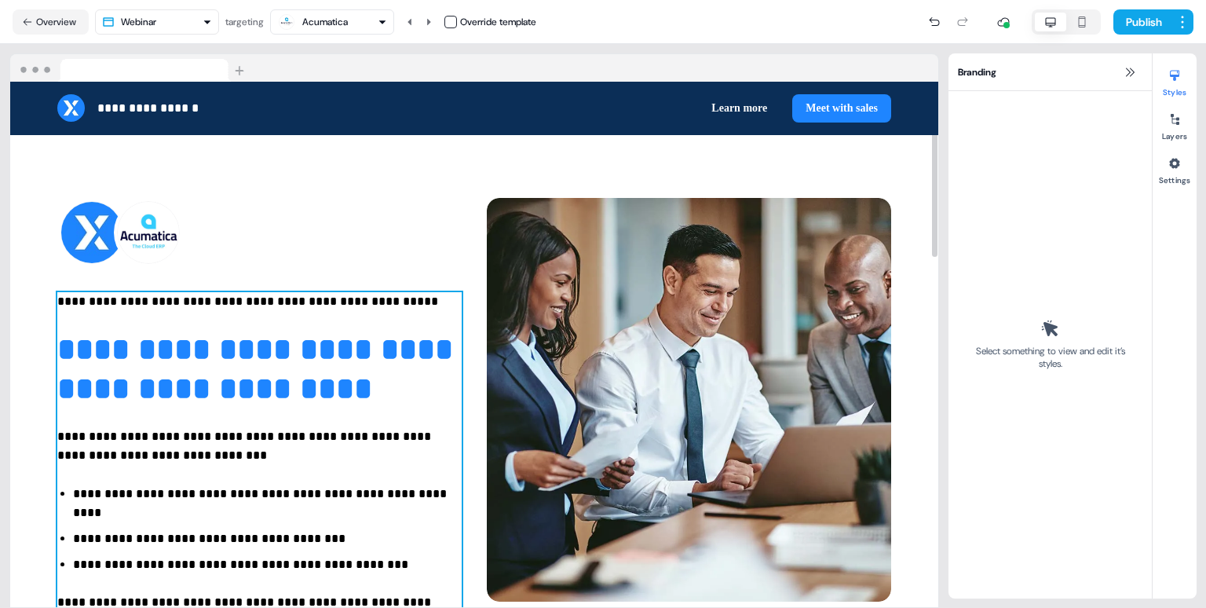
scroll to position [30, 0]
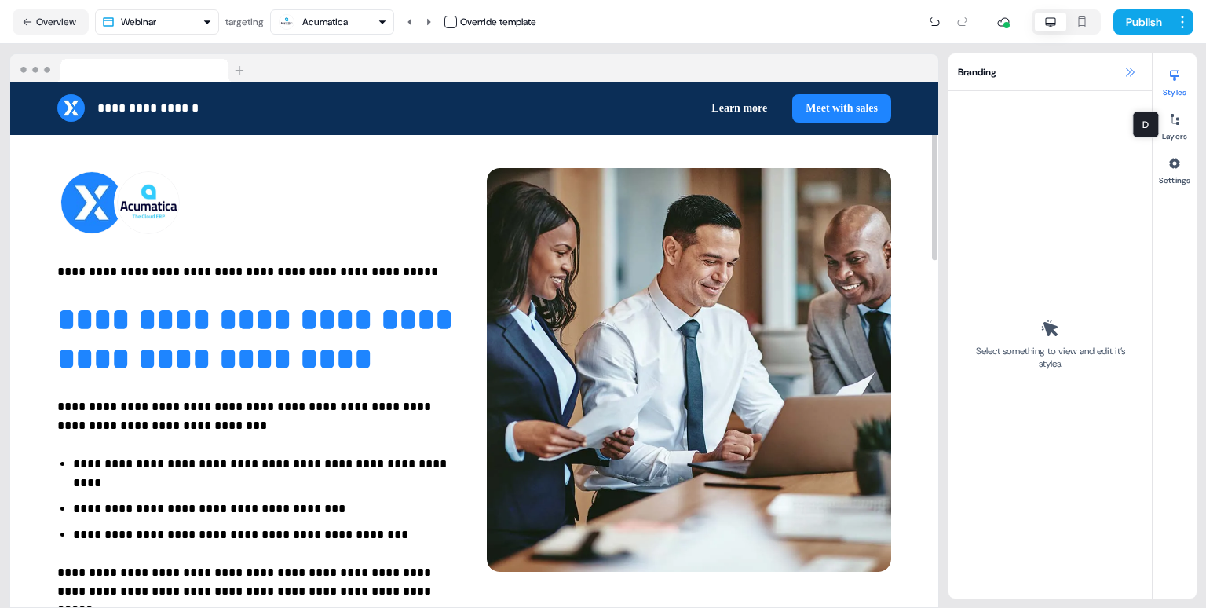
click at [1131, 68] on icon at bounding box center [1130, 72] width 9 height 9
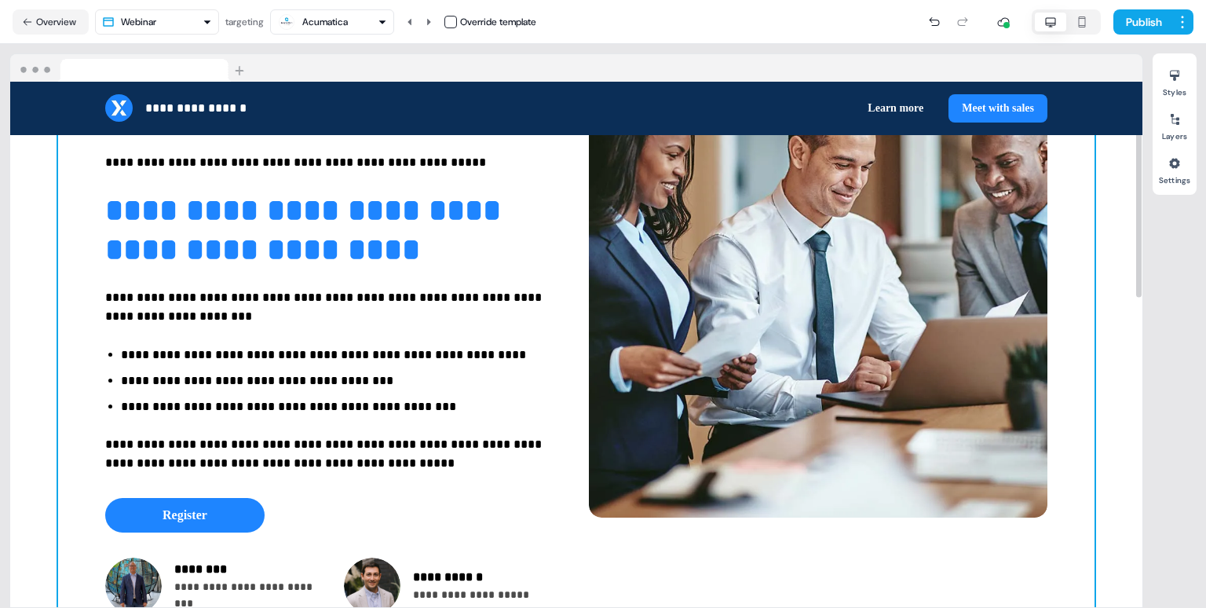
scroll to position [0, 0]
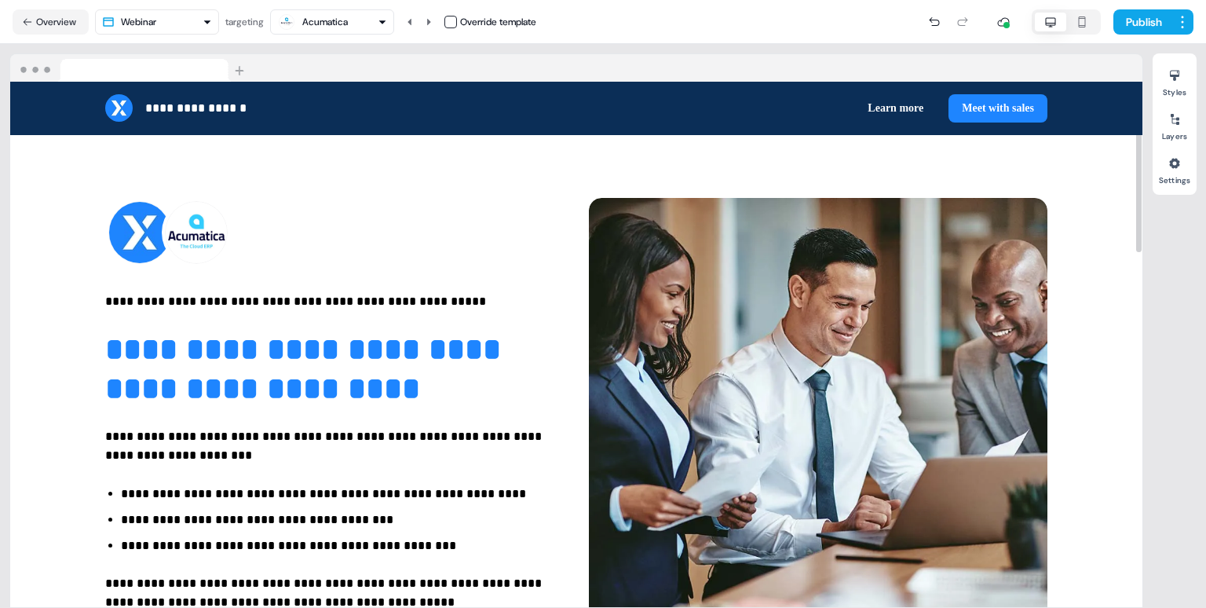
click at [332, 21] on div "Acumatica" at bounding box center [325, 22] width 46 height 16
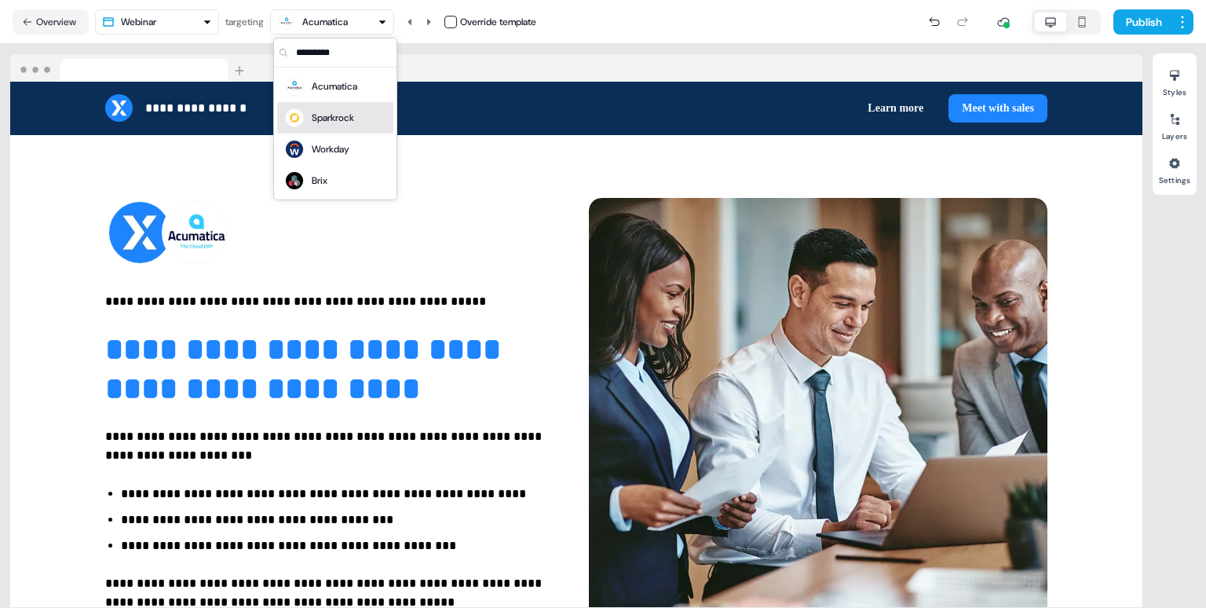
click at [330, 116] on div "Sparkrock" at bounding box center [333, 118] width 42 height 16
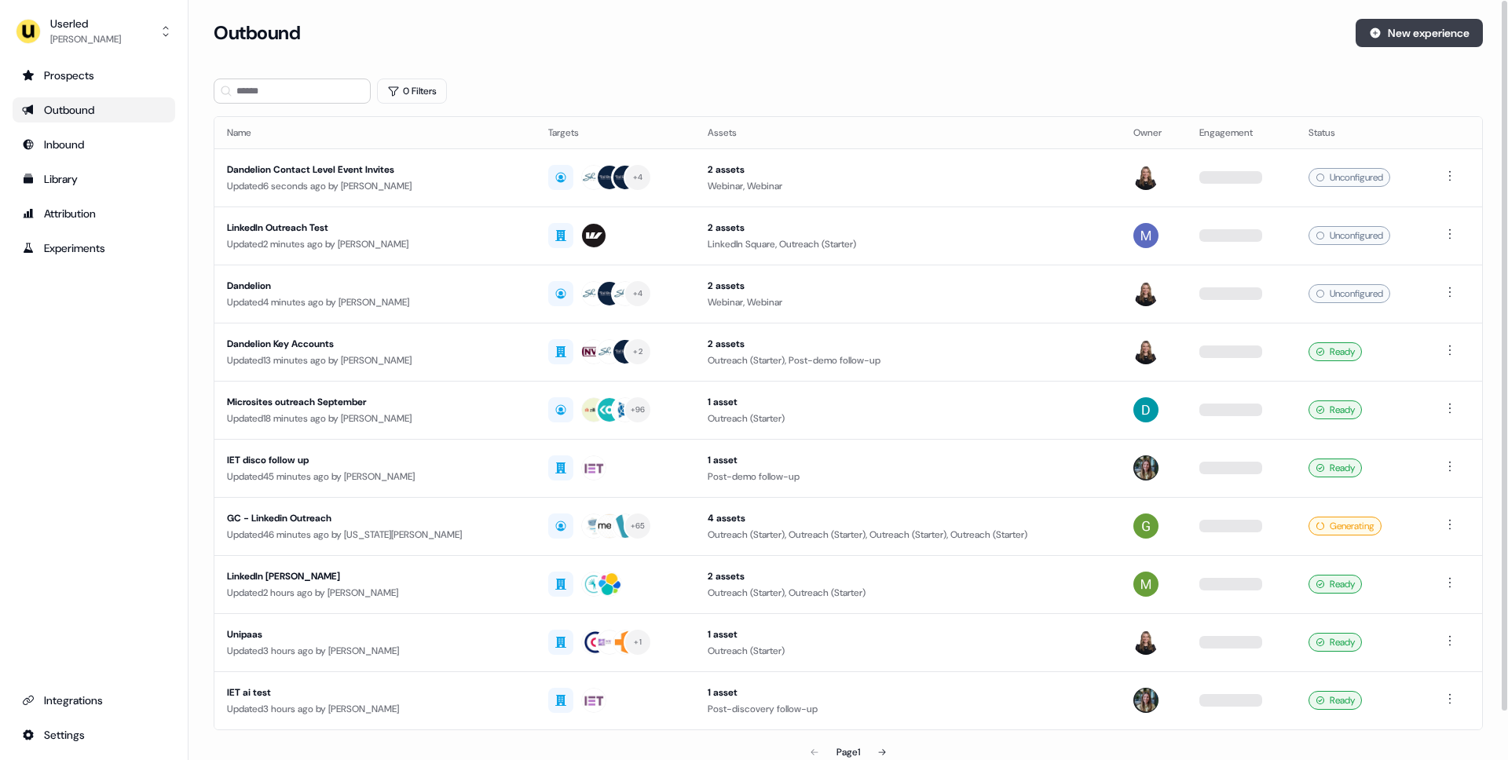
click at [1432, 38] on button "New experience" at bounding box center [1419, 33] width 127 height 28
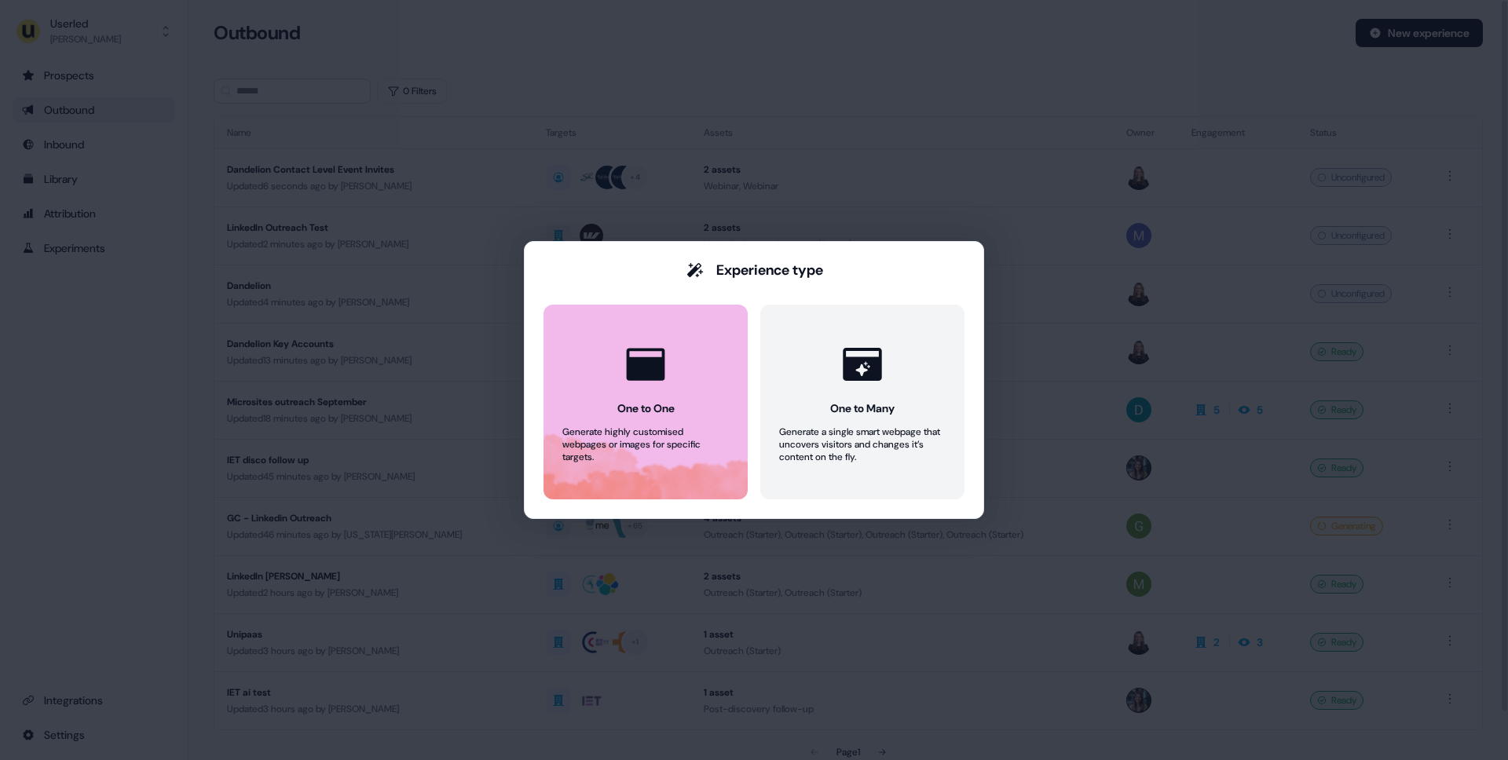
click at [660, 418] on button "One to One Generate highly customised webpages or images for specific targets." at bounding box center [645, 402] width 204 height 195
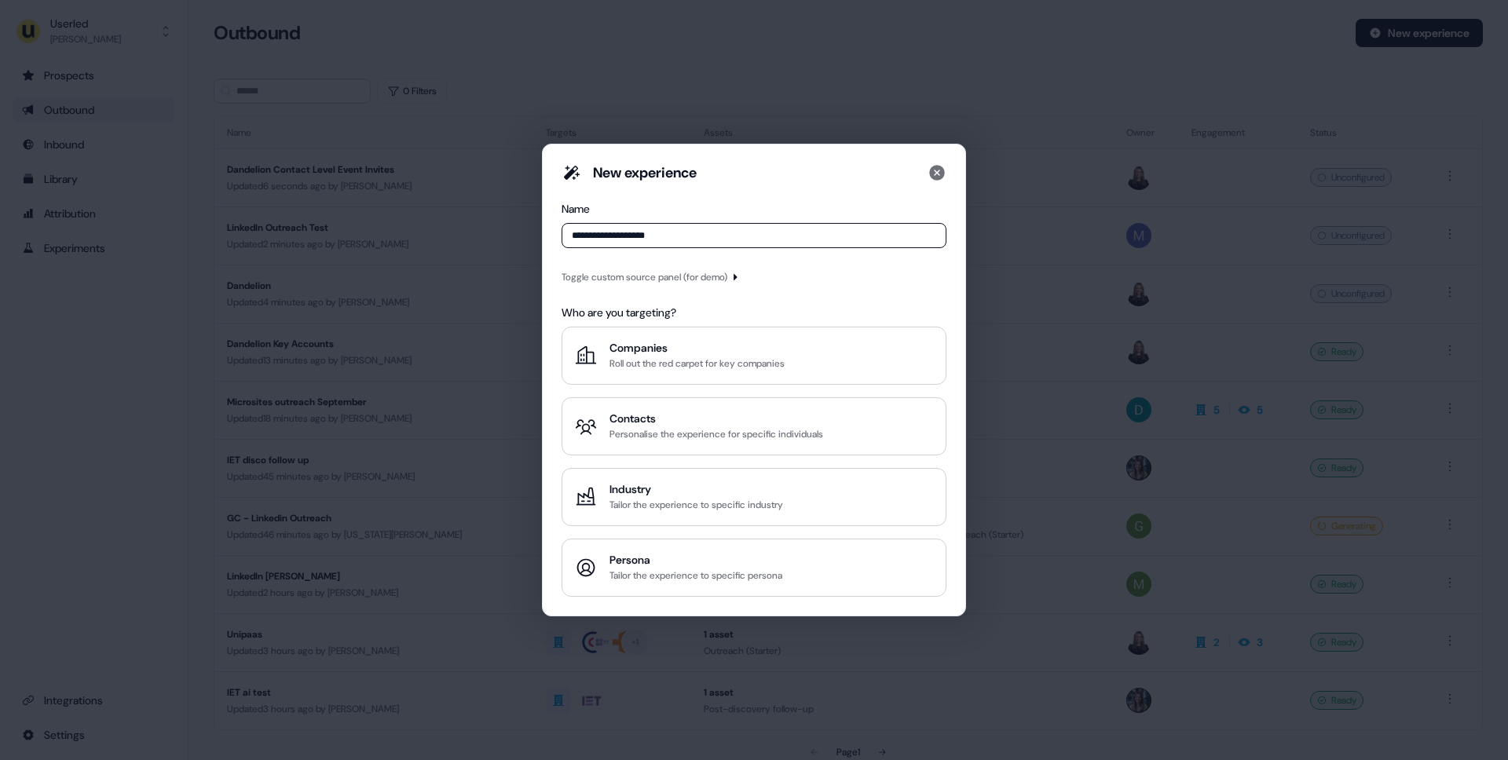
type input "**********"
click at [657, 277] on div "Toggle custom source panel (for demo)" at bounding box center [645, 277] width 166 height 16
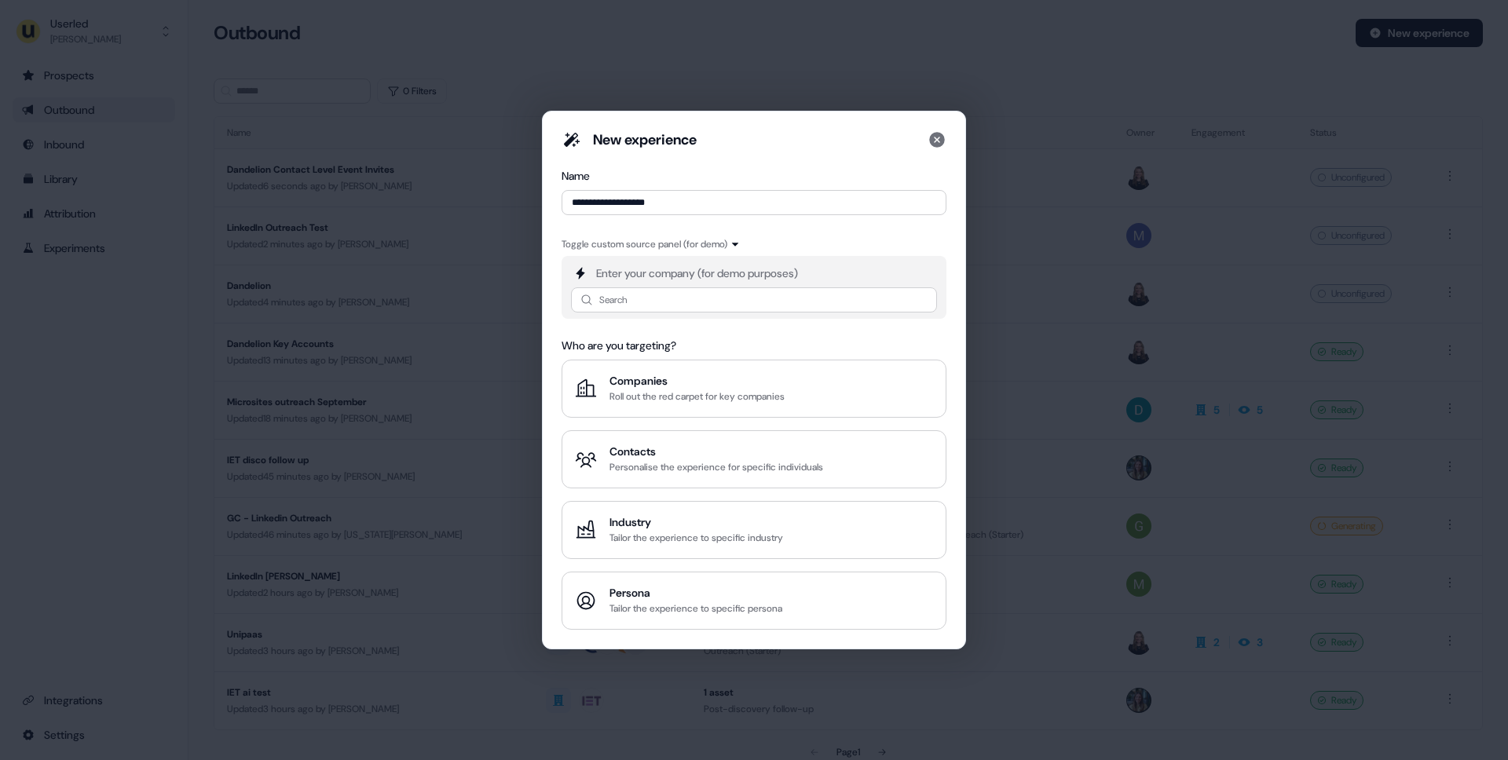
click at [645, 316] on div "Enter your company (for demo purposes) Search" at bounding box center [754, 287] width 385 height 63
click at [646, 308] on input at bounding box center [754, 299] width 366 height 25
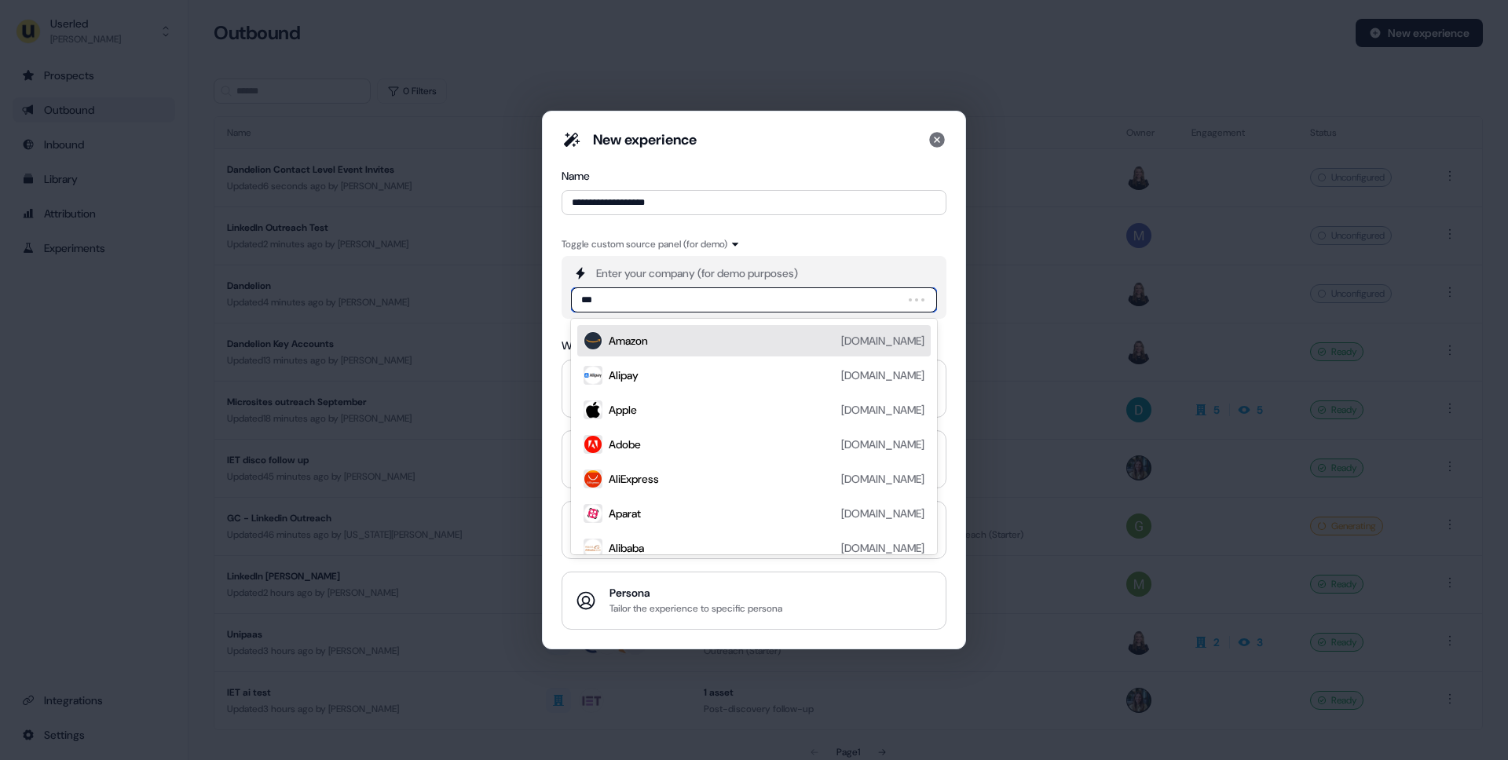
type input "****"
click at [681, 338] on div "AvidXchange avidxchange.com" at bounding box center [767, 340] width 316 height 19
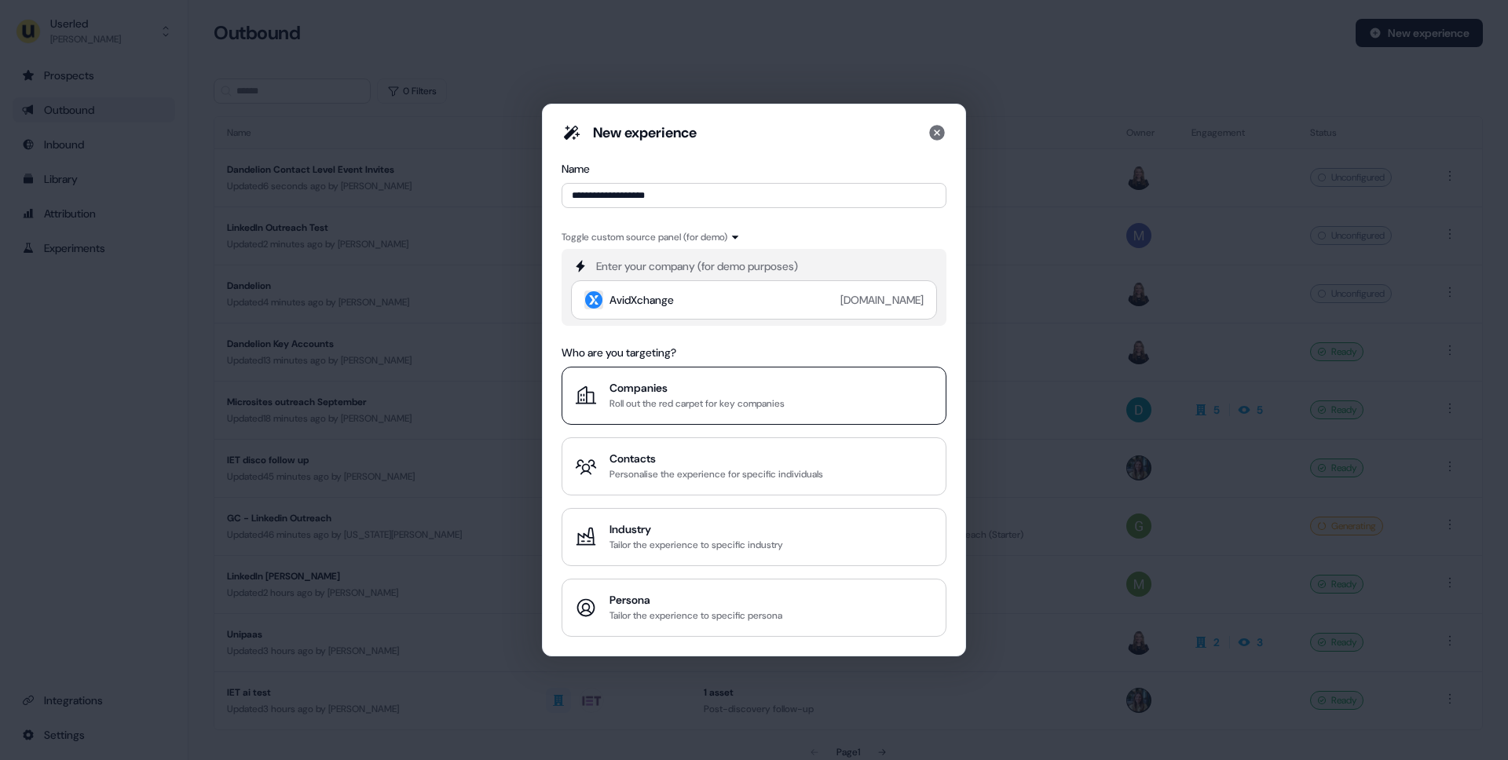
click at [700, 386] on div "Companies" at bounding box center [696, 388] width 175 height 16
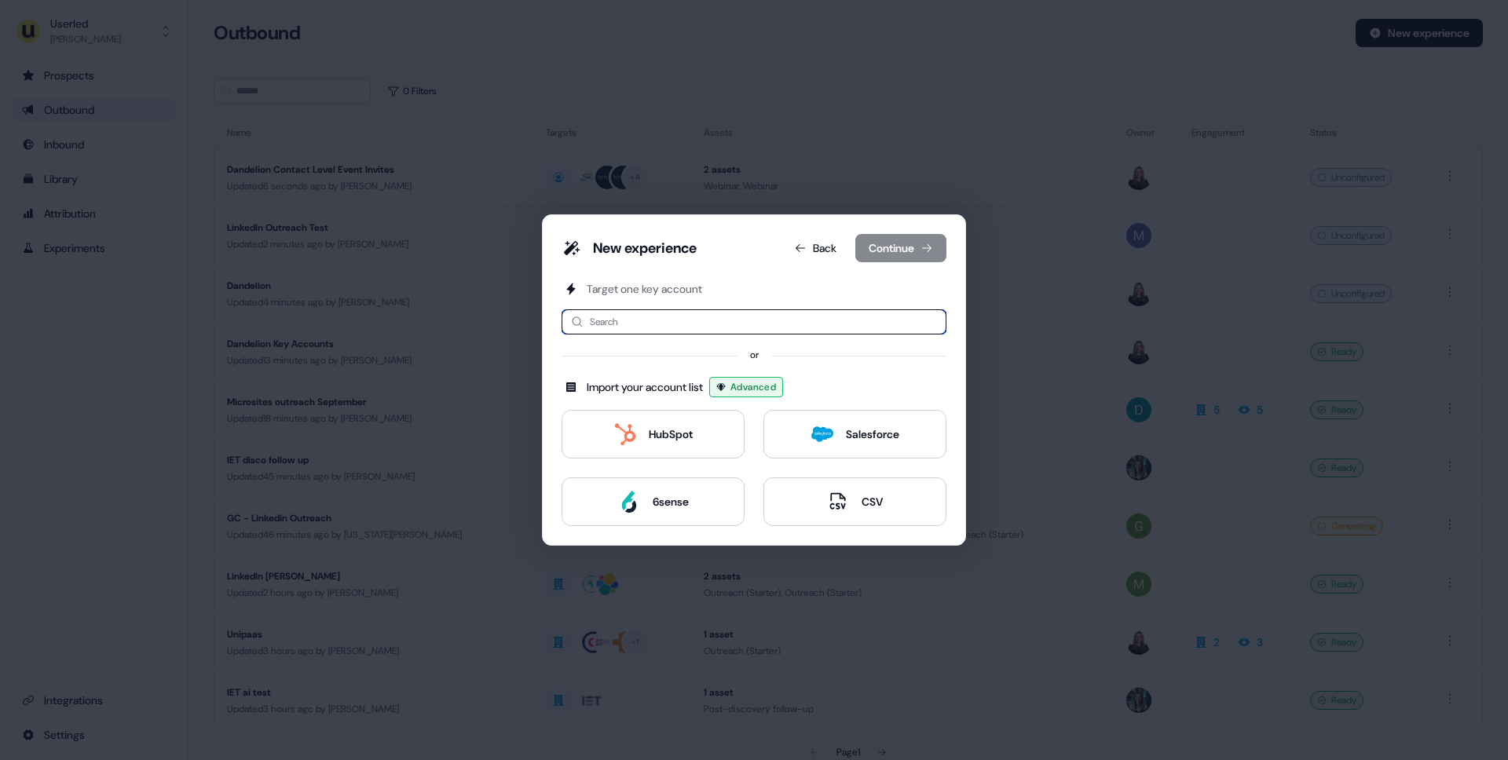
click at [644, 327] on input at bounding box center [754, 321] width 385 height 25
type input "*******"
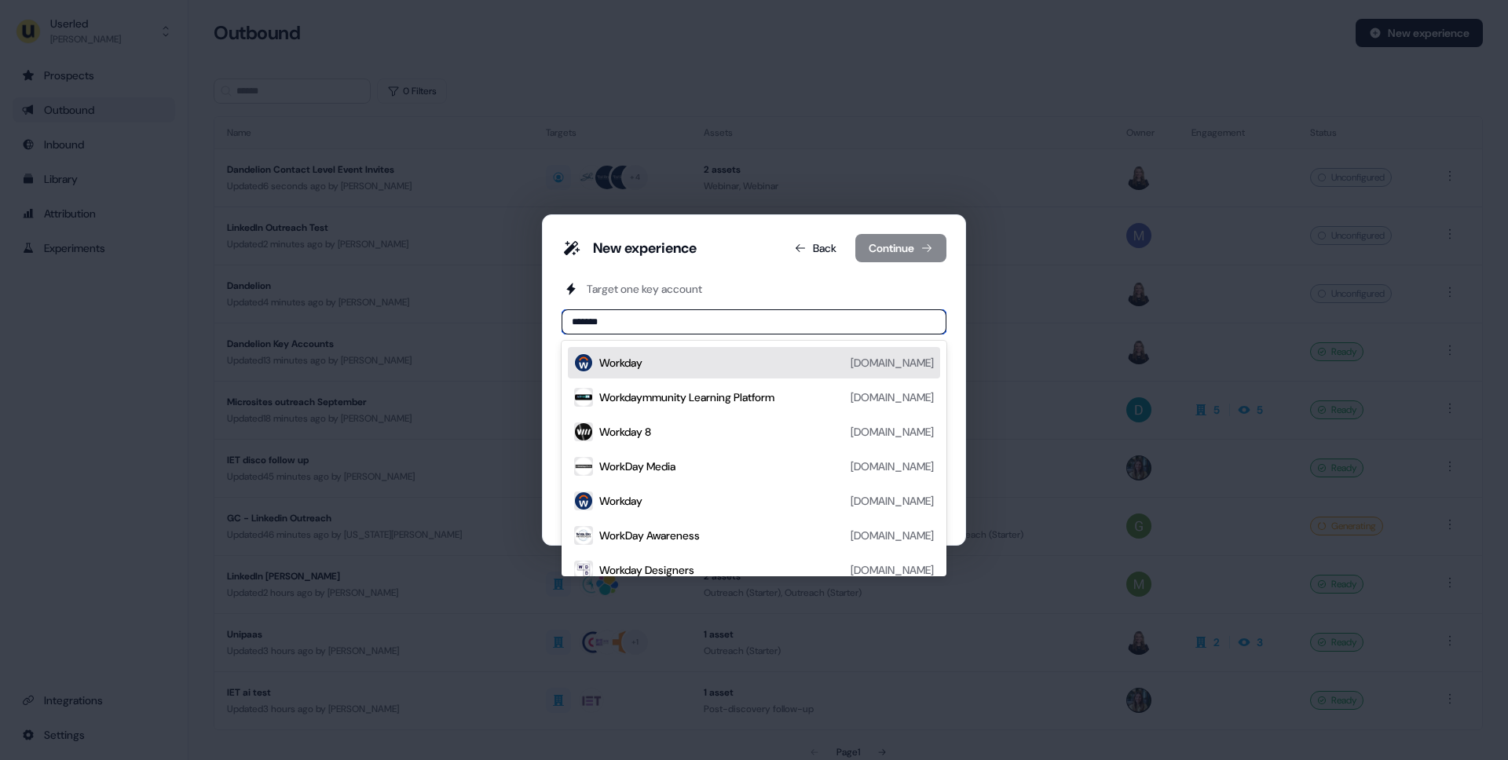
click at [657, 364] on div "Workday workday.com" at bounding box center [766, 362] width 335 height 19
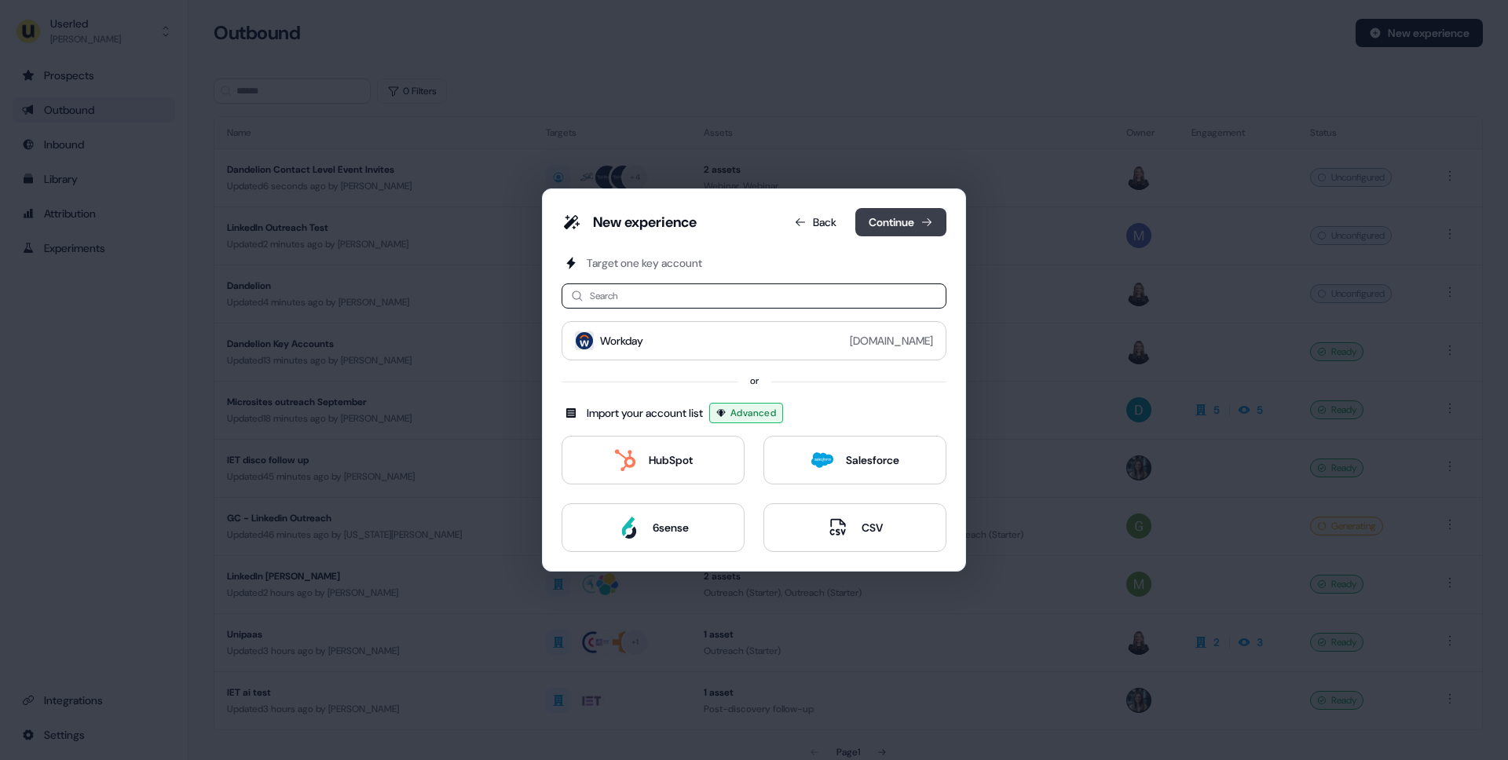
click at [901, 216] on button "Continue" at bounding box center [900, 222] width 91 height 28
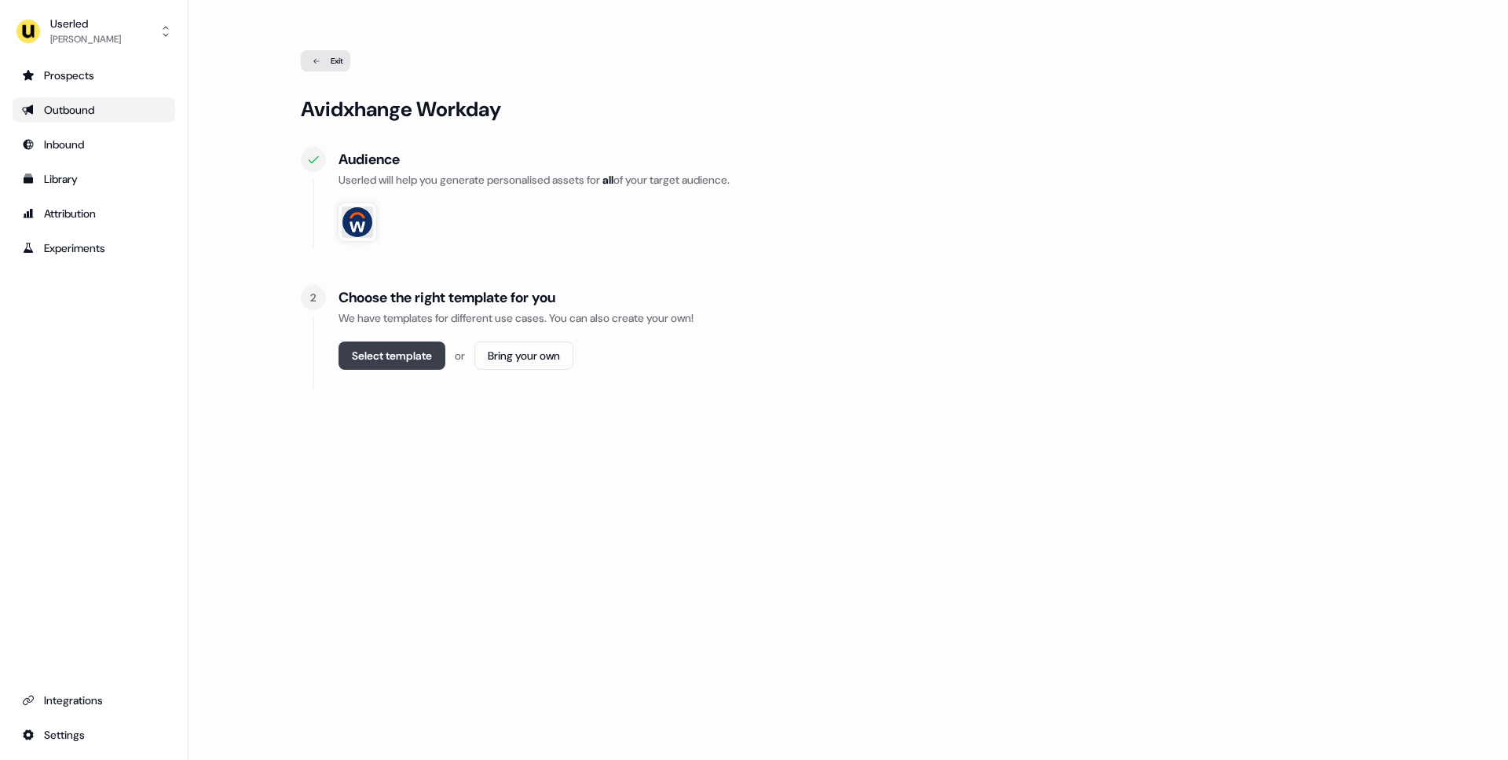
click at [410, 358] on button "Select template" at bounding box center [391, 356] width 107 height 28
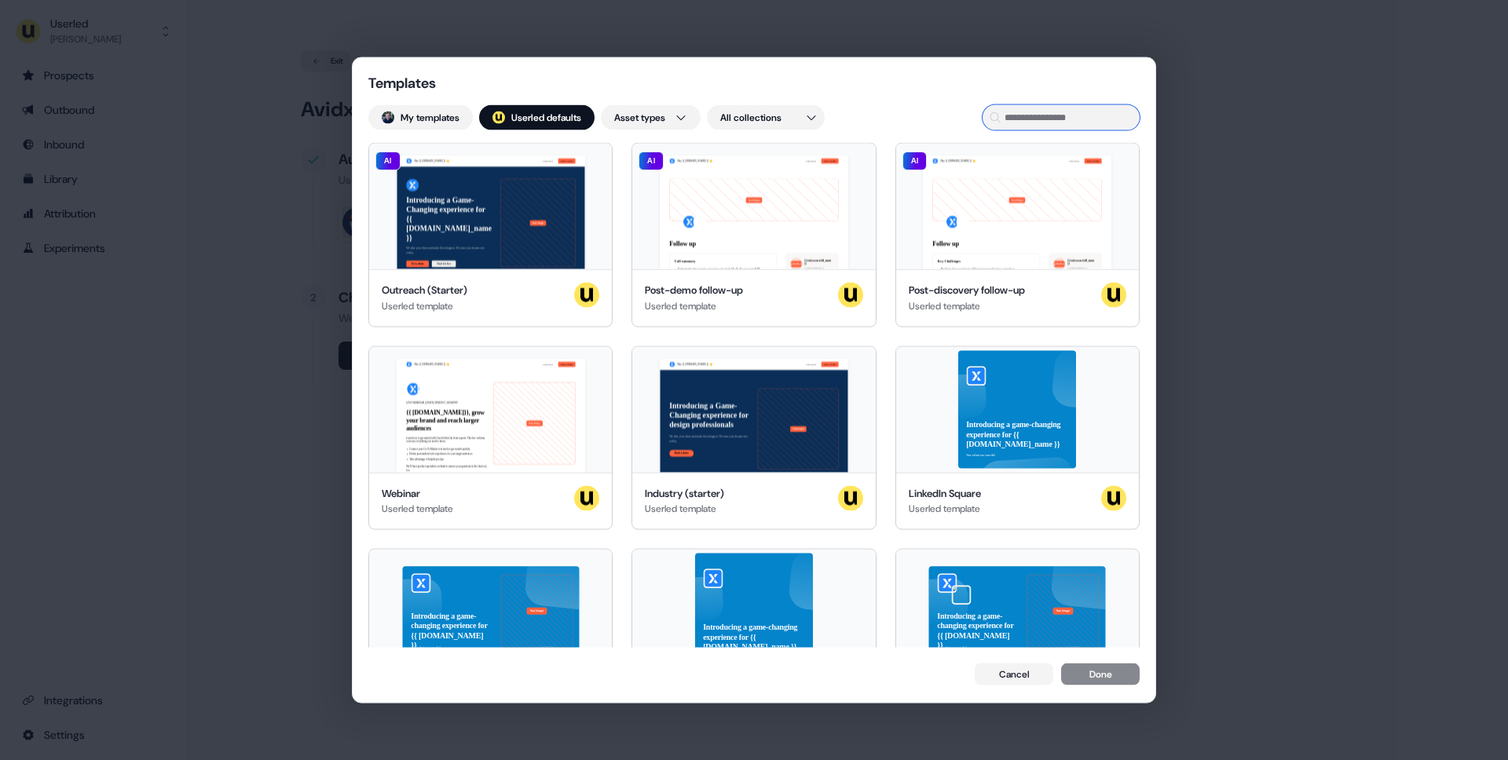
click at [1040, 115] on input at bounding box center [1060, 117] width 157 height 25
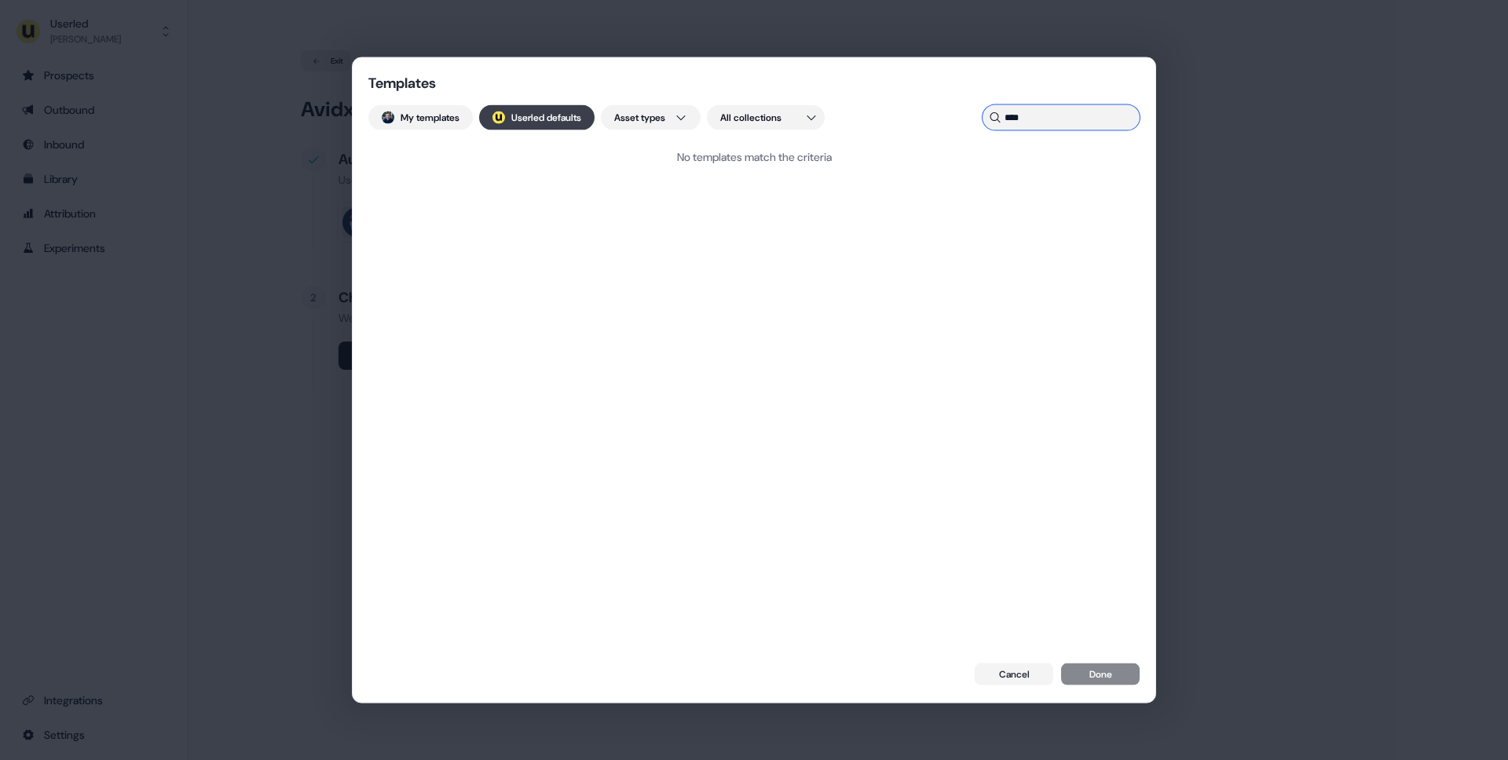
type input "****"
click at [566, 120] on button "; Userled defaults" at bounding box center [536, 117] width 115 height 25
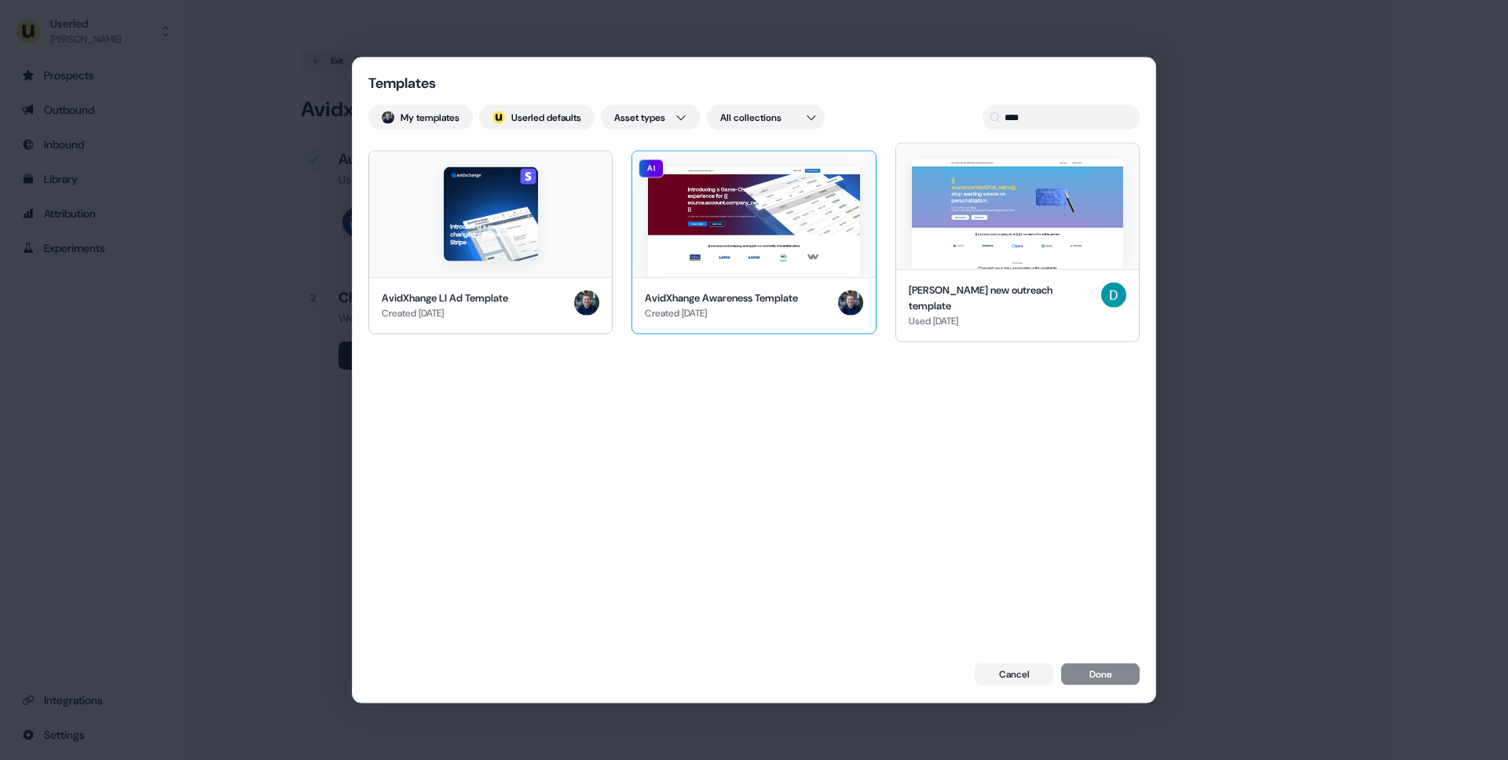
click at [733, 206] on img at bounding box center [753, 221] width 211 height 110
click at [1096, 671] on button "Done" at bounding box center [1100, 675] width 79 height 22
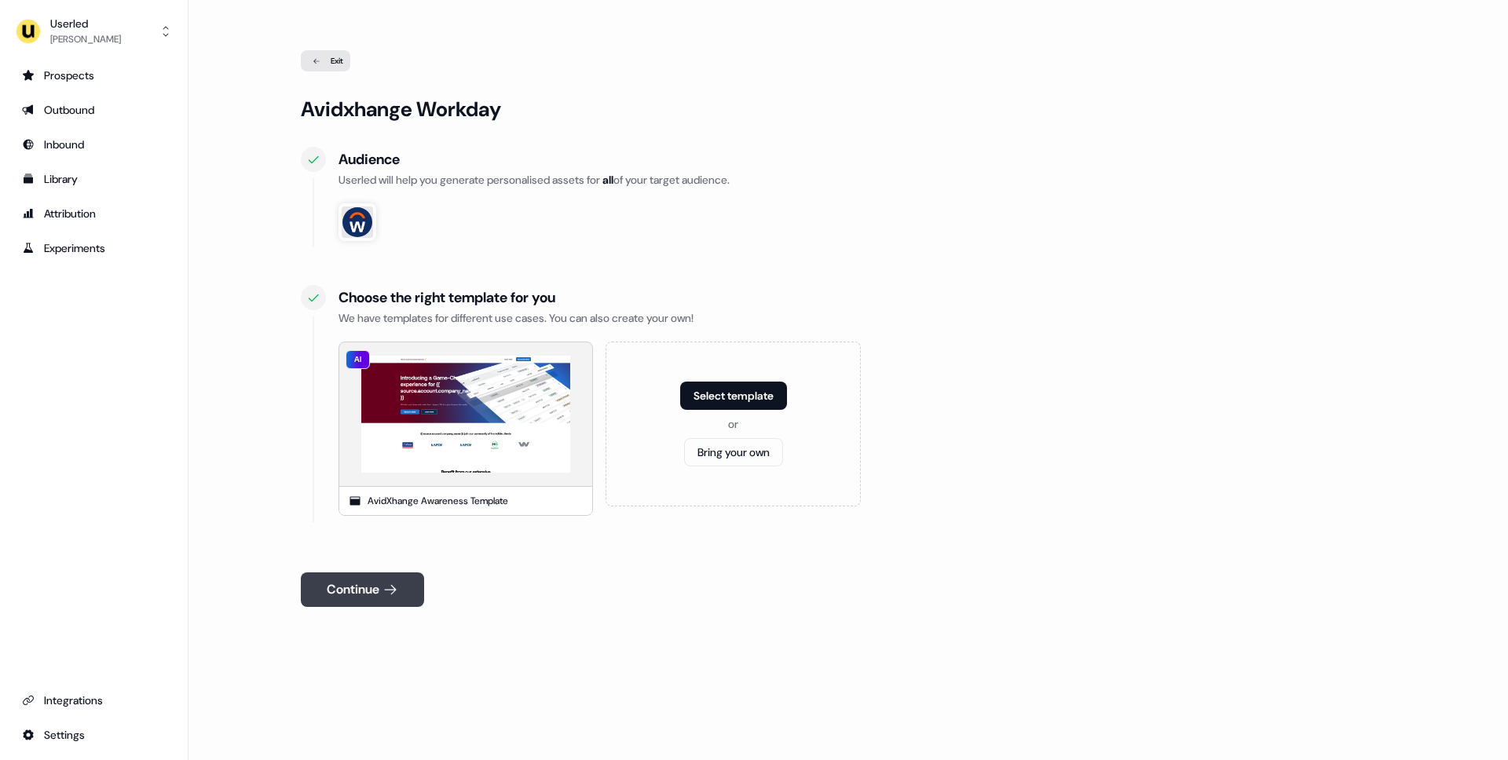
click at [379, 598] on button "Continue" at bounding box center [362, 590] width 123 height 35
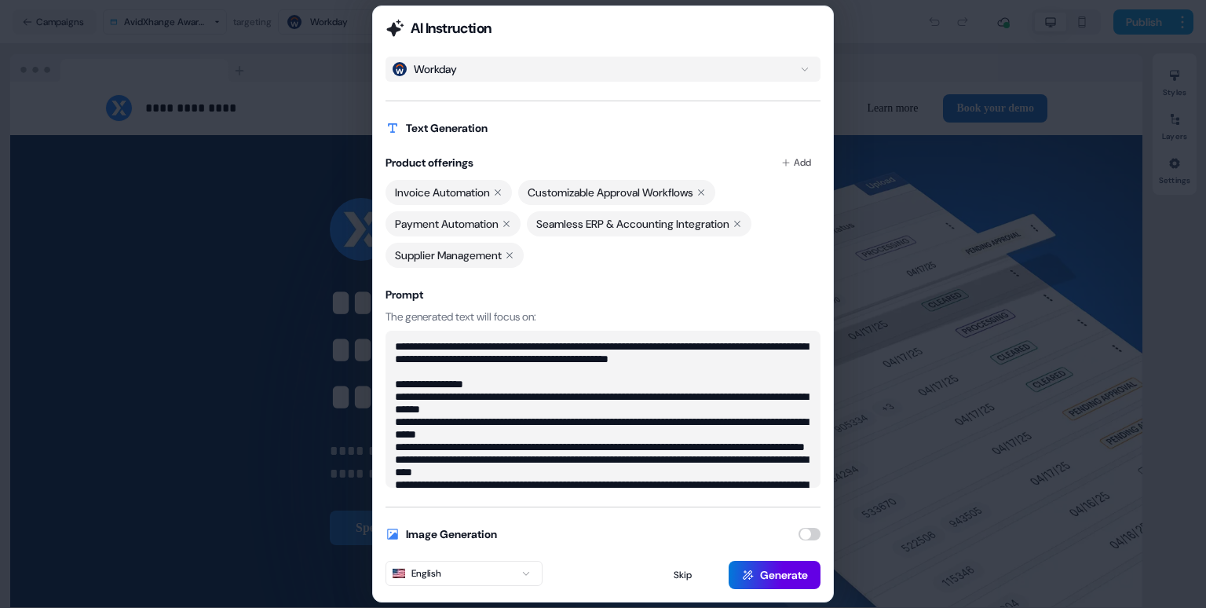
drag, startPoint x: 454, startPoint y: 372, endPoint x: 404, endPoint y: 342, distance: 58.2
click at [404, 342] on textarea "**********" at bounding box center [603, 409] width 435 height 157
click at [463, 379] on textarea "**********" at bounding box center [603, 409] width 435 height 157
click at [397, 346] on textarea "**********" at bounding box center [603, 409] width 435 height 157
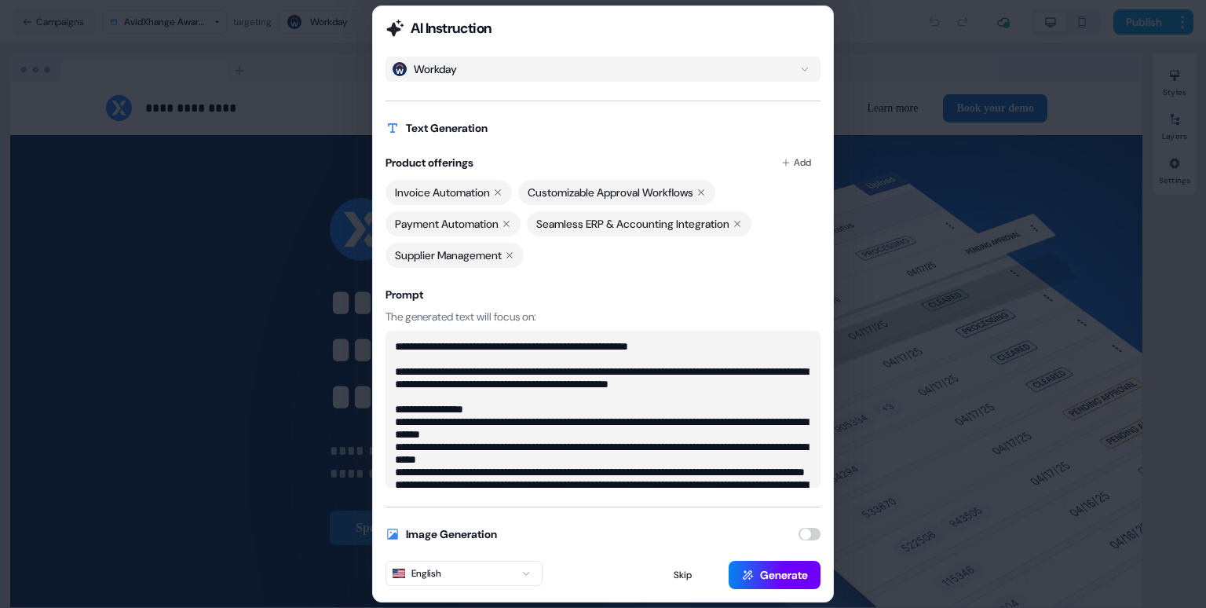
type textarea "**********"
click at [769, 573] on button "Generate" at bounding box center [775, 575] width 92 height 28
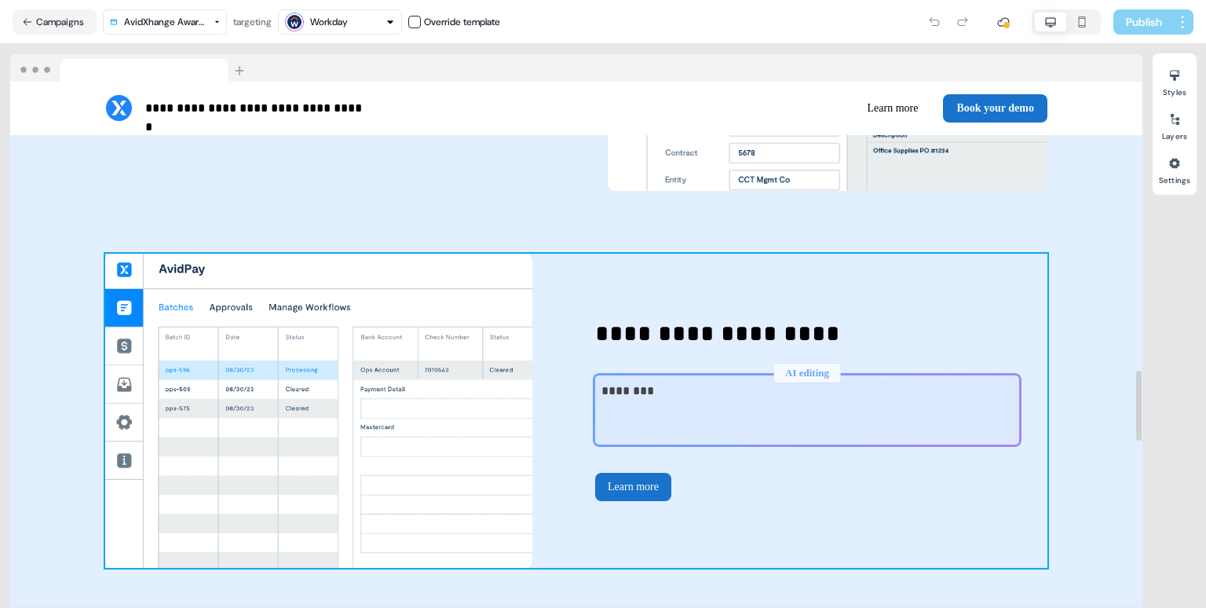
scroll to position [2212, 0]
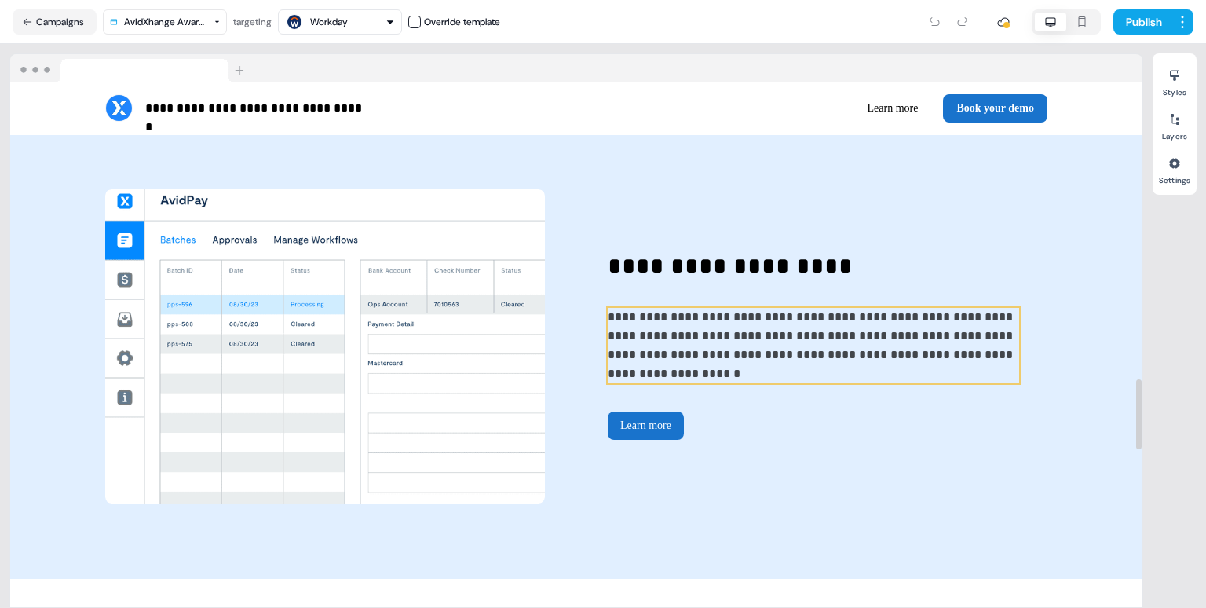
click at [735, 351] on p "**********" at bounding box center [814, 345] width 412 height 75
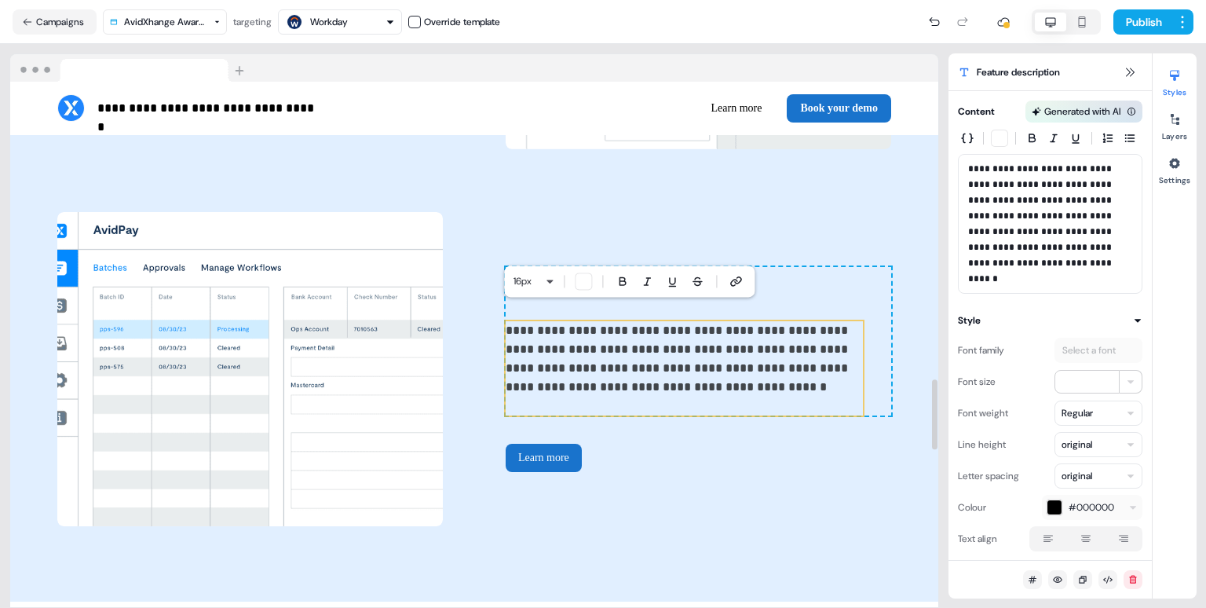
scroll to position [2226, 0]
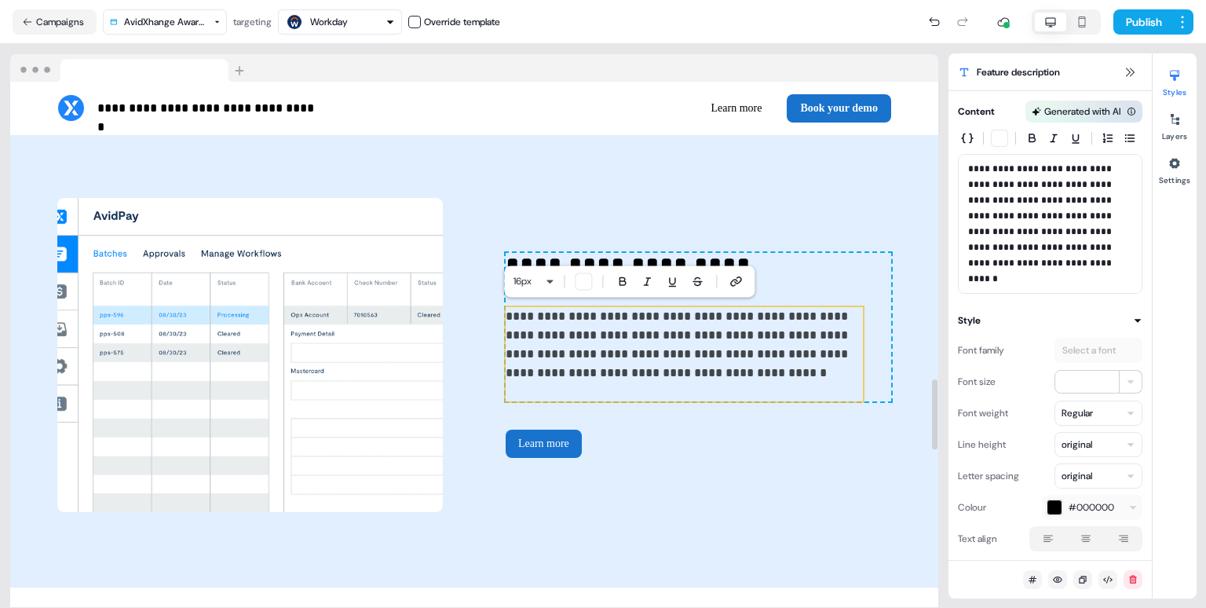
click at [638, 393] on p "**********" at bounding box center [684, 354] width 357 height 94
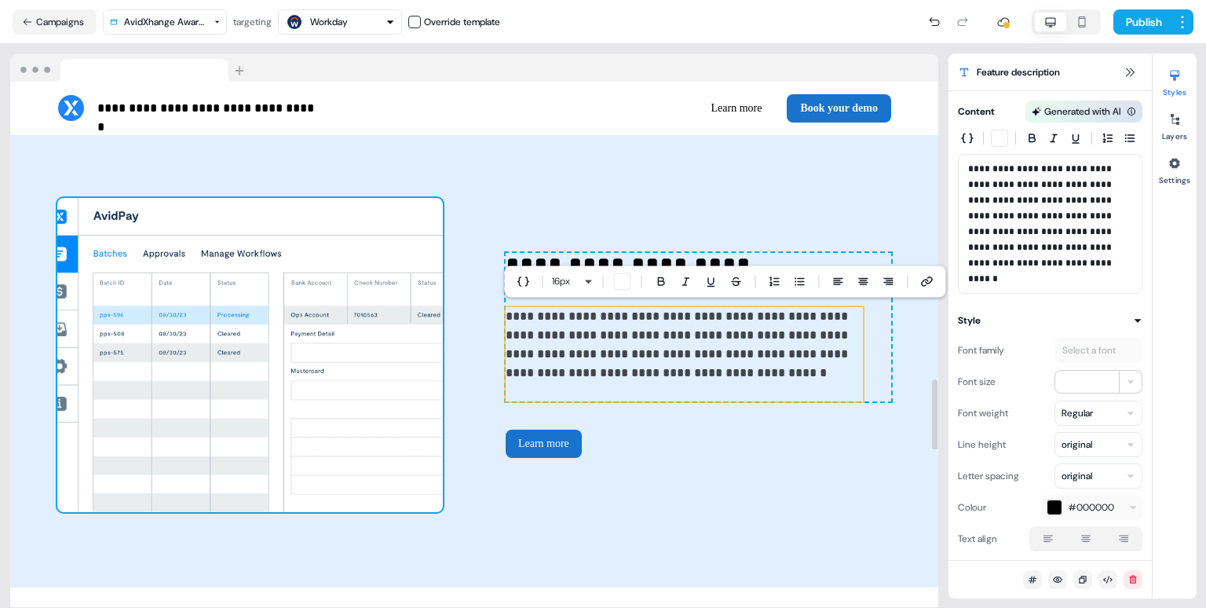
click at [191, 305] on img at bounding box center [250, 355] width 386 height 314
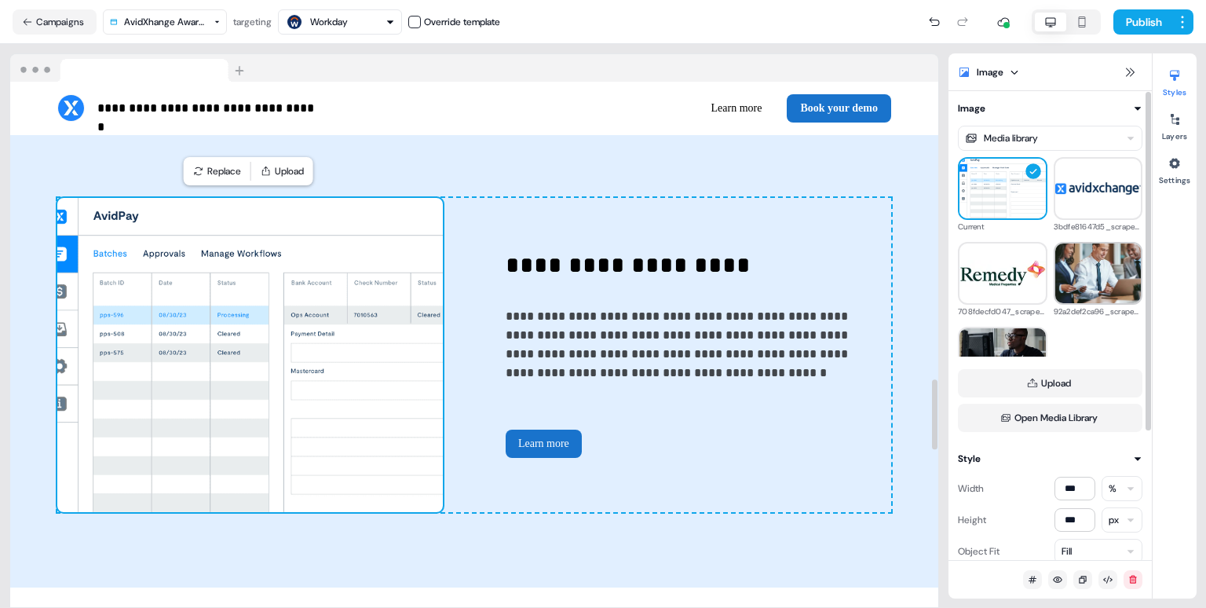
click at [1100, 269] on img at bounding box center [1099, 273] width 86 height 86
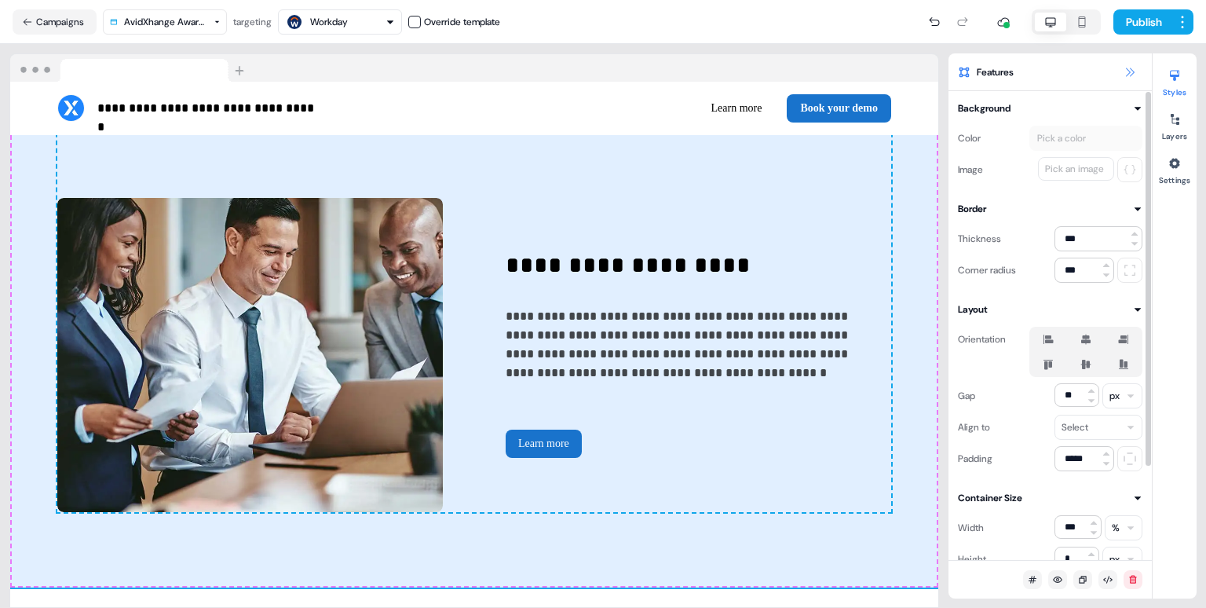
click at [1136, 70] on button at bounding box center [1130, 72] width 19 height 19
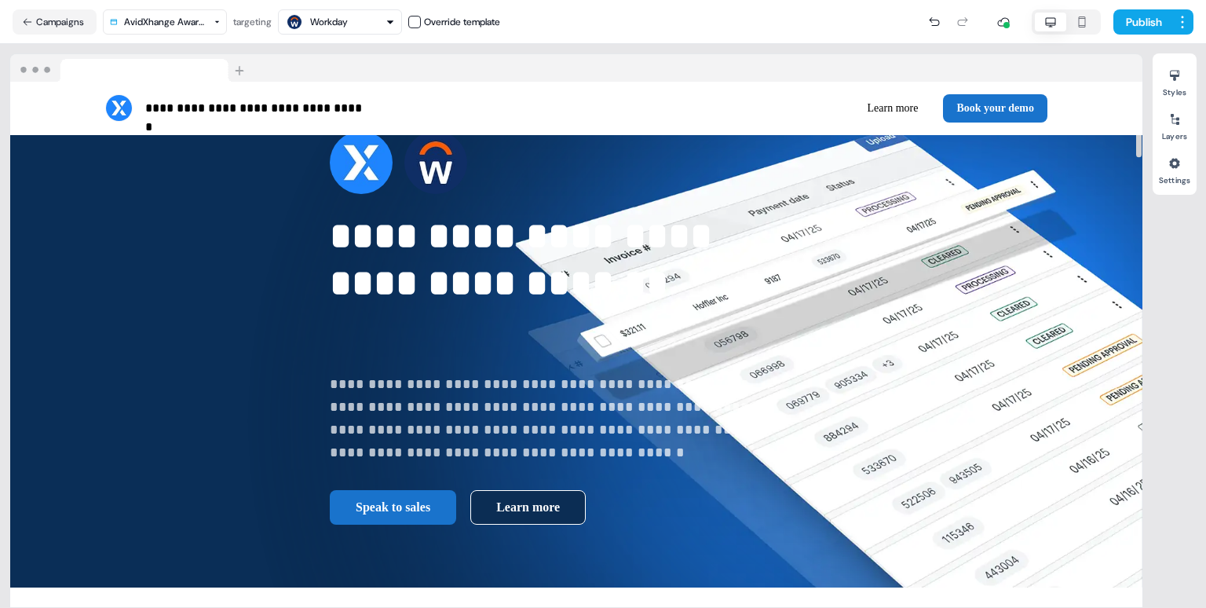
scroll to position [0, 0]
